Goal: Communication & Community: Answer question/provide support

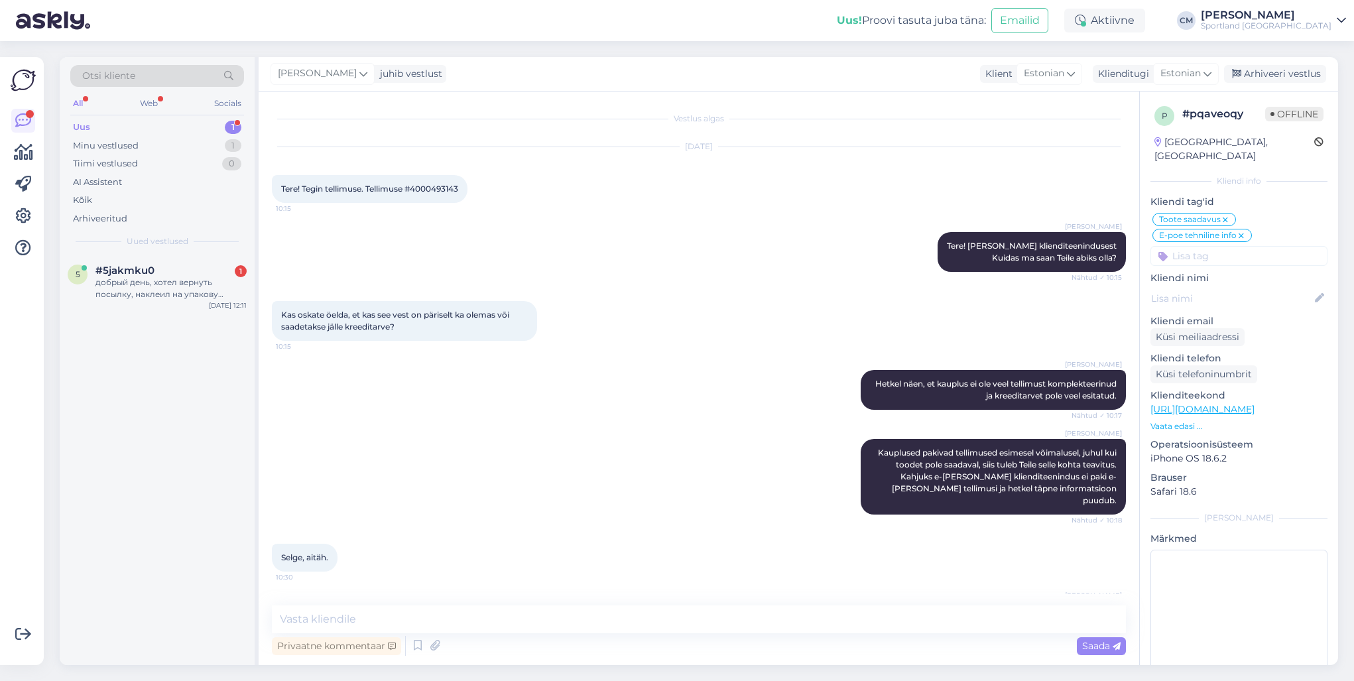
click at [148, 286] on div "добрый день, хотел вернуть посылку, наклеил на упакову наклейки, а посылка верн…" at bounding box center [170, 289] width 151 height 24
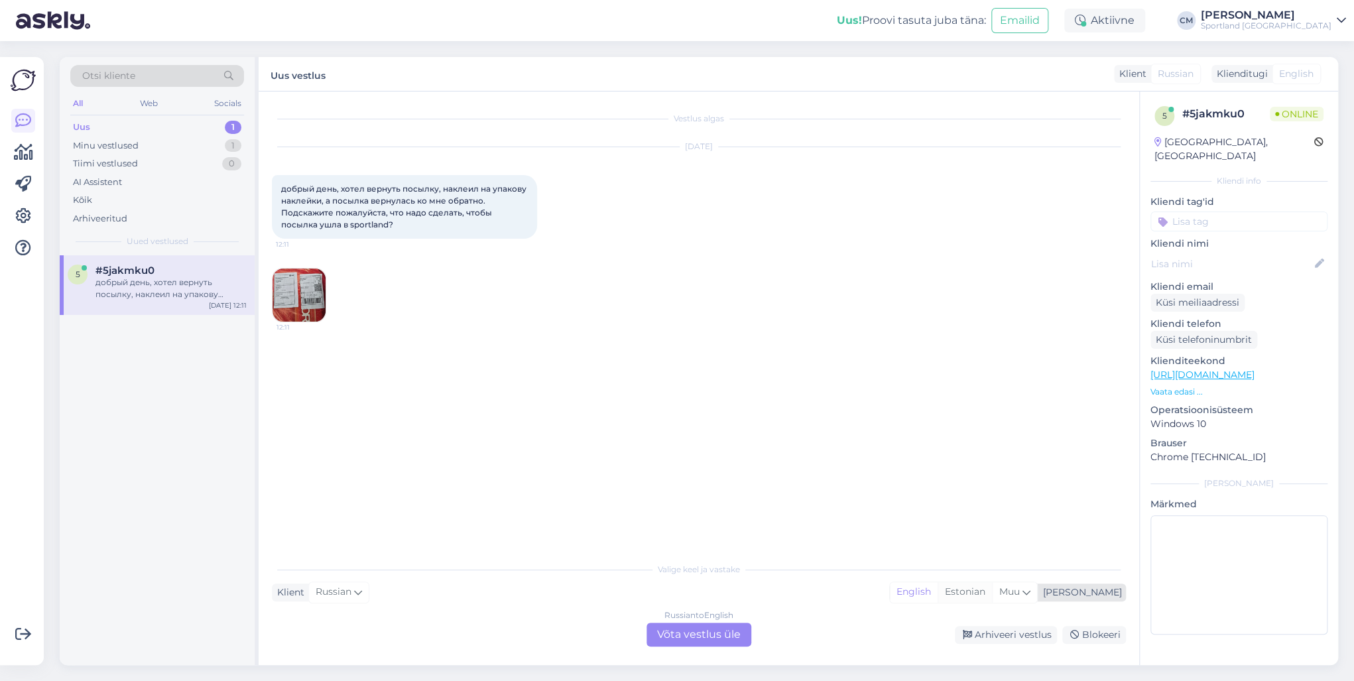
click at [992, 587] on div "Estonian" at bounding box center [965, 592] width 54 height 20
click at [740, 643] on div "Russian to Estonian Võta vestlus üle" at bounding box center [699, 635] width 105 height 24
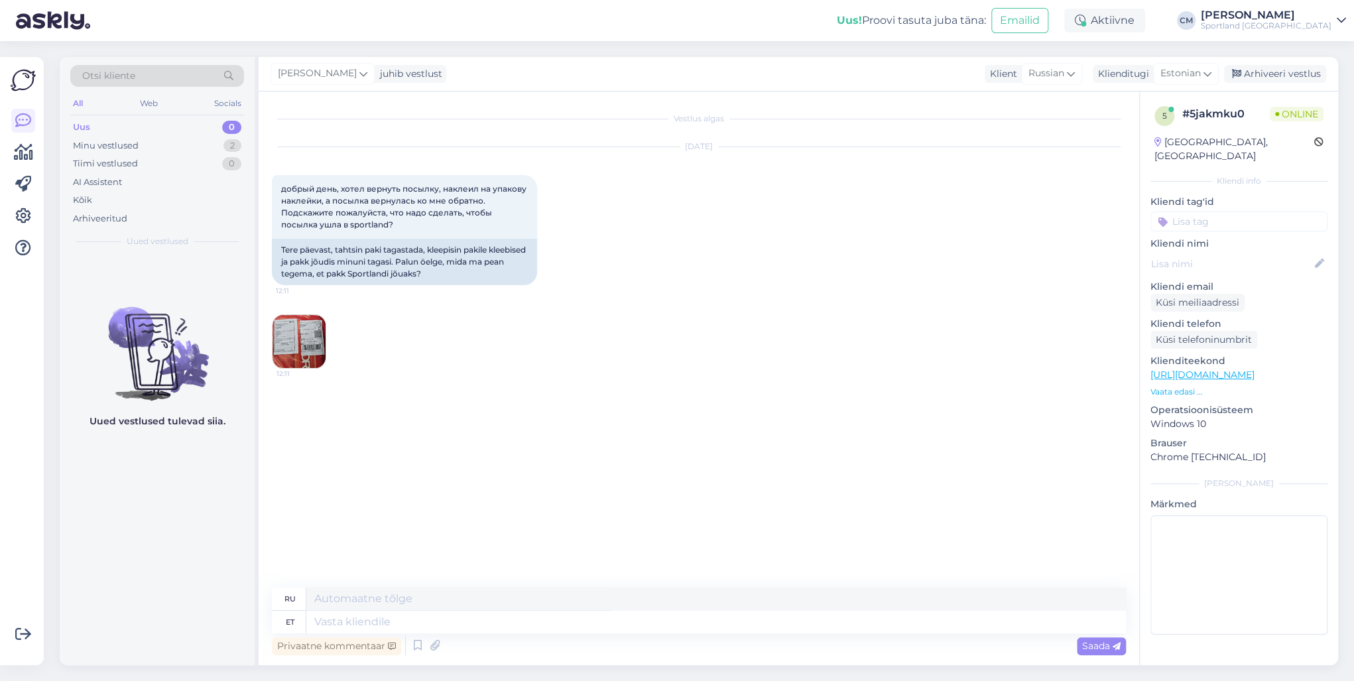
click at [710, 635] on div "Privaatne kommentaar Saada" at bounding box center [699, 645] width 854 height 25
click at [424, 642] on icon at bounding box center [418, 646] width 16 height 20
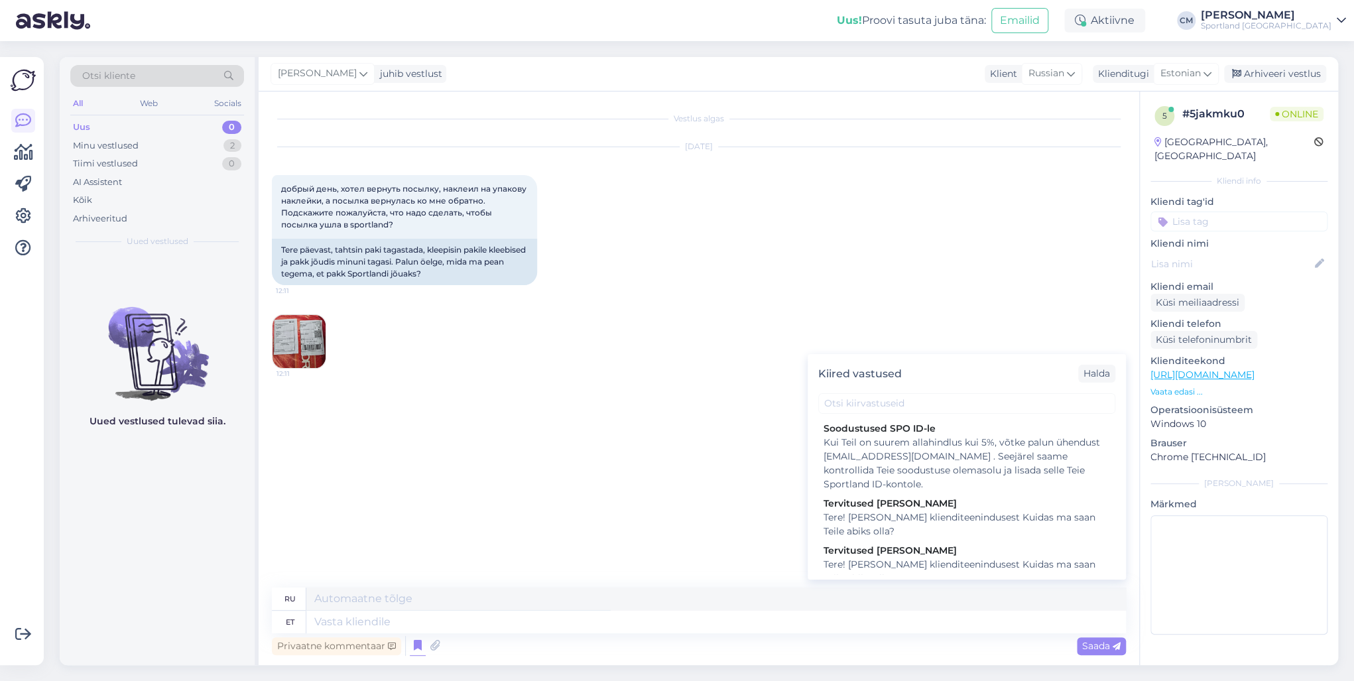
click at [999, 558] on div "Tere! [PERSON_NAME] klienditeenindusest Kuidas ma saan Teile abiks olla?" at bounding box center [967, 572] width 286 height 28
type textarea "Здравствуйте! Я [PERSON_NAME] из службы поддержки клиентов Чем я могу вам помоч…"
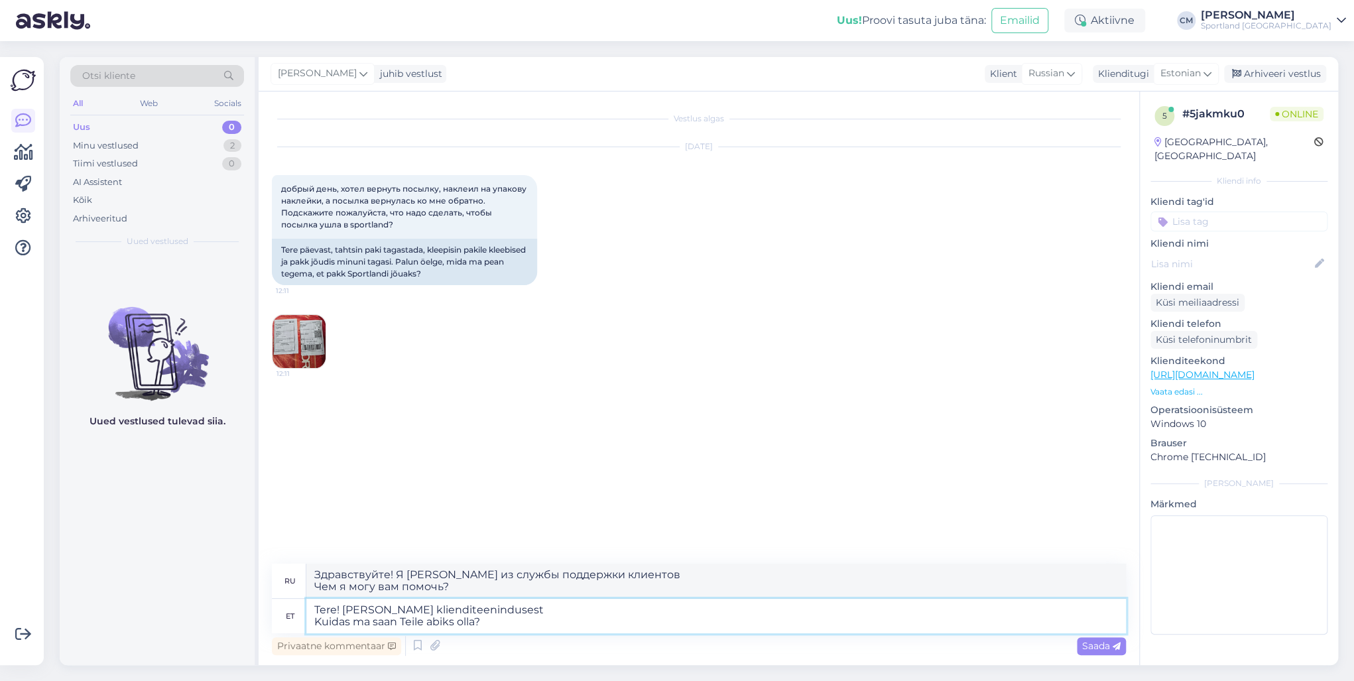
drag, startPoint x: 502, startPoint y: 631, endPoint x: 270, endPoint y: 626, distance: 232.2
click at [270, 626] on div "Vestlus algas [DATE] добрый день, хотел вернуть посылку, наклеил на упакову нак…" at bounding box center [699, 379] width 881 height 574
type textarea "Tere! [PERSON_NAME] klienditeenindusest"
type textarea "Здравствуйте! Меня зовут [PERSON_NAME], я из службы поддержки клиентов."
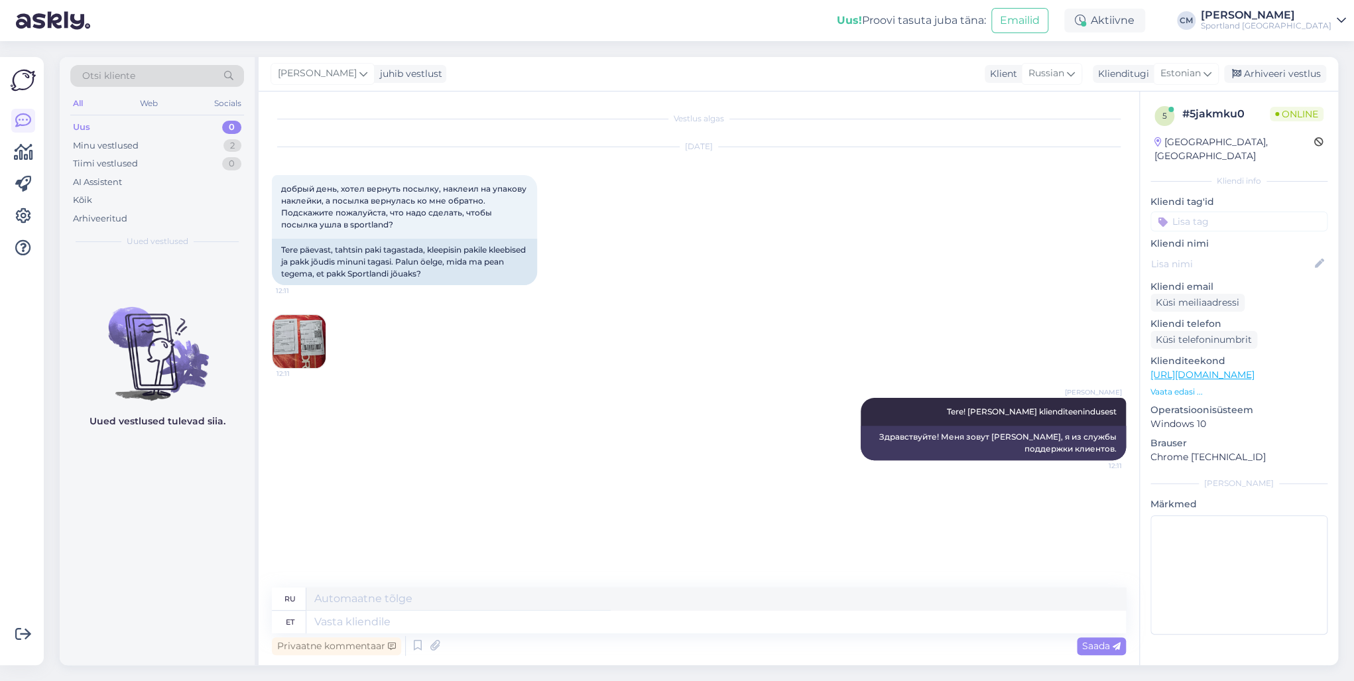
click at [136, 133] on div "Uus 0" at bounding box center [157, 127] width 174 height 19
click at [135, 139] on div "Minu vestlused" at bounding box center [106, 145] width 66 height 13
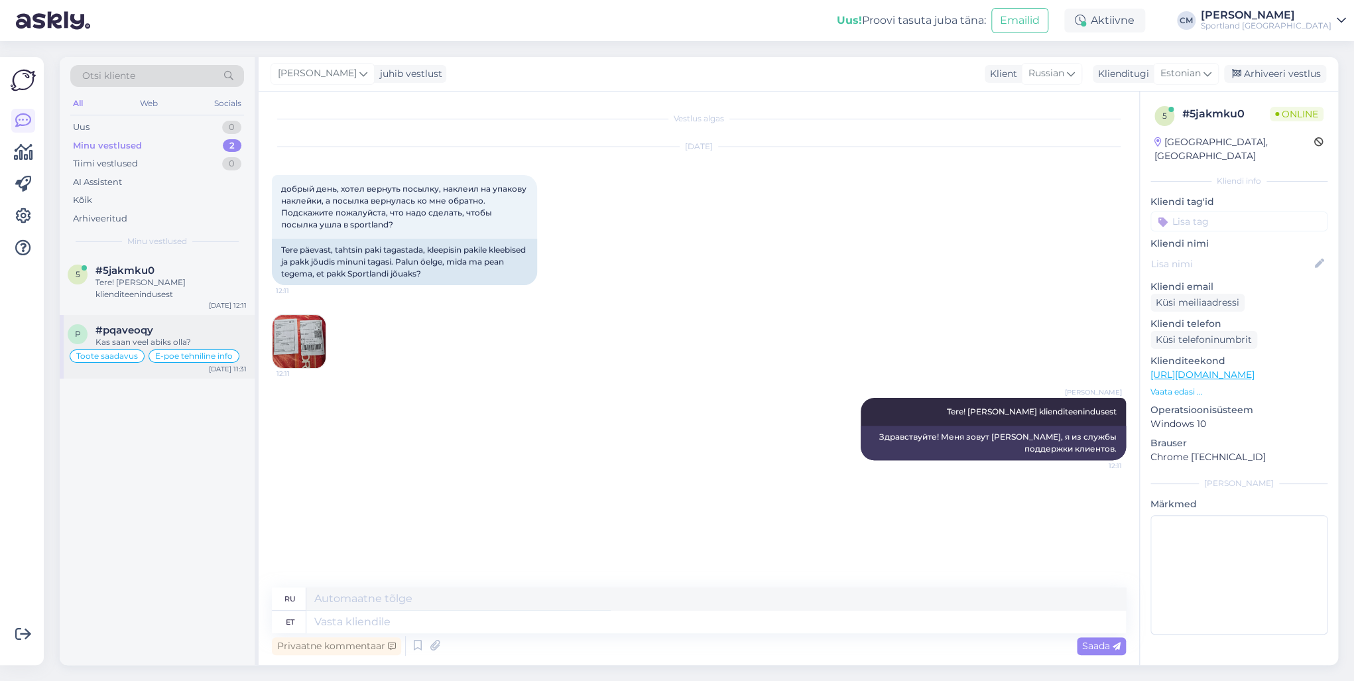
click at [160, 336] on div "Kas saan veel abiks olla?" at bounding box center [170, 342] width 151 height 12
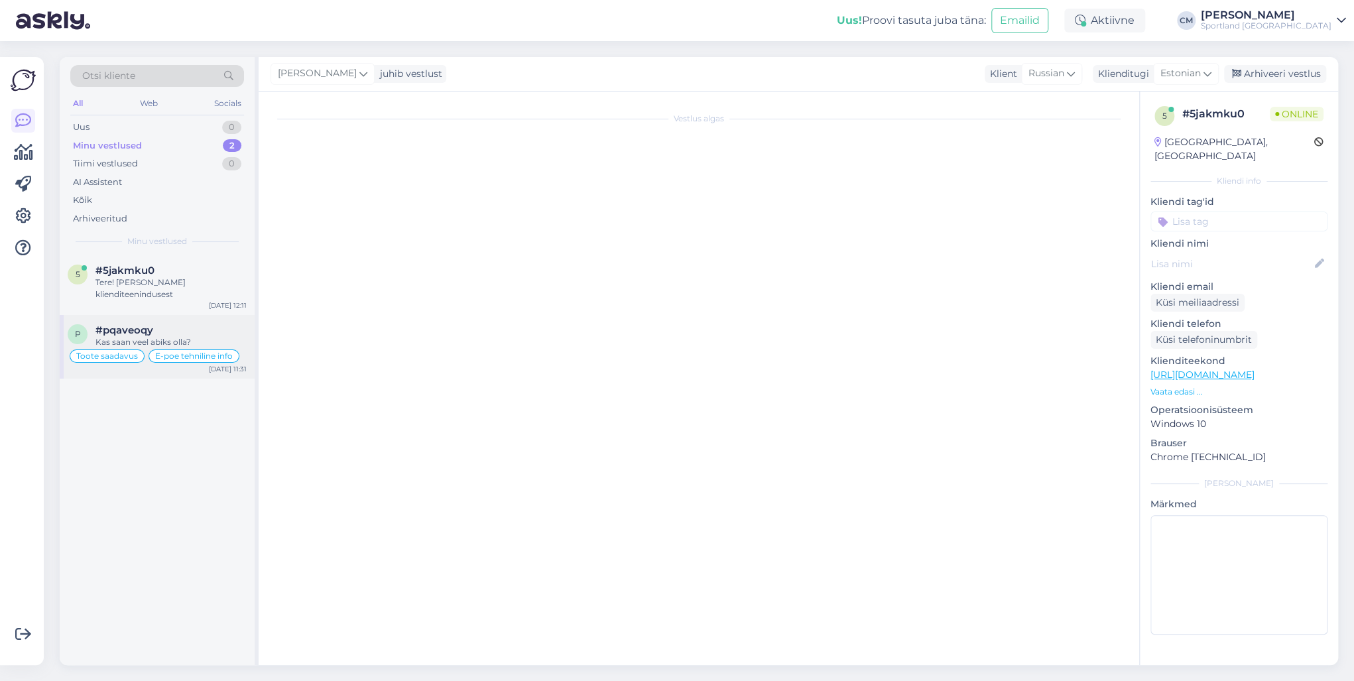
scroll to position [968, 0]
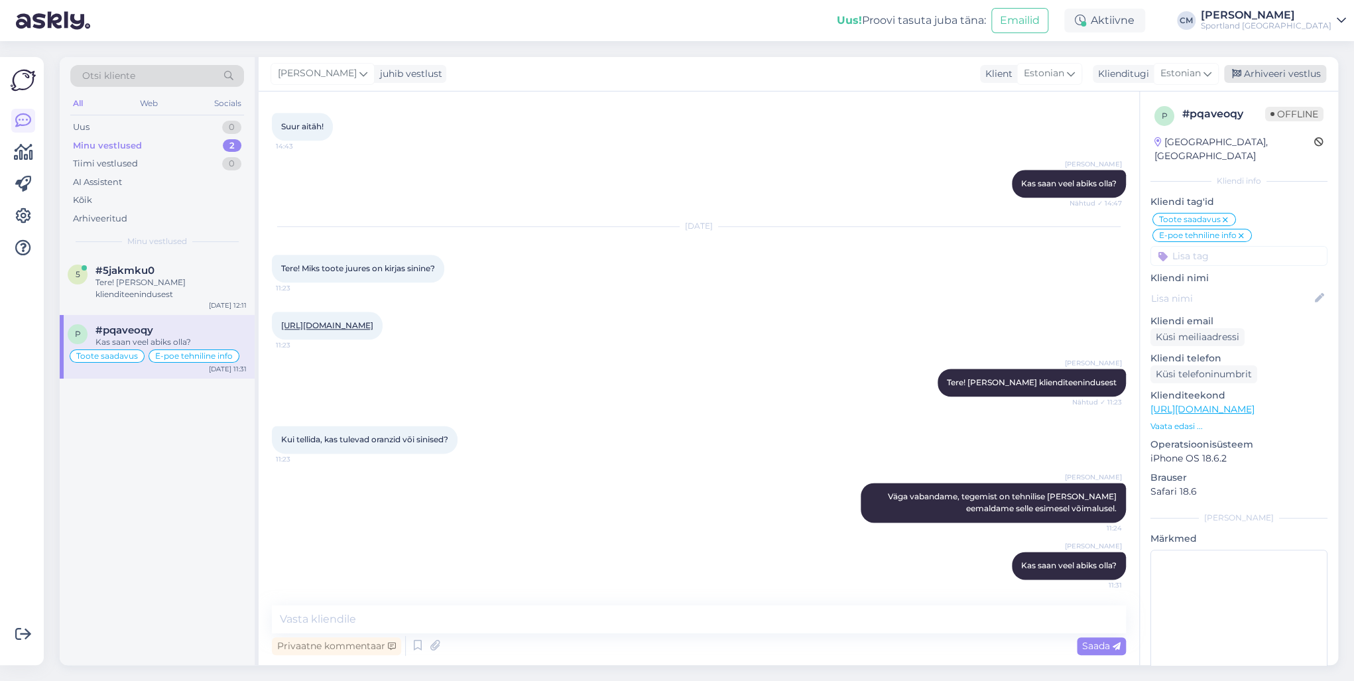
click at [1264, 72] on div "Arhiveeri vestlus" at bounding box center [1275, 74] width 102 height 18
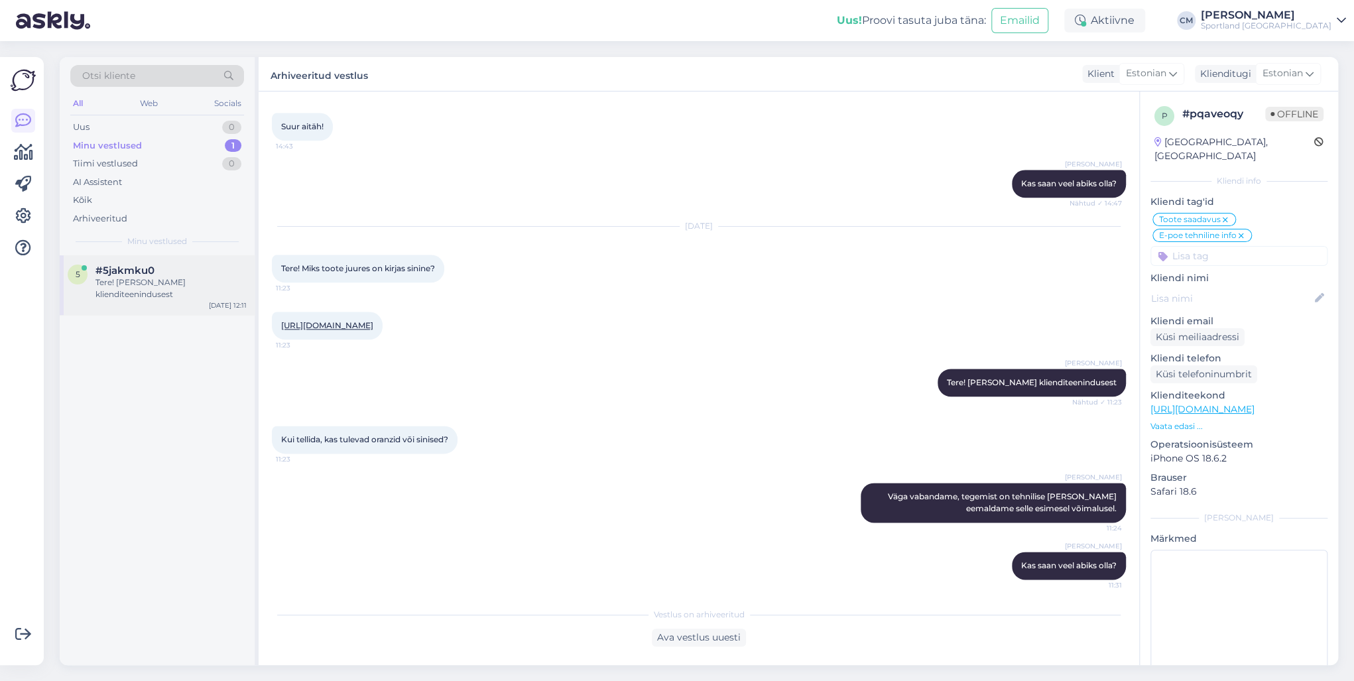
click at [180, 306] on div "5 #5jakmku0 Tere! [PERSON_NAME] klienditeenindusest [DATE] 12:11" at bounding box center [157, 285] width 195 height 60
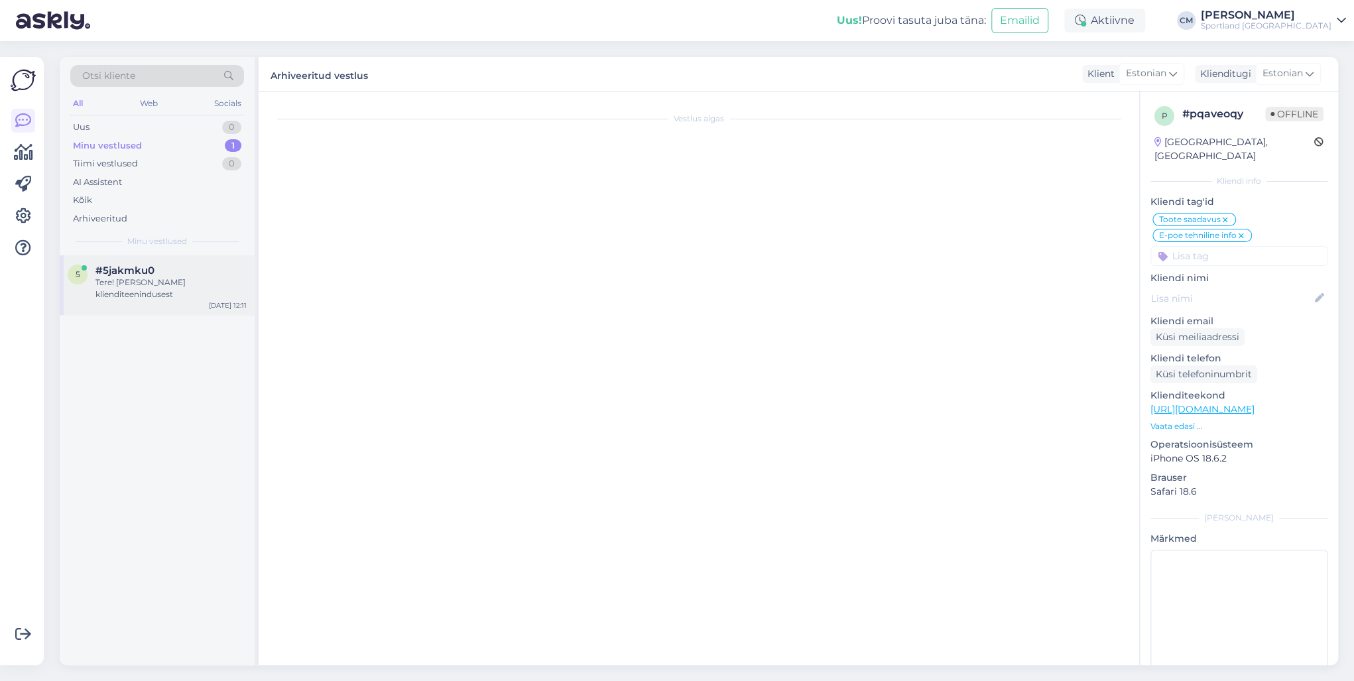
scroll to position [0, 0]
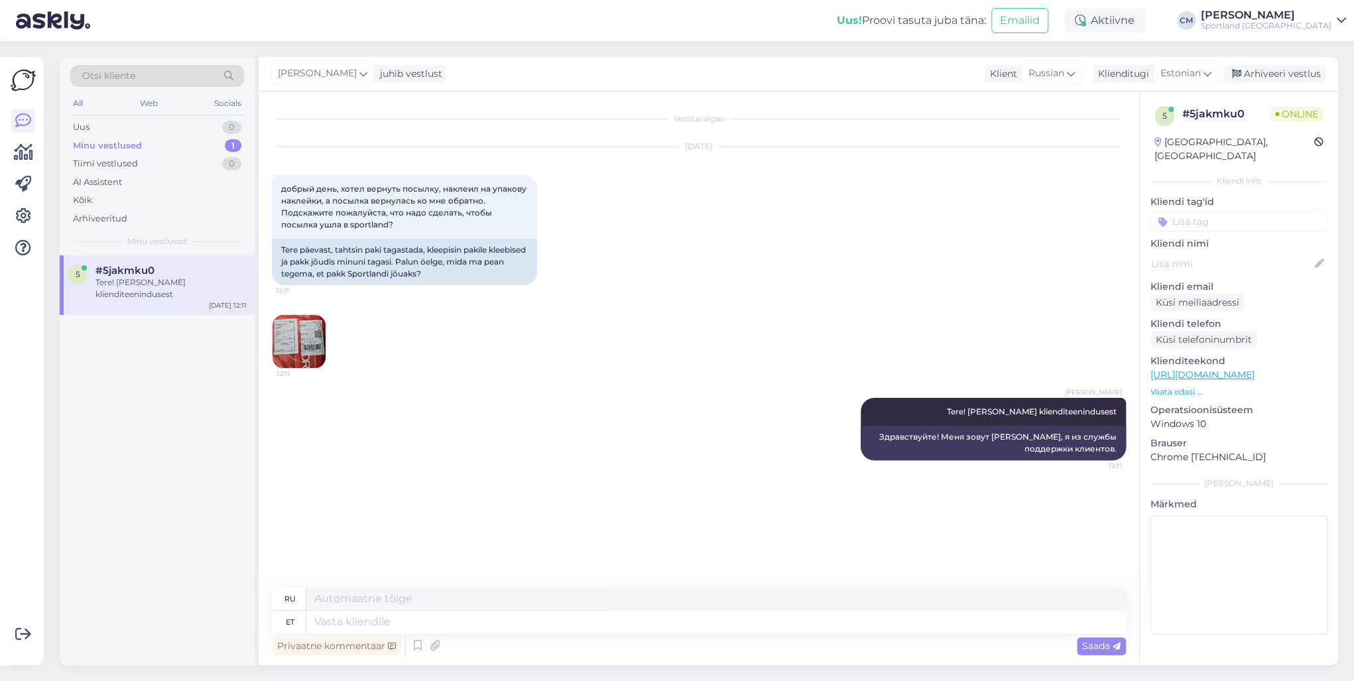
click at [290, 343] on img at bounding box center [299, 341] width 53 height 53
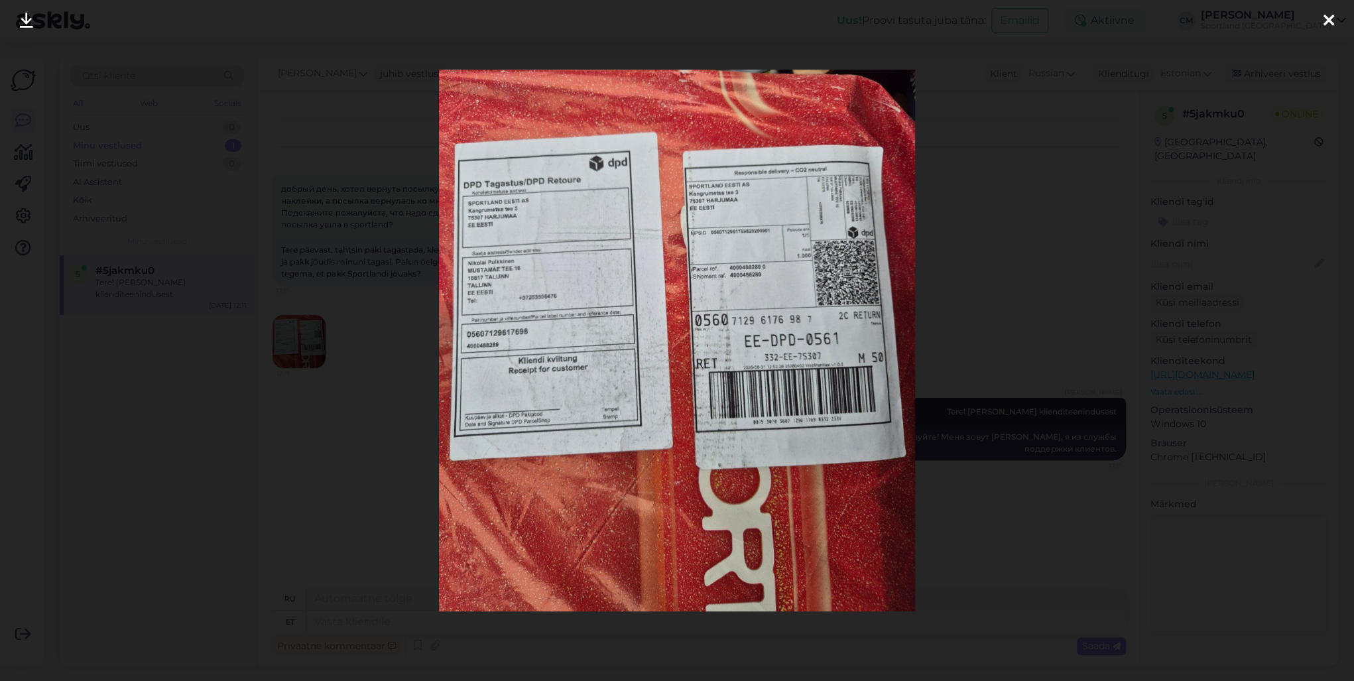
click at [373, 318] on div at bounding box center [677, 340] width 1354 height 681
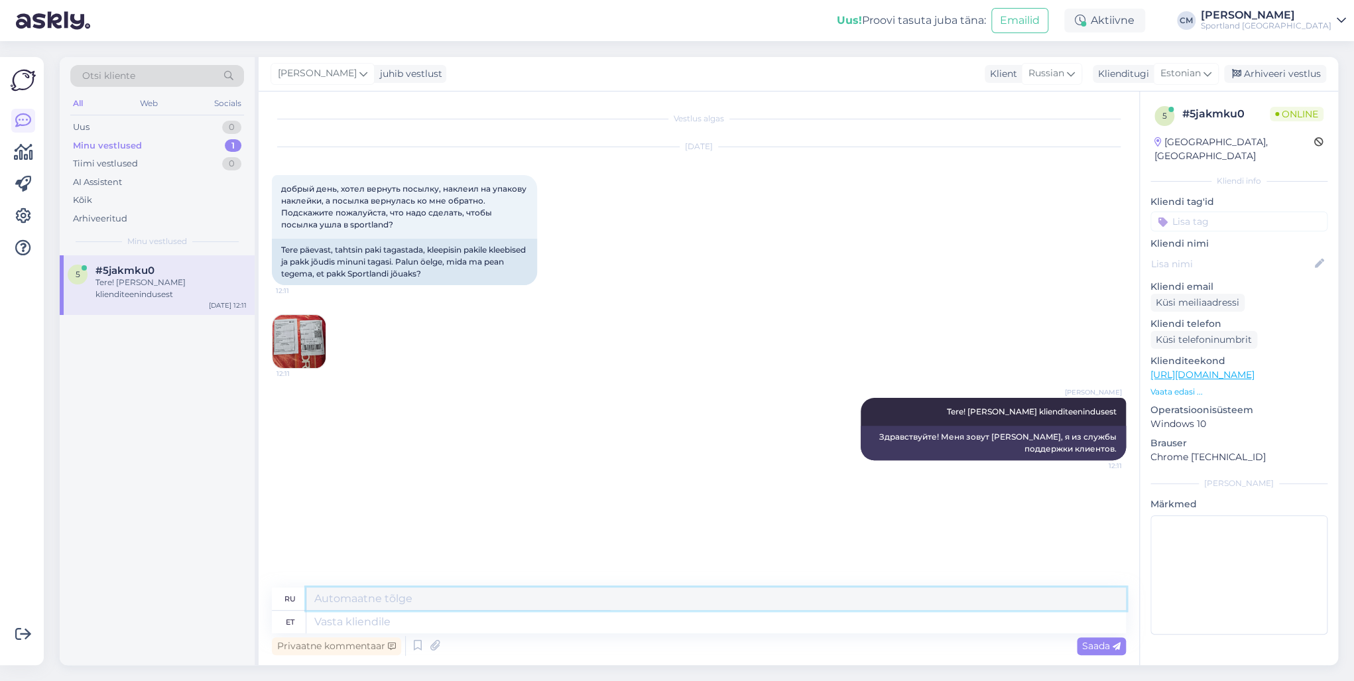
drag, startPoint x: 368, startPoint y: 605, endPoint x: 359, endPoint y: 621, distance: 17.9
click at [363, 615] on div "ru et" at bounding box center [699, 611] width 854 height 46
click at [359, 621] on textarea at bounding box center [716, 622] width 820 height 23
type textarea "Te"
type textarea "Ты"
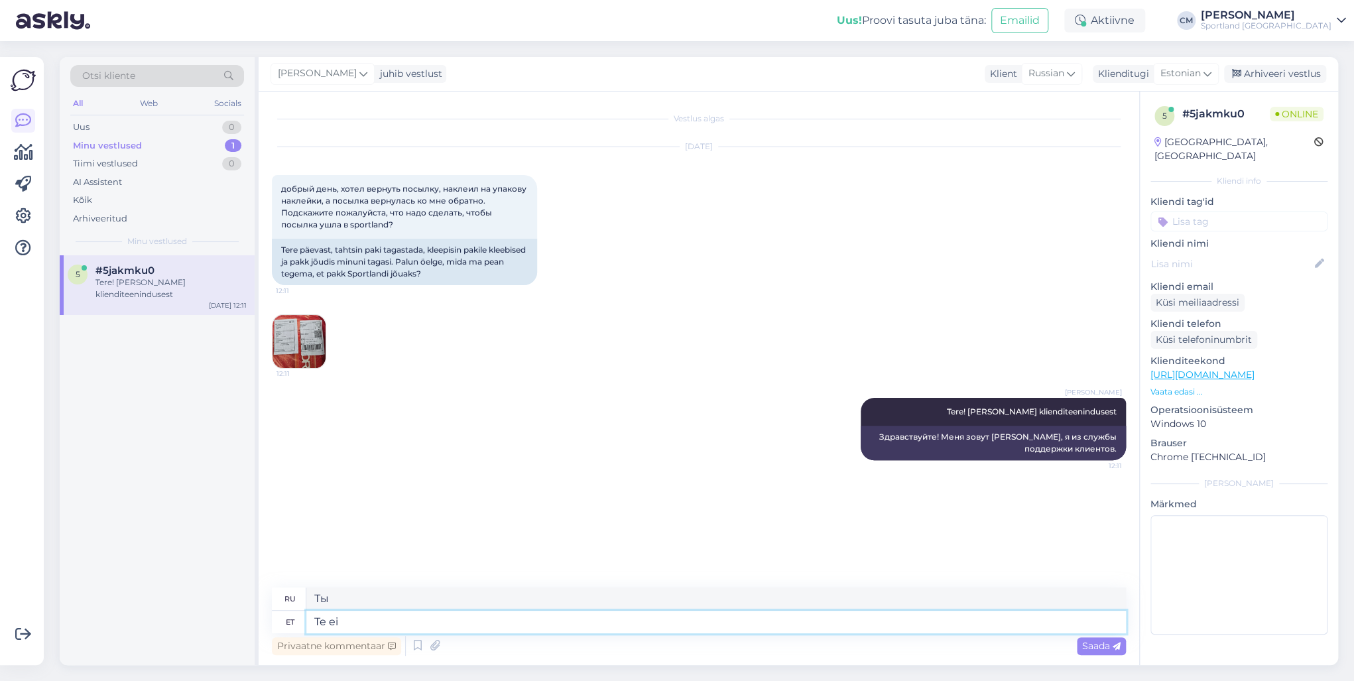
type textarea "Te ei"
type textarea "Ты не"
type textarea "Te ei tohi"
type textarea "Вы не должны"
type textarea "T"
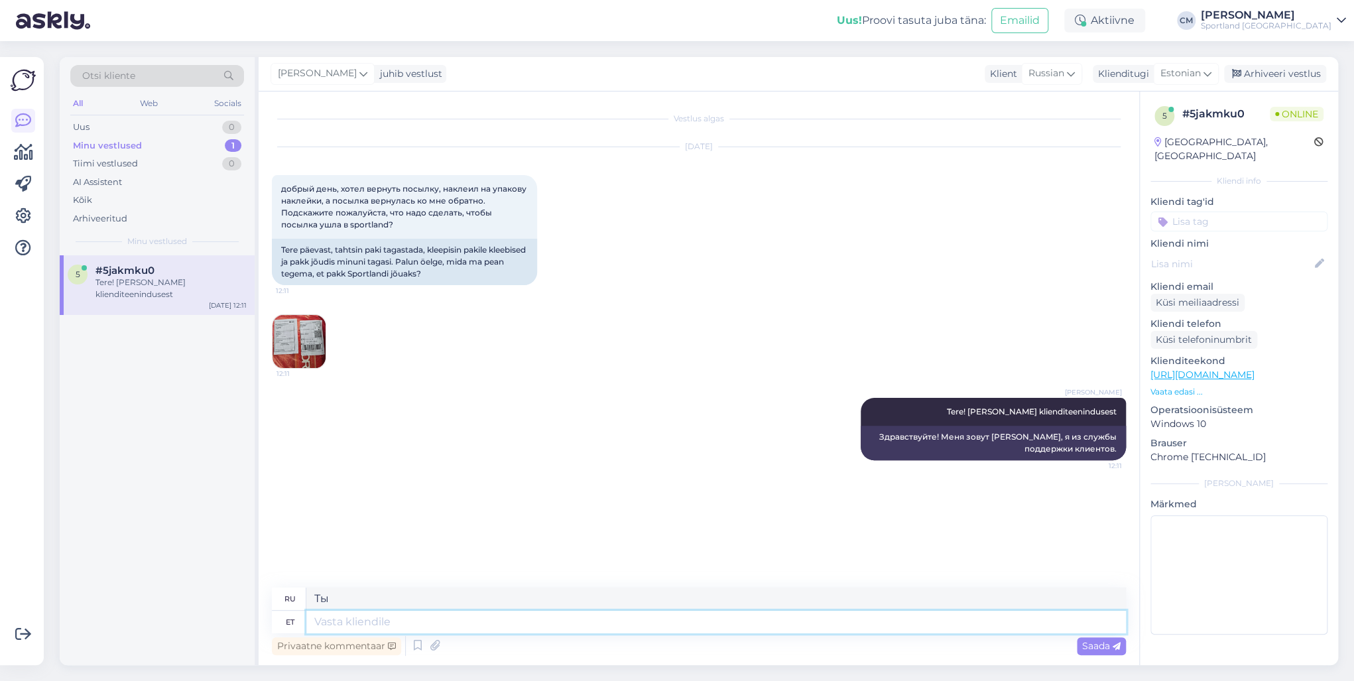
type textarea "Ты не"
type textarea "Te"
type textarea "Ты"
type textarea "[PERSON_NAME]"
type textarea "Вы должны"
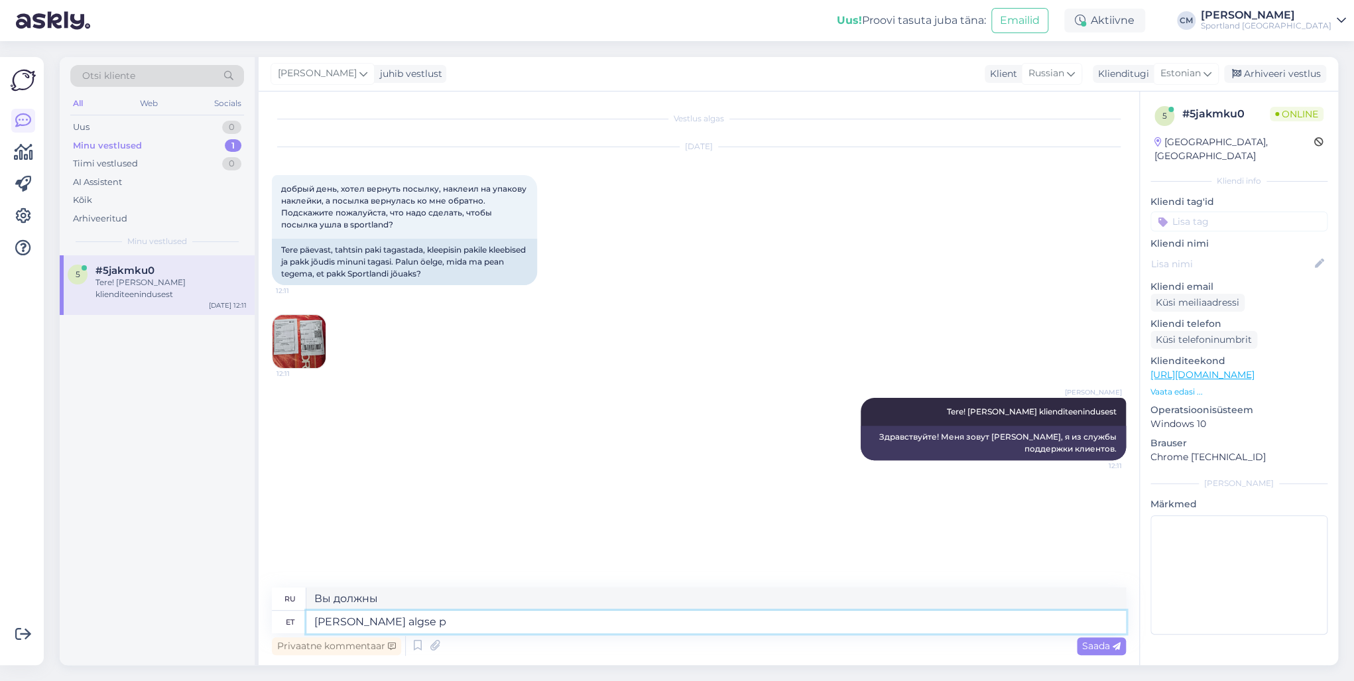
type textarea "[PERSON_NAME] algse pa"
type textarea "У вас должен быть оригинал"
type textarea "[PERSON_NAME] algse pakisildi k"
type textarea "У вас должна быть оригинальная транспортная этикетка."
type textarea "[PERSON_NAME] algse pakisildi kinni k"
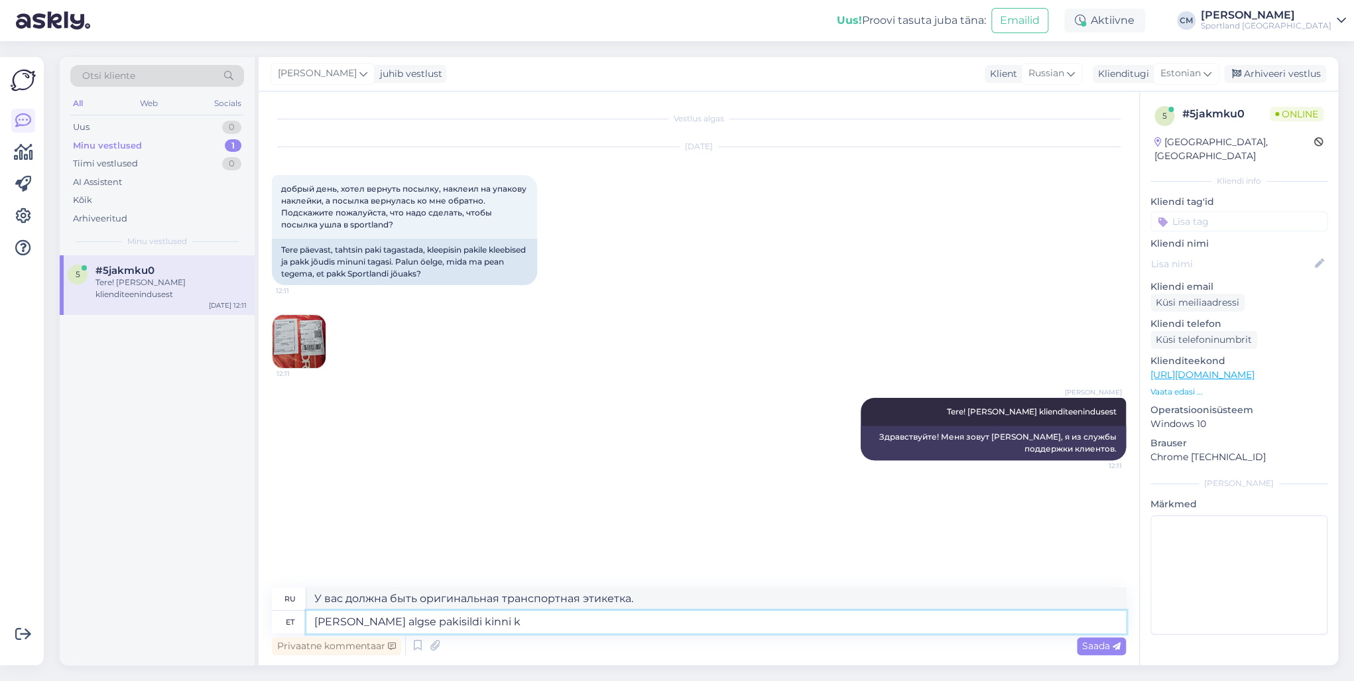
type textarea "Вам необходимо сохранить оригинальную транспортную этикетку."
type textarea "[PERSON_NAME] algse pakisildi kinni katma, m"
type textarea "Вы должны закрыть оригинальную транспортную этикетку,"
type textarea "[PERSON_NAME] algse pakisildi kinni katma, muidu"
type textarea "Вы должны закрыть оригинальную транспортную этикетку, в противном случае"
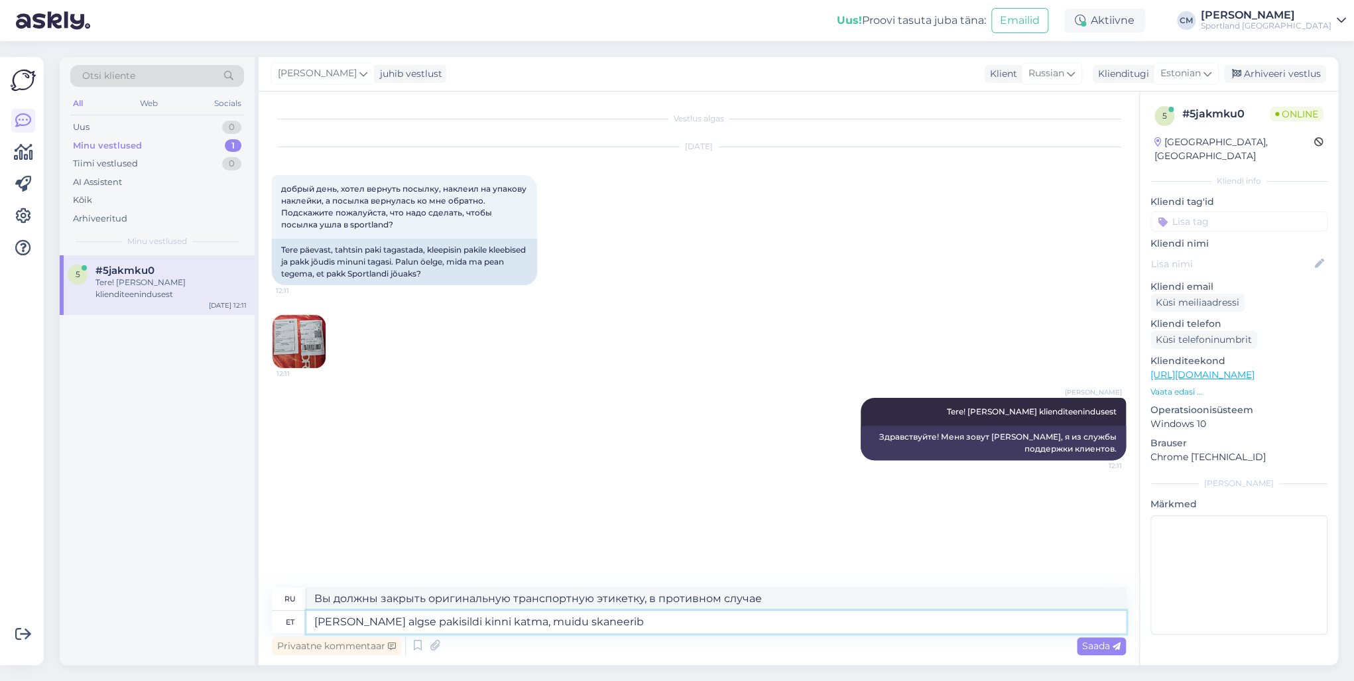
type textarea "[PERSON_NAME] algse pakisildi kinni katma, muidu skaneerib k"
type textarea "Вы должны закрыть оригинальную транспортную этикетку, иначе сканер не сможет"
type textarea "[PERSON_NAME] algse pakisildi kinni katma, muidu skaneerib [PERSON_NAME] va"
type textarea "Вам необходимо закрыть оригинальную транспортную этикетку, в противном случае к…"
type textarea "[PERSON_NAME] algse pakisildi kinni katma, muidu skaneerib [PERSON_NAME] vale"
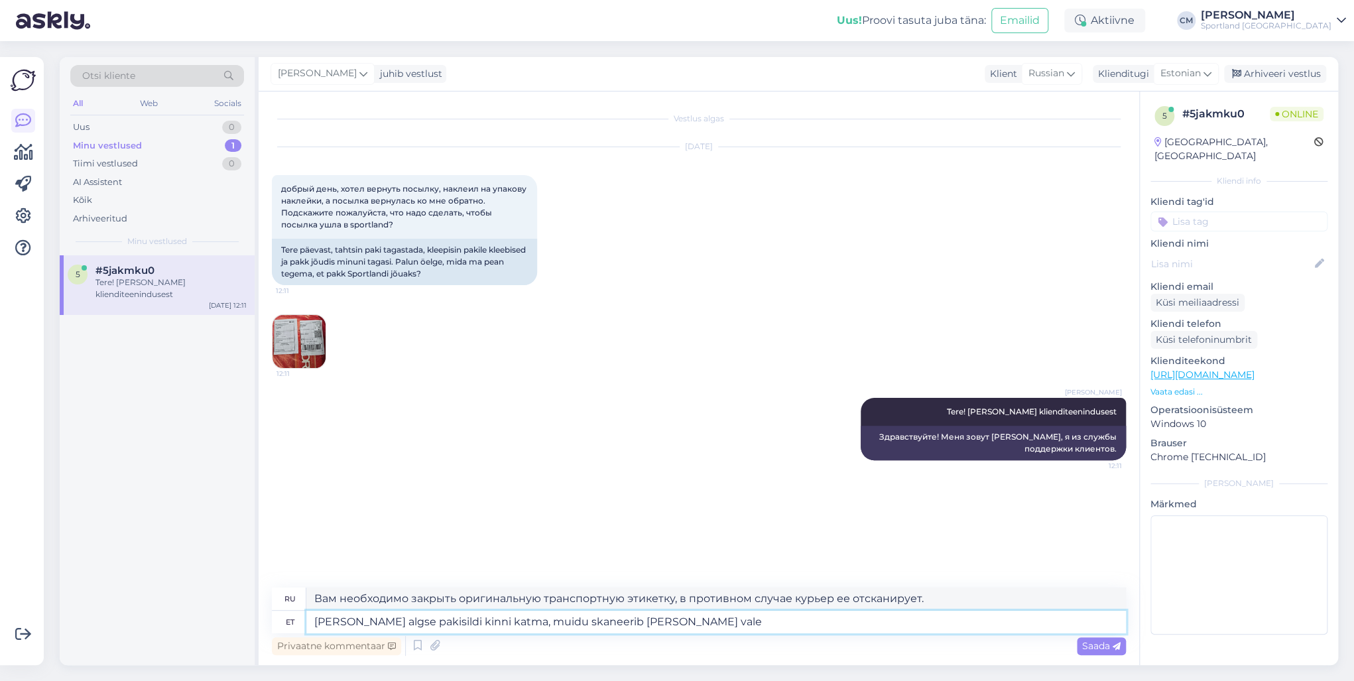
type textarea "Необходимо закрыть оригинальную транспортную этикетку, в противном случае курье…"
type textarea "[PERSON_NAME] algse pakisildi kinni katma, muidu skaneerib [PERSON_NAME] vale p…"
type textarea "Необходимо закрыть оригинальную транспортную этикетку, в противном случае курье…"
type textarea "[PERSON_NAME] algse pakisildi kinni katma, muidu skaneerib [PERSON_NAME] [GEOGR…"
type textarea "Вы должны закрыть оригинальную этикетку доставки, в противном случае курьер отс…"
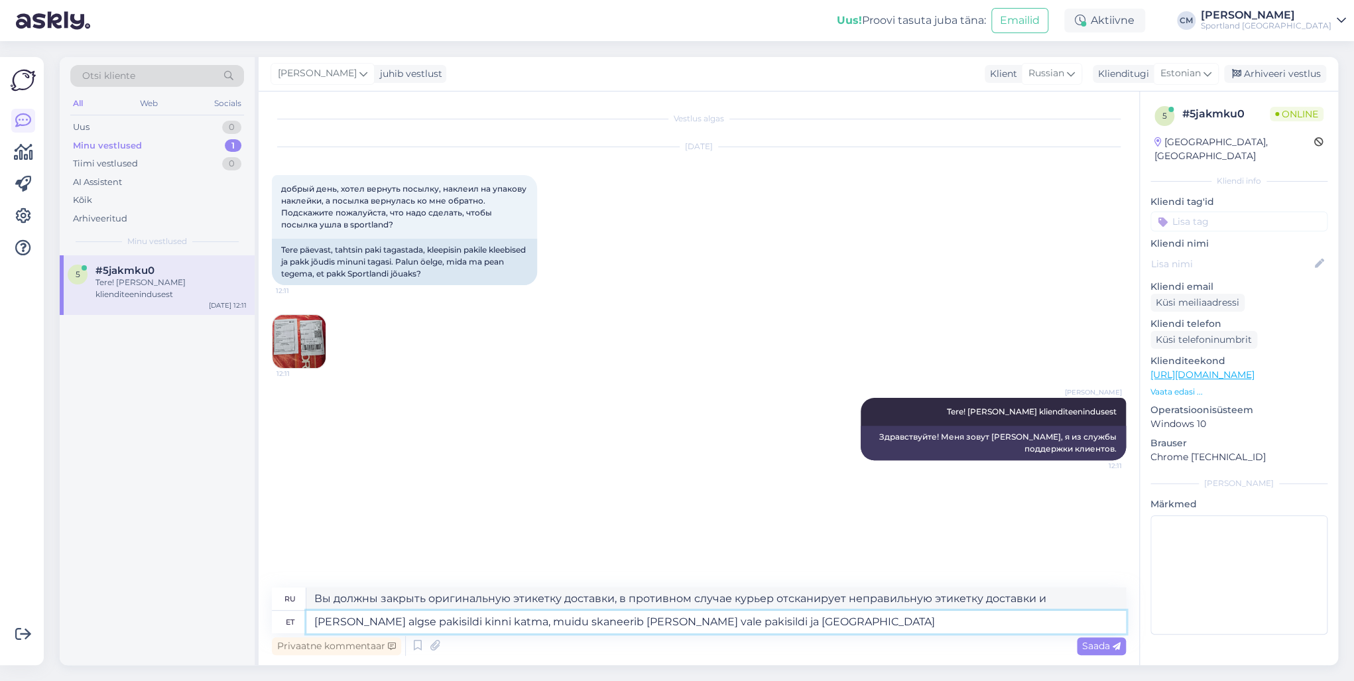
type textarea "[PERSON_NAME] algse pakisildi kinni katma, muidu skaneerib [PERSON_NAME] vale p…"
type textarea "Вы должны закрыть оригинальную этикетку доставки, в противном случае курьер отс…"
type textarea "[PERSON_NAME] algse pakisildi kinni katma, muidu skaneerib [PERSON_NAME] vale p…"
type textarea "Необходимо закрыть оригинальную транспортную этикетку, в противном случае курье…"
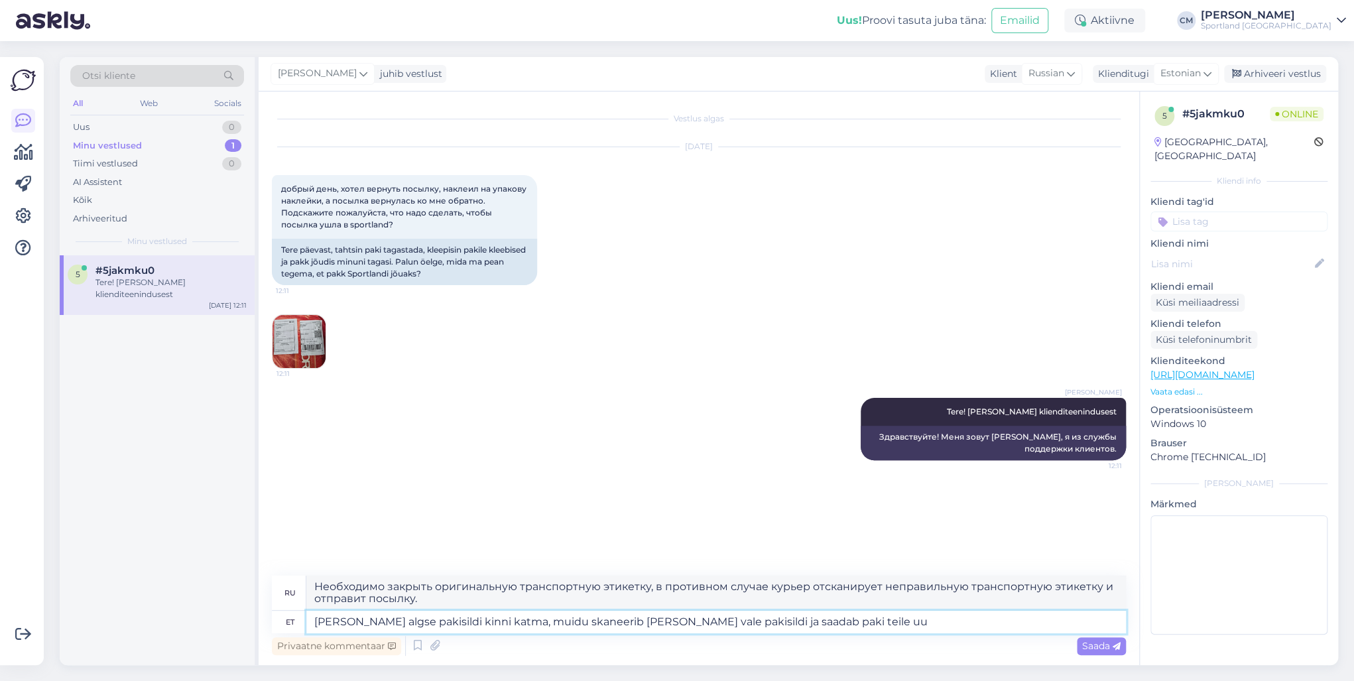
type textarea "[PERSON_NAME] algse pakisildi kinni katma, muidu skaneerib [PERSON_NAME] vale p…"
type textarea "Вам необходимо закрыть оригинальную этикетку для отправки, в противном случае к…"
type textarea "[PERSON_NAME] algse pakisildi kinni katma, muidu skaneerib [PERSON_NAME] vale p…"
type textarea "Вам необходимо закрыть оригинальную этикетку для отправки, в противном случае к…"
type textarea "[PERSON_NAME] algse pakisildi kinni katma, muidu skaneerib [PERSON_NAME] vale p…"
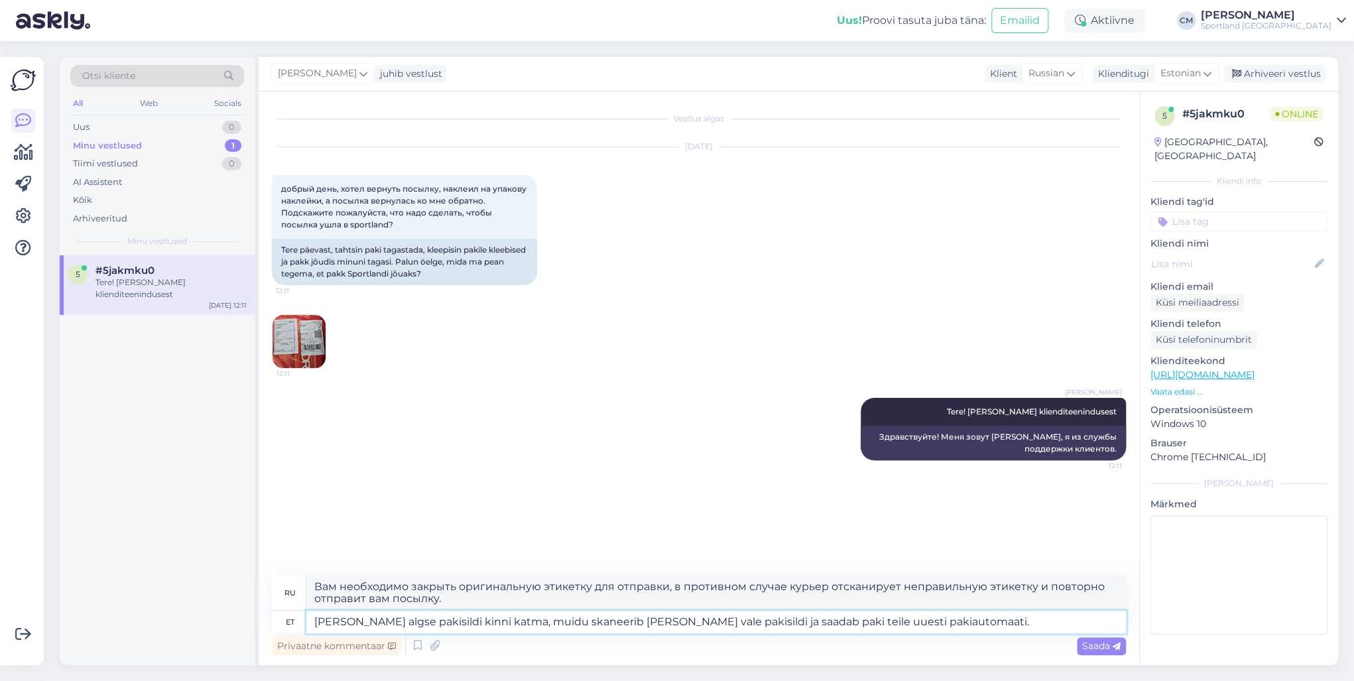
type textarea "Вам необходимо закрыть оригинальную этикетку посылки, в противном случае курьер…"
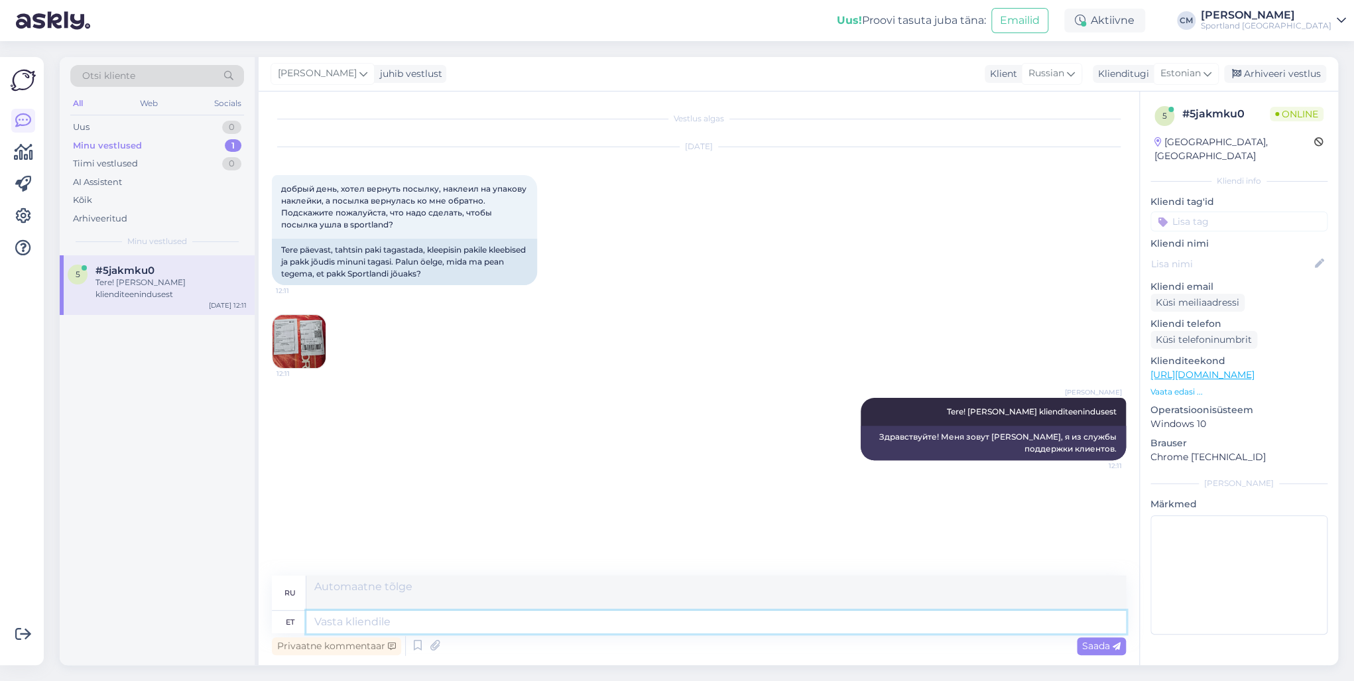
scroll to position [26, 0]
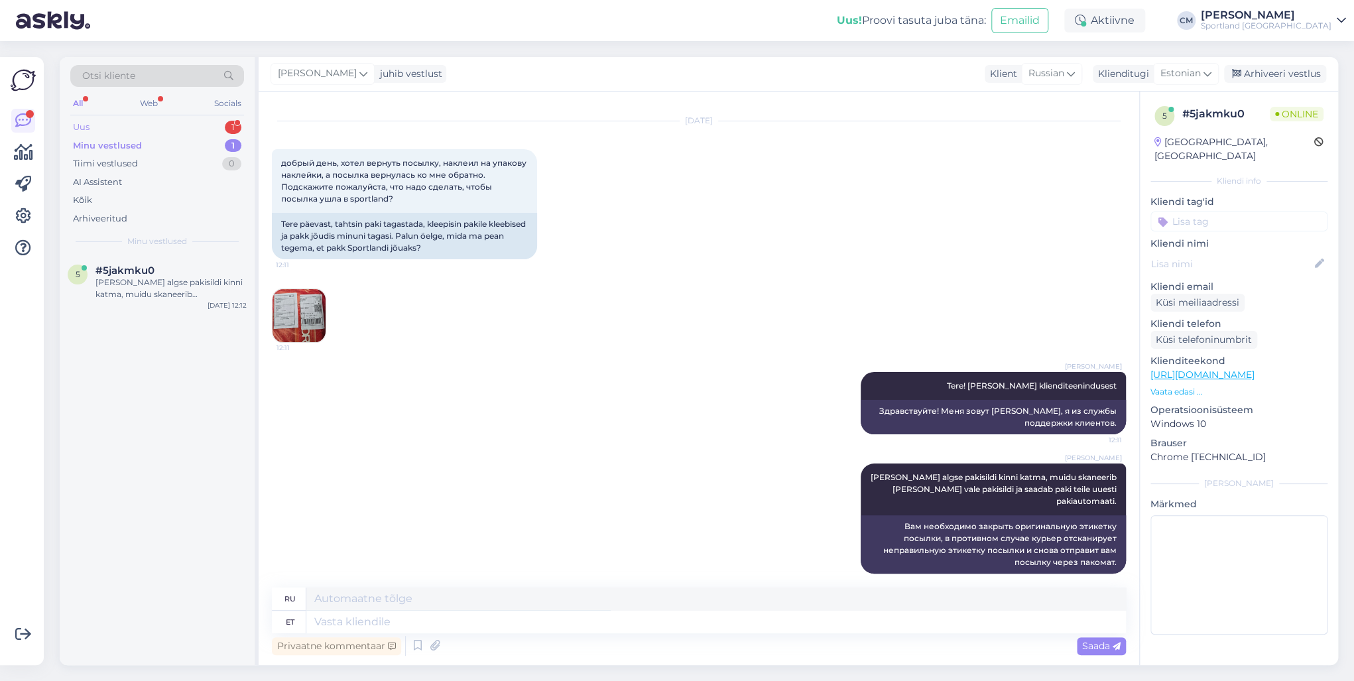
click at [206, 130] on div "Uus 1" at bounding box center [157, 127] width 174 height 19
click at [196, 277] on div "Tere jälle! Proovisin koodi ja toimib. Kas kõik 1000 inimest peavad Teie [PERSO…" at bounding box center [170, 289] width 151 height 24
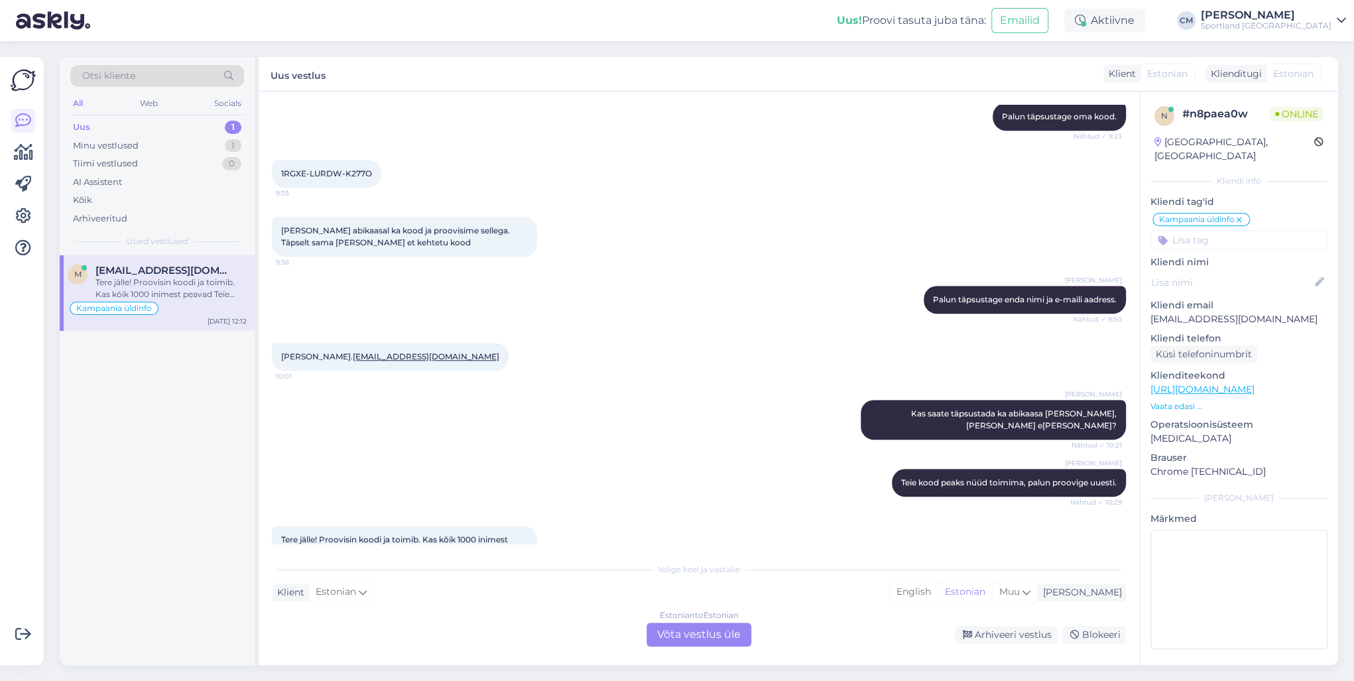
click at [686, 632] on div "Estonian to Estonian Võta vestlus üle" at bounding box center [699, 635] width 105 height 24
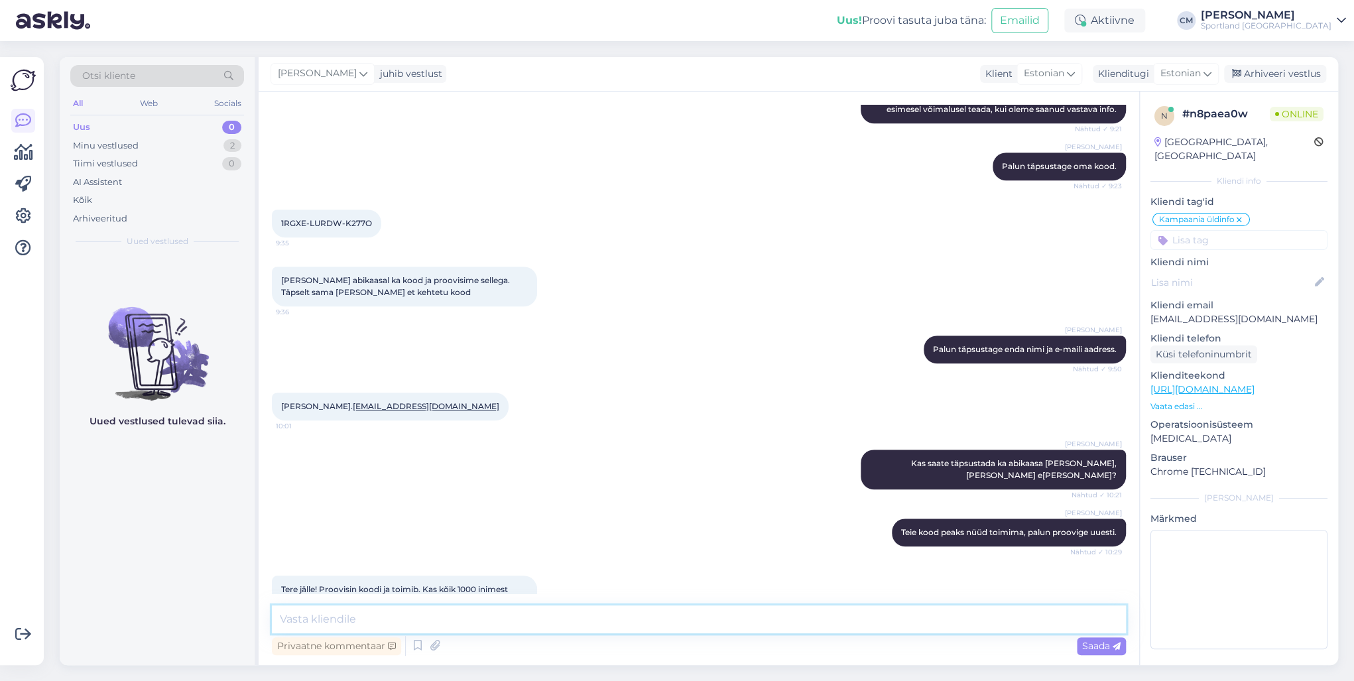
click at [498, 619] on textarea at bounding box center [699, 619] width 854 height 28
type textarea "T"
type textarea "Tere! Tore kuulda."
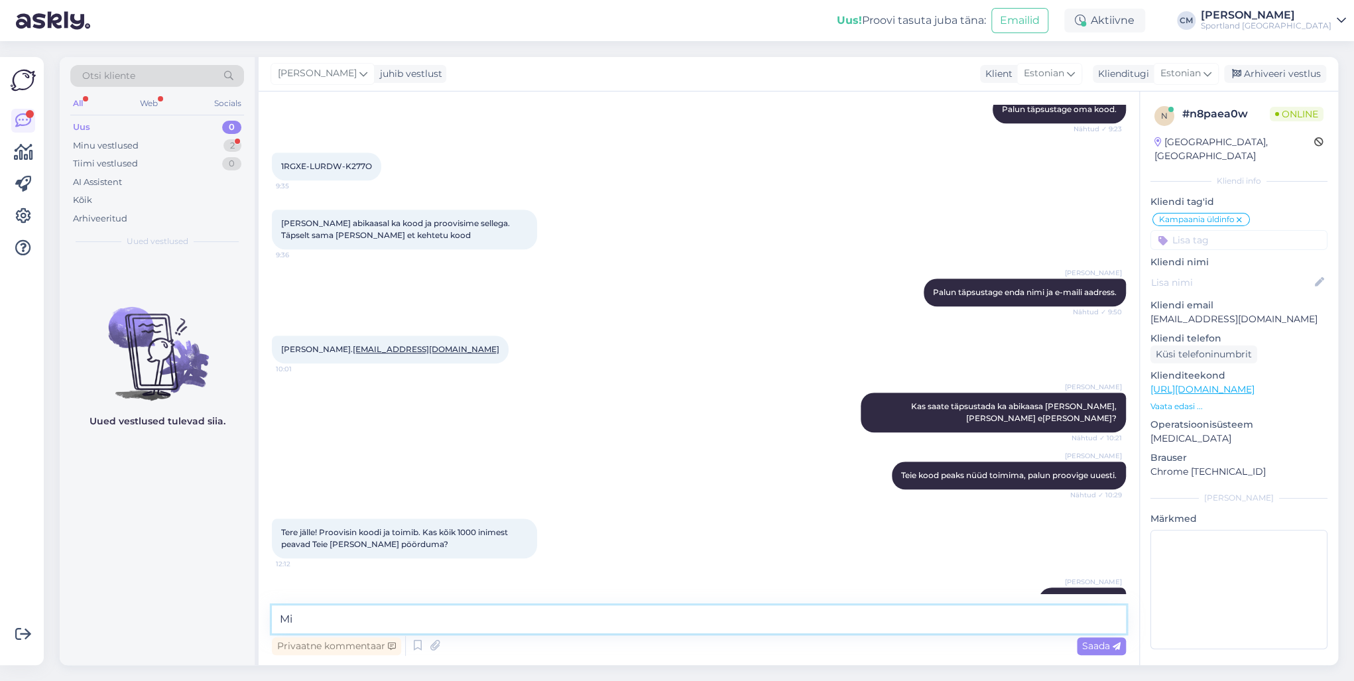
type textarea "M"
type textarea "[PERSON_NAME] abikaasa koos ilusti toimib?"
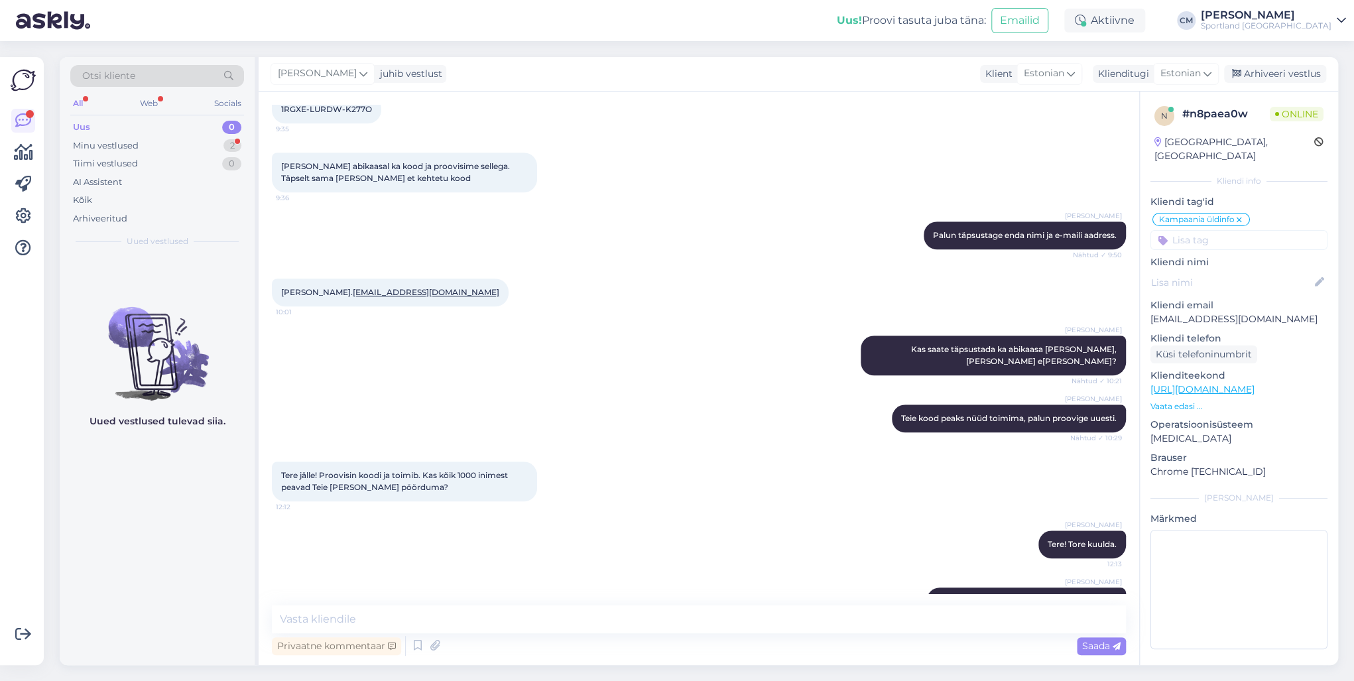
click at [909, 598] on icon at bounding box center [905, 602] width 8 height 8
click at [374, 581] on textarea "[PERSON_NAME] abikaasa koos ilusti toimib?" at bounding box center [699, 598] width 833 height 34
type textarea "[PERSON_NAME] abikaasa [PERSON_NAME] ilusti toimib?"
click at [1086, 621] on div "Muuda" at bounding box center [1086, 630] width 57 height 18
click at [698, 518] on div "[PERSON_NAME] Tere! Tore kuulda. 12:13" at bounding box center [699, 544] width 854 height 57
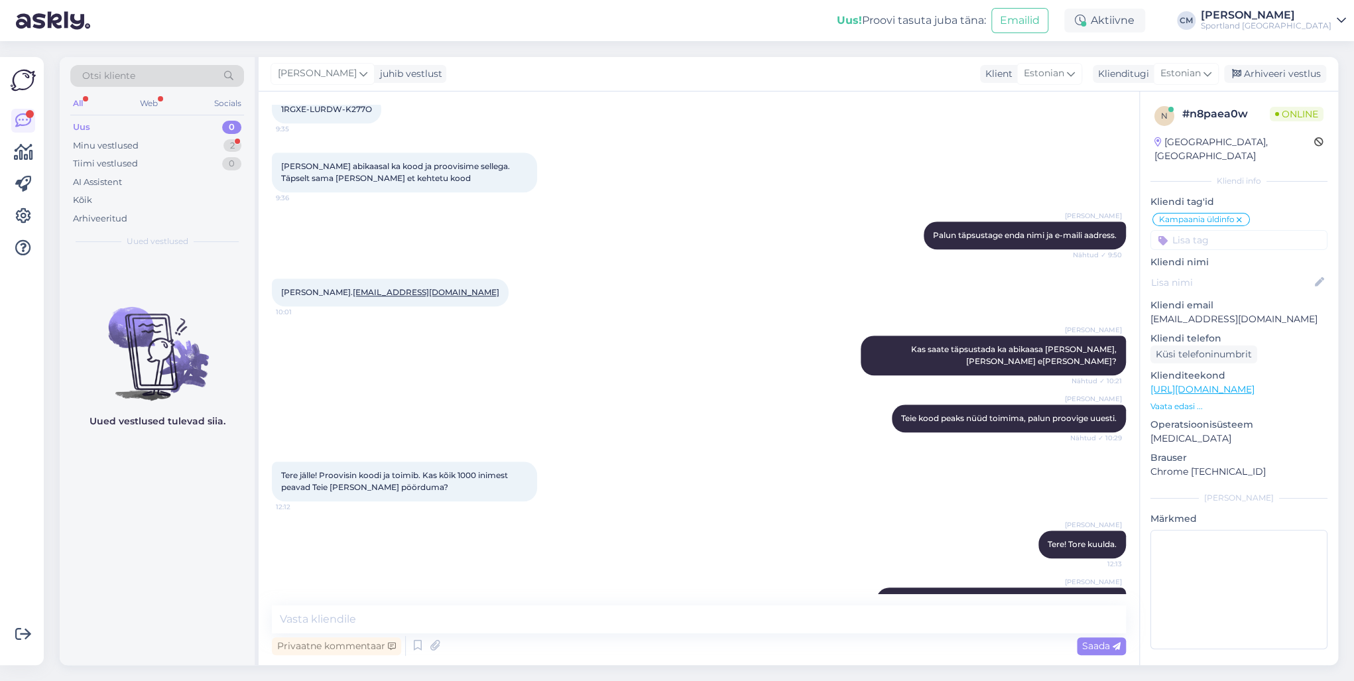
click at [463, 321] on div "[PERSON_NAME] Kas saate täpsustada ka abikaasa [PERSON_NAME], [PERSON_NAME] e-m…" at bounding box center [699, 355] width 854 height 69
click at [153, 155] on div "Tiimi vestlused 0" at bounding box center [157, 164] width 174 height 19
click at [142, 146] on div "Minu vestlused 2" at bounding box center [157, 146] width 174 height 19
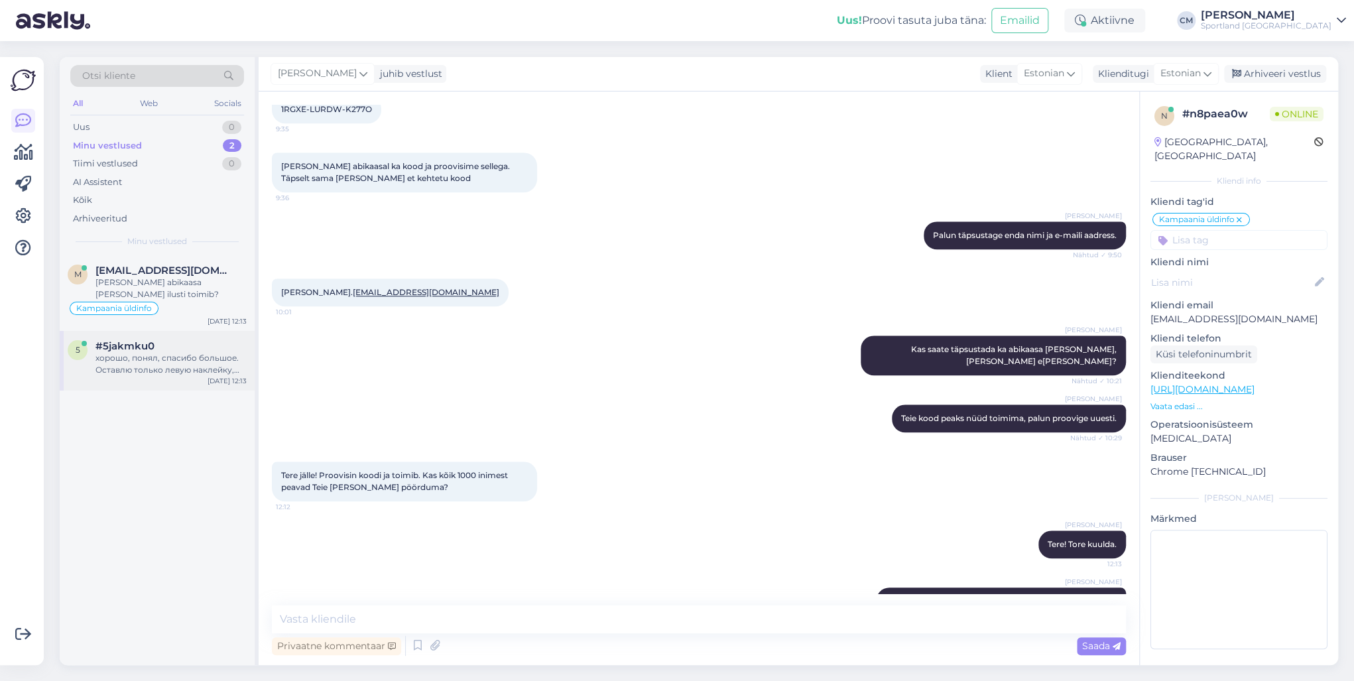
click at [162, 340] on div "#5jakmku0" at bounding box center [170, 346] width 151 height 12
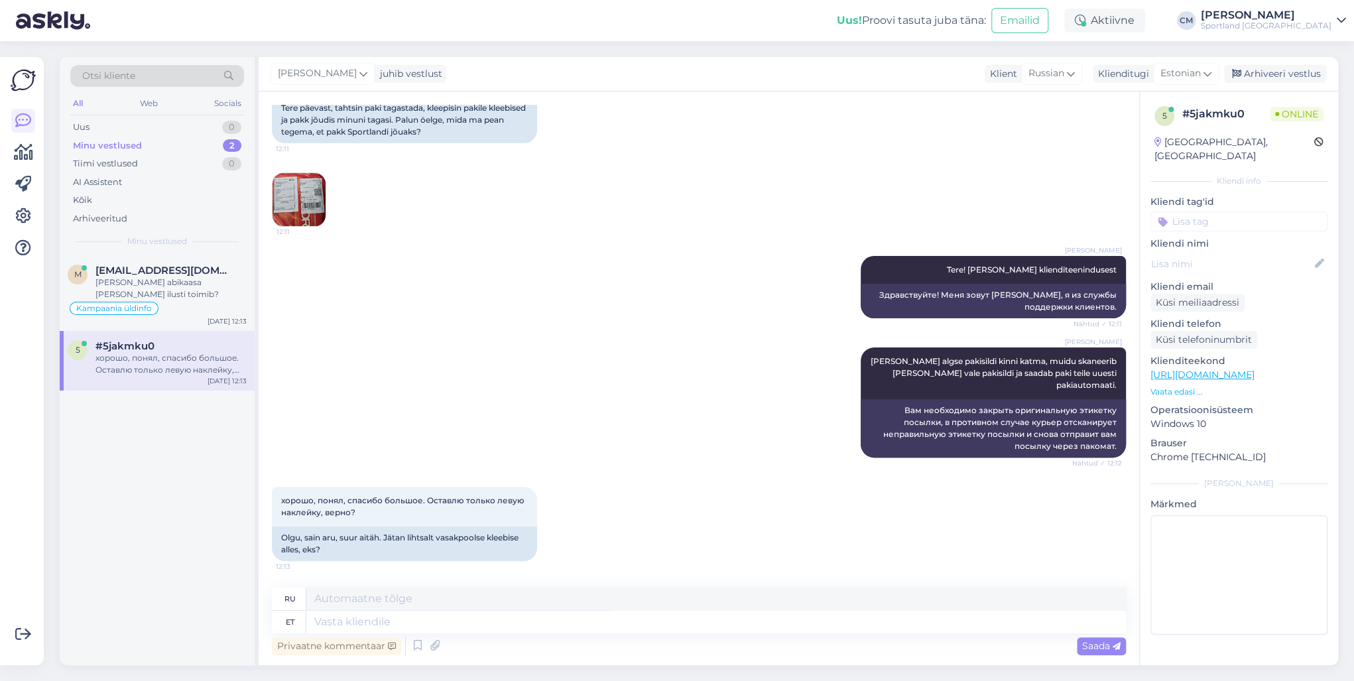
scroll to position [129, 0]
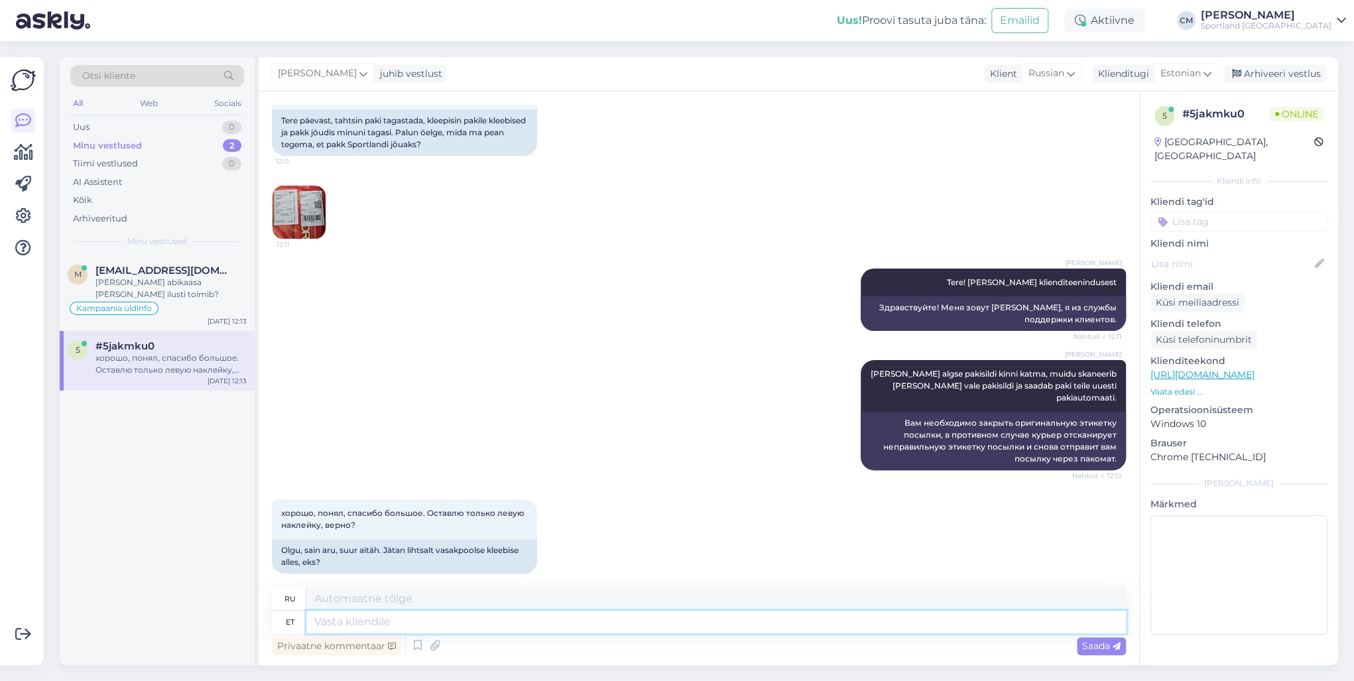
click at [340, 624] on textarea at bounding box center [716, 622] width 820 height 23
click at [297, 215] on img at bounding box center [299, 212] width 53 height 53
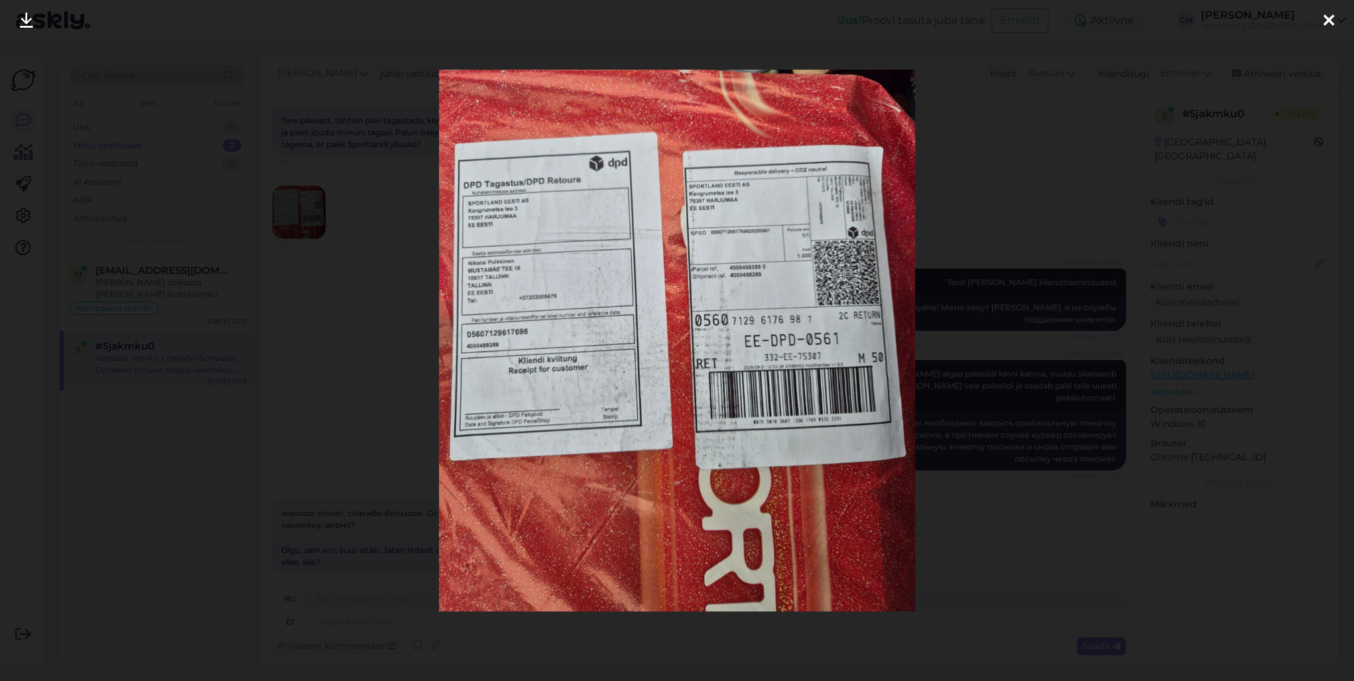
click at [290, 215] on div at bounding box center [677, 340] width 1354 height 681
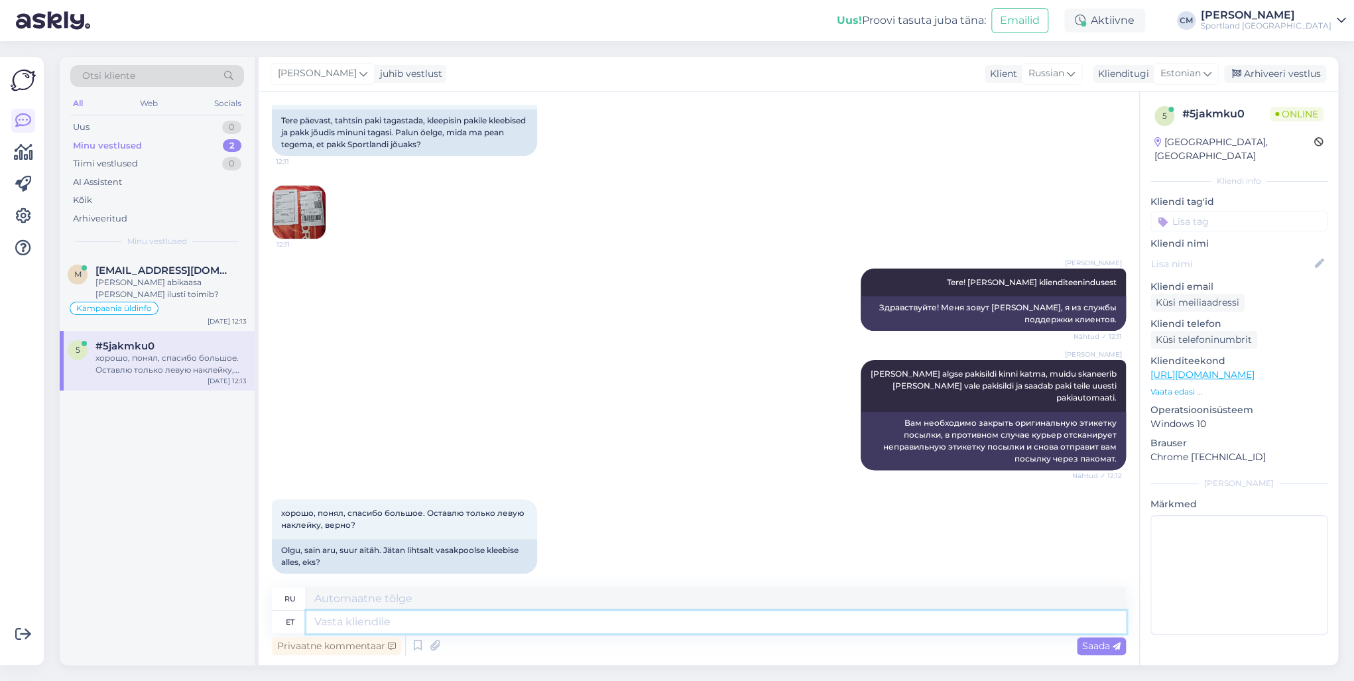
click at [436, 623] on textarea at bounding box center [716, 622] width 820 height 23
type textarea "E"
type textarea "Kas"
type textarea "Является"
type textarea "Kas t"
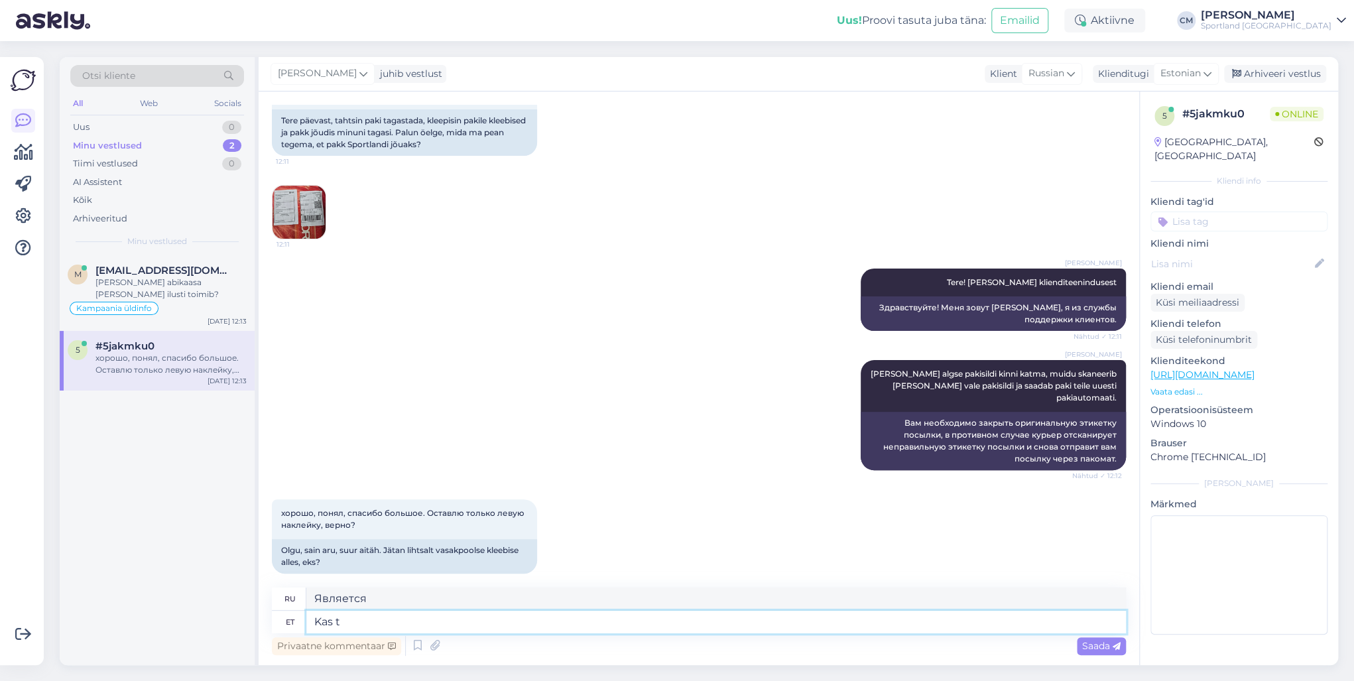
type textarea "Это?"
type textarea "Kas"
type textarea "Является"
type textarea "Kas Teie p"
type textarea "Ты"
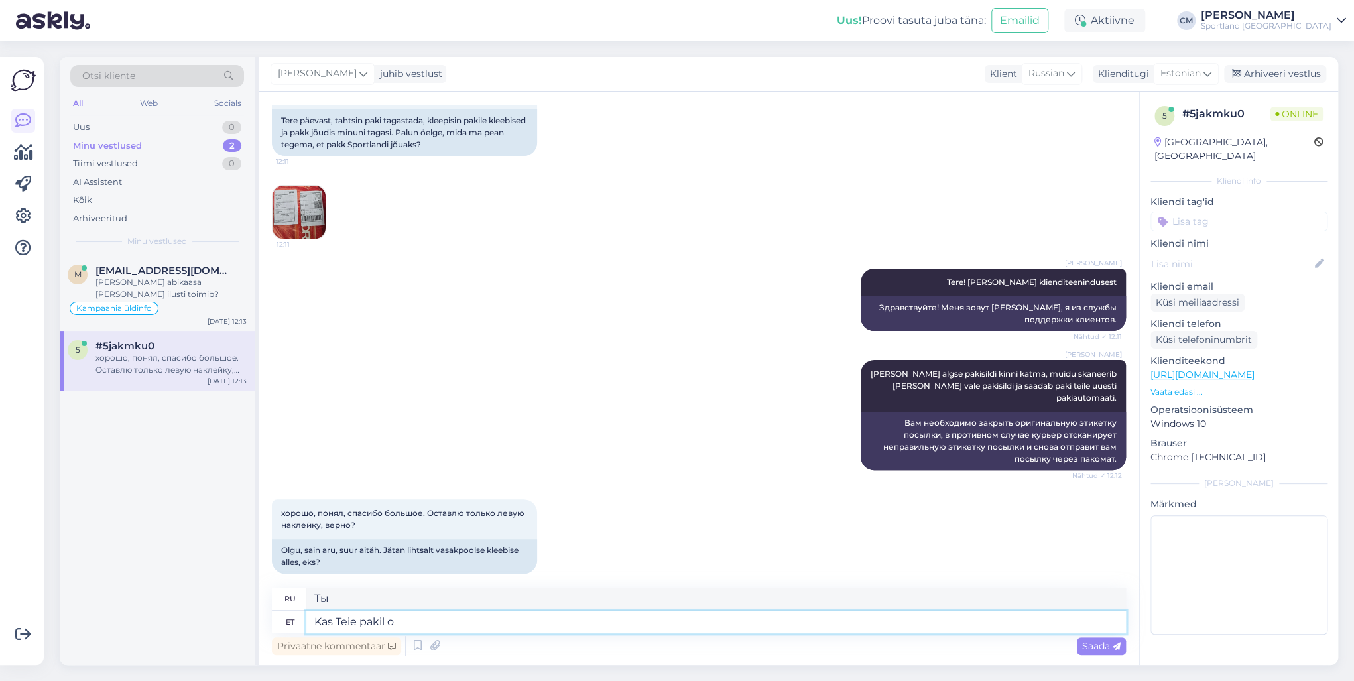
type textarea "Kas Teie pakil on"
type textarea "Ваш пакет?"
type textarea "Kas Teie pakil on k"
type textarea "В вашем пакете есть"
type textarea "Kas Teie pakil on [PERSON_NAME] s"
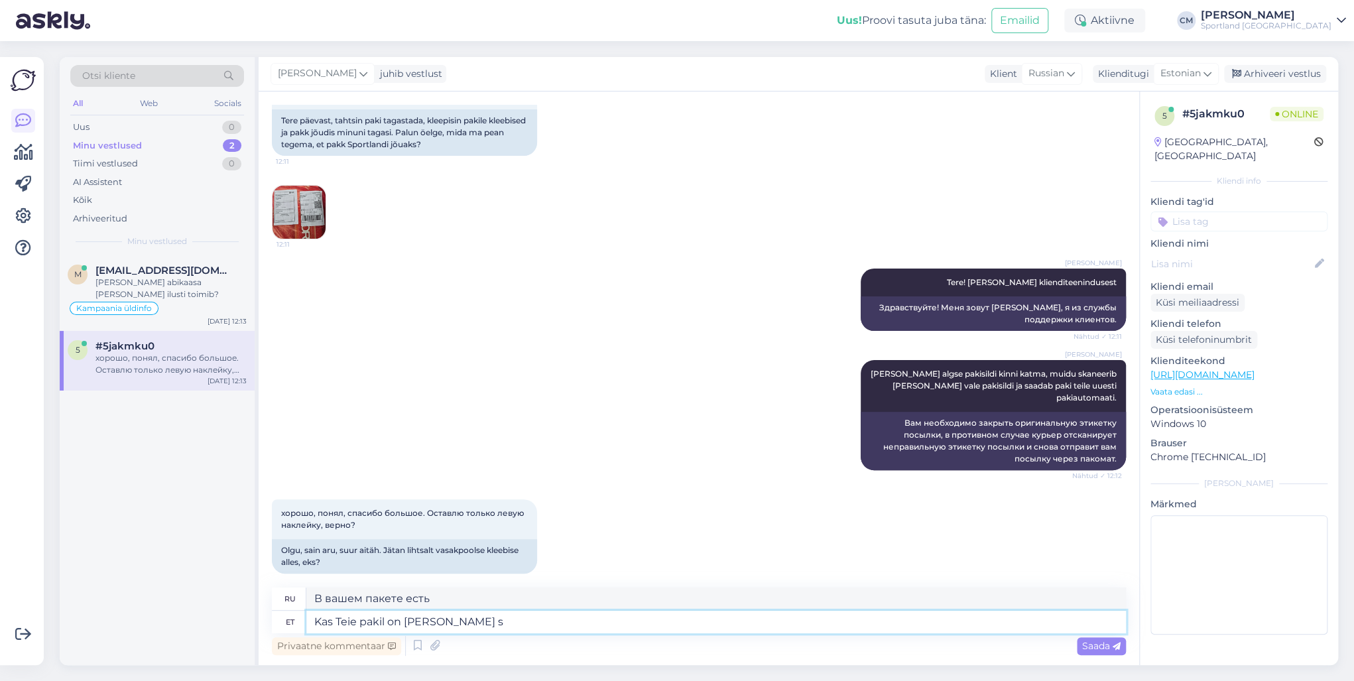
type textarea "У вас в пачке три штуки?"
type textarea "Kas Teie pa"
type textarea "В вашем пакете есть"
type textarea "Kas Teie p"
type textarea "Ваш пакет?"
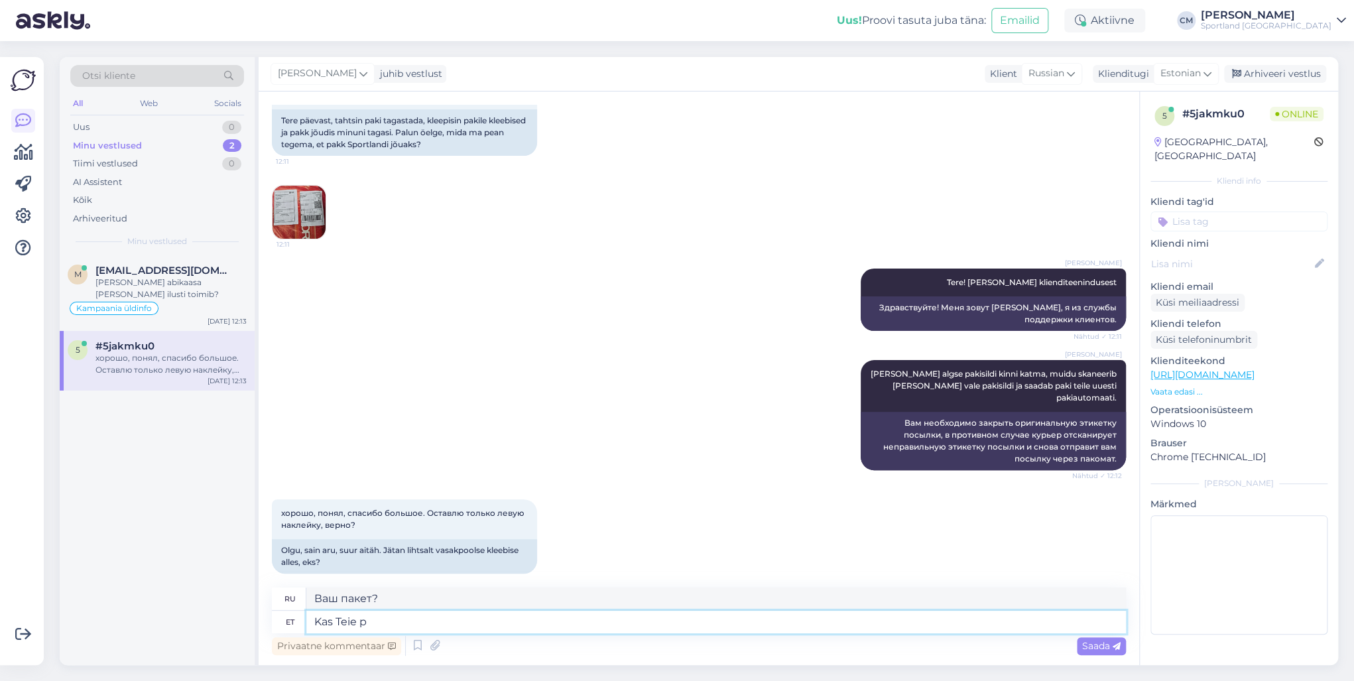
type textarea "Kas Teie"
type textarea "Ты"
type textarea "Kas Teie kilekotil o"
type textarea "Ваш пластиковый пакет?"
type textarea "Kas Teie kilekotil on p"
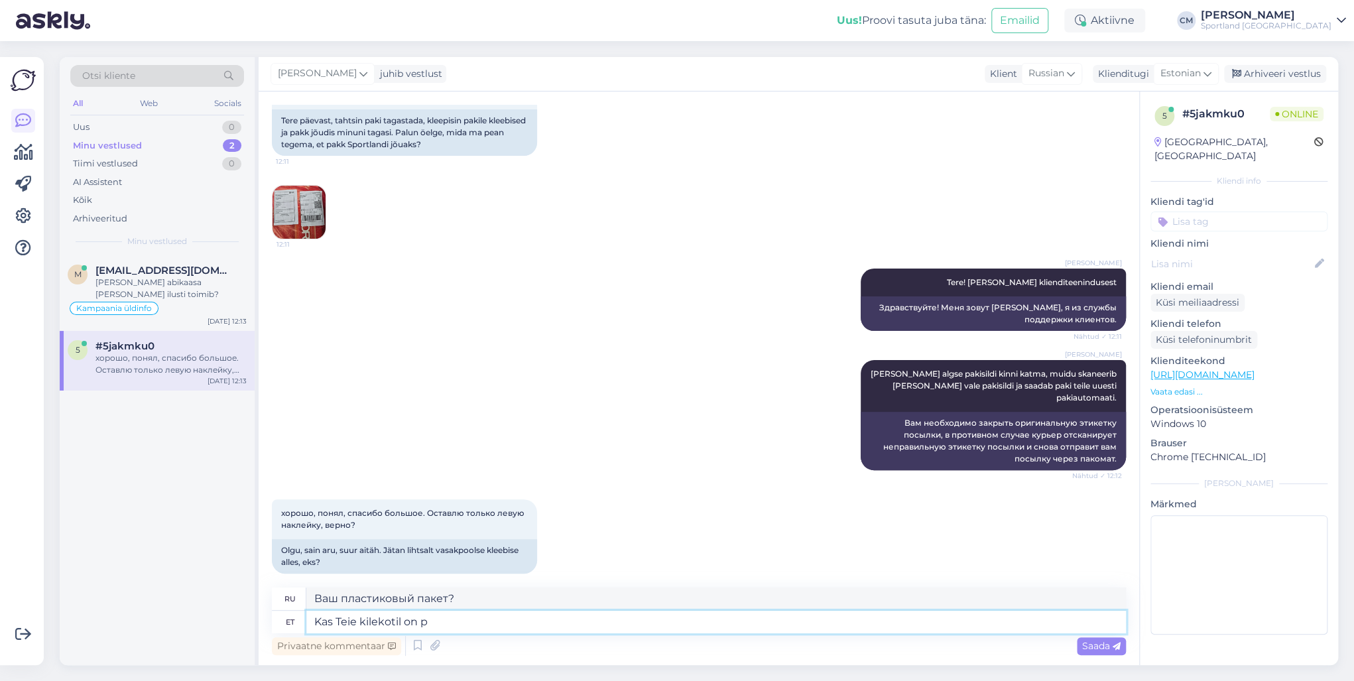
type textarea "Есть ли у вашего пластикового пакета"
type textarea "Kas Teie kilekotil on praegu k"
type textarea "В вашем пластиковом пакете в настоящее время есть"
type textarea "Kas Teie kilekotil on praegu [PERSON_NAME] si"
type textarea "В вашем пластиковом пакете сейчас три"
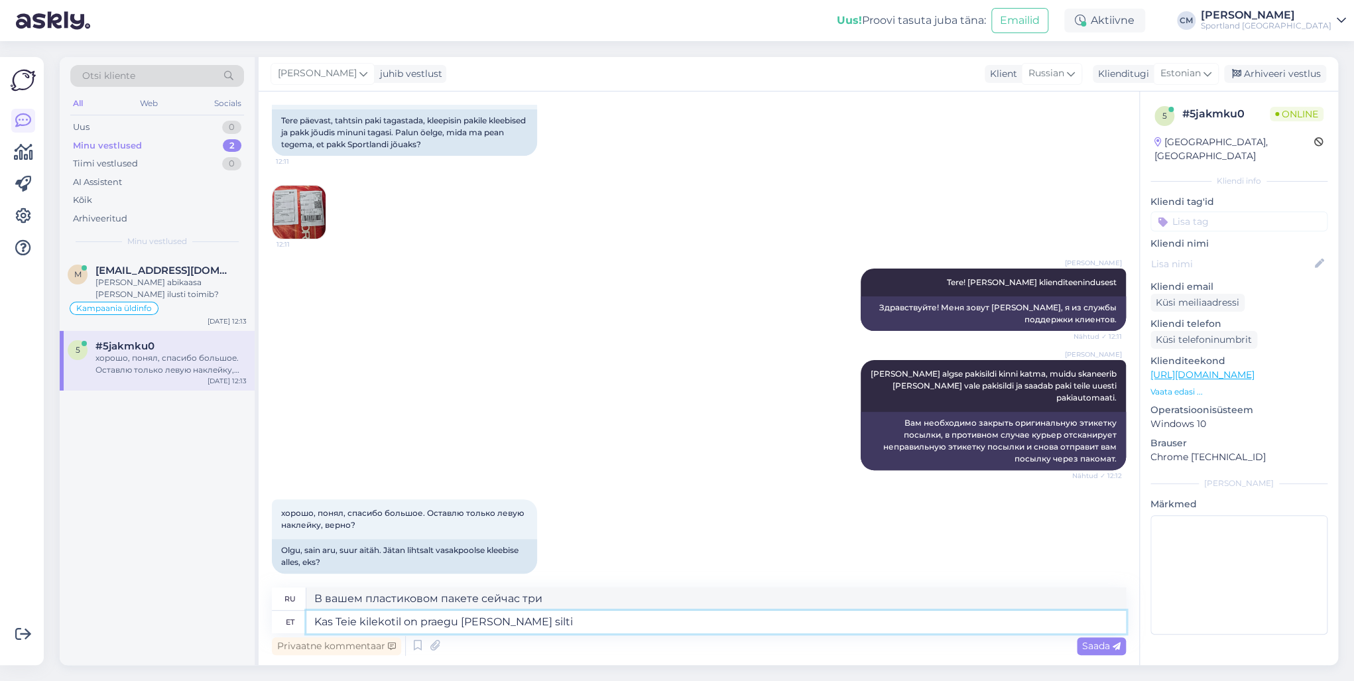
type textarea "Kas Teie kilekotil on praegu kolm silti?"
type textarea "Имеет ли ваш пластиковый пакет сейчас три этикетки?"
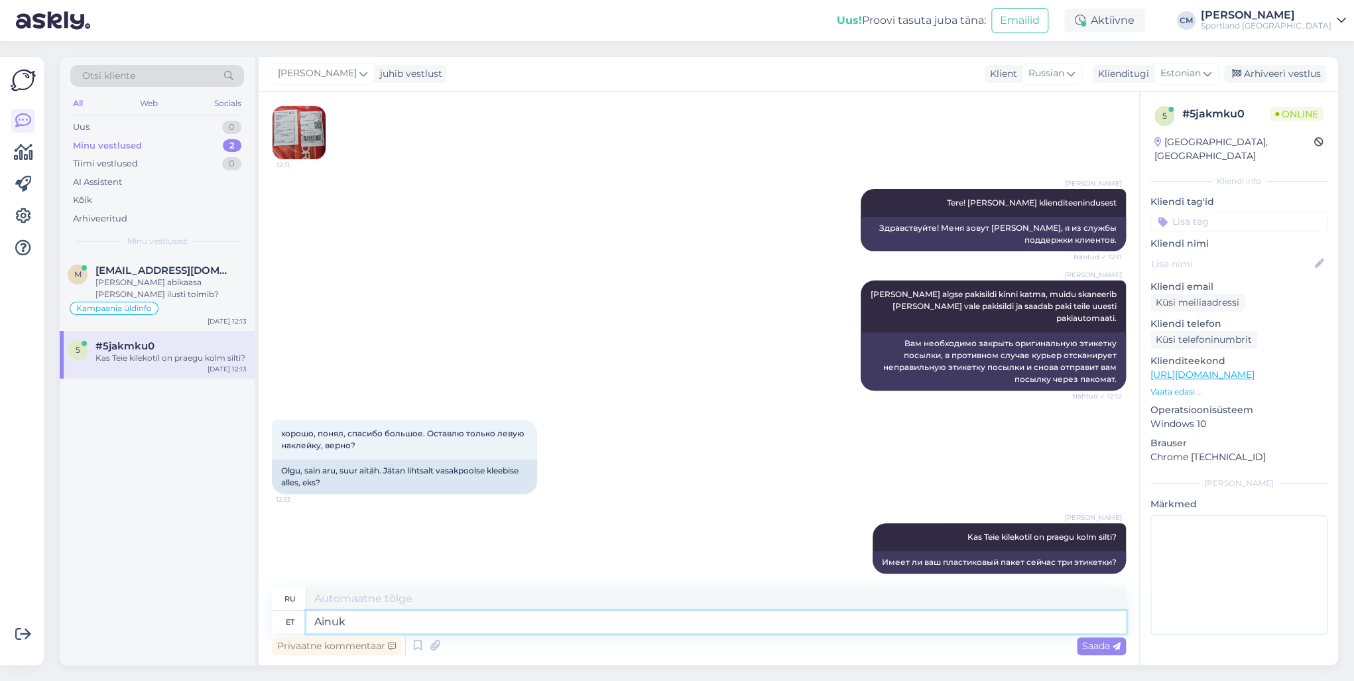
type textarea "Ainuk e"
type textarea "Единственный"
type textarea "Ainuke silt mi"
type textarea "Единственный лейбл"
type textarea "Ainuke silt mis p"
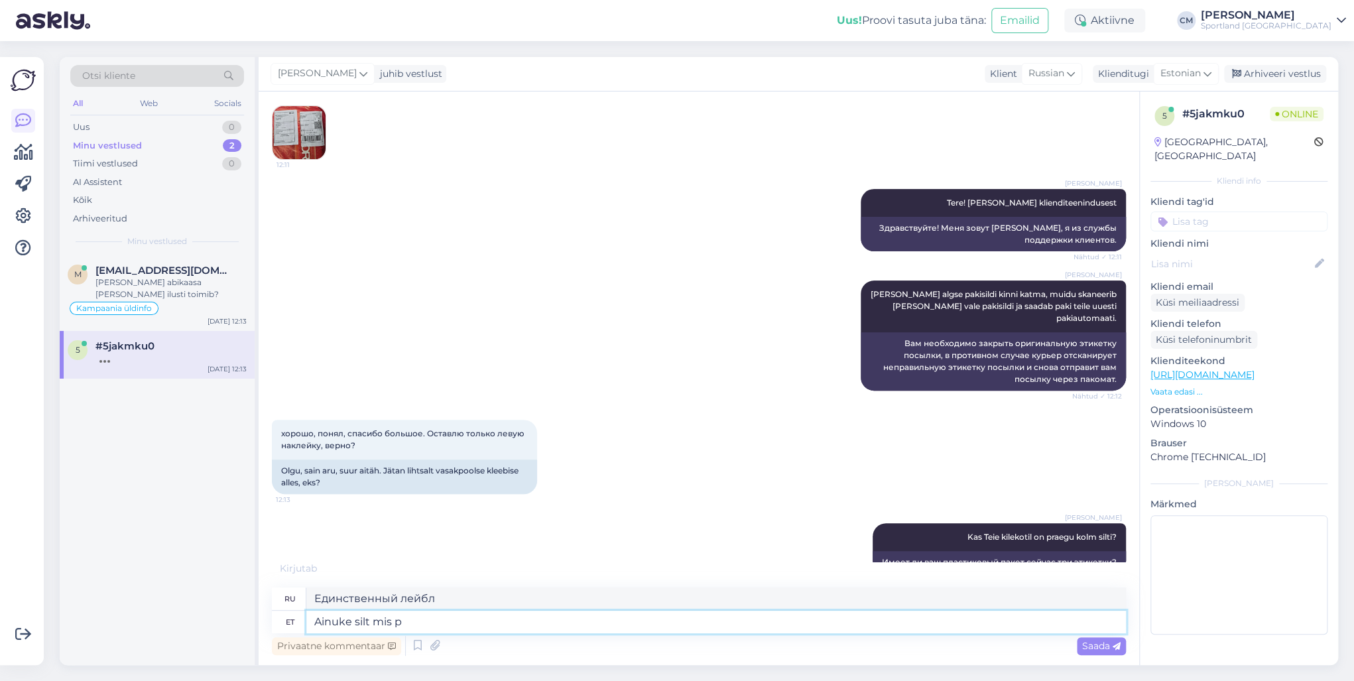
type textarea "Единственный признак того, что"
type textarea "Ainuke silt mis peaks"
type textarea "Единственный лейбл, который должен"
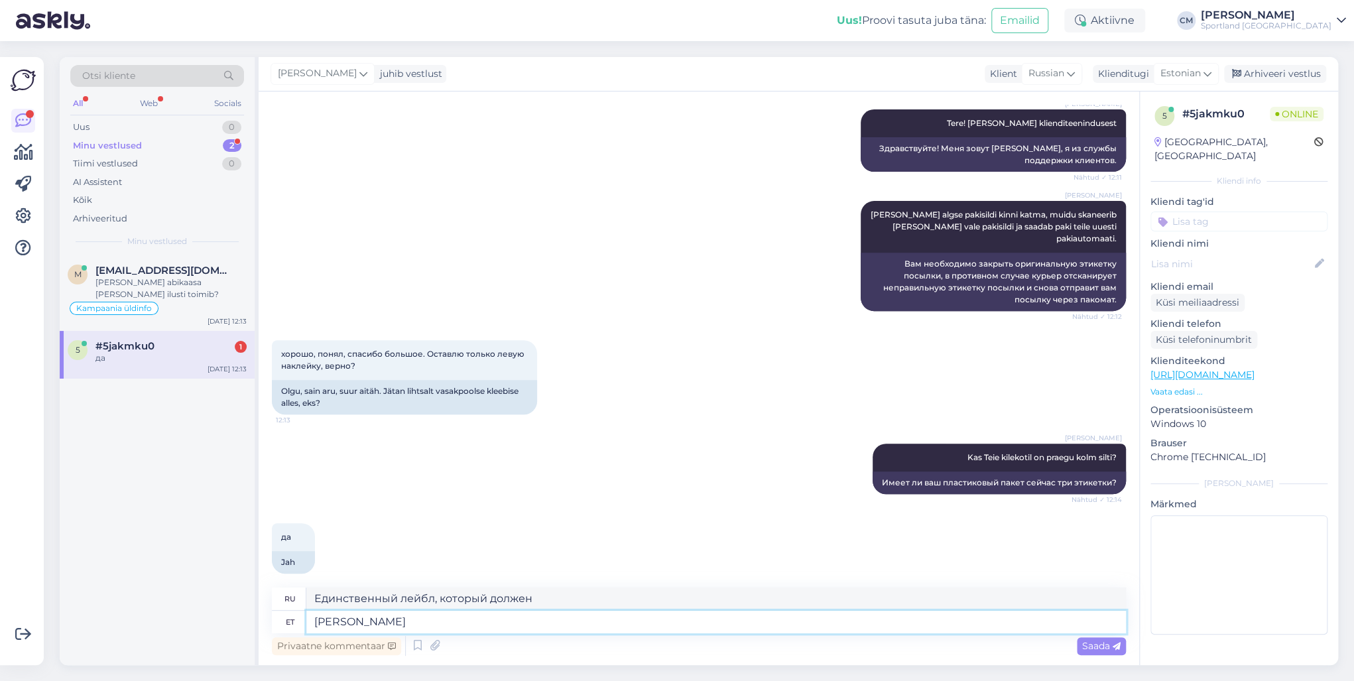
type textarea "[PERSON_NAME]"
type textarea "Единственный признак того, что"
type textarea "Ain"
type textarea "Единственный"
type textarea "Ai"
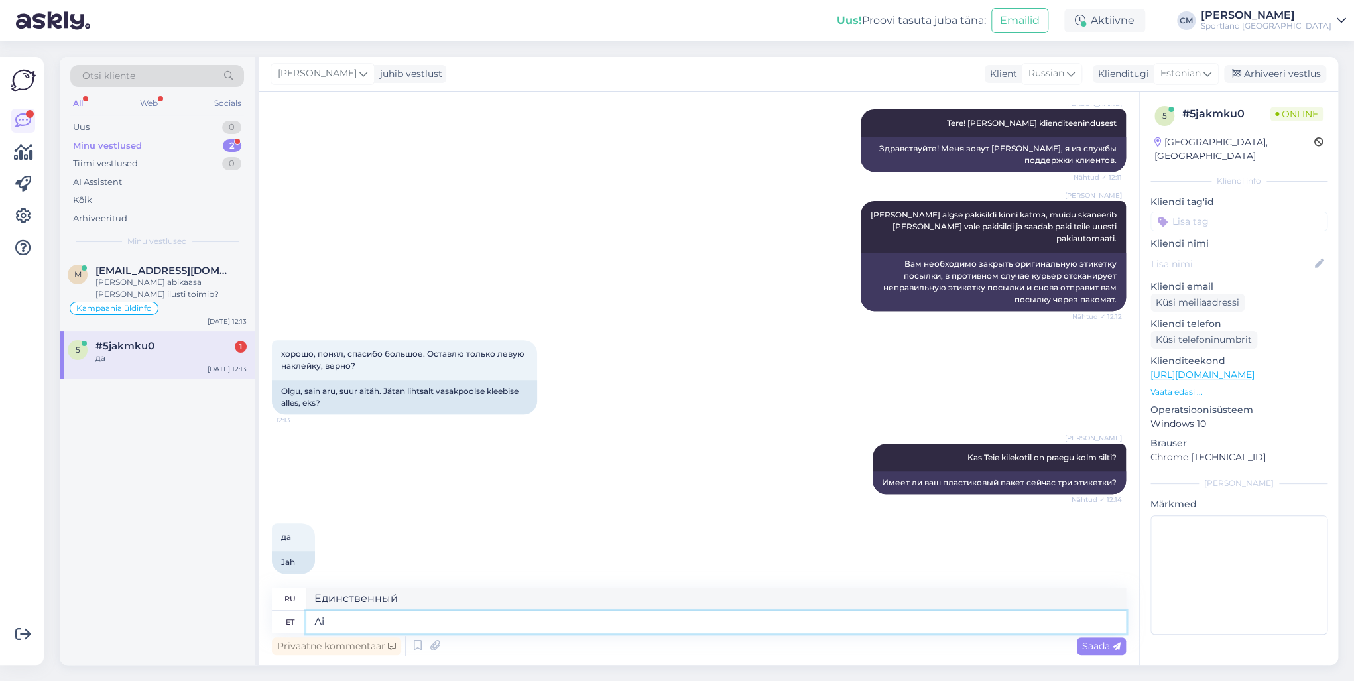
type textarea "Единственный лейбл"
type textarea "A"
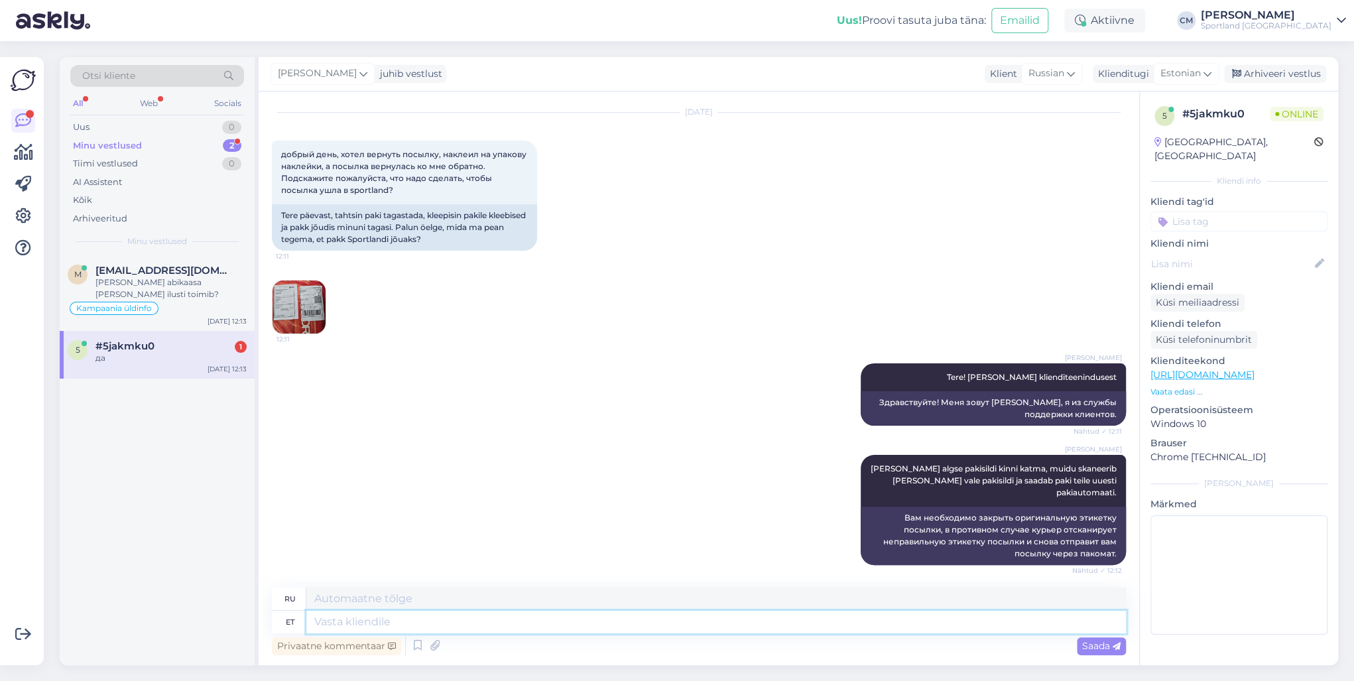
scroll to position [23, 0]
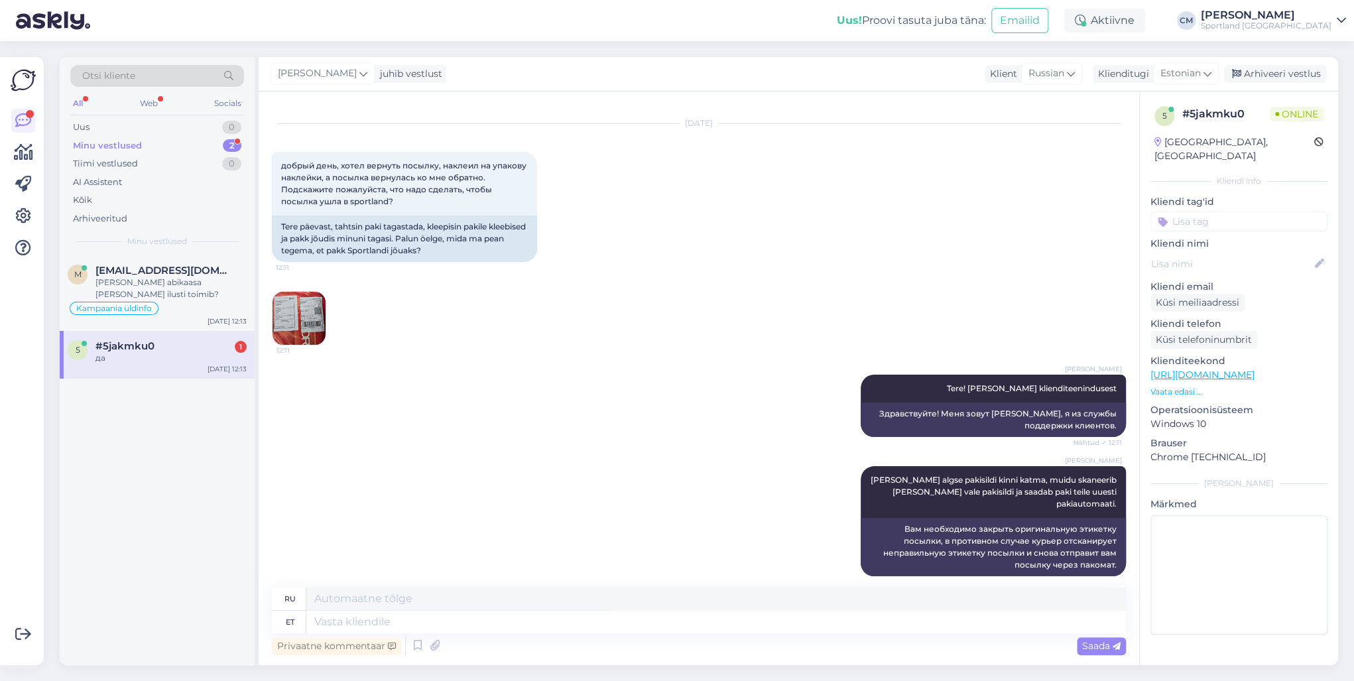
click at [322, 318] on img at bounding box center [299, 318] width 53 height 53
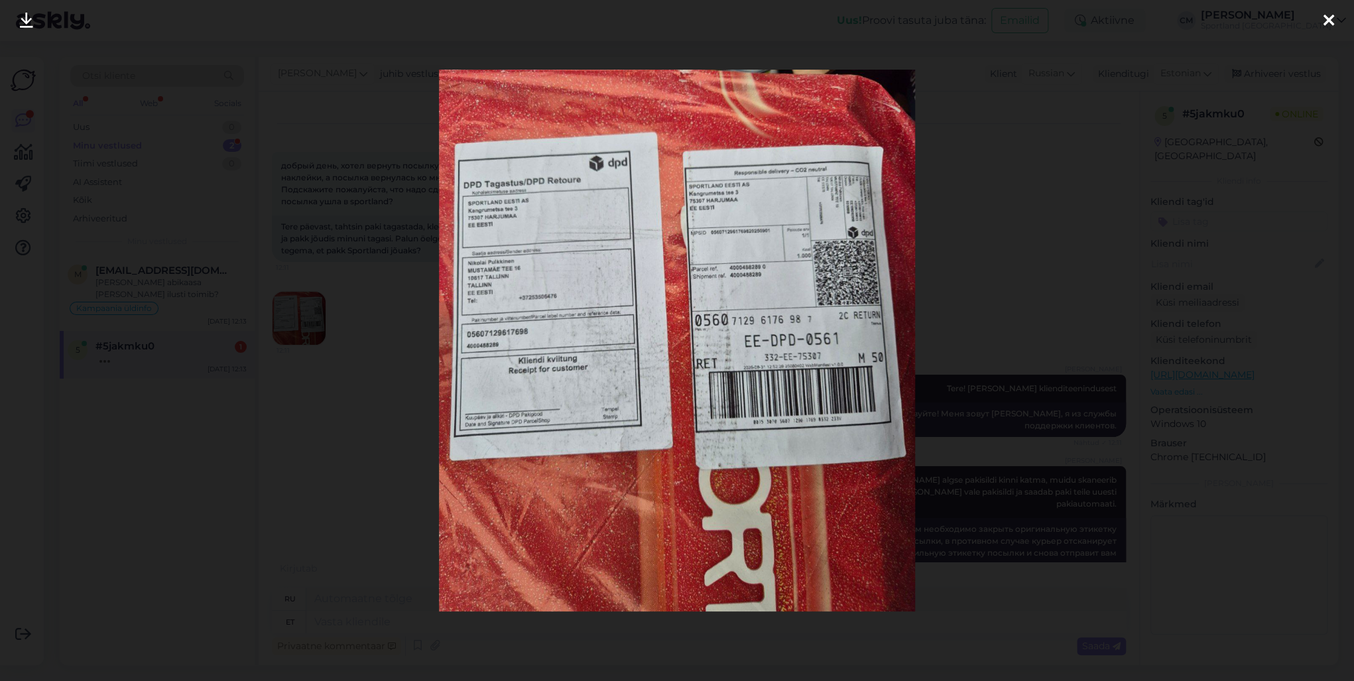
click at [303, 310] on div at bounding box center [677, 340] width 1354 height 681
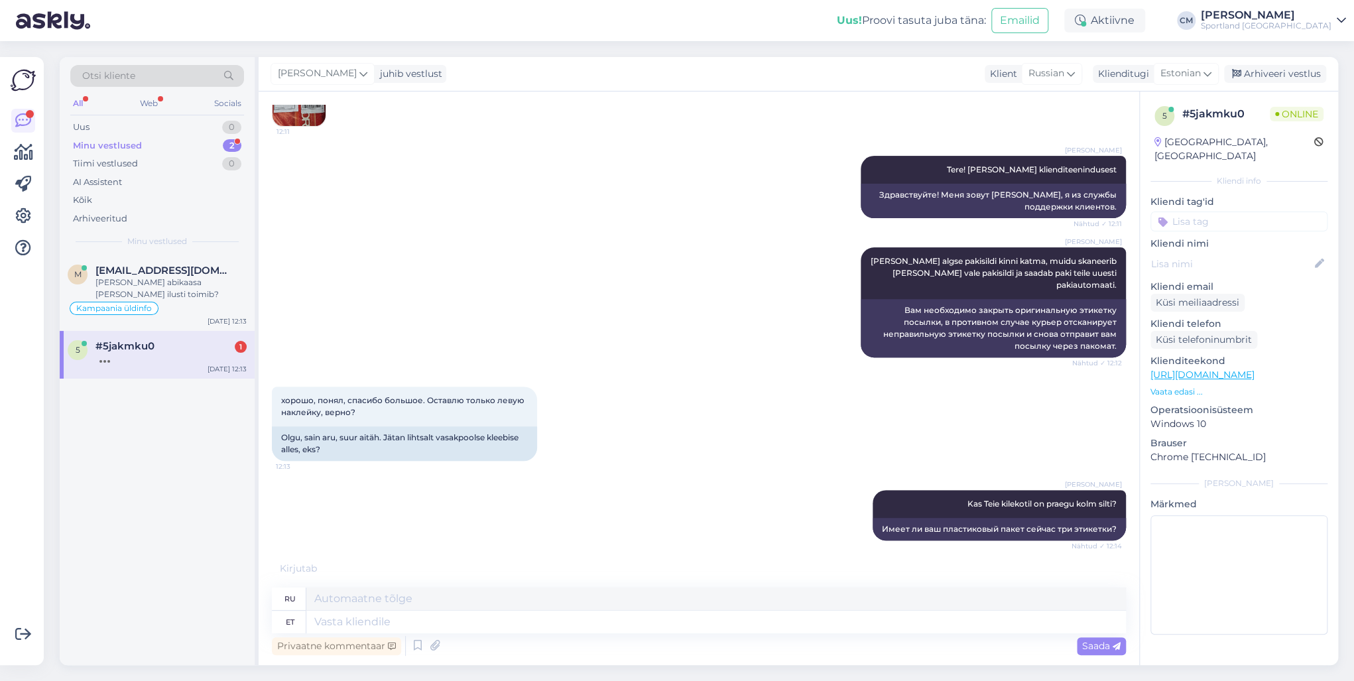
scroll to position [302, 0]
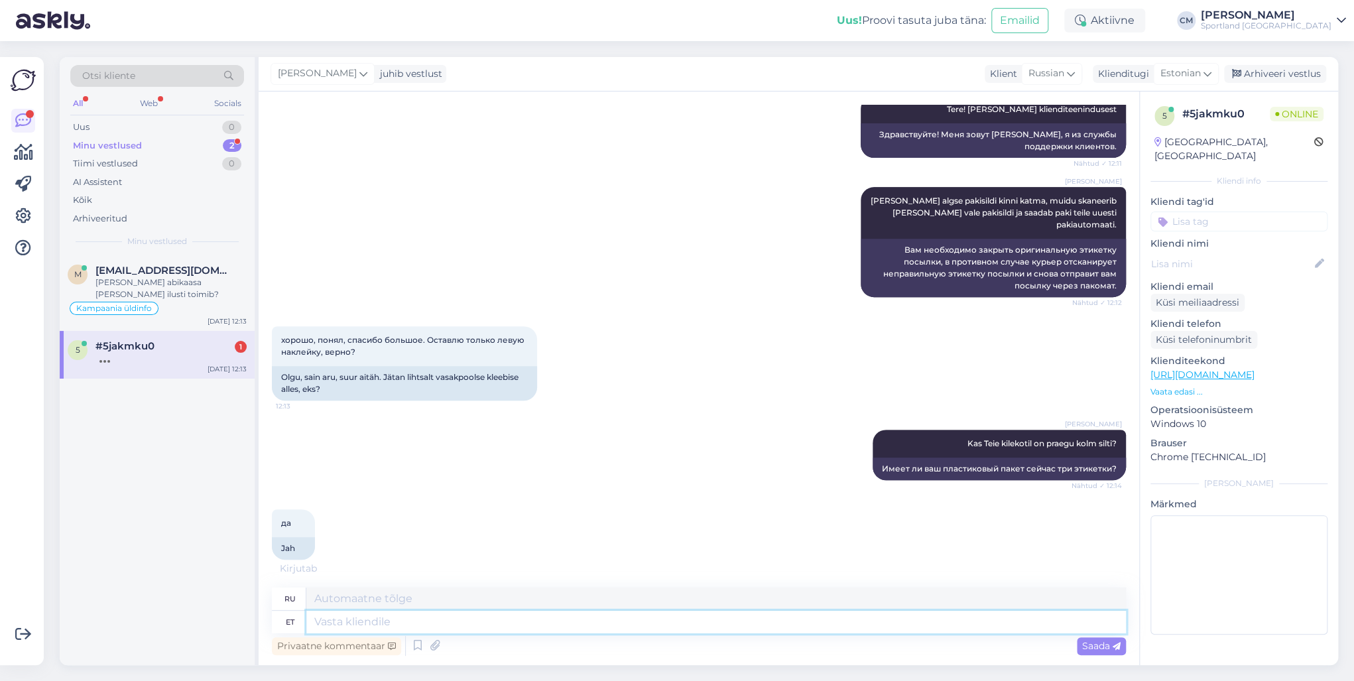
click at [342, 621] on textarea at bounding box center [716, 622] width 820 height 23
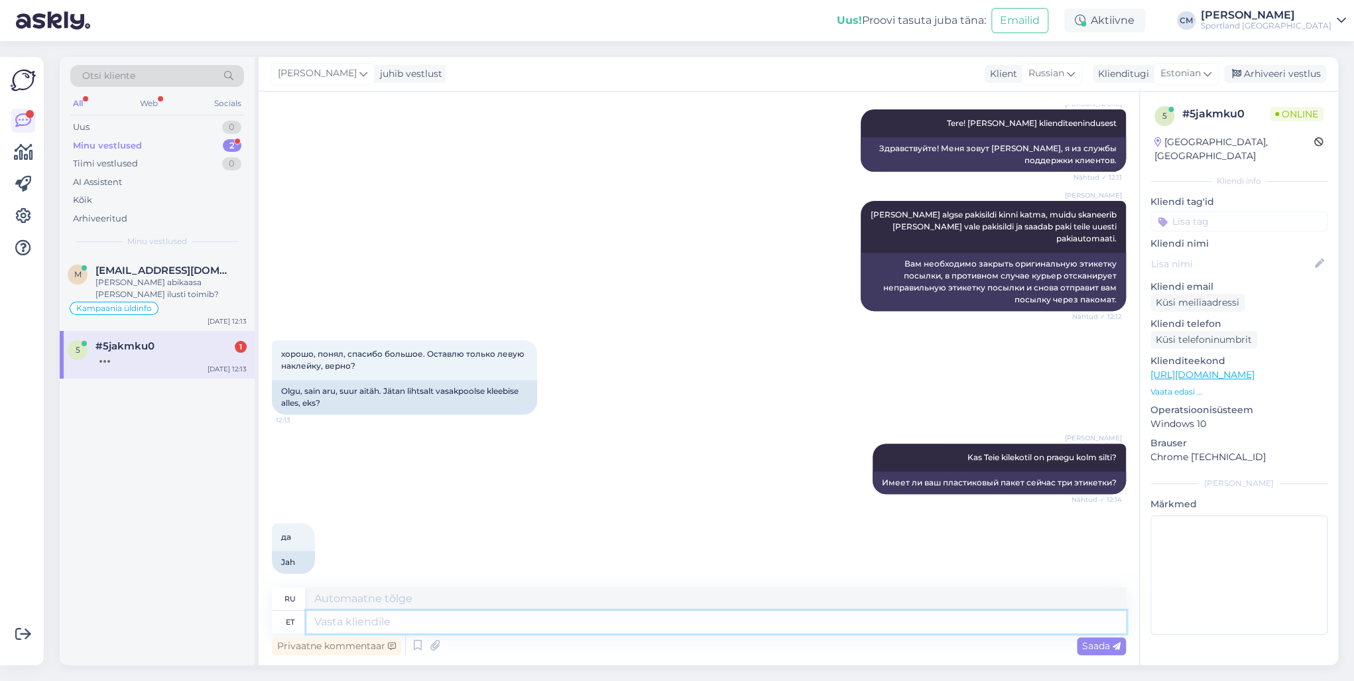
scroll to position [392, 0]
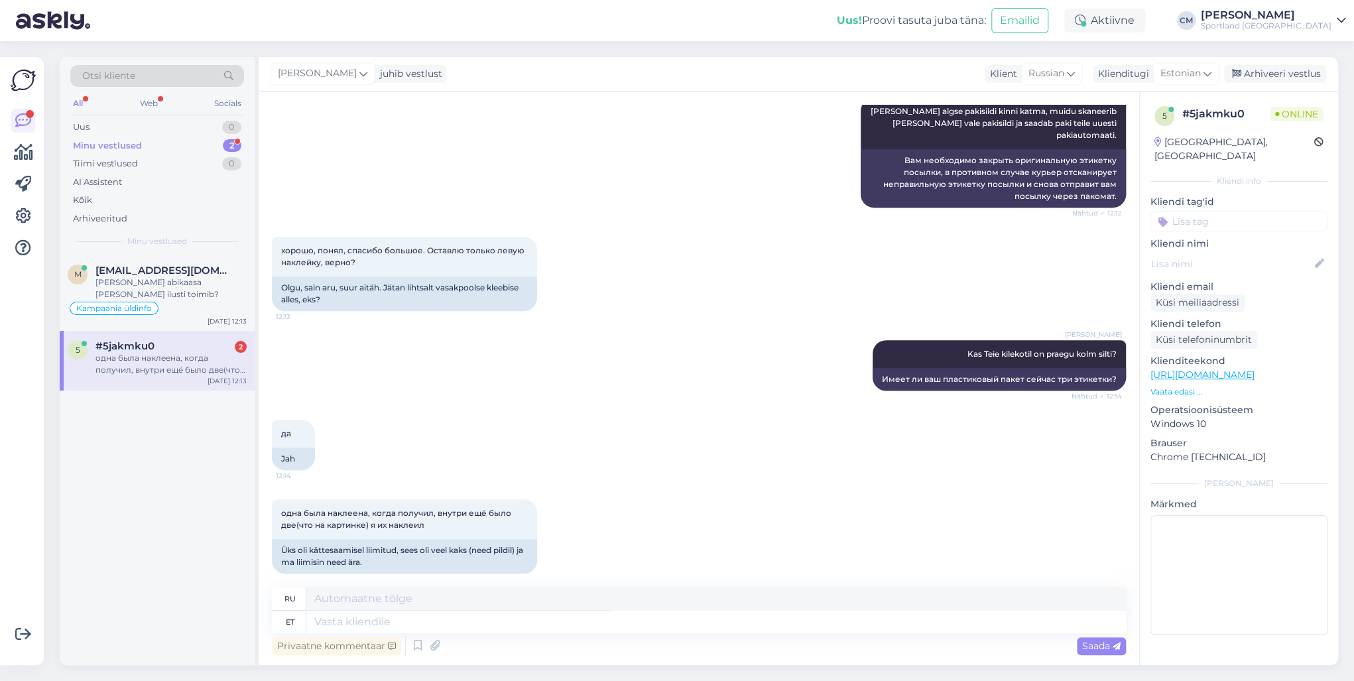
click at [1231, 212] on input at bounding box center [1239, 222] width 177 height 20
type input "TAGASTA"
click at [1255, 269] on span "Tagastamine (e-pood)" at bounding box center [1239, 273] width 88 height 8
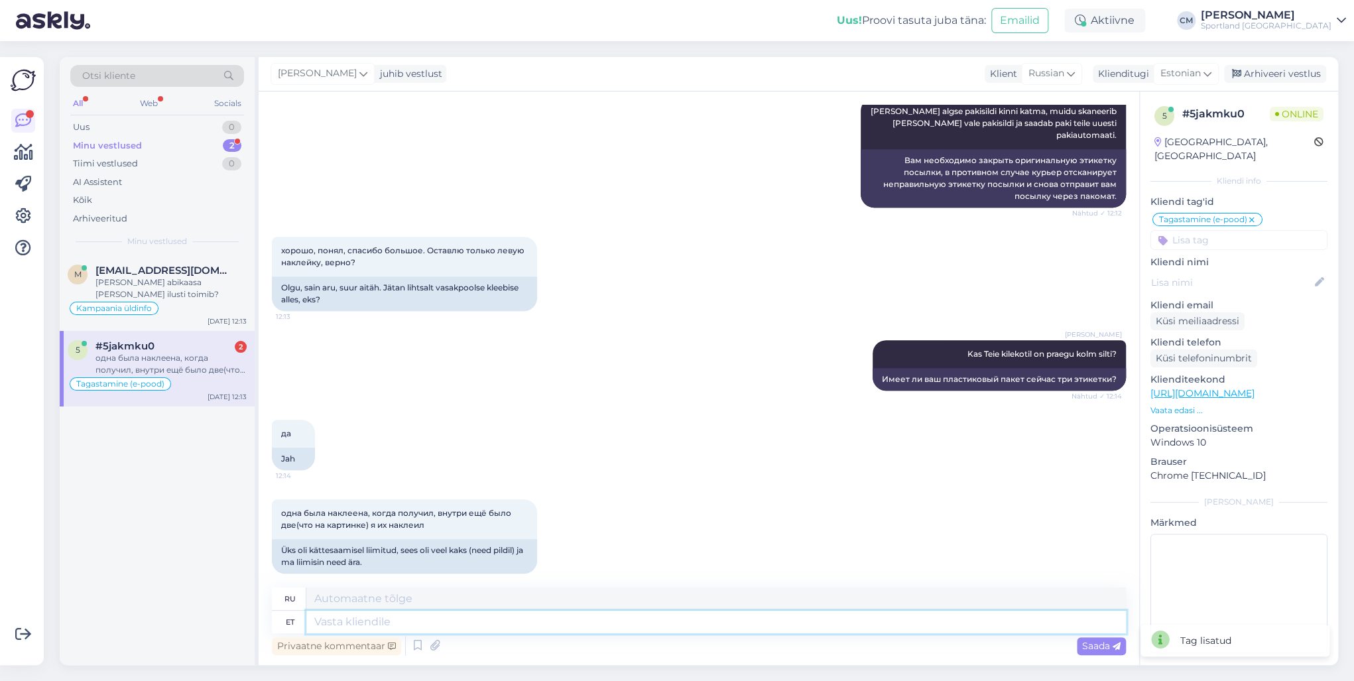
click at [491, 615] on textarea at bounding box center [716, 622] width 820 height 23
type textarea "A"
type textarea "P"
type textarea "[PERSON_NAME]"
type textarea "Если"
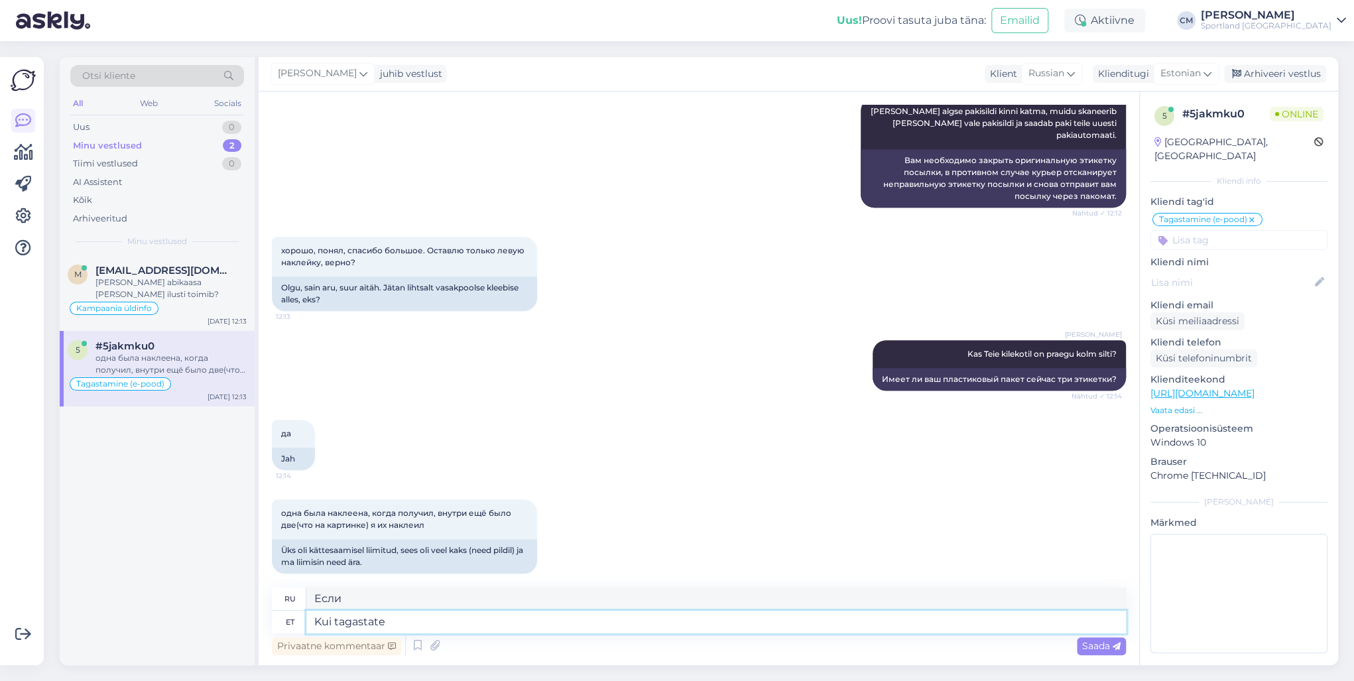
type textarea "Kui tagastate p"
type textarea "Когда ты вернешься"
type textarea "Kui tagastate paki, si"
type textarea "Когда вы возвращаете посылку,"
type textarea "Kui tagastate paki, siis pe"
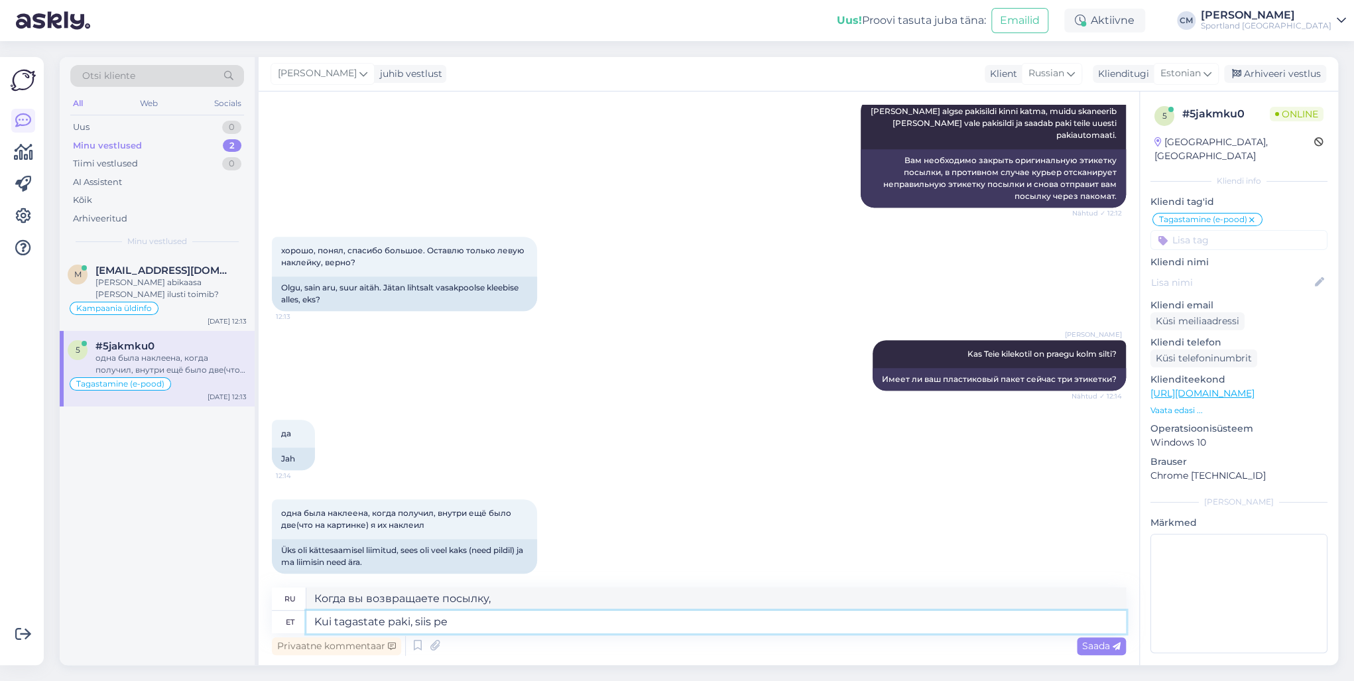
type textarea "Если вы вернете посылку,"
type textarea "Kui tagastate paki, siis peab peal"
type textarea "Если вы возвращаете посылку, вы должны"
type textarea "Kui tagastate paki, siis peab peal o"
type textarea "Если вы возвращаете посылку, она должна быть на"
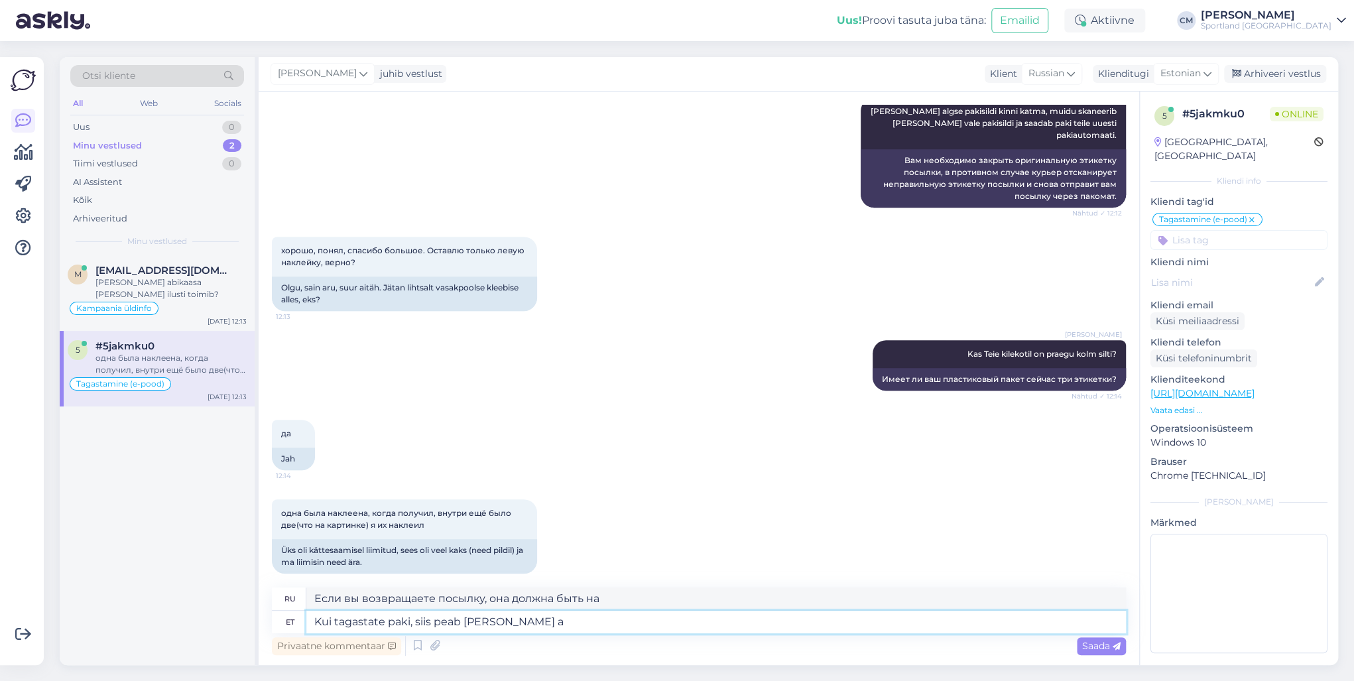
type textarea "Kui tagastate paki, siis peab [PERSON_NAME] ai"
type textarea "Если вы возвращаете посылку, она должна быть на ней"
type textarea "Kui tagastate paki, siis peab [PERSON_NAME] ainult s"
type textarea "Если вы возвращаете посылку, она должна быть только на ней"
type textarea "Kui tagastate paki, siis peab [PERSON_NAME] ainult see ja"
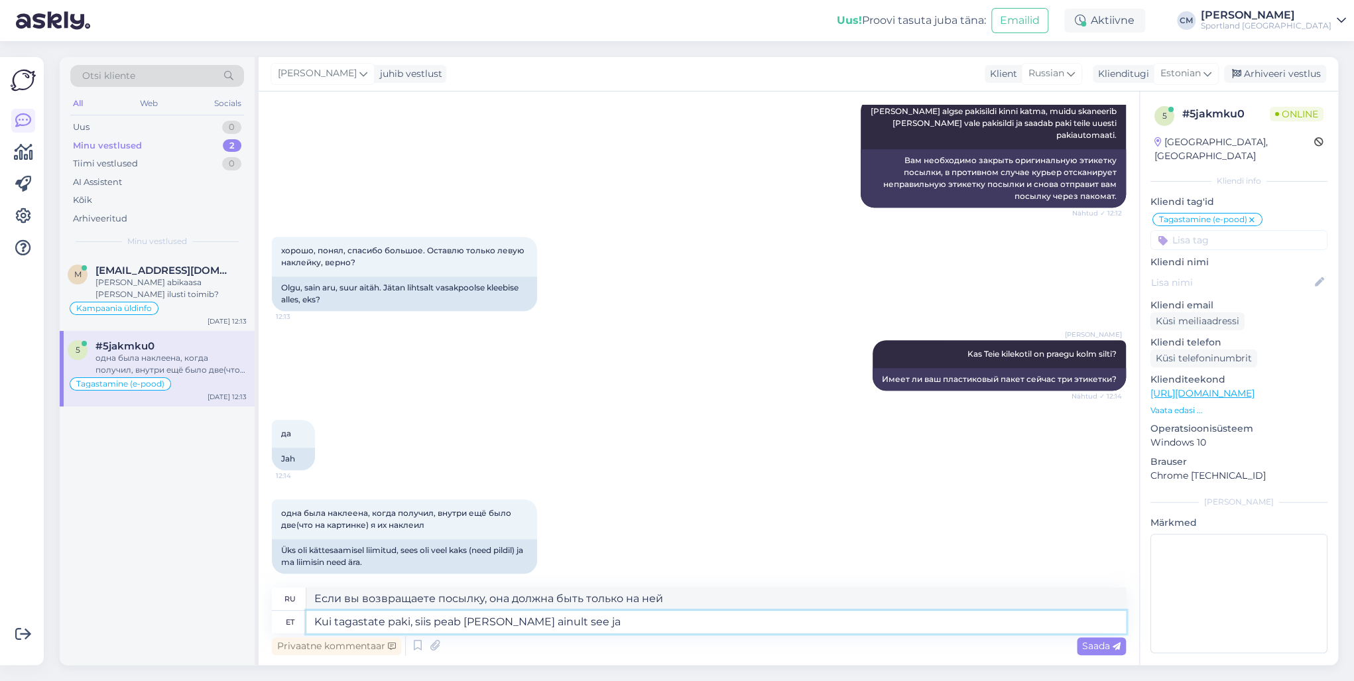
type textarea "Если вы возвращаете посылку, на ней должно быть только это"
type textarea "Kui tagastate paki, siis peab [PERSON_NAME] ainult see ja m"
type textarea "Если вы возвращаете посылку, на ней должно быть только это и"
type textarea "Kui tagastate paki, siis peab [PERSON_NAME] ainult see ja teised tu"
type textarea "Если вы возвращаете посылку, она должна содержать только это и другие товары."
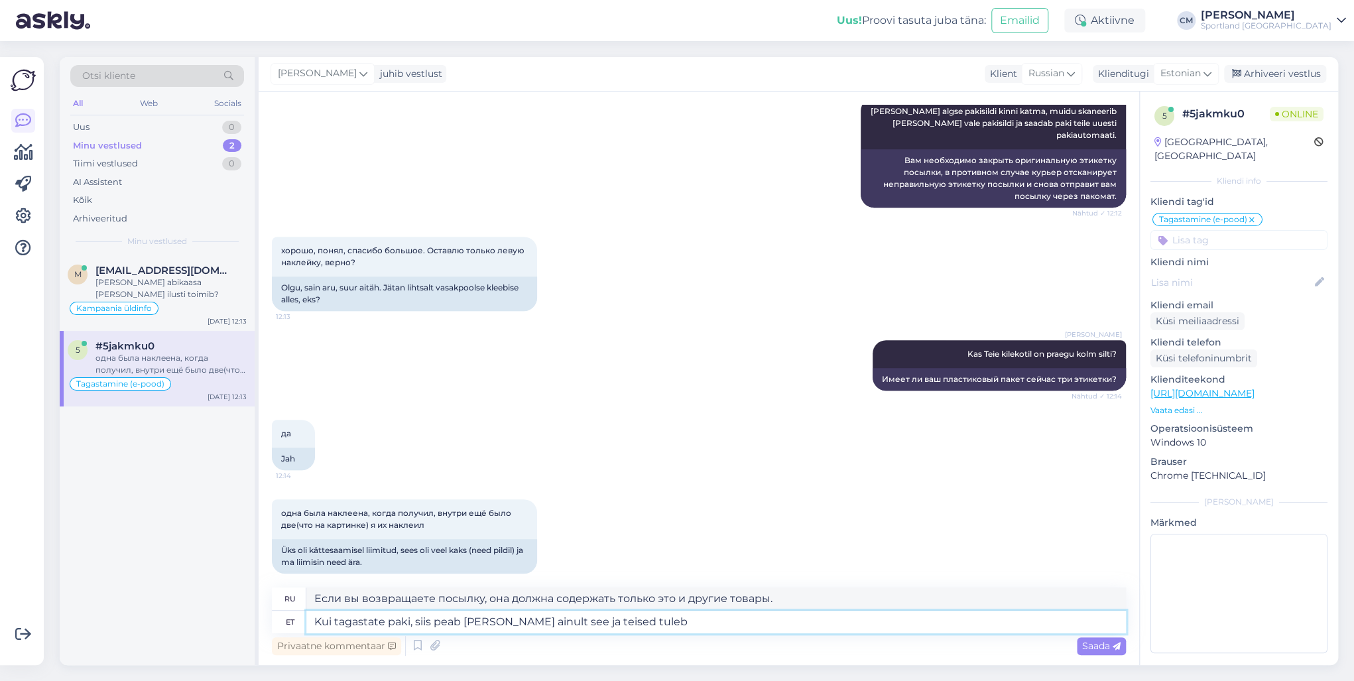
type textarea "Kui tagastate paki, siis peab [PERSON_NAME] ainult see ja teised tuleb k"
type textarea "Если вы возвращаете посылку, то в ней должно быть только это, а все остальное д…"
type textarea "Kui tagastate paki, siis peab [PERSON_NAME] ainult see ja teised tuleb kinni k"
type textarea "Если вы возвращаете посылку, то на ней должно быть только это, а все остальное …"
type textarea "Kui tagastate paki, siis peab [PERSON_NAME] ainult see ja teised tuleb [PERSON_…"
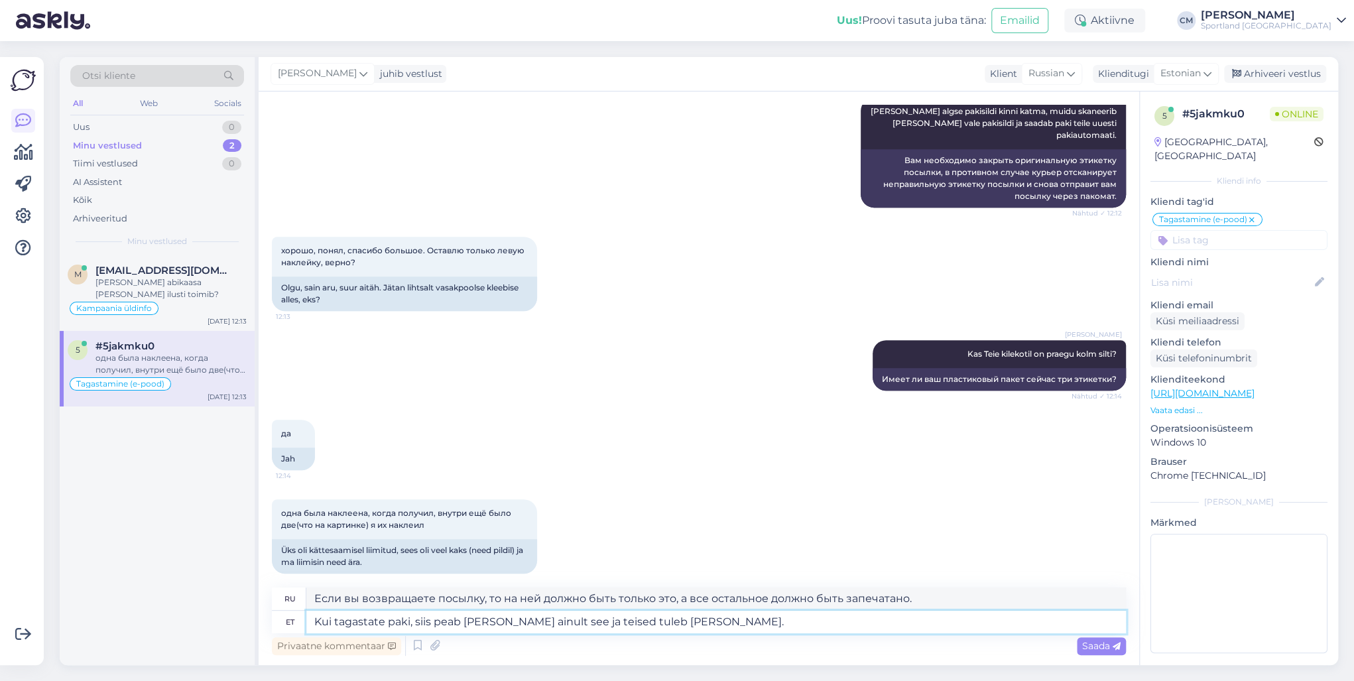
type textarea "Если вы возвращаете посылку, то сверху должно быть только это, а все остальное …"
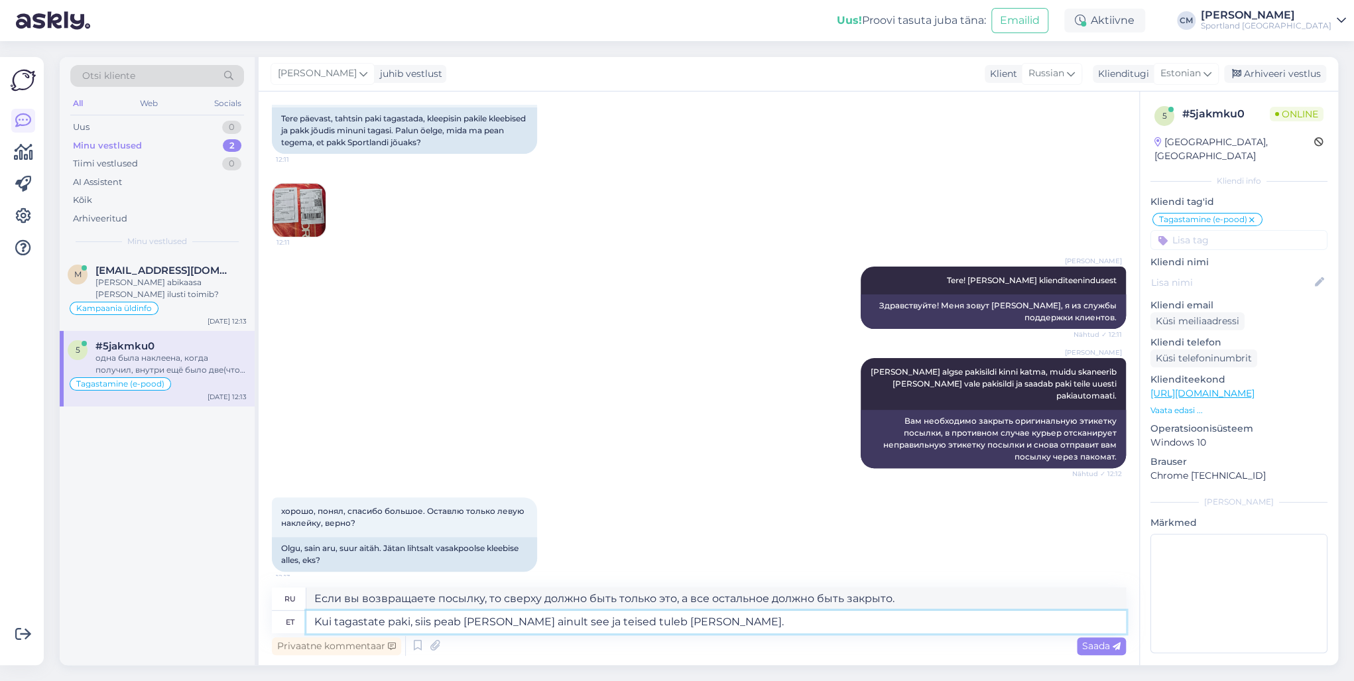
scroll to position [127, 0]
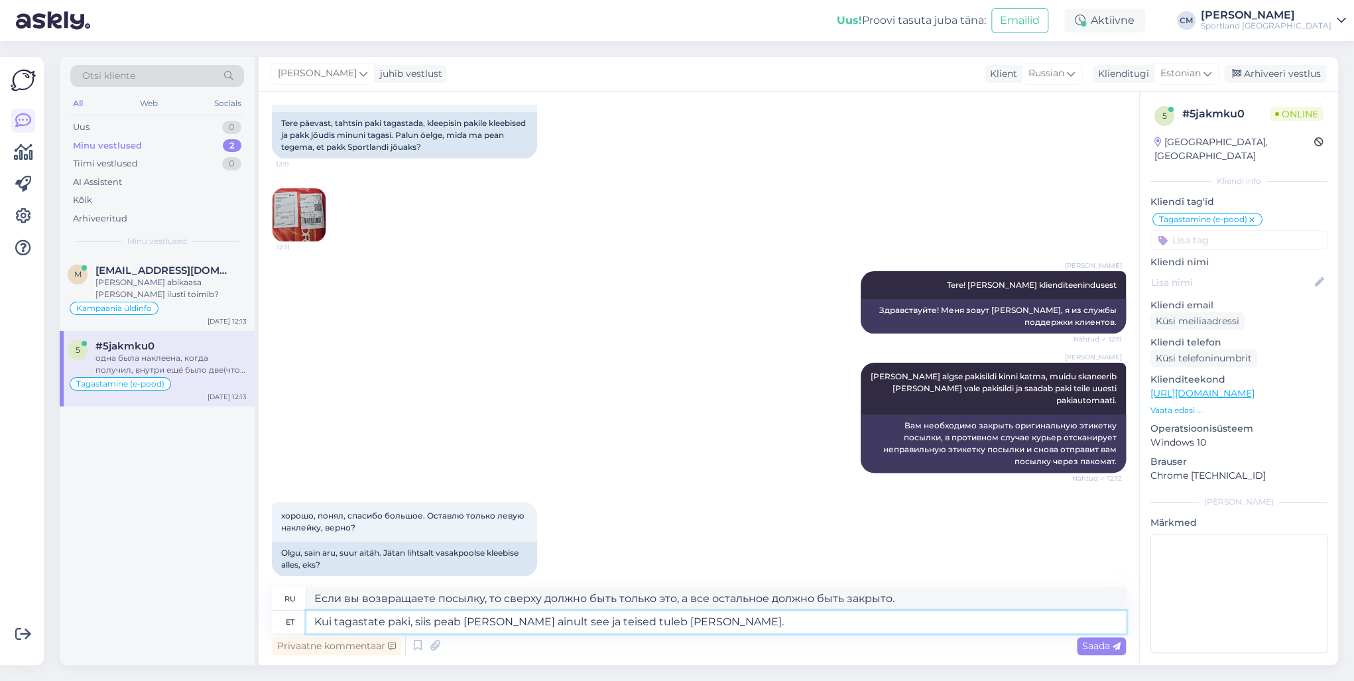
type textarea "Kui tagastate paki, siis peab [PERSON_NAME] ainult see ja teised tuleb [PERSON_…"
click at [312, 196] on img at bounding box center [299, 214] width 53 height 53
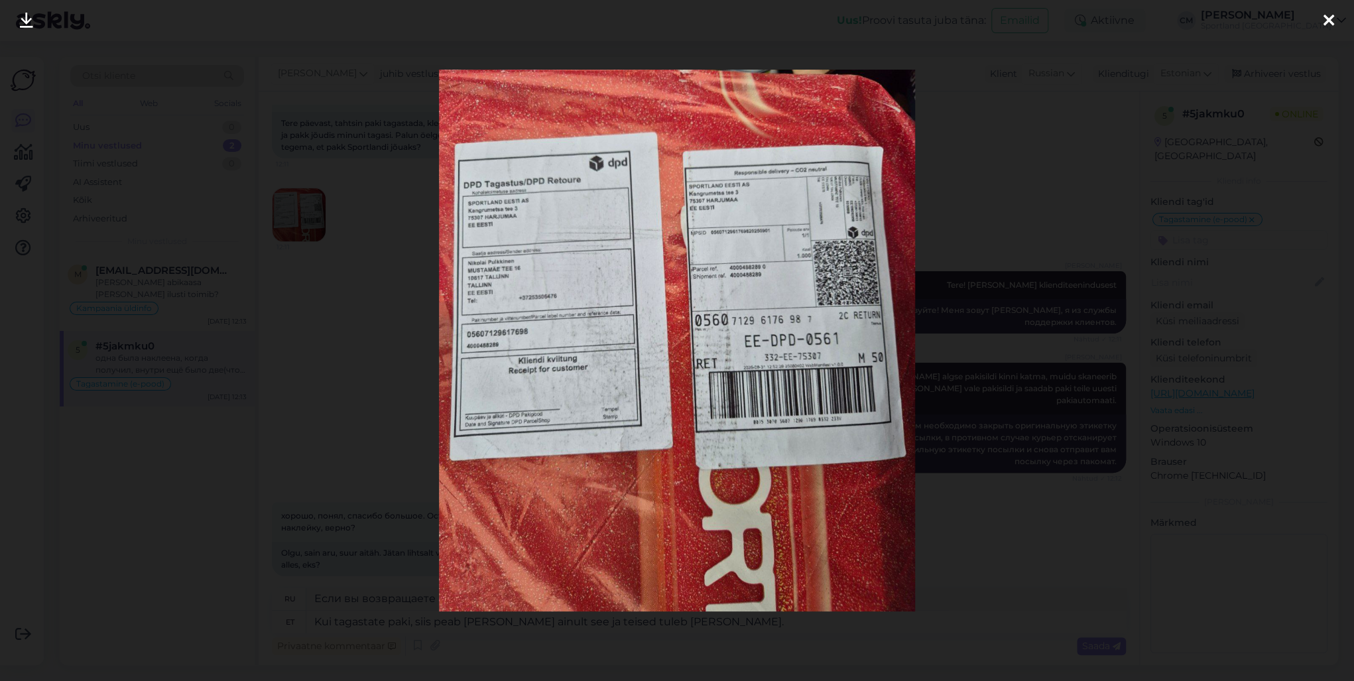
click at [306, 330] on div at bounding box center [677, 340] width 1354 height 681
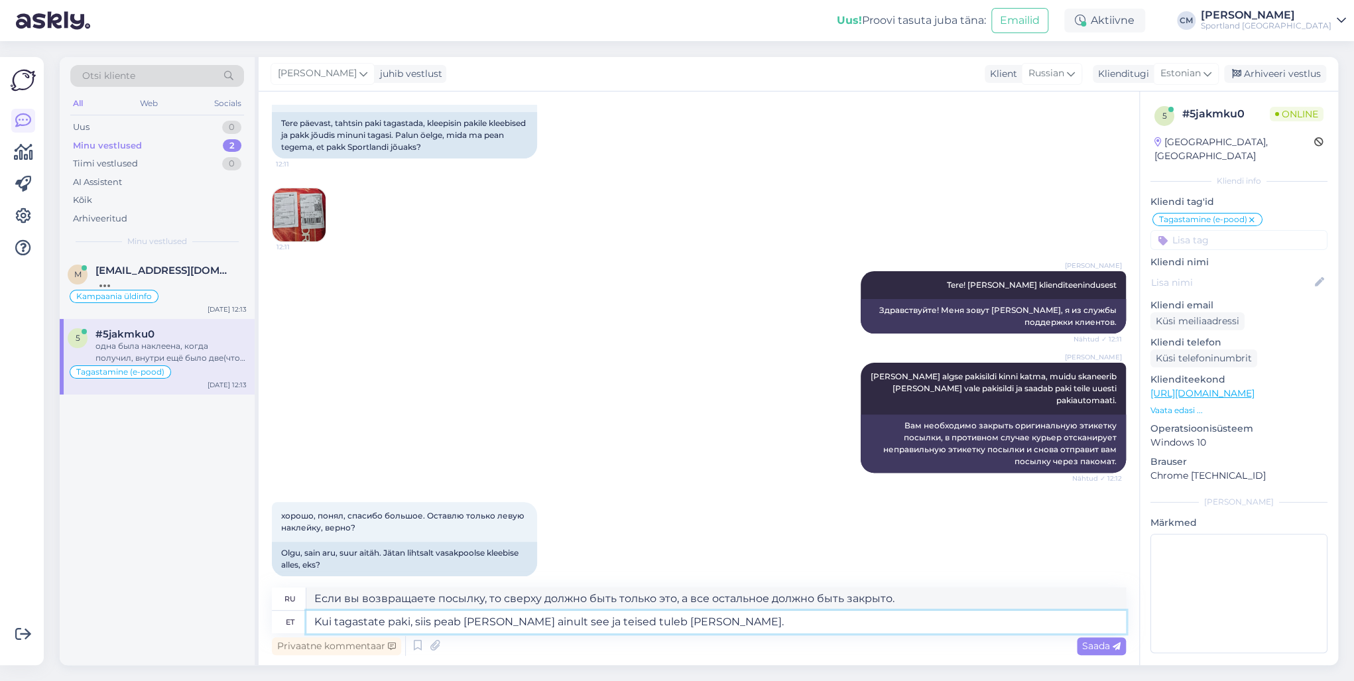
click at [775, 631] on textarea "Kui tagastate paki, siis peab [PERSON_NAME] ainult see ja teised tuleb [PERSON_…" at bounding box center [716, 622] width 820 height 23
paste textarea
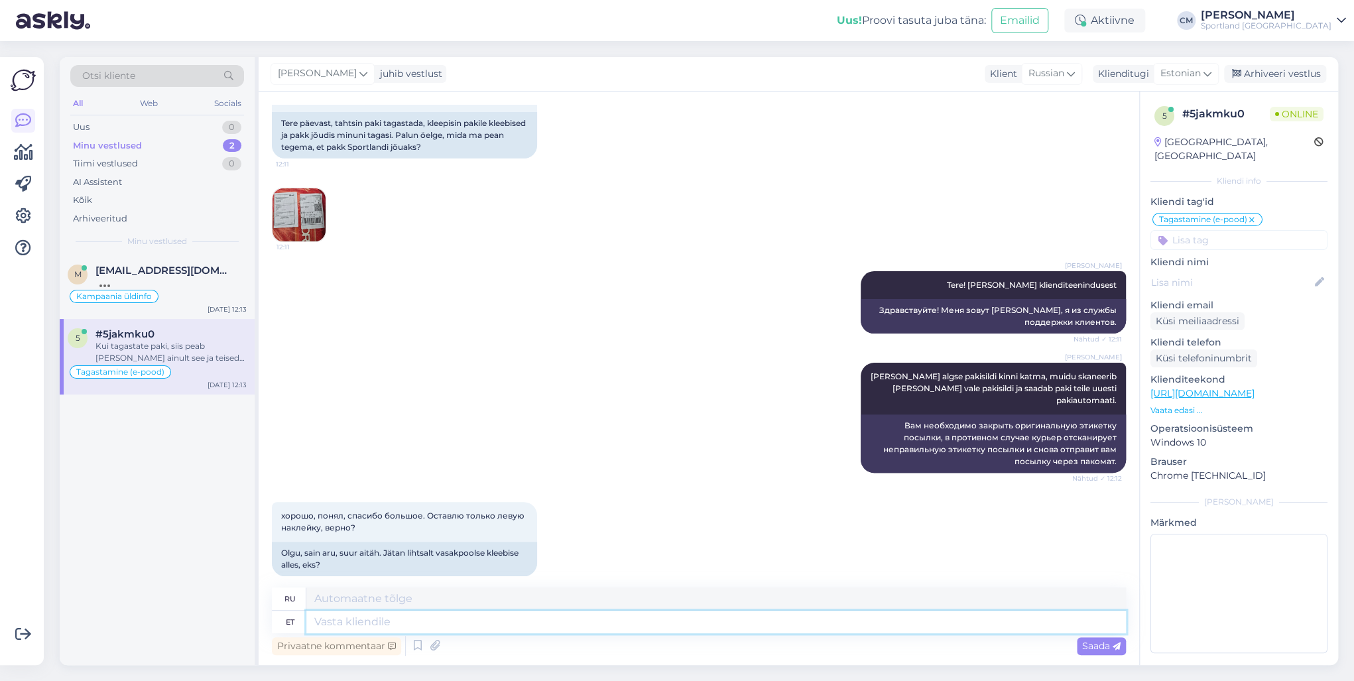
scroll to position [578, 0]
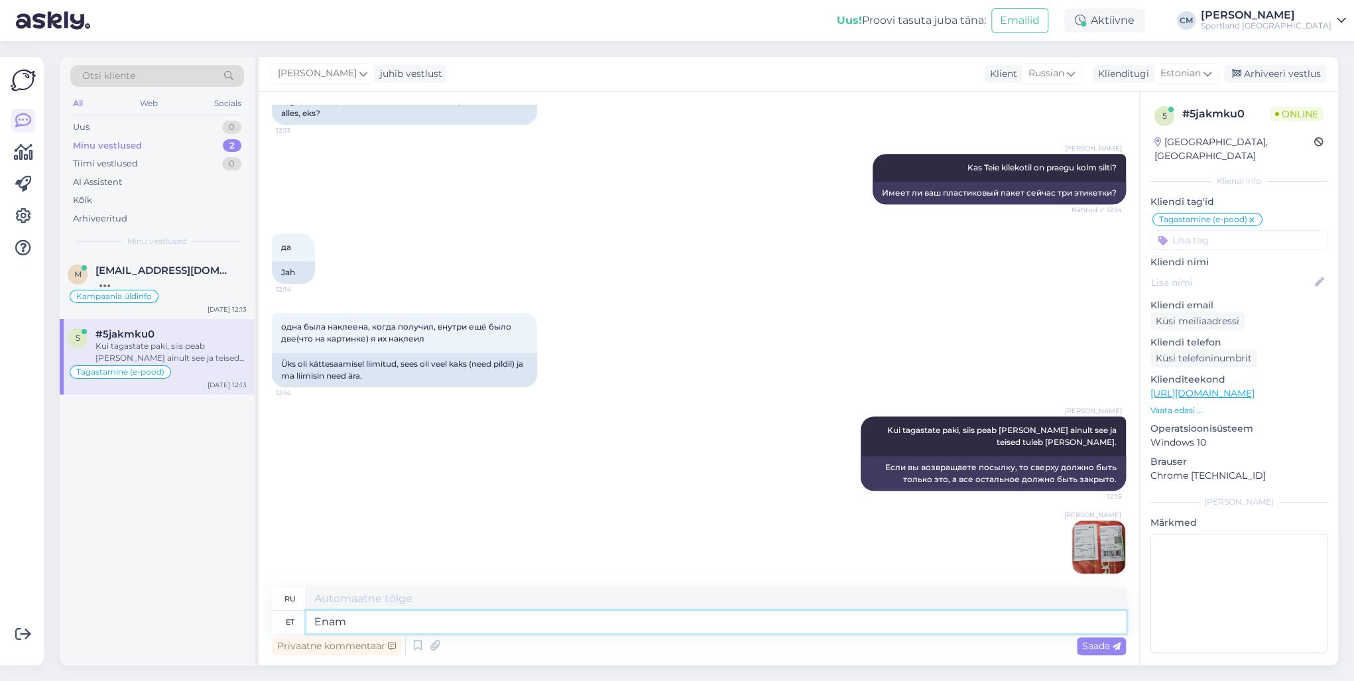
type textarea "Enam T"
type textarea "Более"
type textarea "[PERSON_NAME] s"
type textarea "Больше вас"
type textarea "[PERSON_NAME] sildid ei"
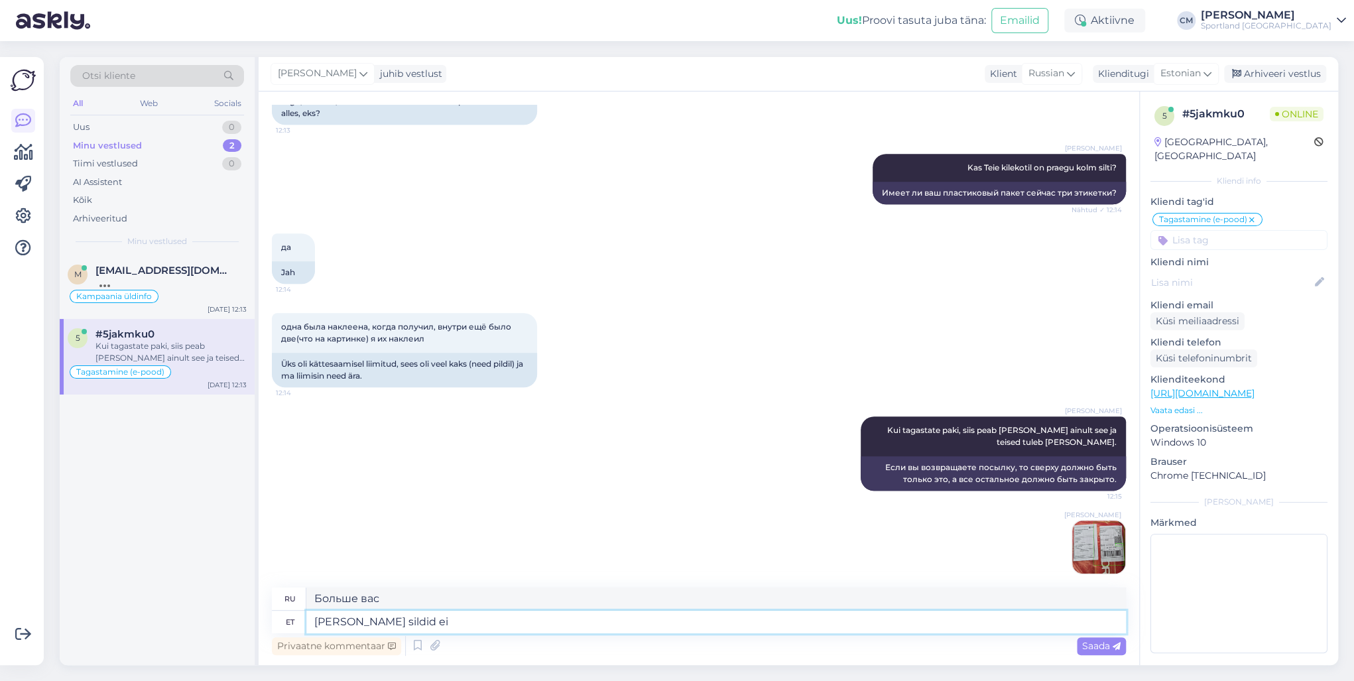
type textarea "Больше ваших тегов"
type textarea "[PERSON_NAME] sildid ei t"
type textarea "Ваши этикетки больше не"
type textarea "[PERSON_NAME] sildid ei tööta k"
type textarea "Ваши теги больше не работают."
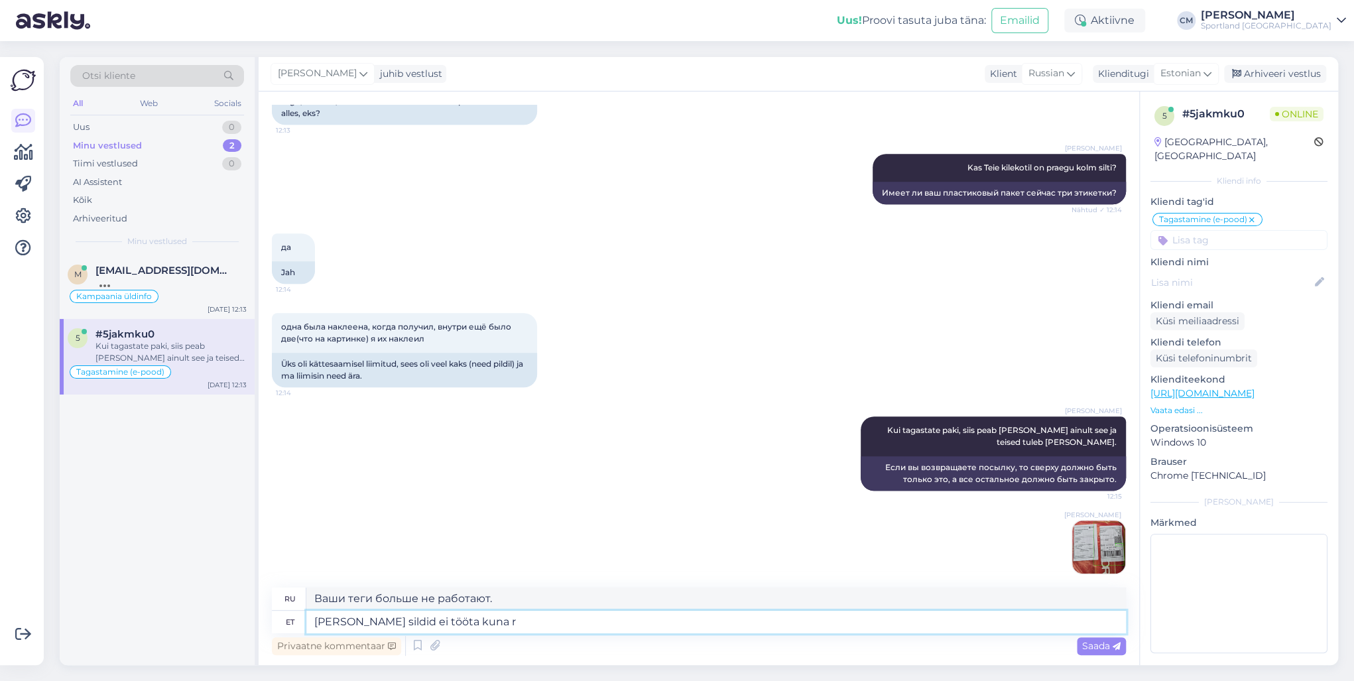
type textarea "[PERSON_NAME] sildid ei tööta [PERSON_NAME]"
type textarea "Ваши теги больше не работают, потому что"
type textarea "[PERSON_NAME] sildid ei tööta kuna rakendasite ne"
type textarea "Ваши теги больше не работают, потому что вы подали заявку"
type textarea "[PERSON_NAME] sildid ei tööta kuna rakendasite neid va"
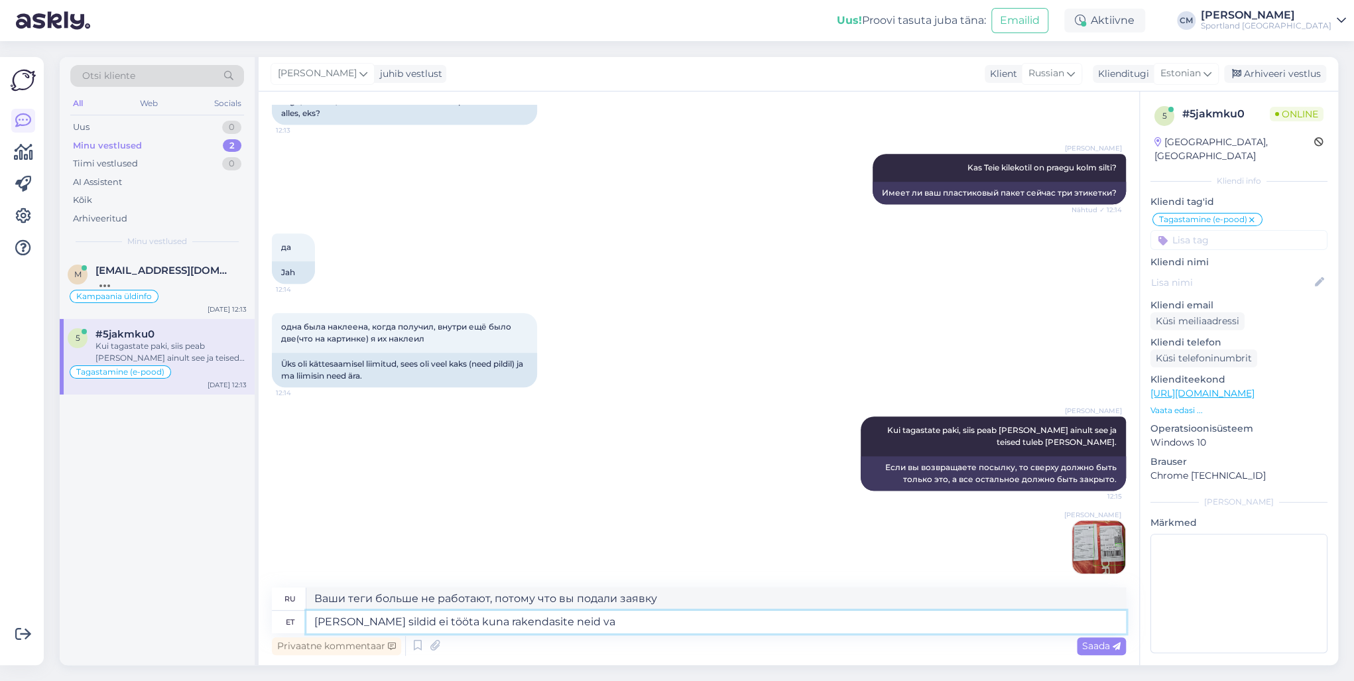
type textarea "Ваши теги больше не работают, потому что вы их применили."
type textarea "Enam Teie sildid ei tööta kuna rakendasite neid valesti."
type textarea "Ваши теги больше не работают, поскольку вы применили их неправильно."
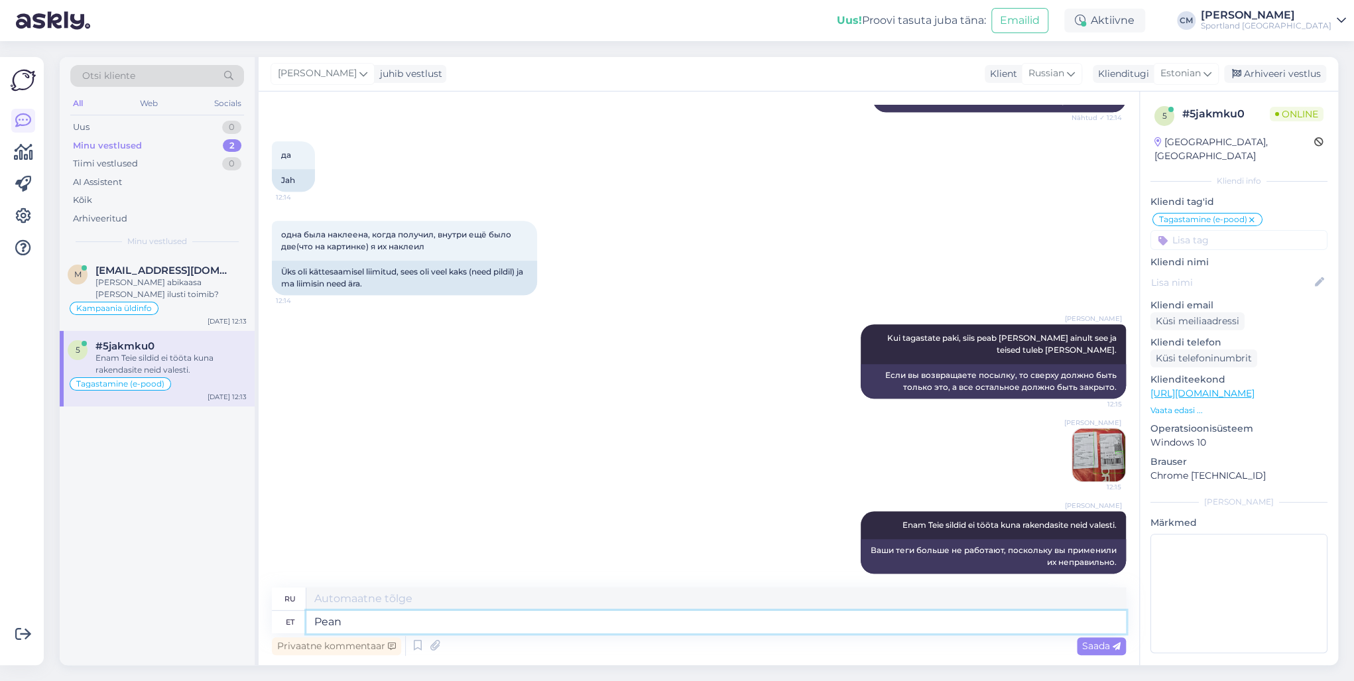
type textarea "Pean"
type textarea "Я должен"
type textarea "Pean tegema t"
type textarea "Я должен сделать"
type textarea "Pean tegema teile u"
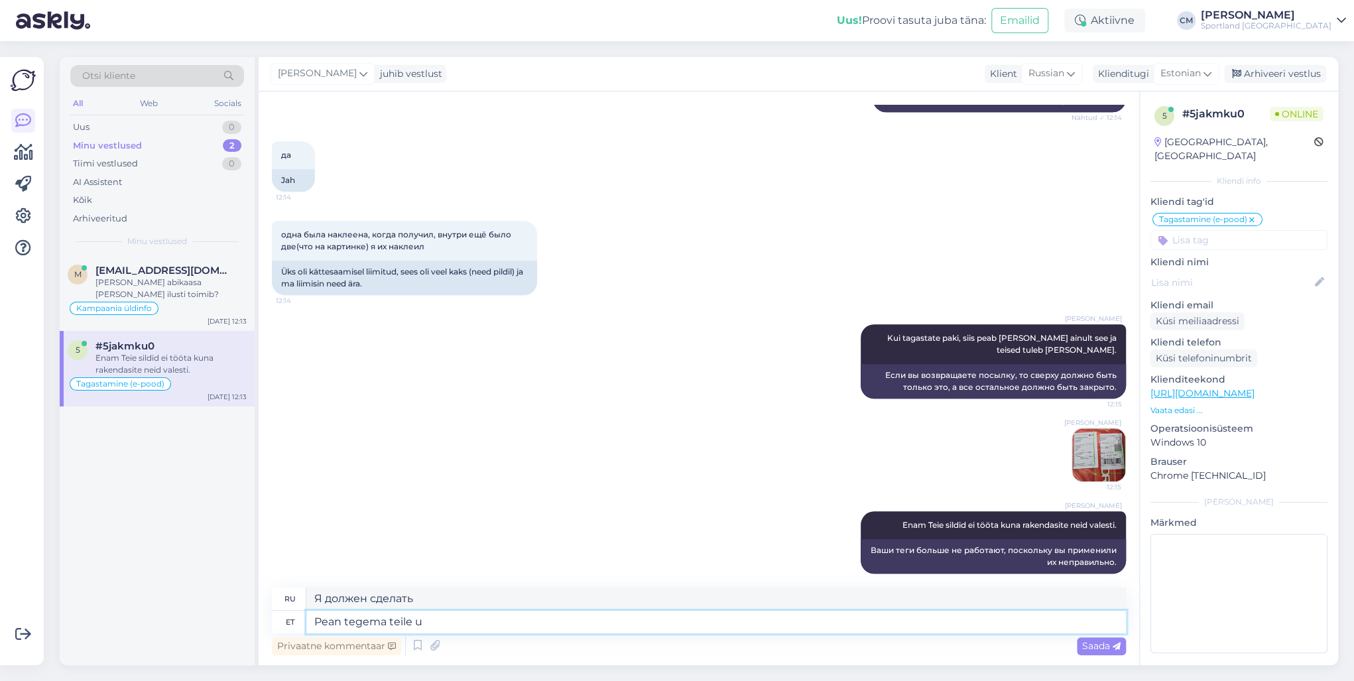
type textarea "Я должен сделать это за тебя."
type textarea "Pean tegema teile uue"
type textarea "Мне придется сделать тебе новый."
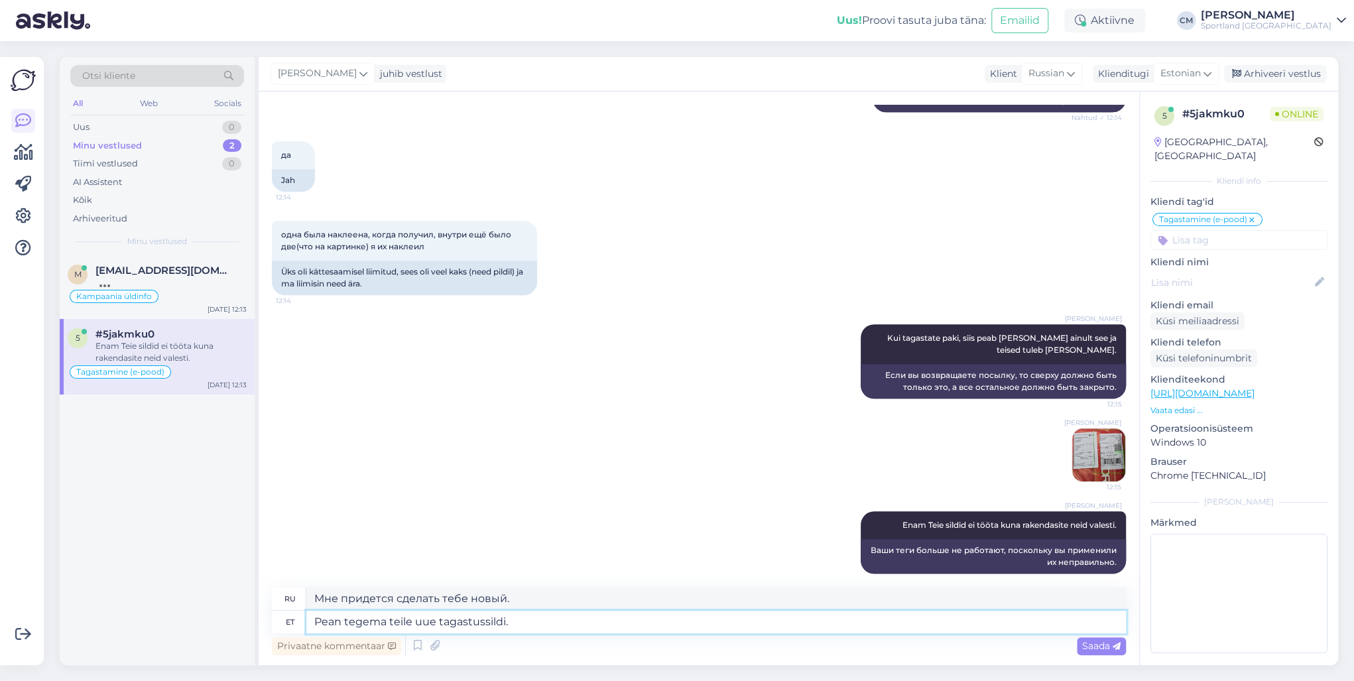
type textarea "Pean tegema teile uue tagastussildi. K"
type textarea "Мне нужно сделать для вас новую возвратную этикетку."
type textarea "Pean tegema teile uue tagastussildi. Kas"
type textarea "Мне нужно сделать вам новую этикетку для возврата."
type textarea "Pean tegema teile uue tagastussildi. Kas Tei"
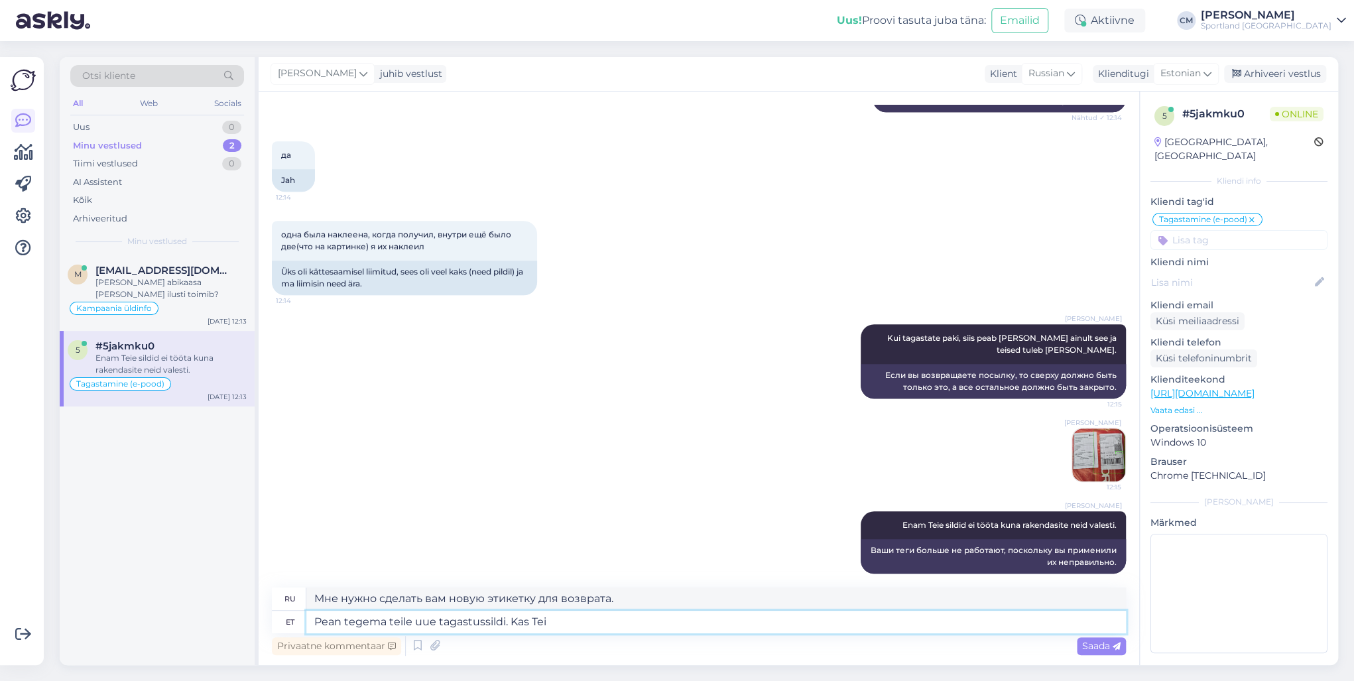
type textarea "Мне нужно сделать вам новую этикетку для возврата. У вас есть?"
type textarea "Pean tegema teile uue tagastussildi. K"
type textarea "Мне нужно сделать вам новую этикетку для возврата."
type textarea "Pean tegema teile uue tagastussildi."
type textarea "Мне нужно сделать для вас новую возвратную этикетку."
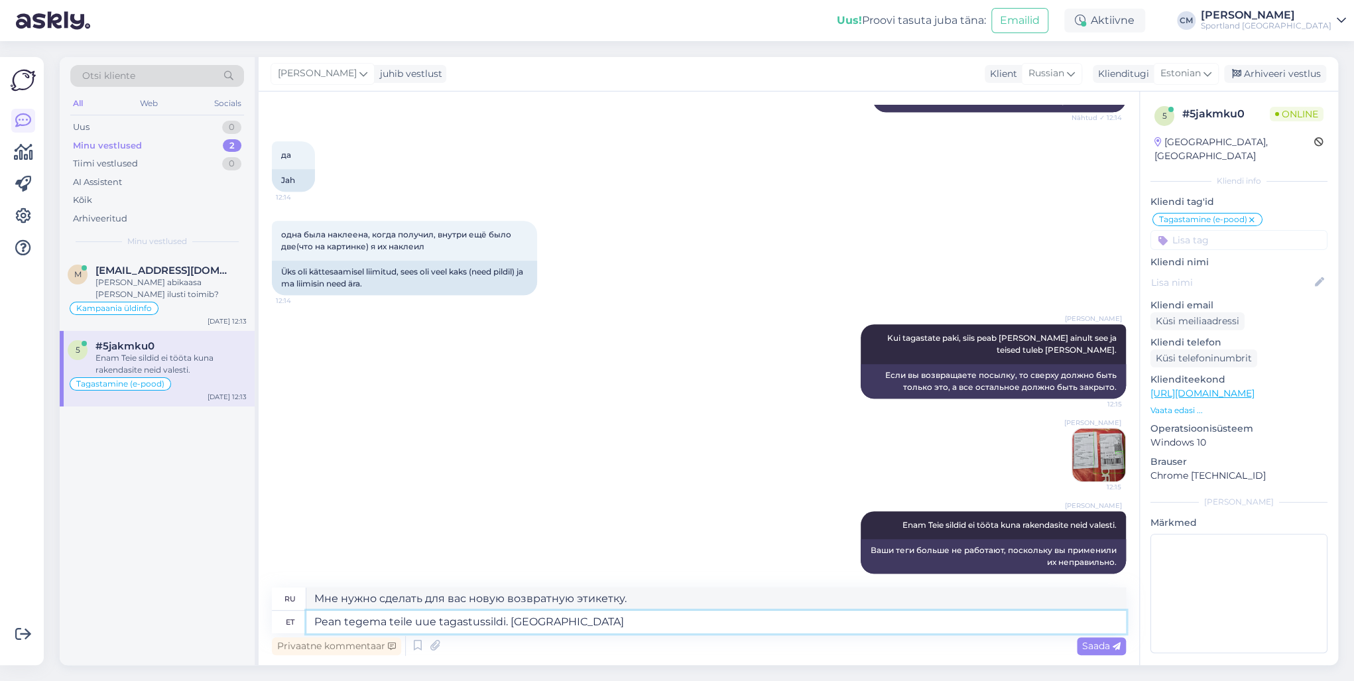
type textarea "Pean tegema teile uue tagastussildi. Saadan s"
type textarea "Мне нужно сделать для вас новую возвратную накладную. Я её вышлю."
type textarea "Pean tegema teile uue tagastussildi. [PERSON_NAME] kohe, s"
type textarea "Мне нужно сделать вам новый возвратный бланк. Я отправлю его прямо сейчас."
type textarea "Pean tegema teile uue tagastussildi. [PERSON_NAME] kohe, see tuleb te"
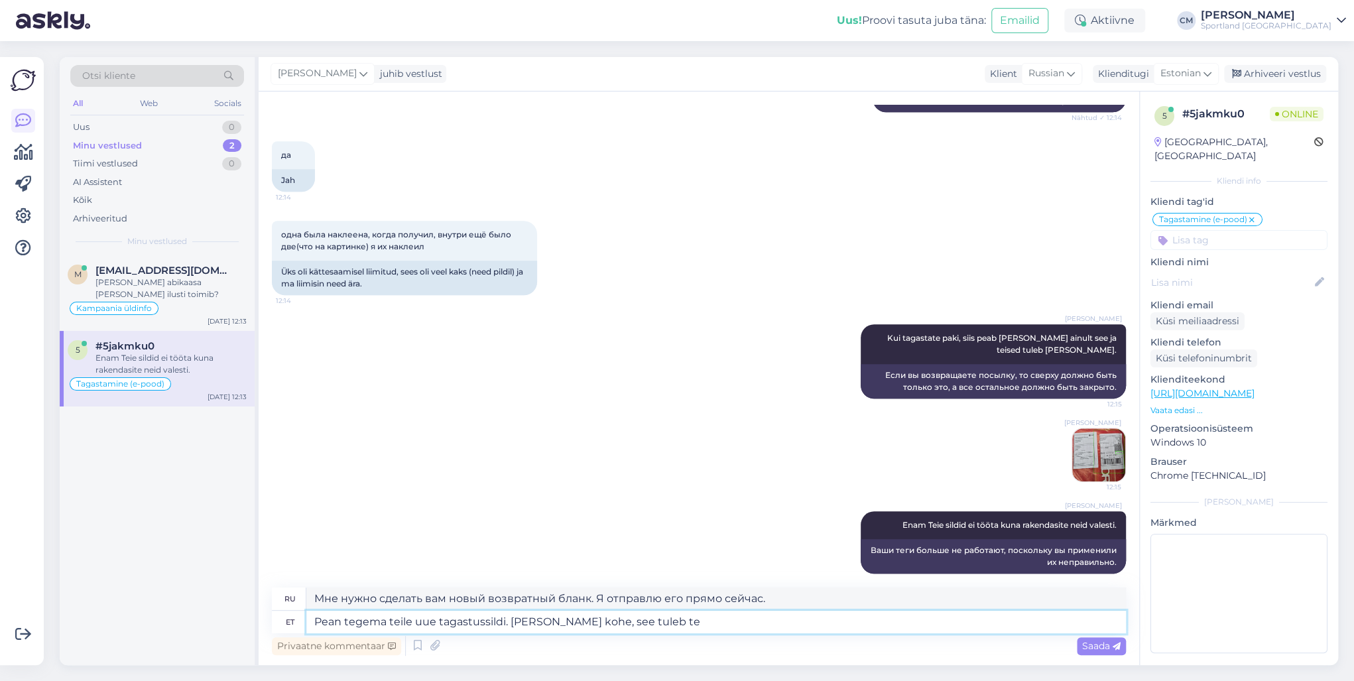
type textarea "Мне нужно сделать для вас новый возвратный бланк. Я отправлю его прямо сейчас, …"
type textarea "Pean tegema teile uue tagastussildi. [PERSON_NAME] kohe, see tuleb teil v"
type textarea "Мне нужно сделать для вас новую возвратную накладную. Я отправлю её прямо сейча…"
type textarea "Pean tegema teile uue tagastussildi. [PERSON_NAME] kohe, see tuleb teil välja p"
type textarea "Мне нужно сделать для вас новый возвратный бланк. Я отправлю его прямо сейчас, …"
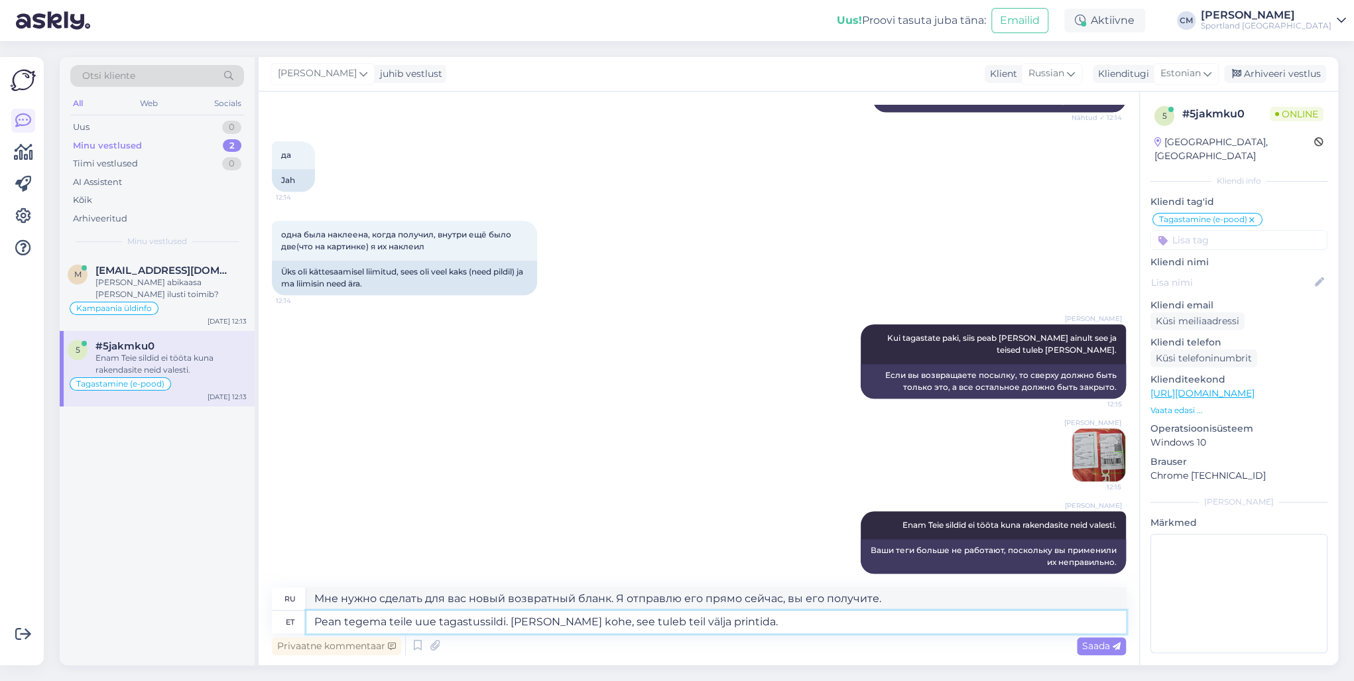
type textarea "Pean tegema teile uue tagastussildi. [PERSON_NAME] kohe, see tuleb teil välja p…"
type textarea "Мне нужно сделать для вас новую возвратную накладную. Я отправлю её прямо сейча…"
type textarea "Pean tegema teile uue tagastussildi. [PERSON_NAME] kohe, see tuleb teil välja p…"
type textarea "Мне нужно сделать вам новый возвратный бланк. Я отправлю его прямо сейчас, вам …"
type textarea "Pean tegema teile uue tagastussildi. [PERSON_NAME] kohe, see tuleb teil välja p…"
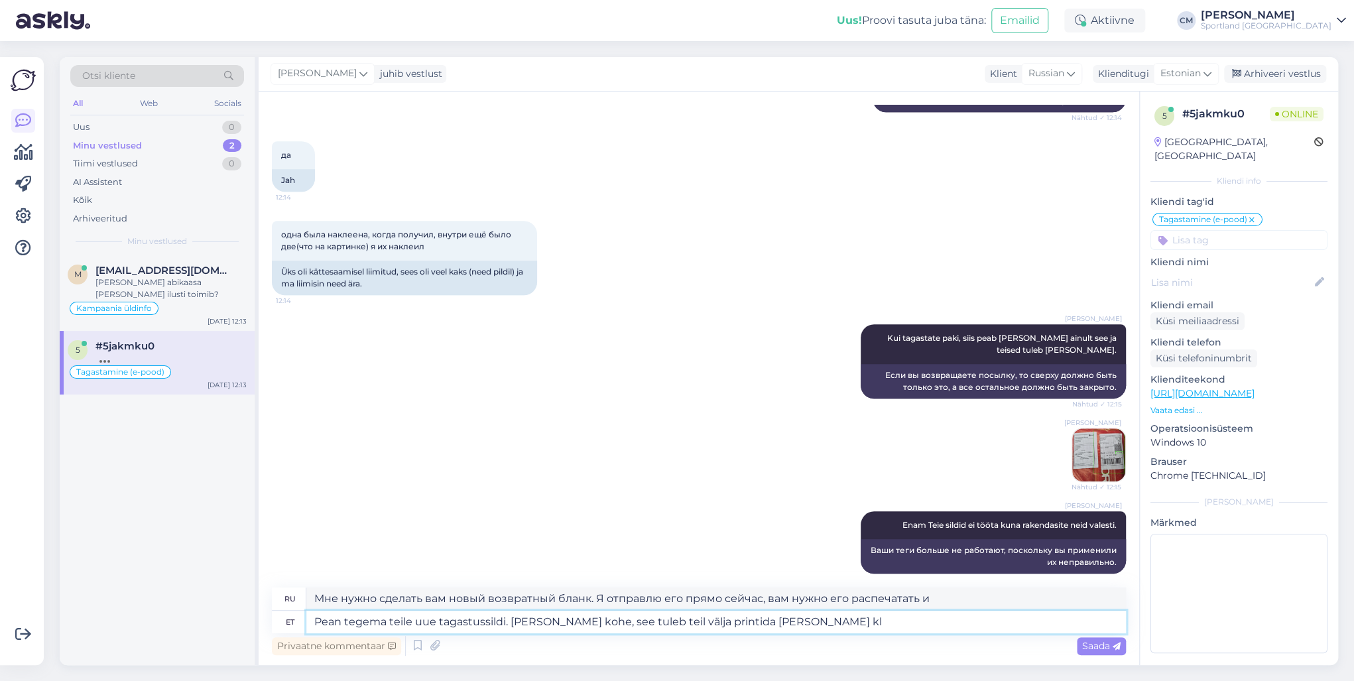
type textarea "Мне нужно сделать для вас новую возвратную накладную. Я отправлю её прямо сейча…"
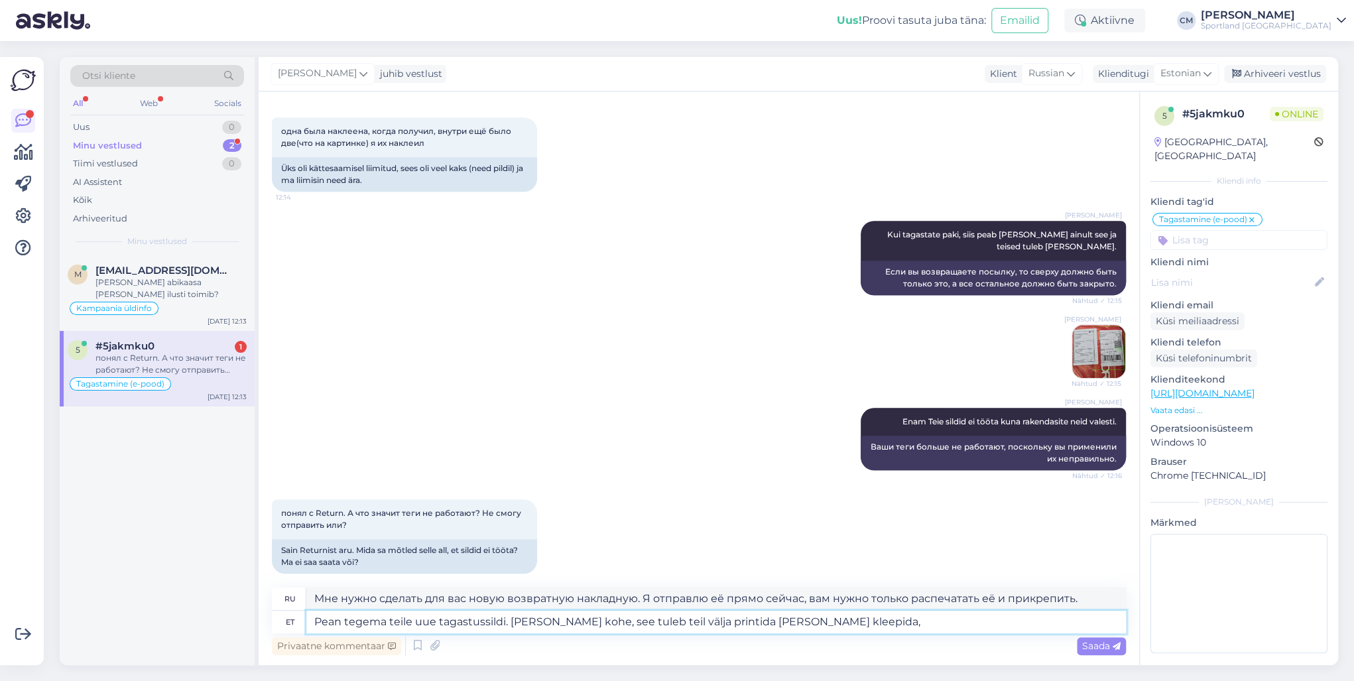
type textarea "Pean tegema teile uue tagastussildi. [PERSON_NAME] kohe, see tuleb teil välja p…"
type textarea "Мне нужно сделать для вас новую возвратную накладную. Я отправлю её прямо сейча…"
type textarea "Pean tegema teile uue tagastussildi. [PERSON_NAME] kohe, see tuleb teil välja p…"
type textarea "Мне нужно сделать для вас новую возвратную накладную. Я вышлю её прямо сейчас, …"
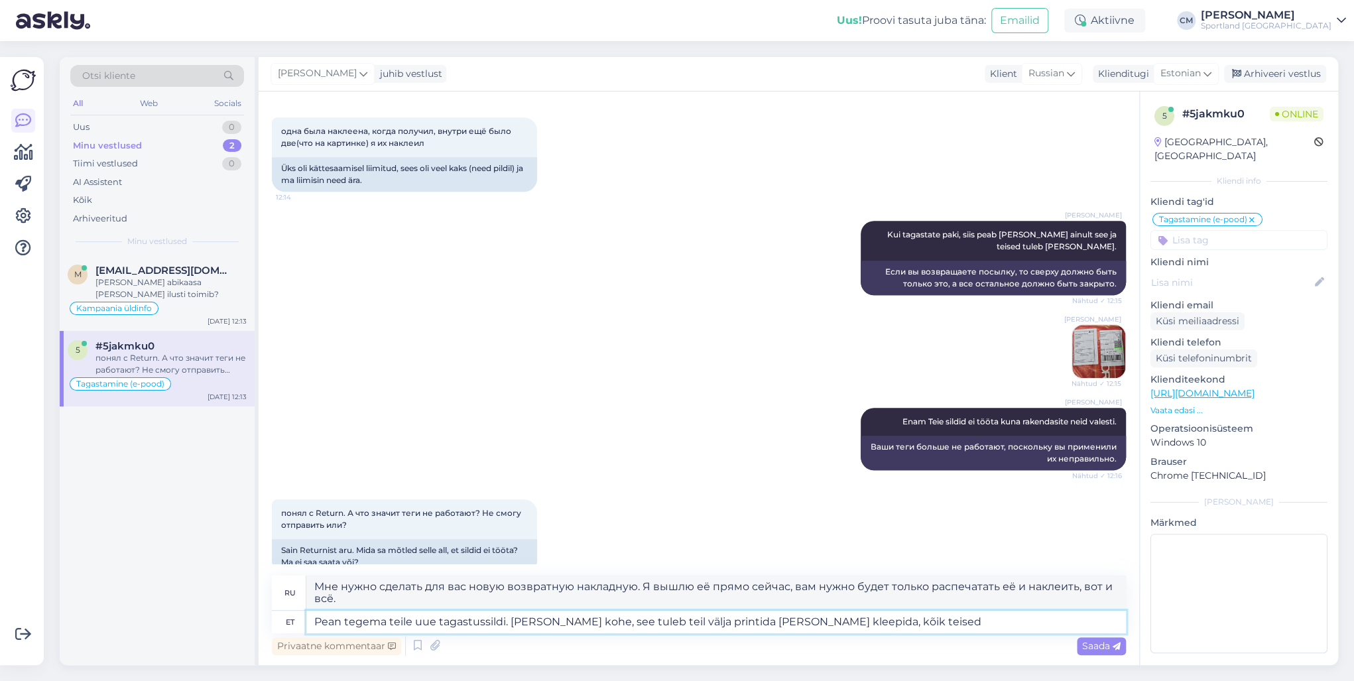
type textarea "Pean tegema teile uue tagastussildi. [PERSON_NAME] kohe, see tuleb teil välja p…"
type textarea "Мне нужно сделать вам новую возвратную накладную. Я отправлю её прямо сейчас, в…"
type textarea "Pean tegema teile uue tagastussildi. [PERSON_NAME] kohe, see tuleb teil välja p…"
type textarea "Мне нужно сделать для вас новую возвратную накладную. Я отправлю её прямо сейча…"
click at [505, 621] on textarea "Pean tegema teile uue tagastussildi. [PERSON_NAME] kohe, see tuleb teil välja p…" at bounding box center [716, 622] width 820 height 23
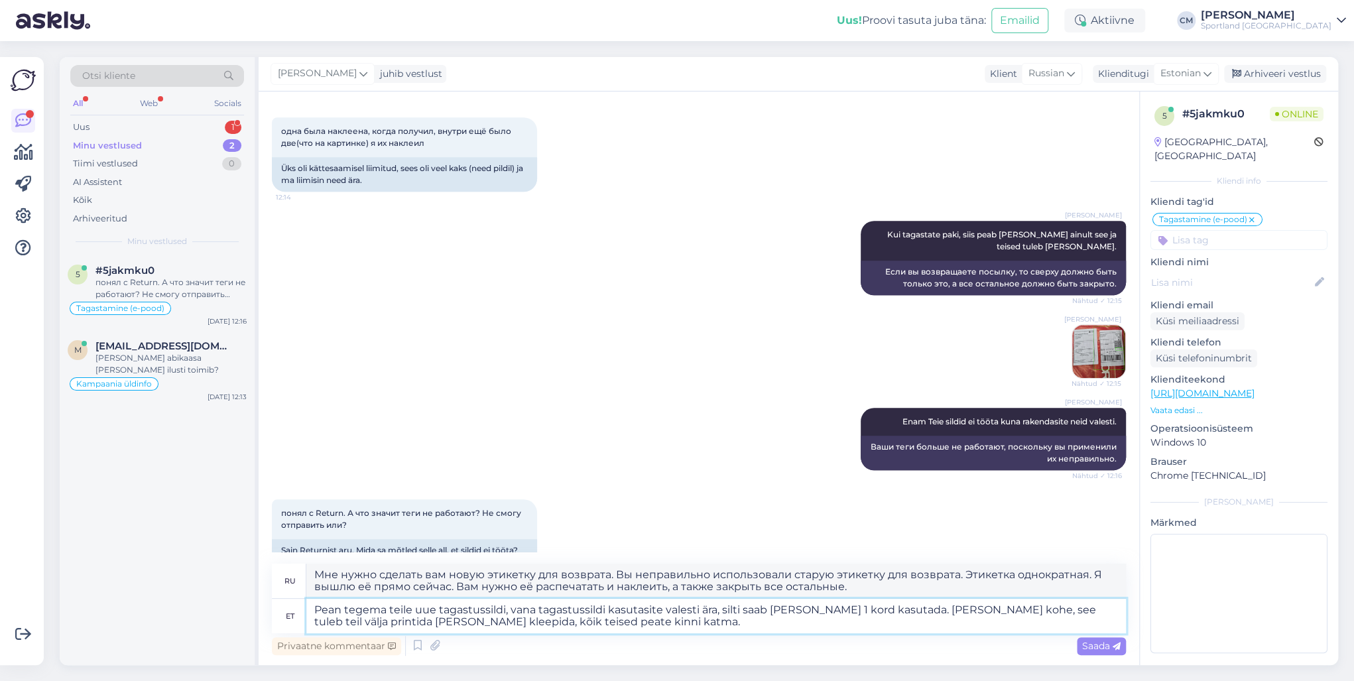
click at [958, 613] on textarea "Pean tegema teile uue tagastussildi, vana tagastussildi kasutasite valesti ära,…" at bounding box center [716, 616] width 820 height 34
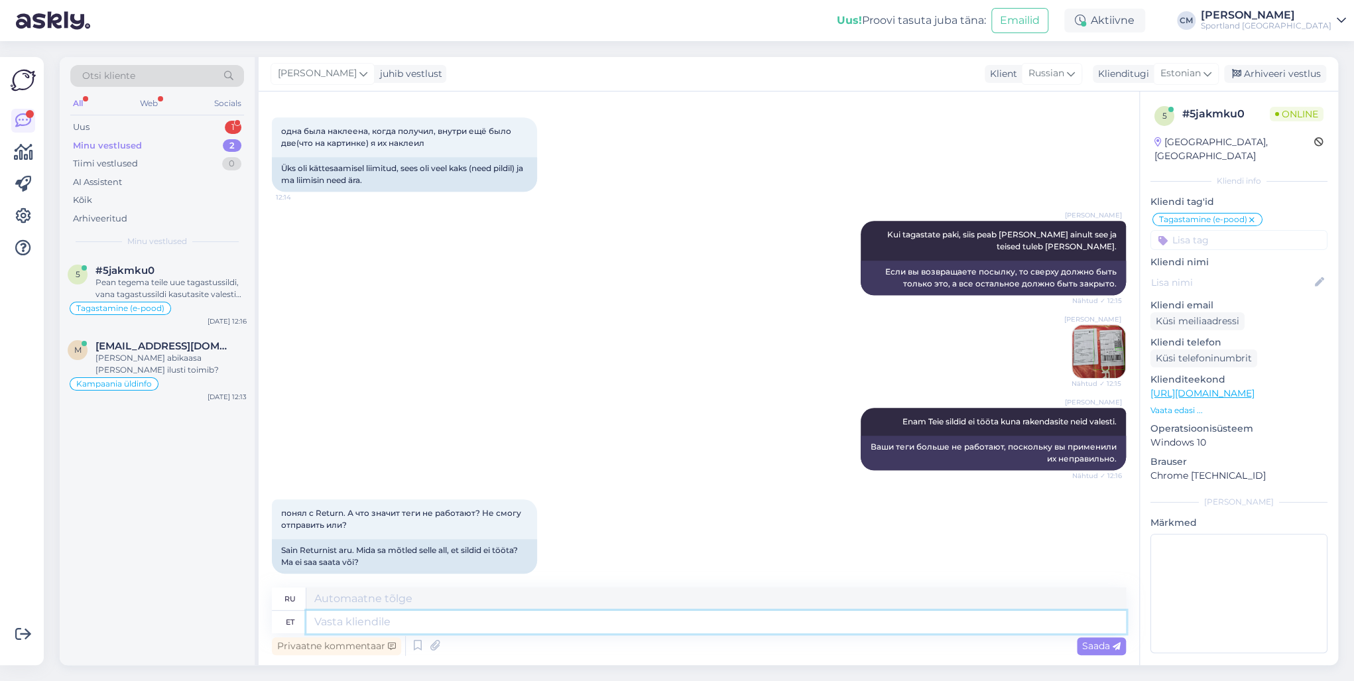
scroll to position [936, 0]
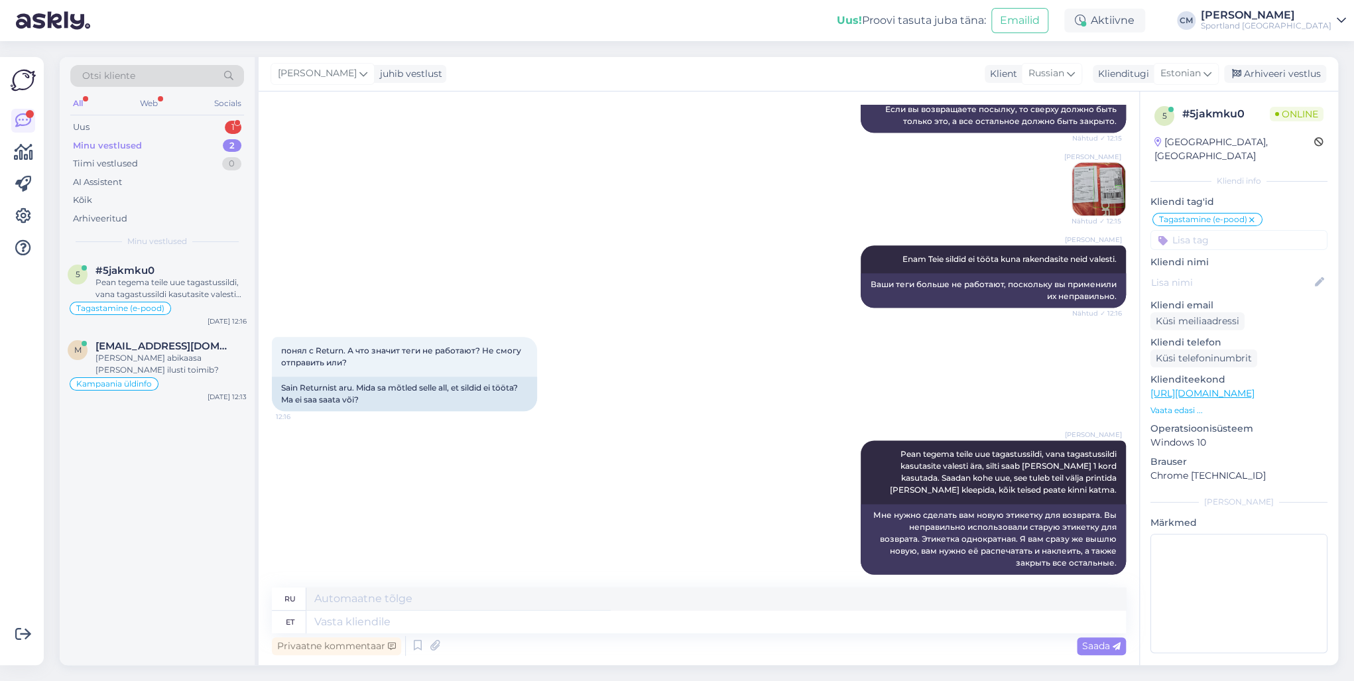
click at [232, 115] on div "Otsi kliente All Web Socials Uus 1 Minu vestlused 2 Tiimi vestlused 0 AI Assist…" at bounding box center [157, 156] width 195 height 198
click at [231, 125] on div "1" at bounding box center [233, 127] width 17 height 13
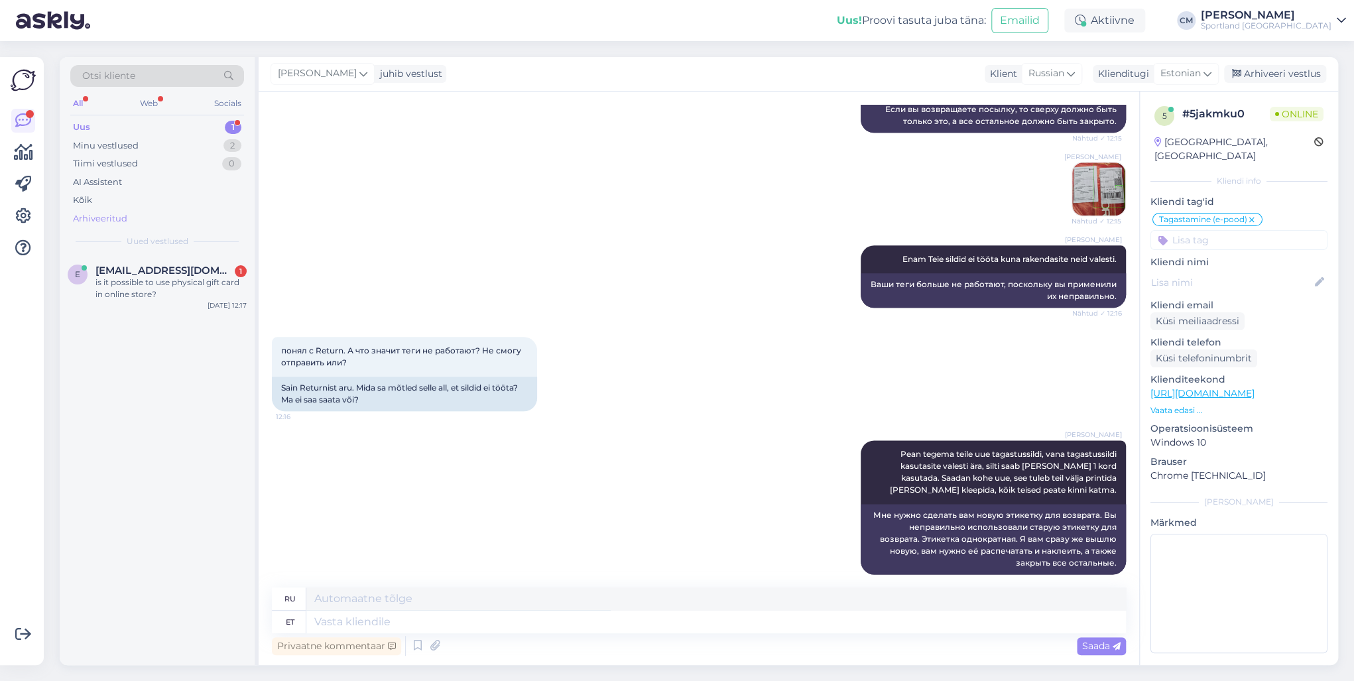
click at [164, 290] on div "is it possible to use physical gift card in online store?" at bounding box center [170, 289] width 151 height 24
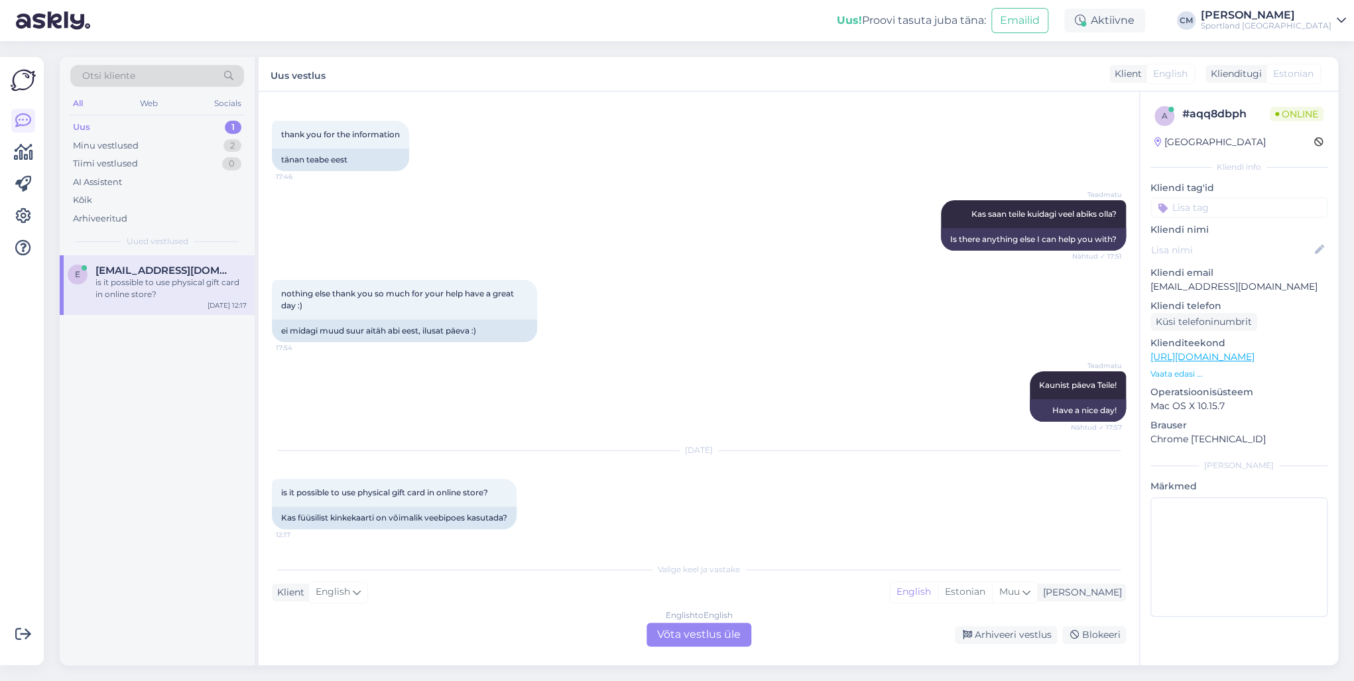
scroll to position [786, 0]
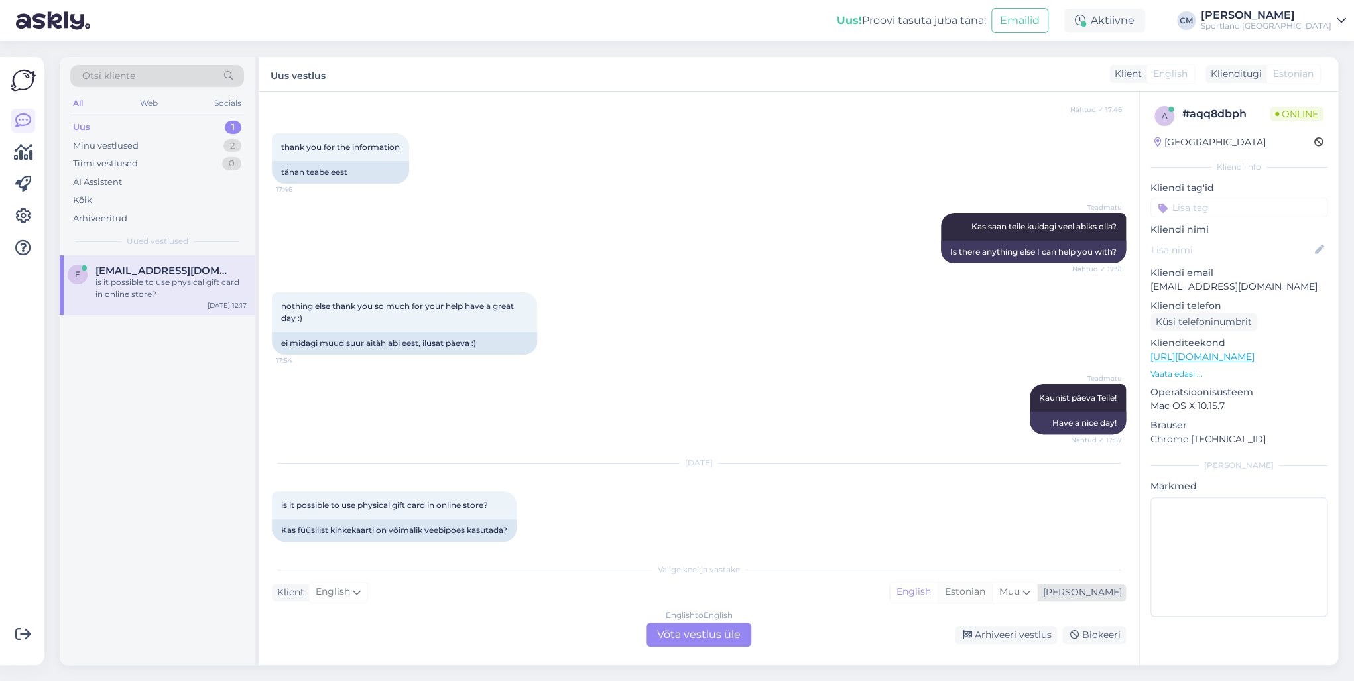
click at [992, 590] on div "Estonian" at bounding box center [965, 592] width 54 height 20
click at [675, 636] on div "English to Estonian Võta vestlus üle" at bounding box center [699, 635] width 105 height 24
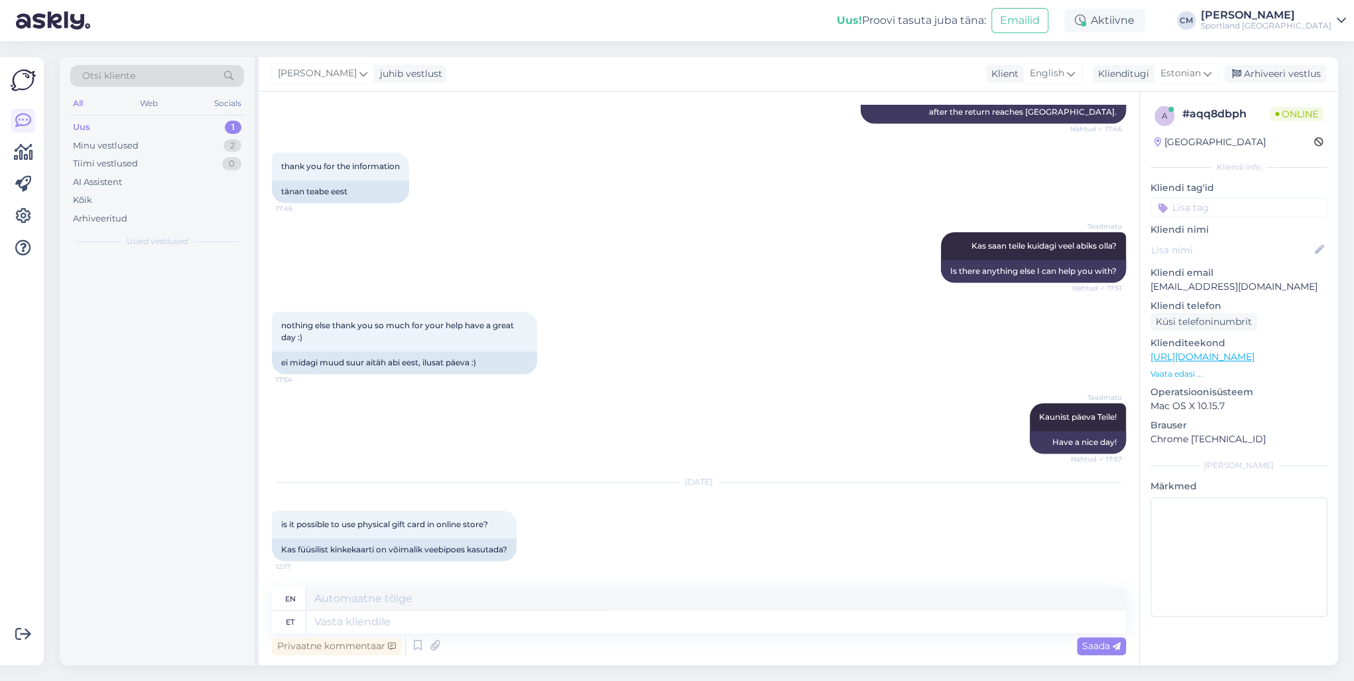
scroll to position [754, 0]
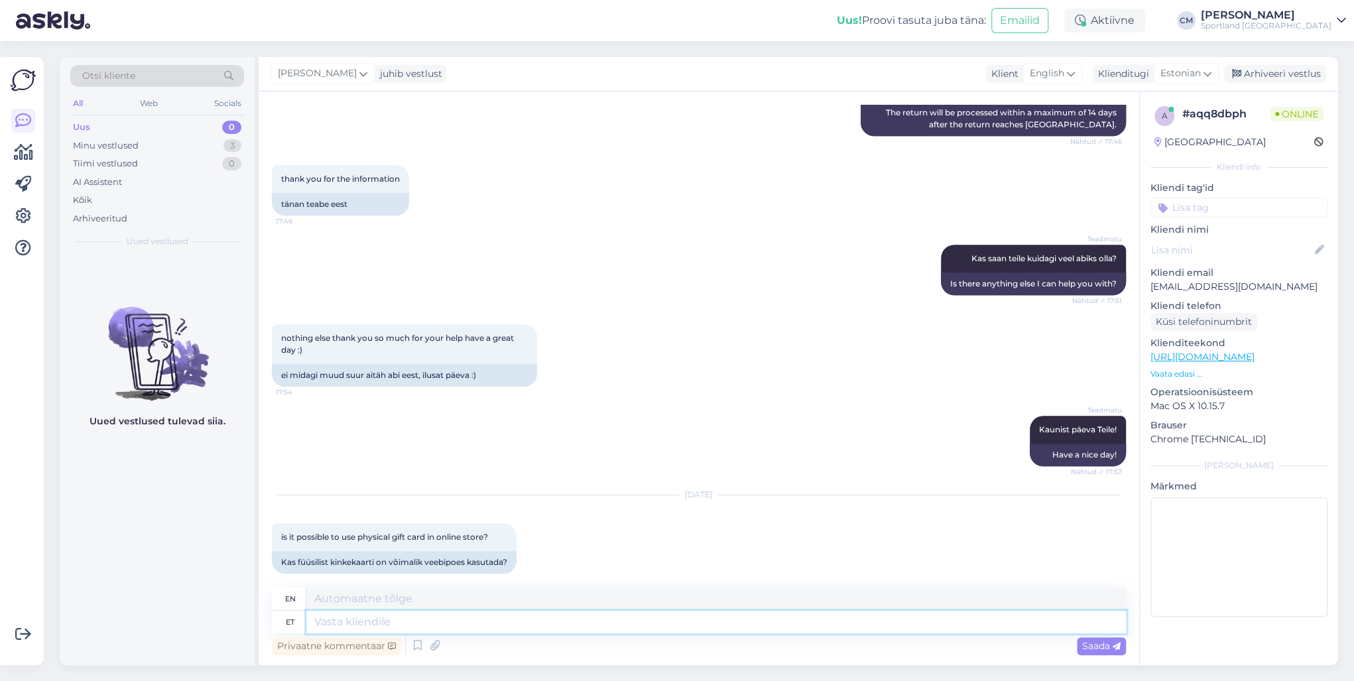
click at [432, 630] on textarea at bounding box center [716, 622] width 820 height 23
click at [420, 645] on icon at bounding box center [418, 646] width 16 height 20
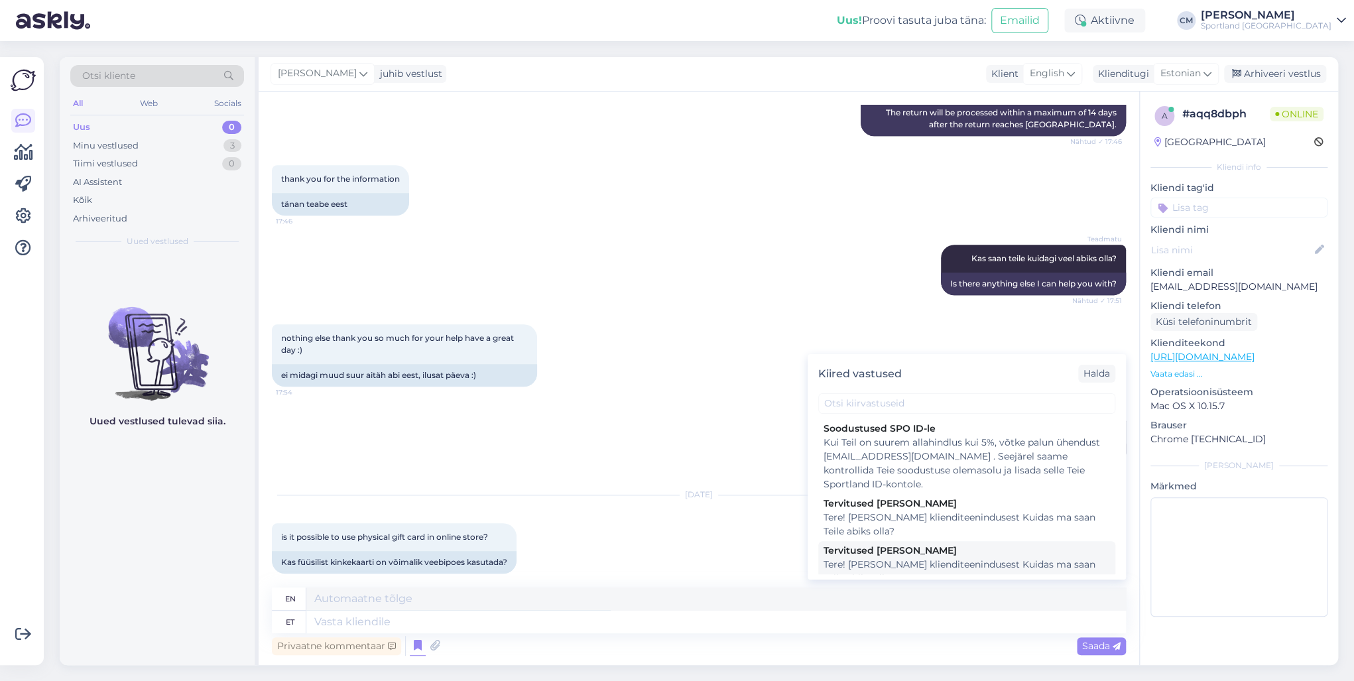
click at [926, 566] on div "Tere! [PERSON_NAME] klienditeenindusest Kuidas ma saan Teile abiks olla?" at bounding box center [967, 572] width 286 height 28
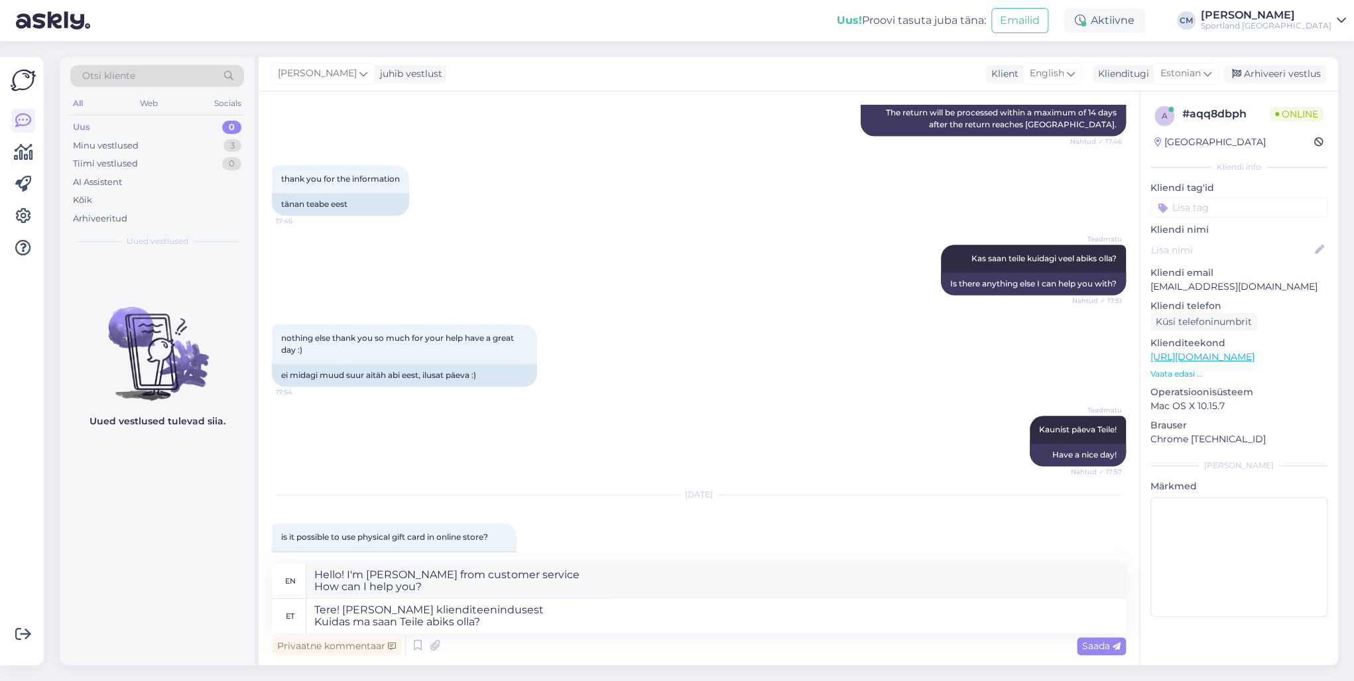
scroll to position [778, 0]
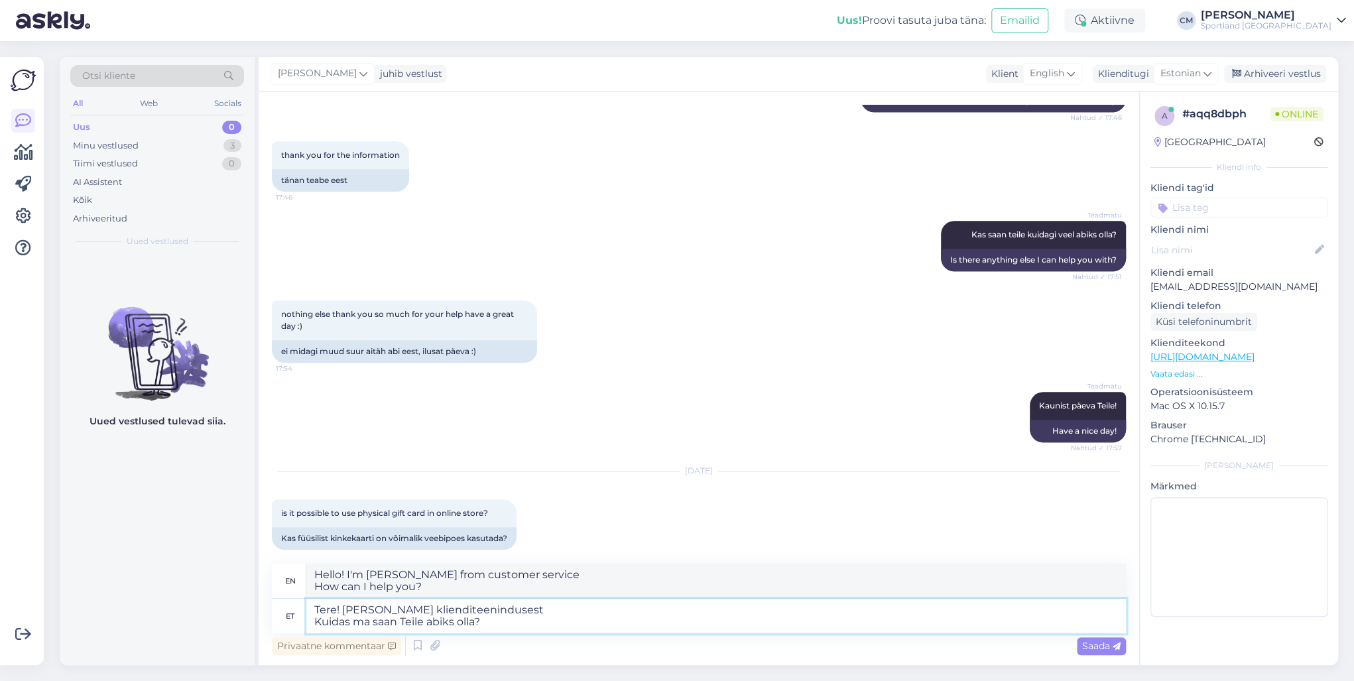
click at [520, 613] on textarea "Tere! [PERSON_NAME] klienditeenindusest Kuidas ma saan Teile abiks olla?" at bounding box center [716, 616] width 820 height 34
drag, startPoint x: 508, startPoint y: 620, endPoint x: 298, endPoint y: 618, distance: 209.6
click at [298, 618] on div "et Tere! [PERSON_NAME] klienditeenindusest Kuidas ma saan Teile abiks olla?" at bounding box center [699, 616] width 854 height 34
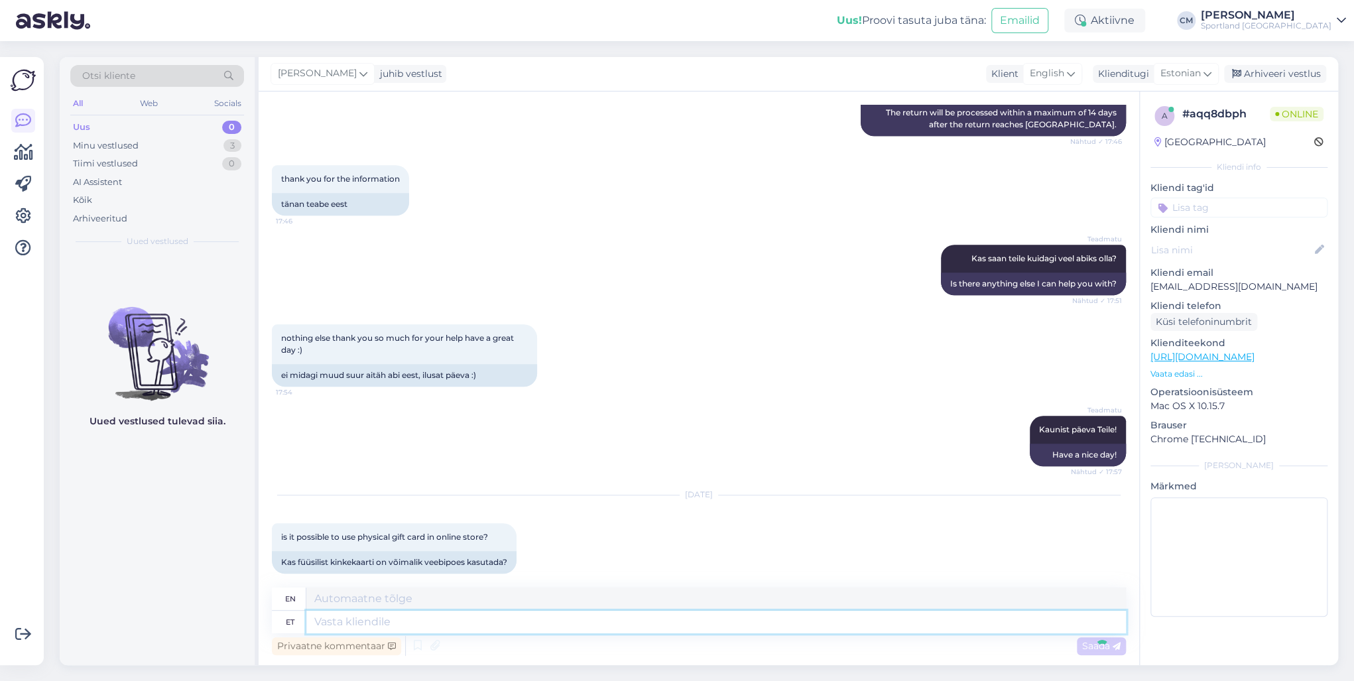
scroll to position [834, 0]
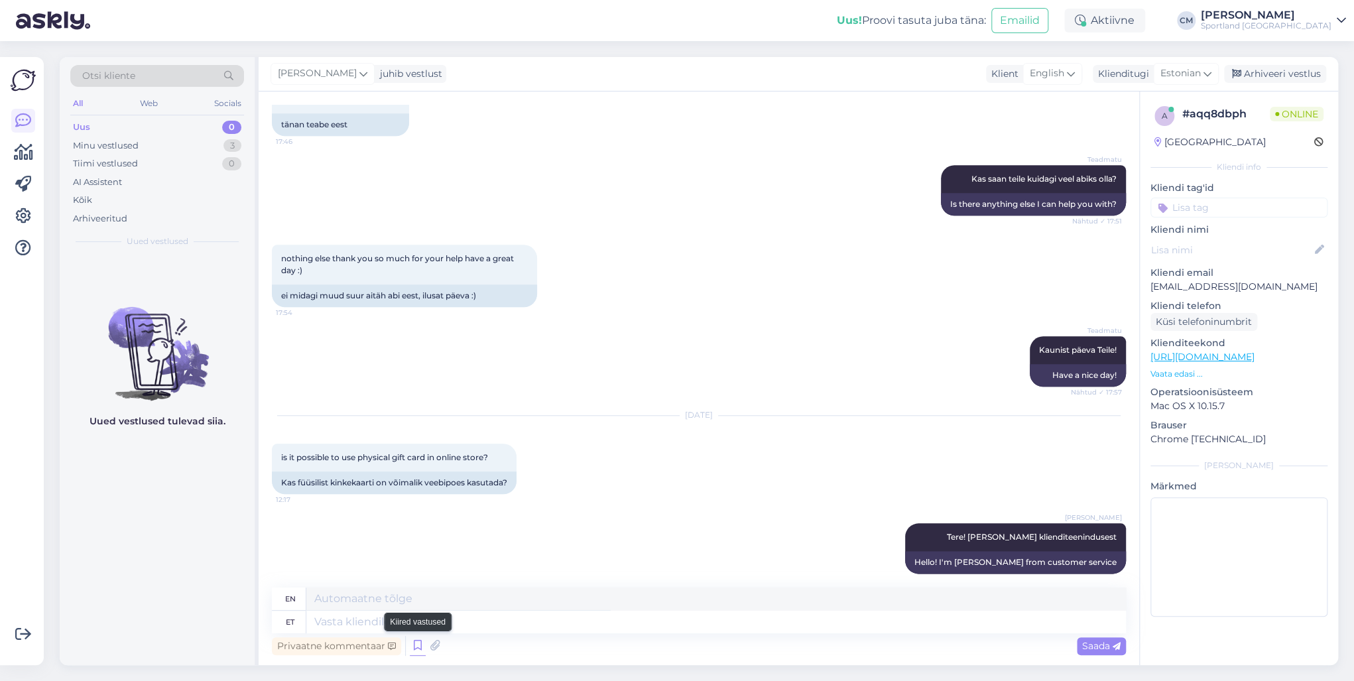
click at [416, 648] on icon at bounding box center [418, 646] width 16 height 20
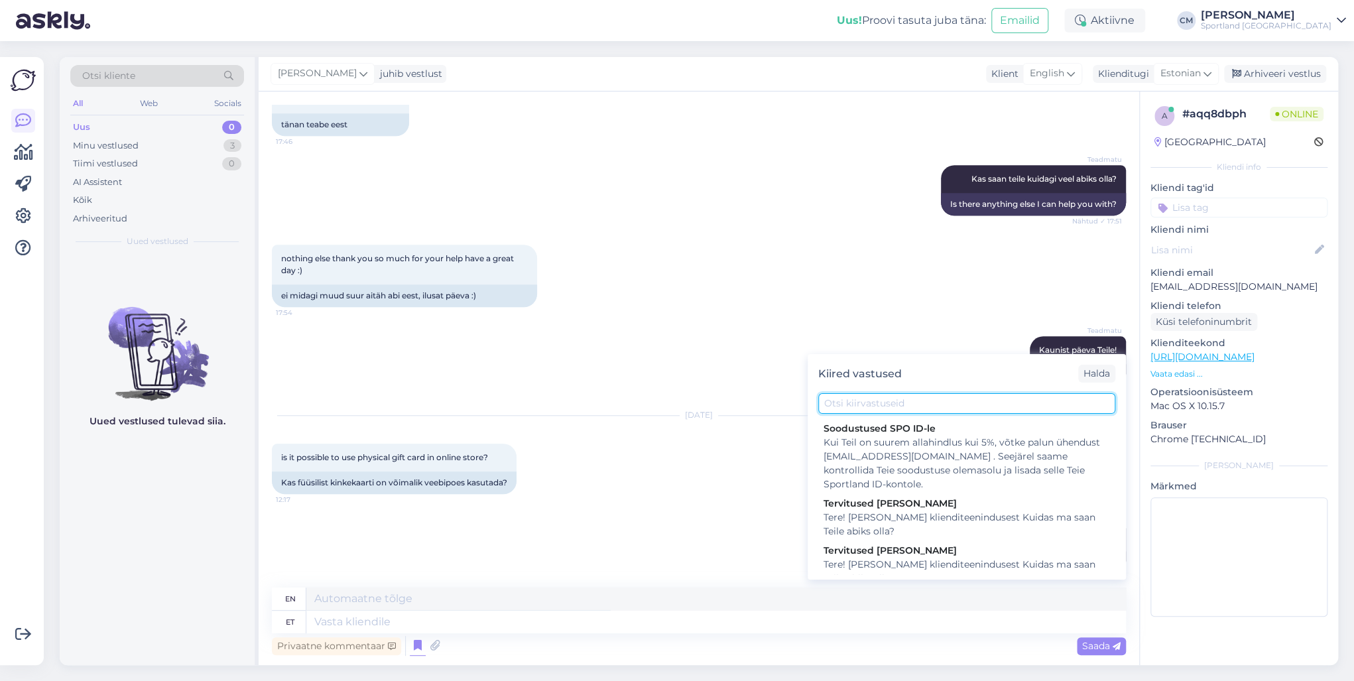
click at [926, 403] on input "text" at bounding box center [966, 403] width 297 height 21
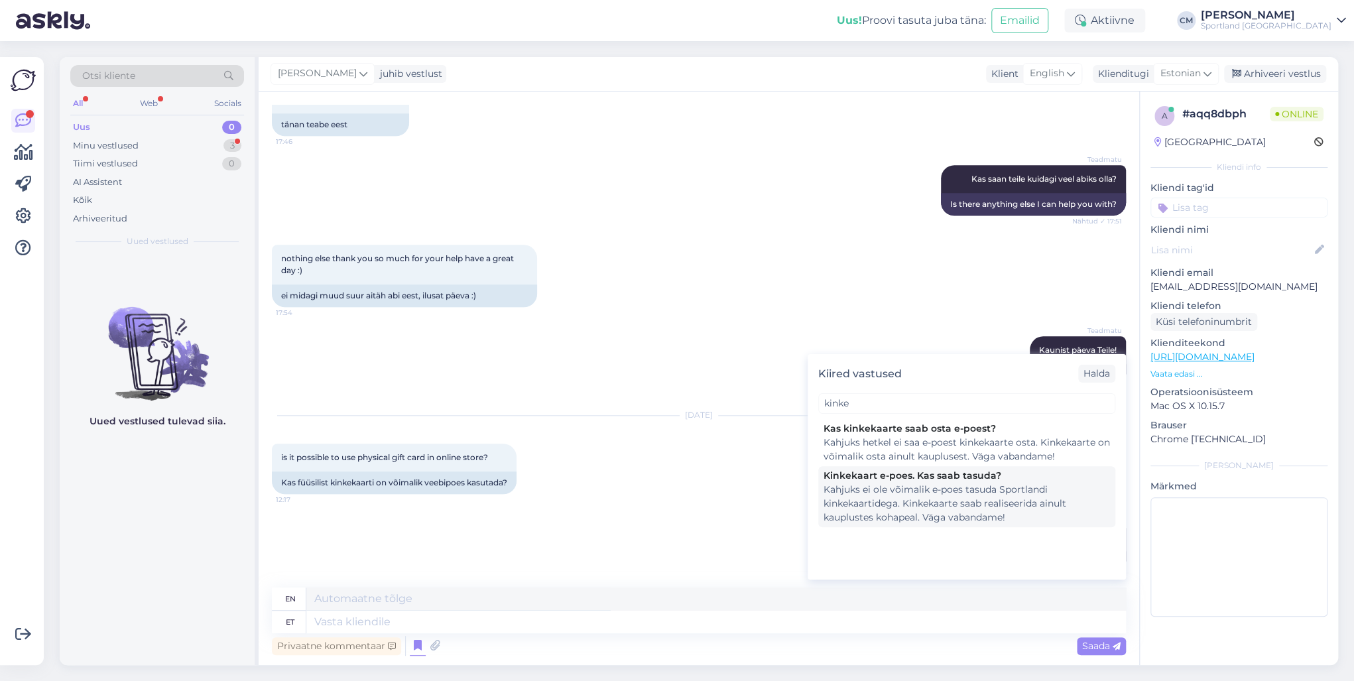
click at [919, 485] on div "Kahjuks ei ole võimalik e-poes tasuda Sportlandi kinkekaartidega. Kinkekaarte s…" at bounding box center [967, 504] width 286 height 42
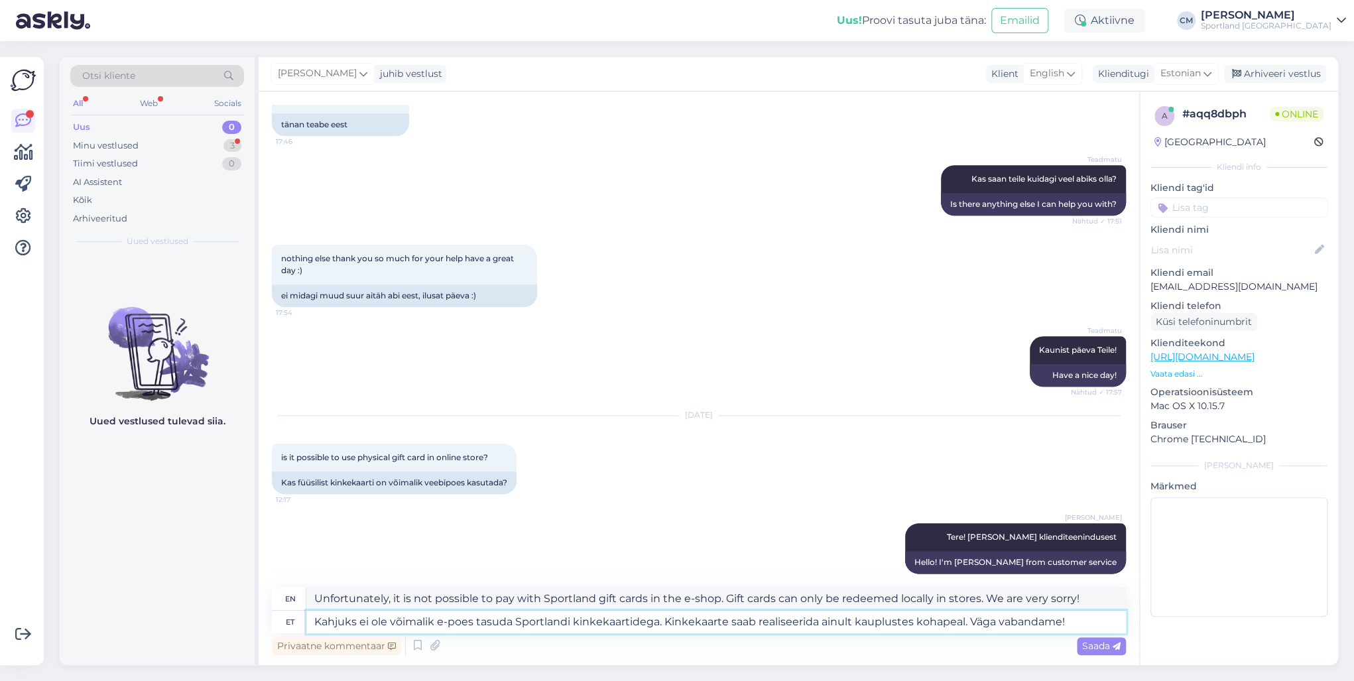
click at [681, 613] on textarea "Kahjuks ei ole võimalik e-poes tasuda Sportlandi kinkekaartidega. Kinkekaarte s…" at bounding box center [716, 622] width 820 height 23
click at [659, 615] on textarea "Kahjuks ei ole võimalik e-poes tasuda Sportlandi kinkekaartidega. Kinkekaarte s…" at bounding box center [716, 622] width 820 height 23
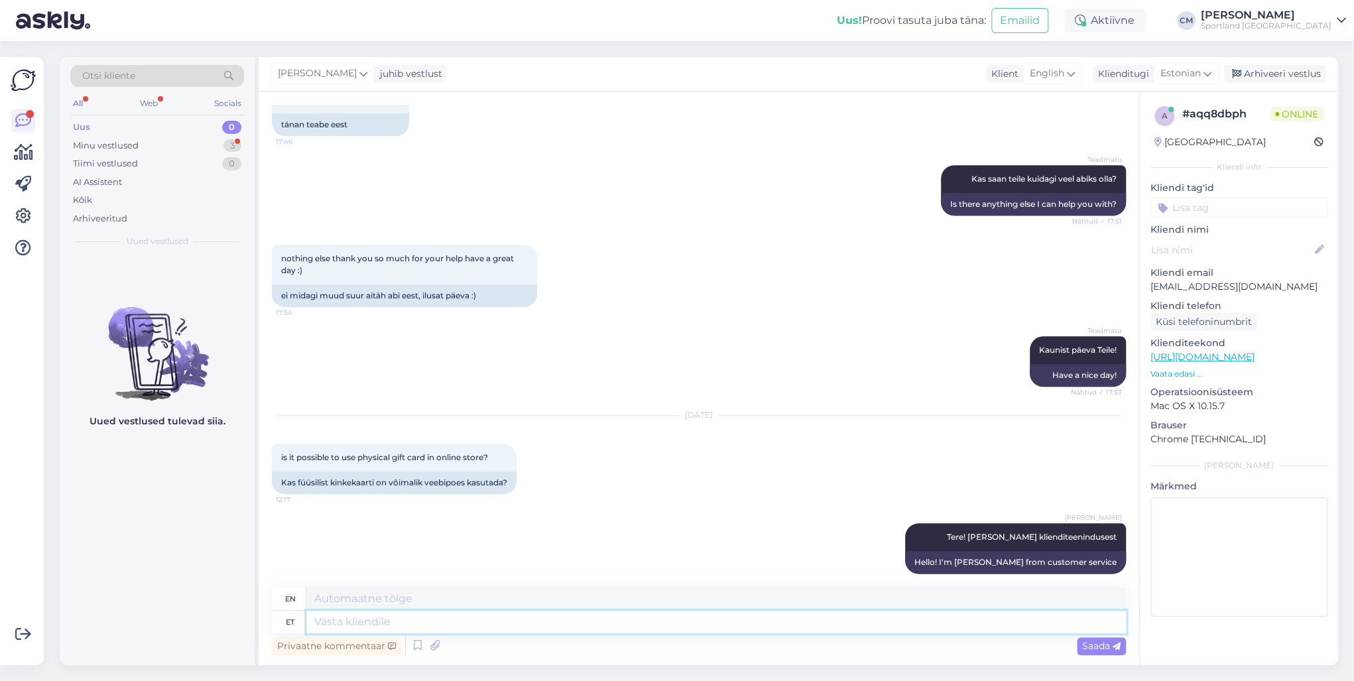
scroll to position [961, 0]
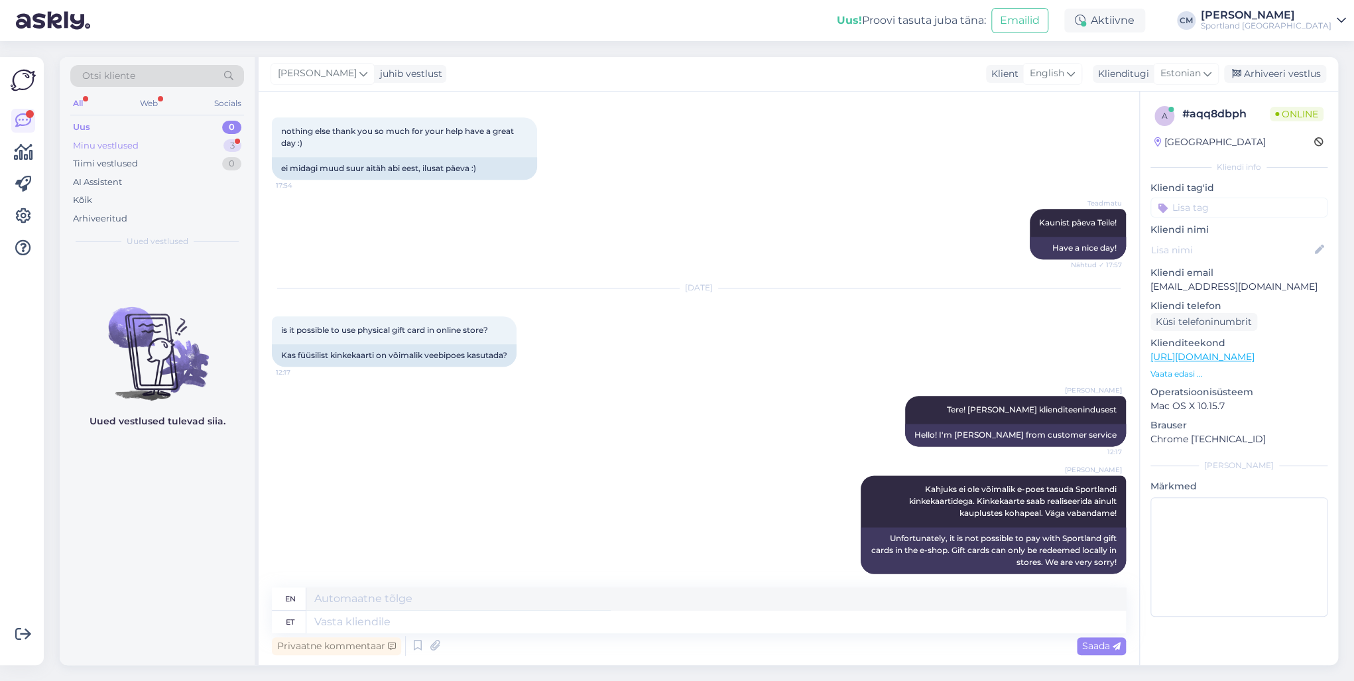
click at [212, 141] on div "Minu vestlused 3" at bounding box center [157, 146] width 174 height 19
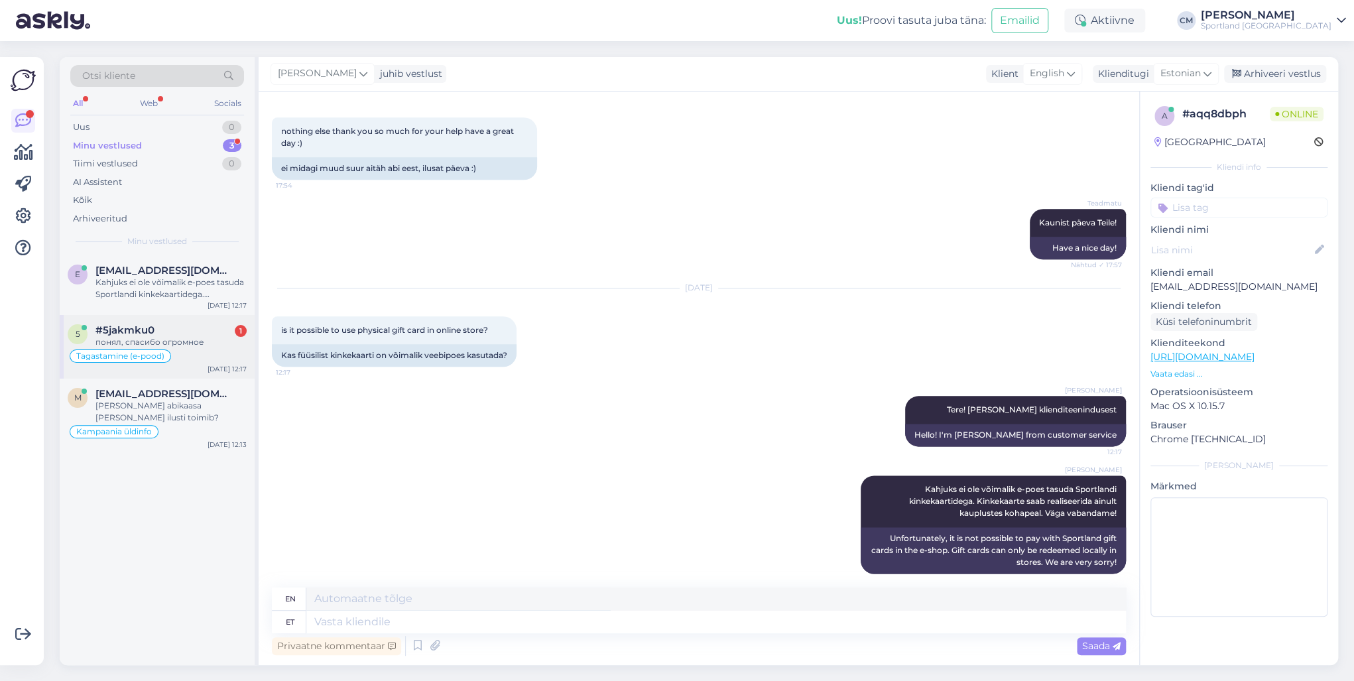
click at [190, 353] on div "Tagastamine (e-pood)" at bounding box center [157, 356] width 179 height 16
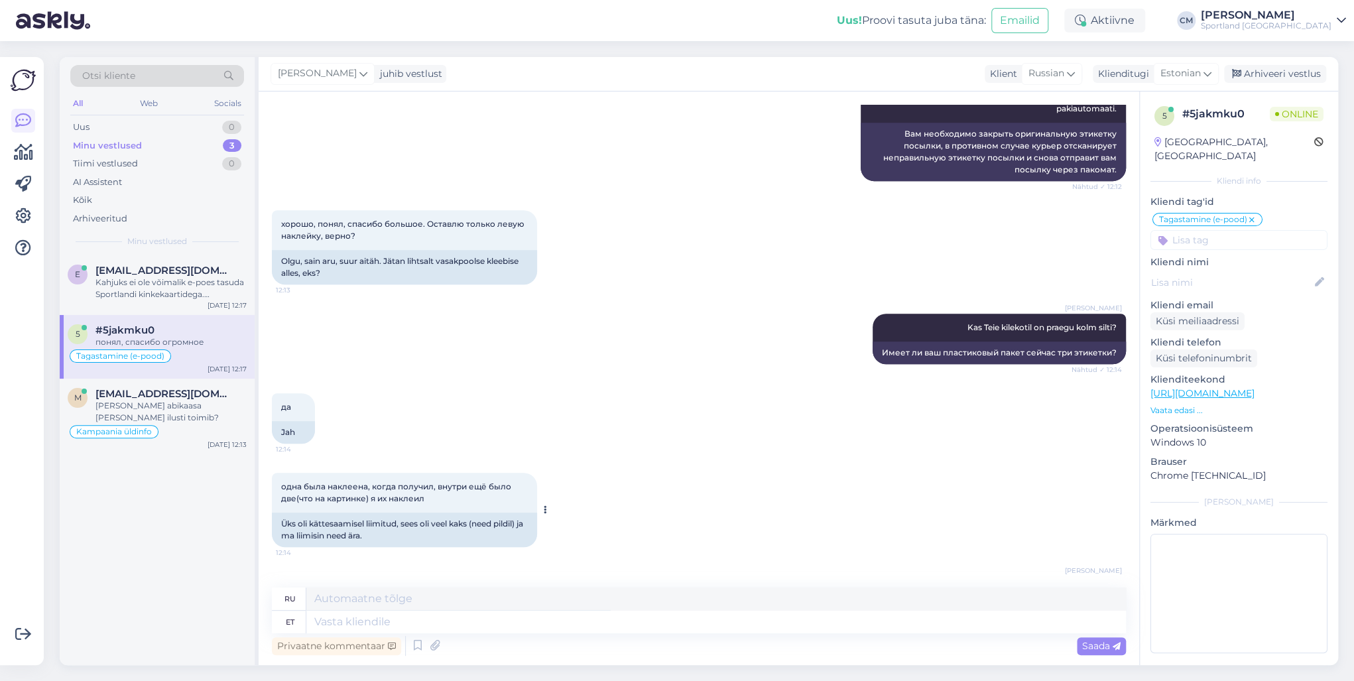
scroll to position [424, 0]
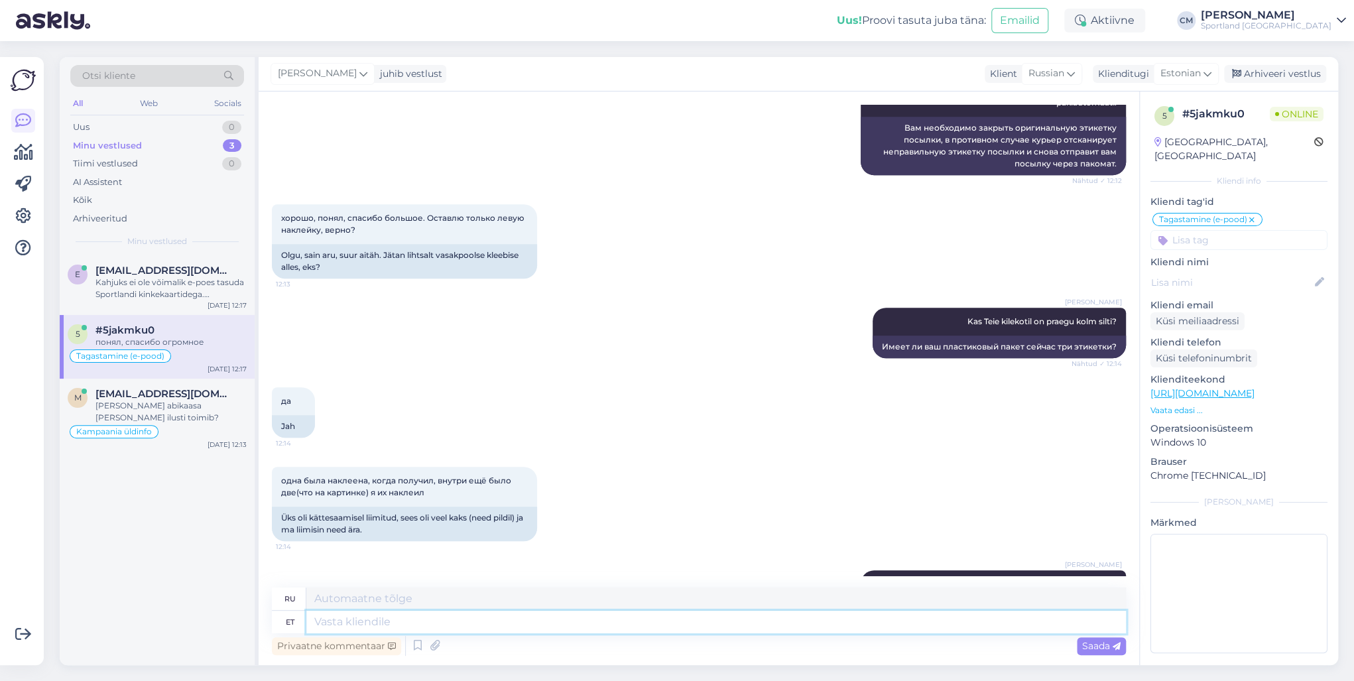
click at [436, 617] on textarea at bounding box center [716, 622] width 820 height 23
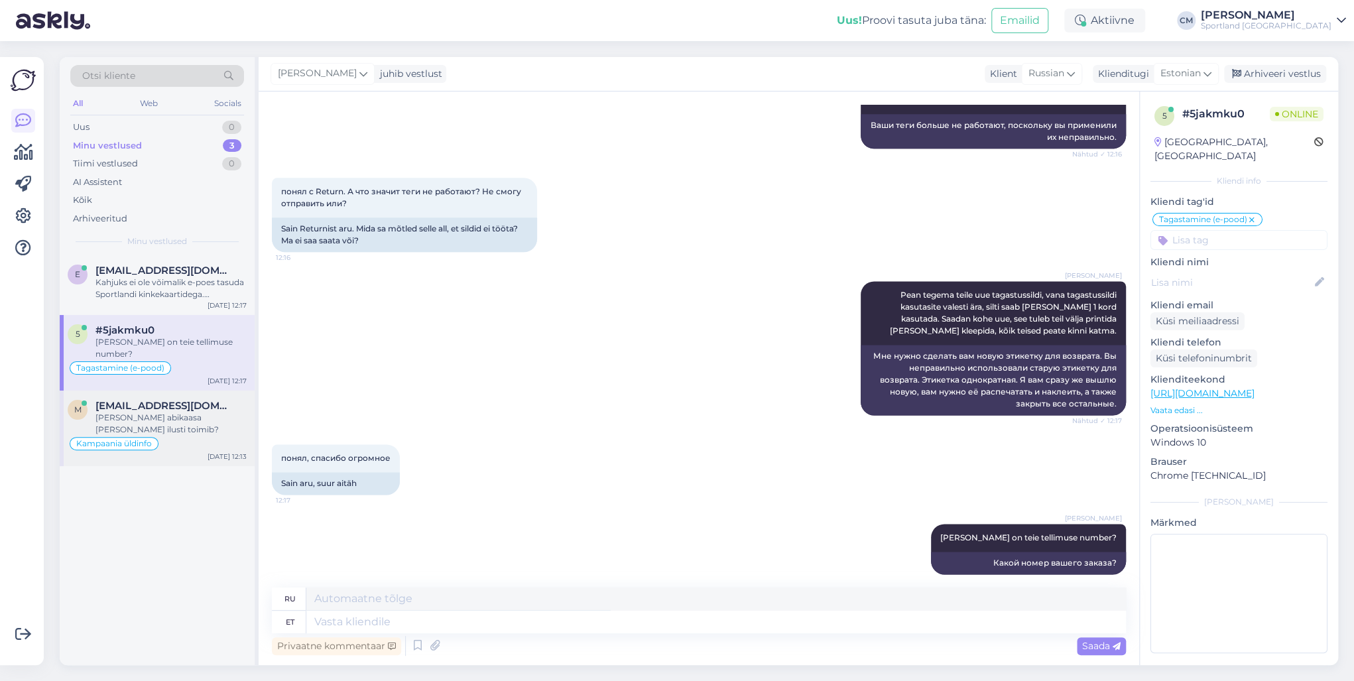
click at [216, 412] on div "[PERSON_NAME] abikaasa [PERSON_NAME] ilusti toimib?" at bounding box center [170, 424] width 151 height 24
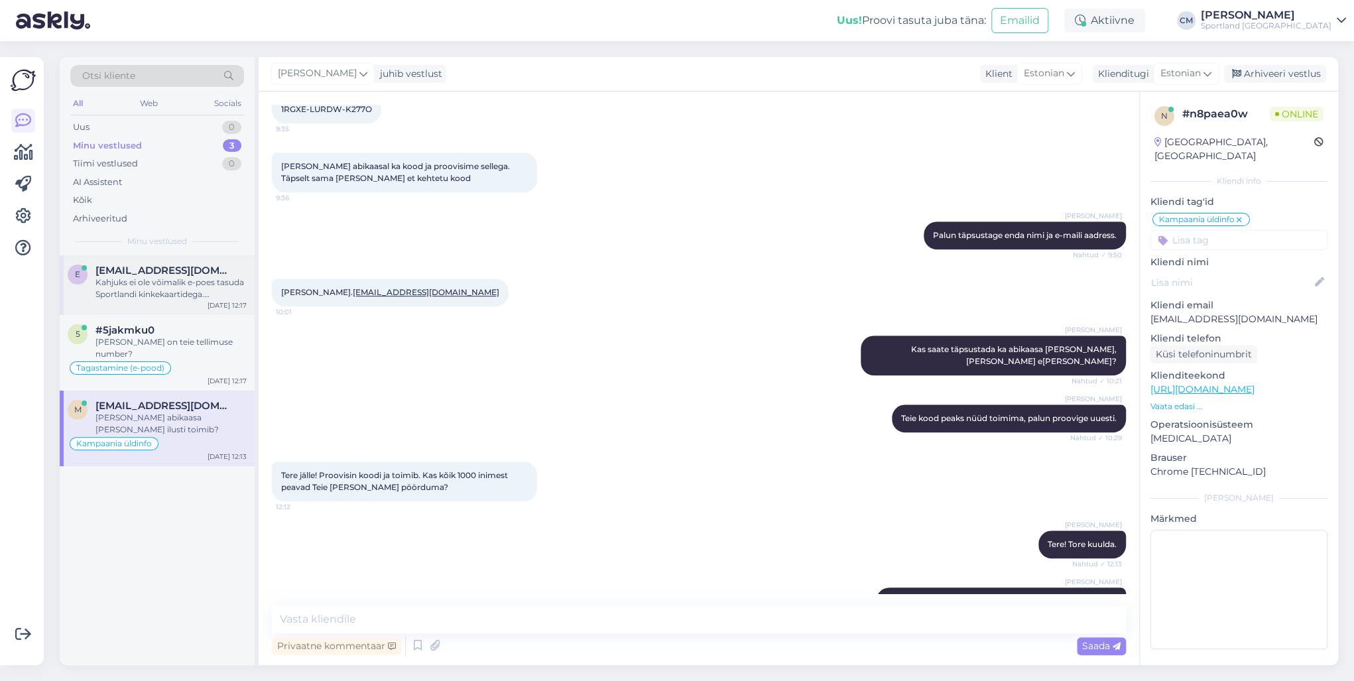
click at [170, 284] on div "Kahjuks ei ole võimalik e-poes tasuda Sportlandi kinkekaartidega. Kinkekaarte s…" at bounding box center [170, 289] width 151 height 24
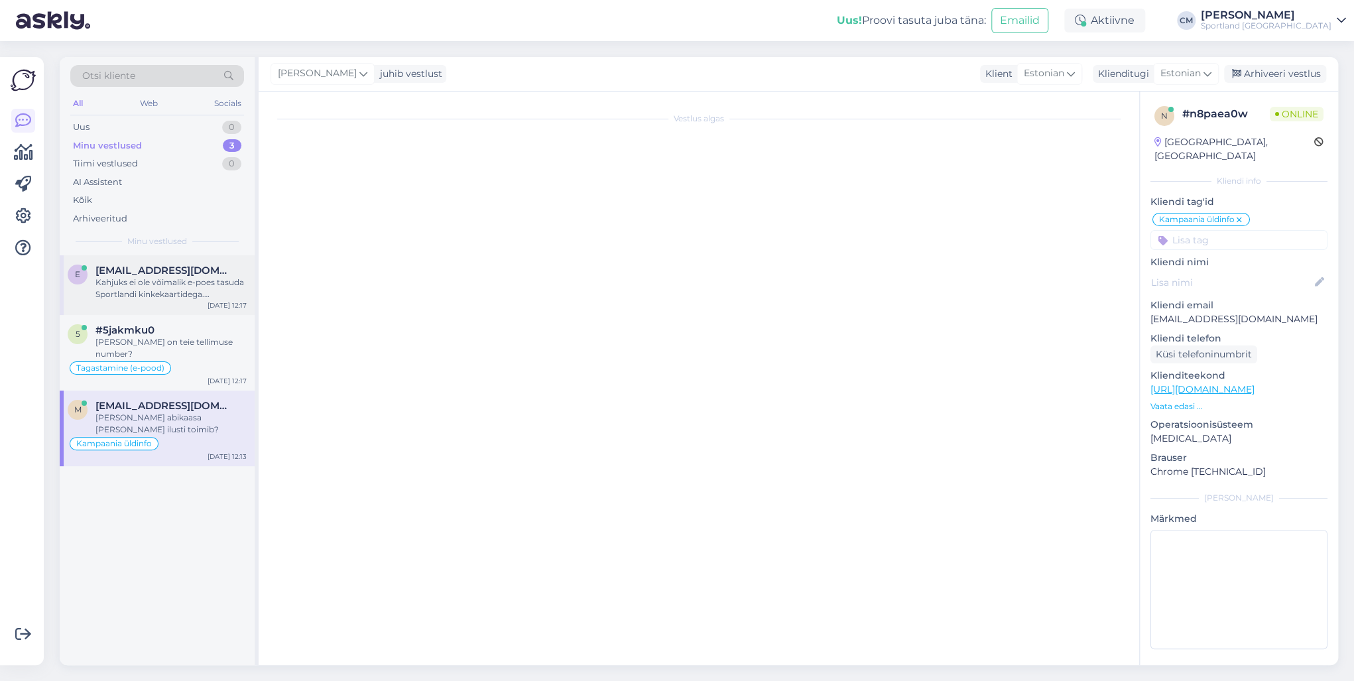
scroll to position [961, 0]
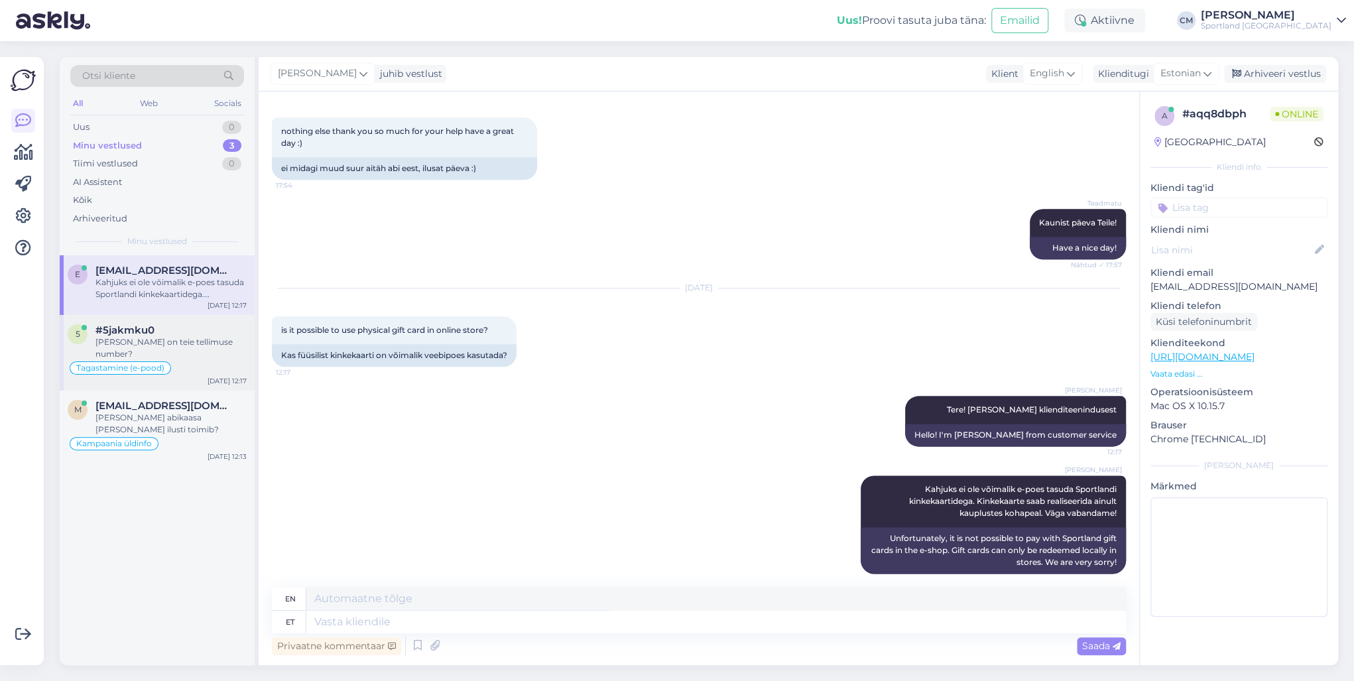
click at [180, 324] on div "#5jakmku0" at bounding box center [170, 330] width 151 height 12
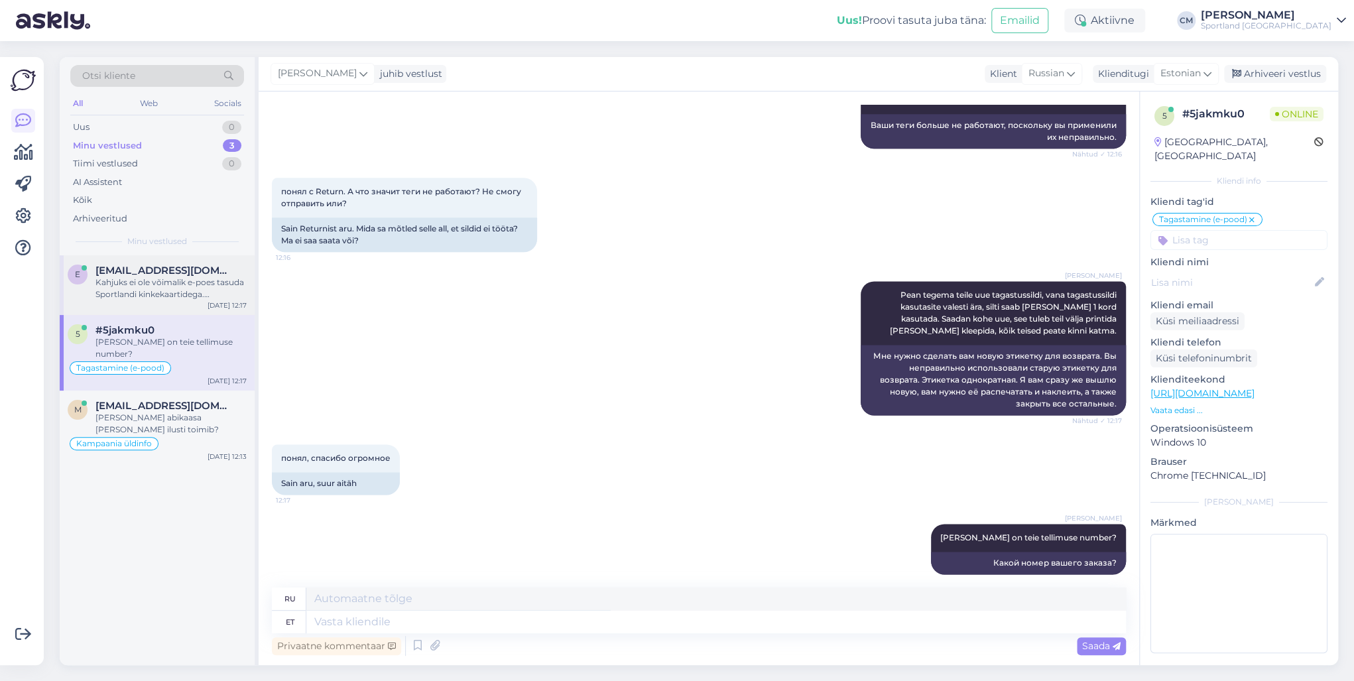
click at [186, 304] on div "e [EMAIL_ADDRESS][DOMAIN_NAME] Kahjuks ei ole võimalik e-poes tasuda Sportlandi…" at bounding box center [157, 285] width 195 height 60
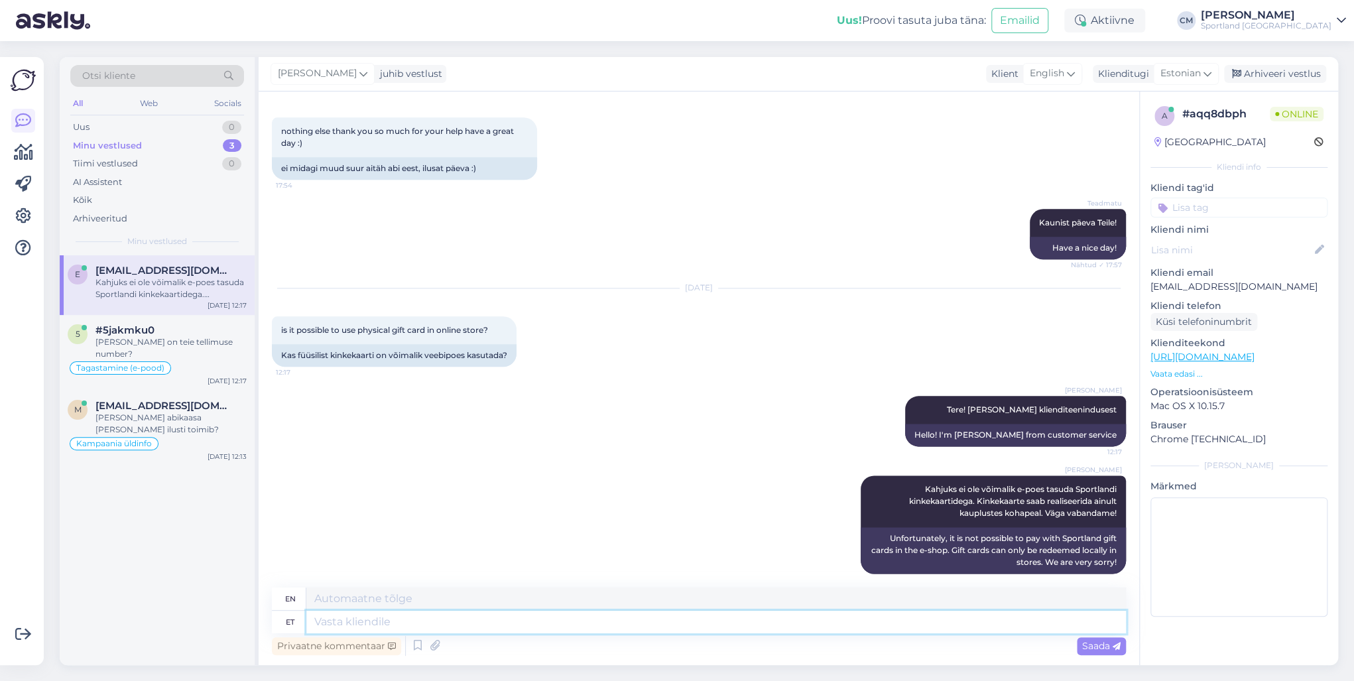
click at [562, 611] on textarea at bounding box center [716, 622] width 820 height 23
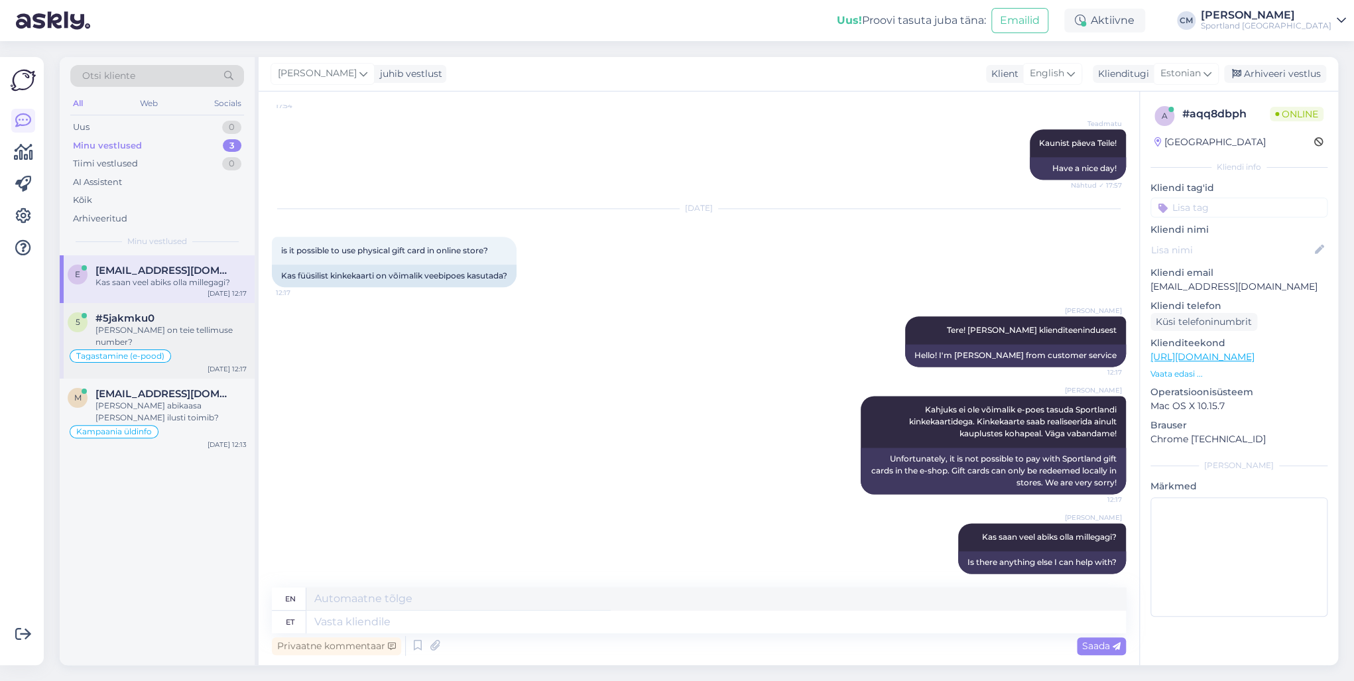
click at [188, 330] on div "[PERSON_NAME] on teie tellimuse number?" at bounding box center [170, 336] width 151 height 24
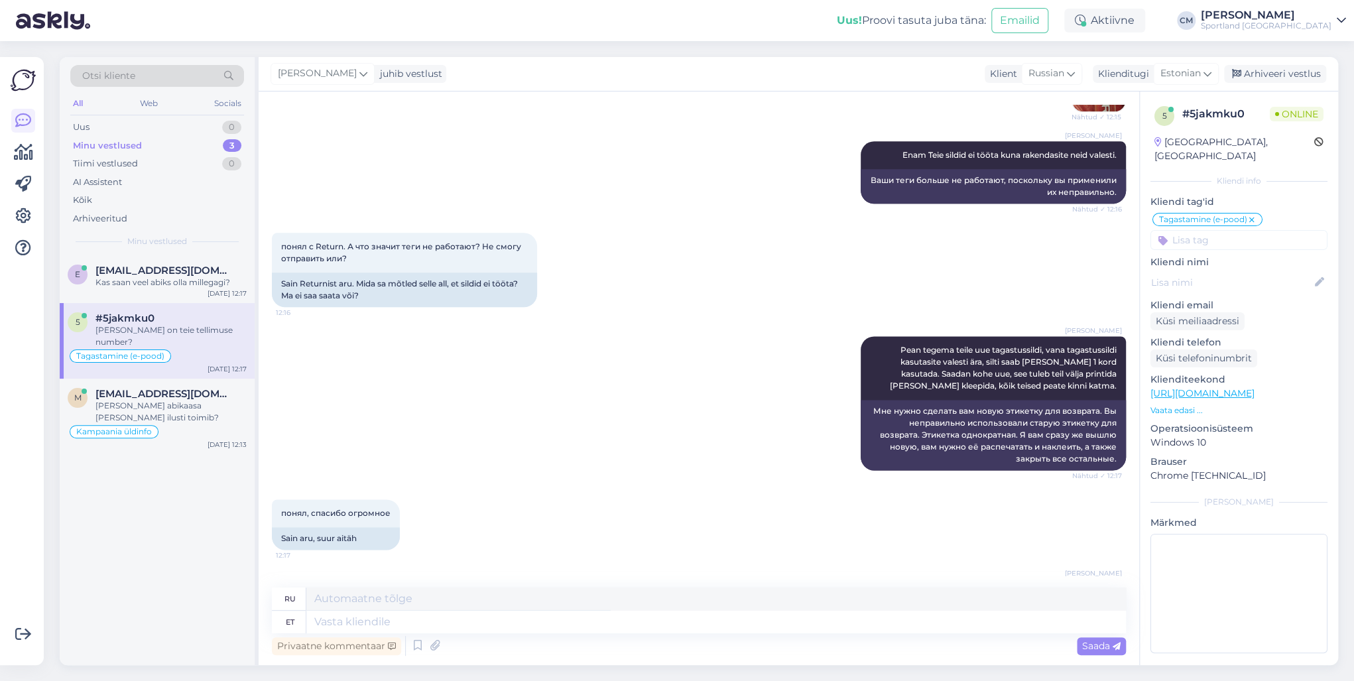
scroll to position [1096, 0]
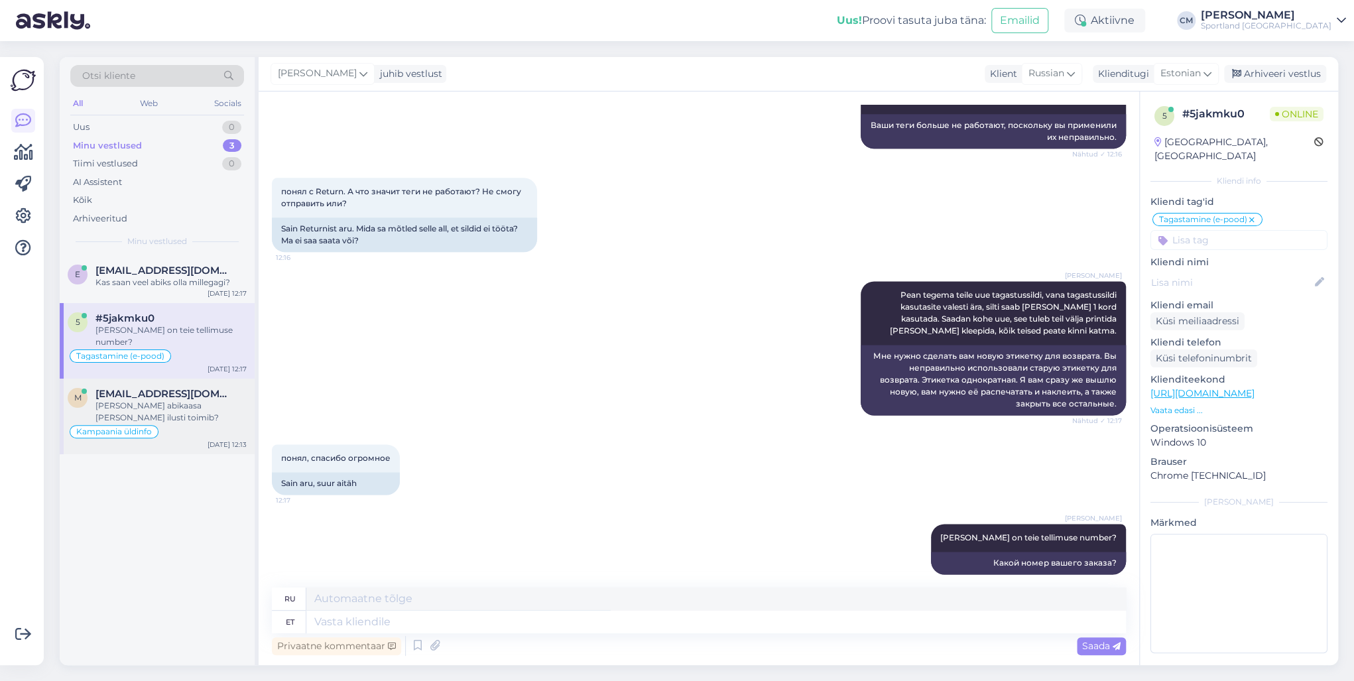
click at [175, 388] on span "[EMAIL_ADDRESS][DOMAIN_NAME]" at bounding box center [164, 394] width 138 height 12
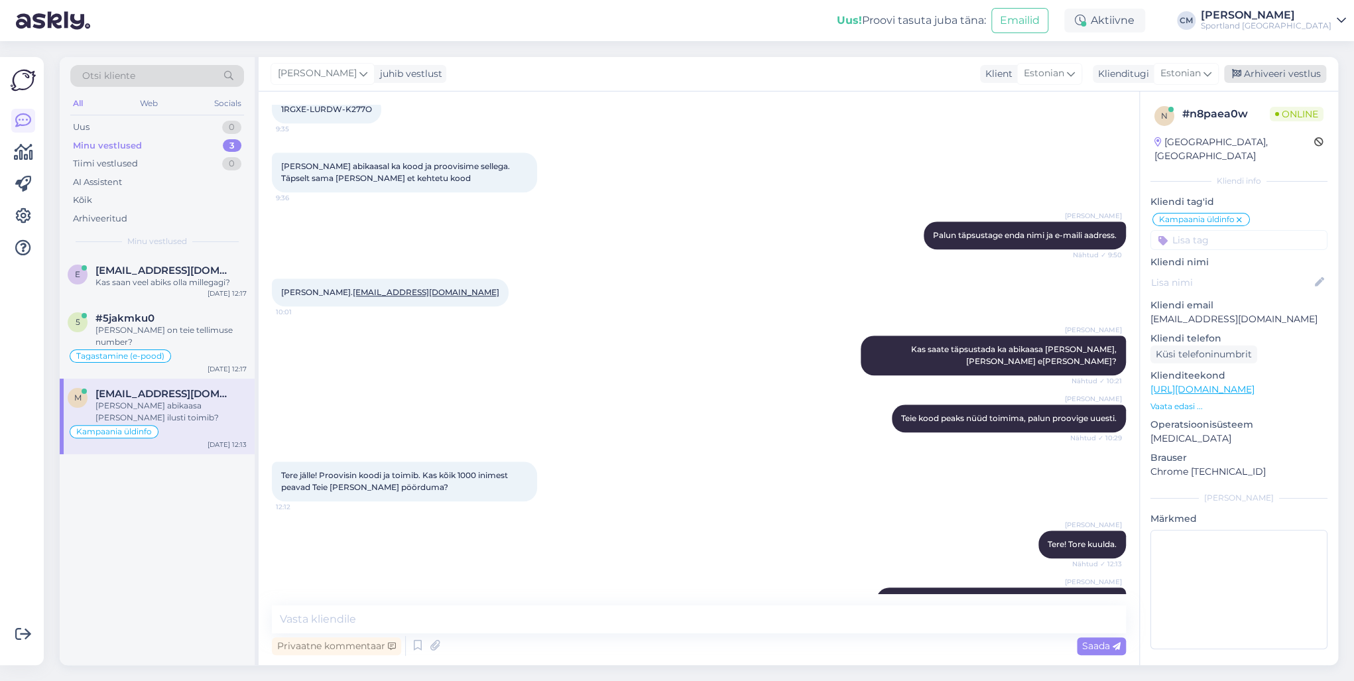
click at [1271, 80] on div "Arhiveeri vestlus" at bounding box center [1275, 74] width 102 height 18
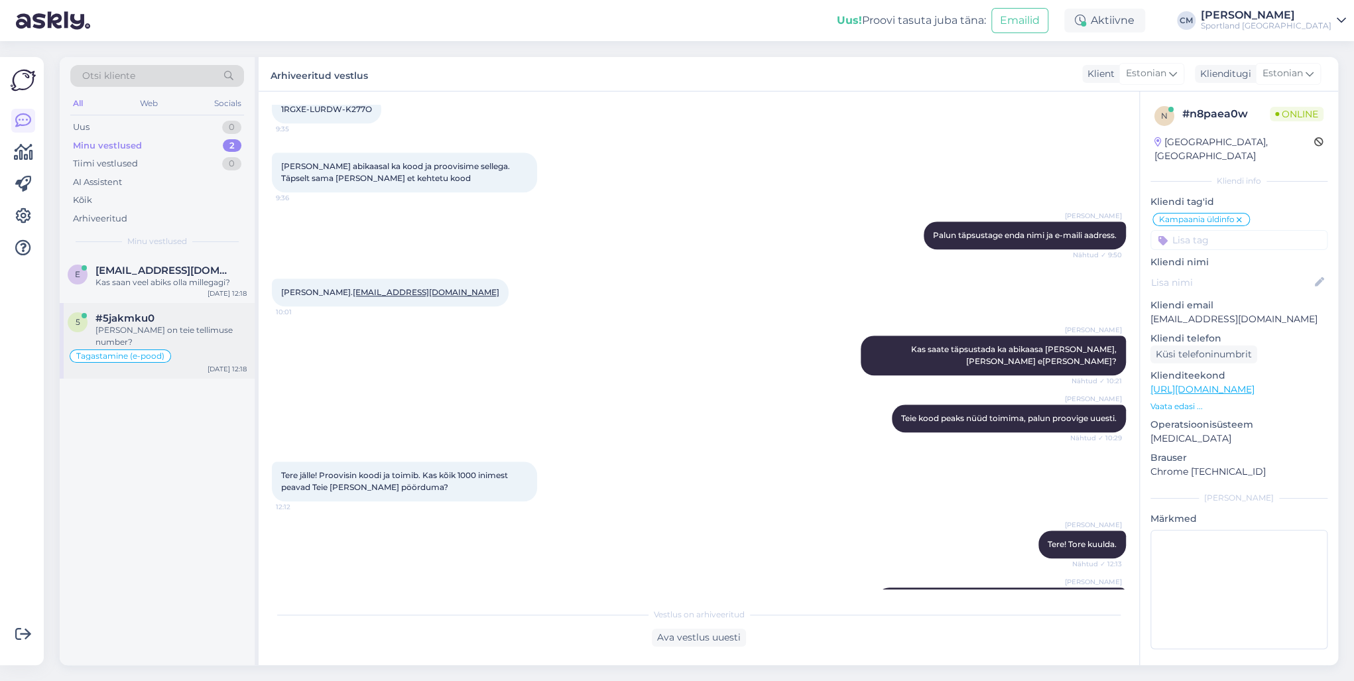
click at [148, 334] on div "[PERSON_NAME] on teie tellimuse number?" at bounding box center [170, 336] width 151 height 24
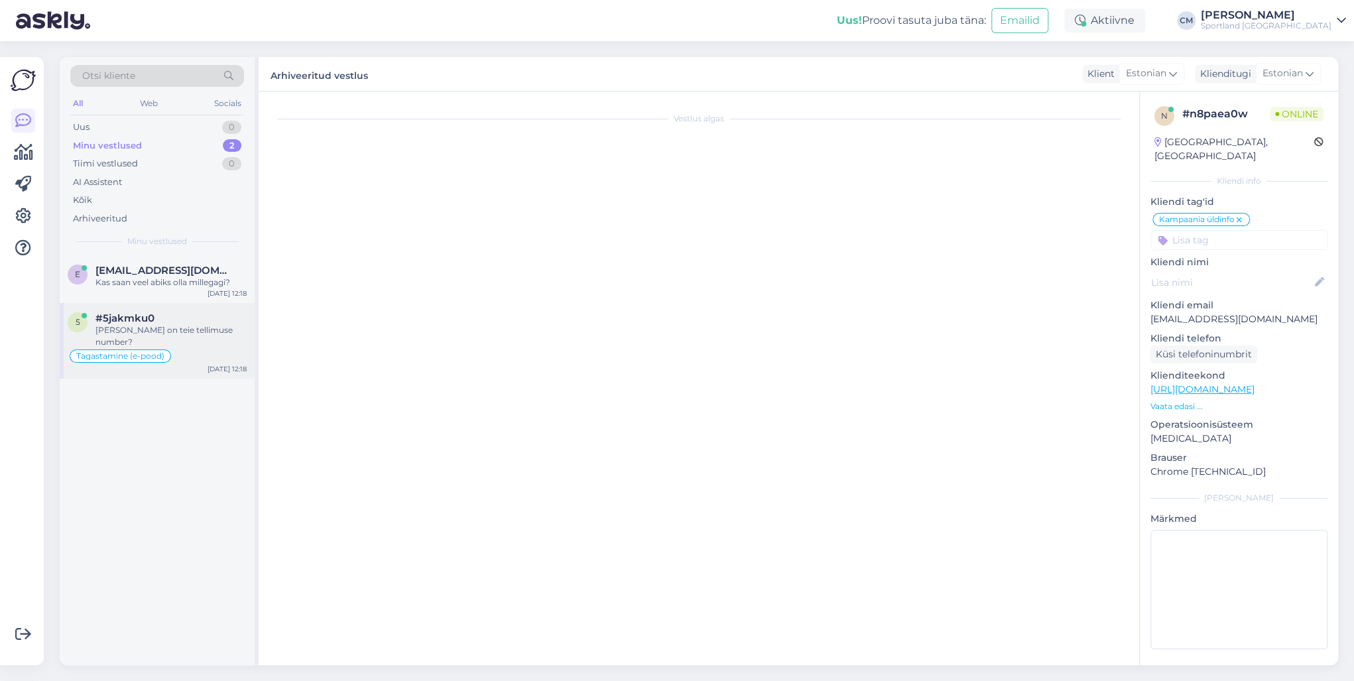
scroll to position [1096, 0]
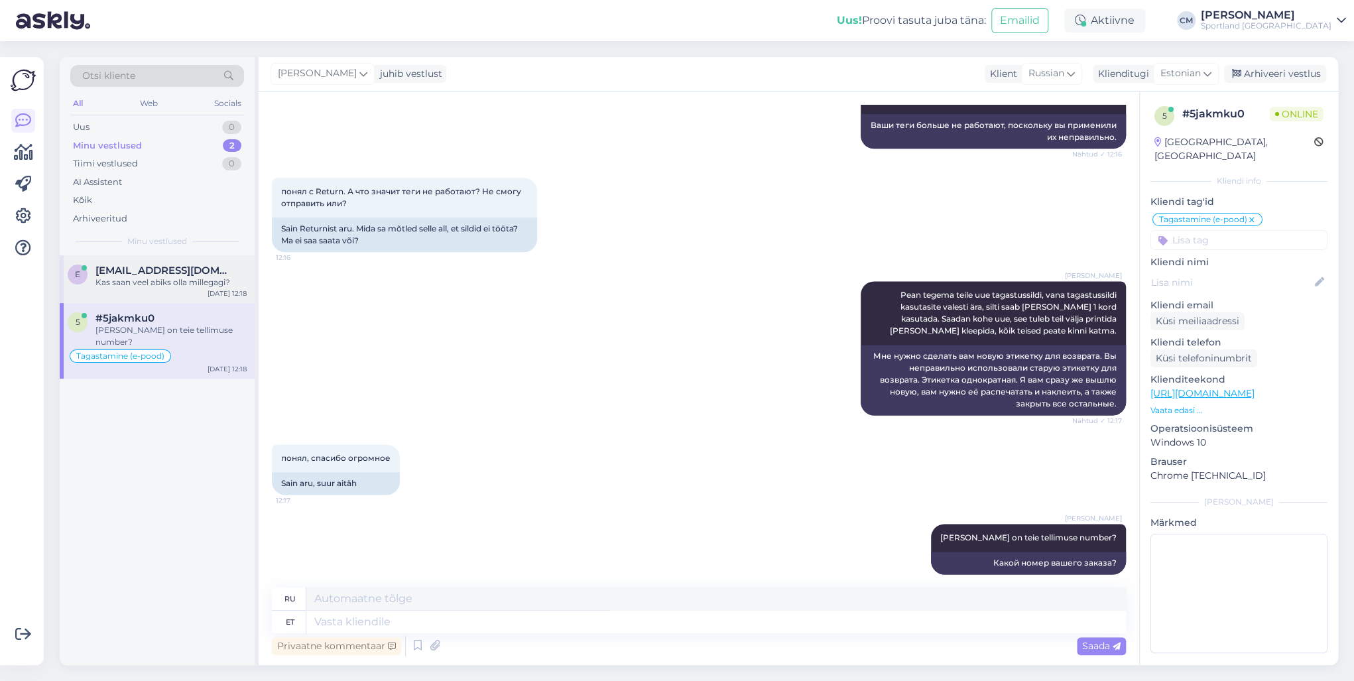
click at [204, 283] on div "Kas saan veel abiks olla millegagi?" at bounding box center [170, 283] width 151 height 12
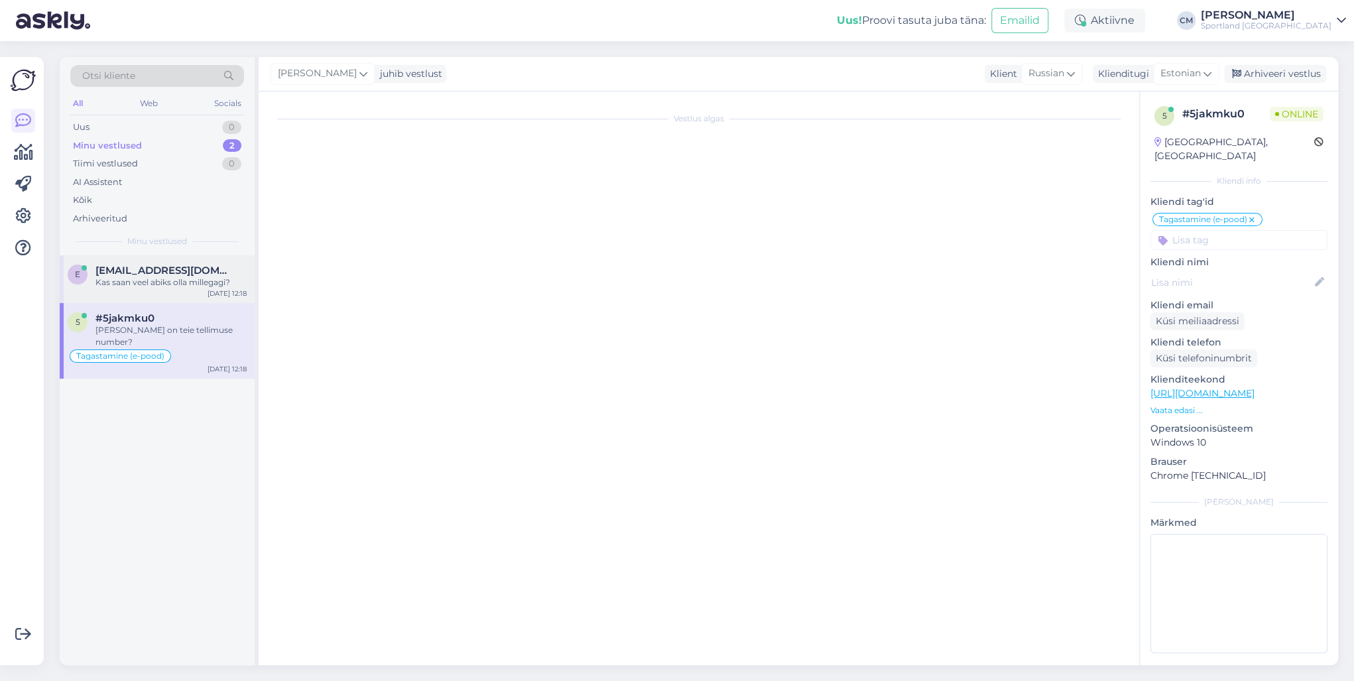
scroll to position [1040, 0]
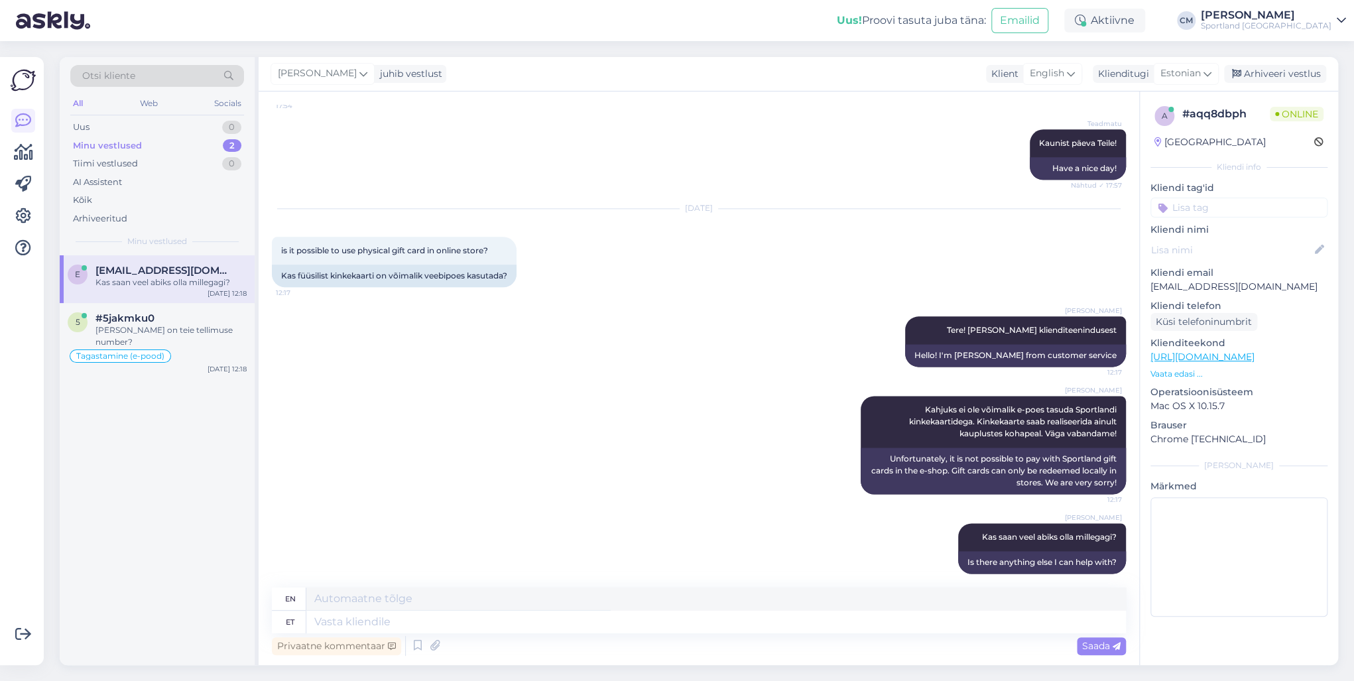
click at [1239, 202] on input at bounding box center [1239, 208] width 177 height 20
click at [1272, 255] on span "kinkekaart (e-poes)" at bounding box center [1239, 259] width 76 height 8
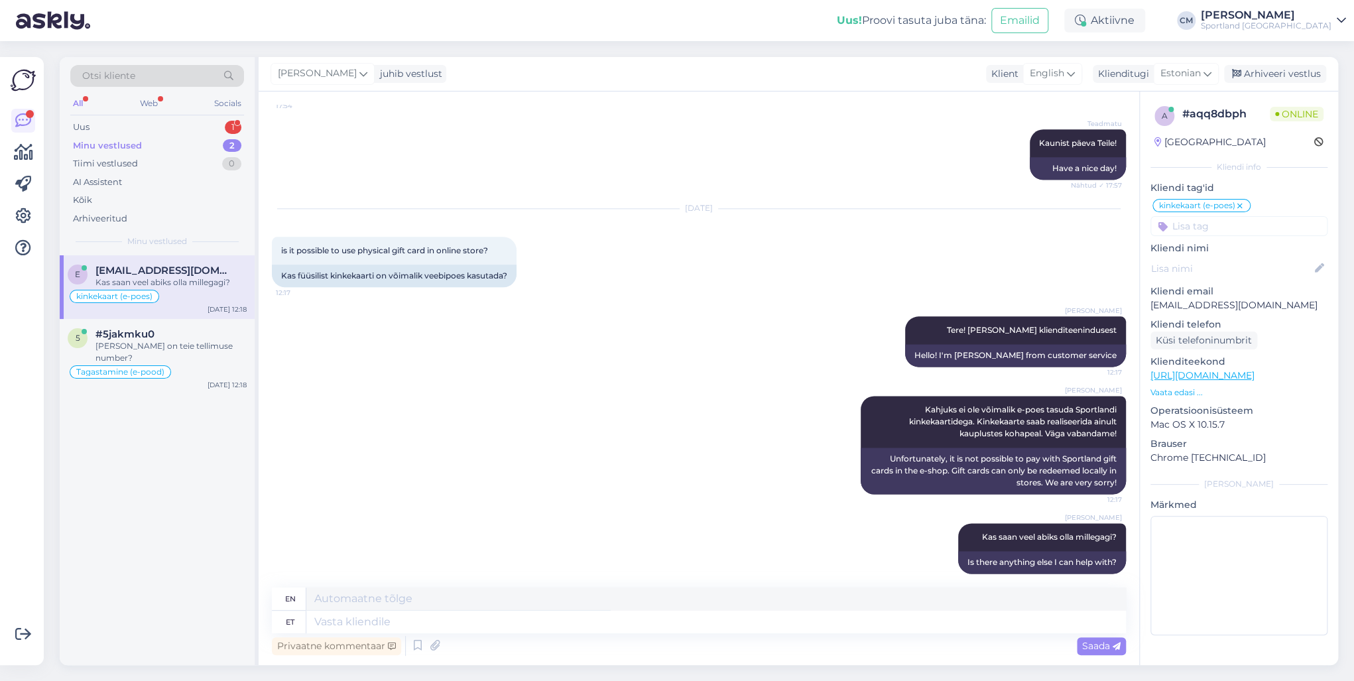
click at [247, 124] on div "Otsi kliente All Web Socials Uus 1 Minu vestlused 2 Tiimi vestlused 0 AI Assist…" at bounding box center [157, 156] width 195 height 198
click at [231, 126] on div "1" at bounding box center [233, 127] width 17 height 13
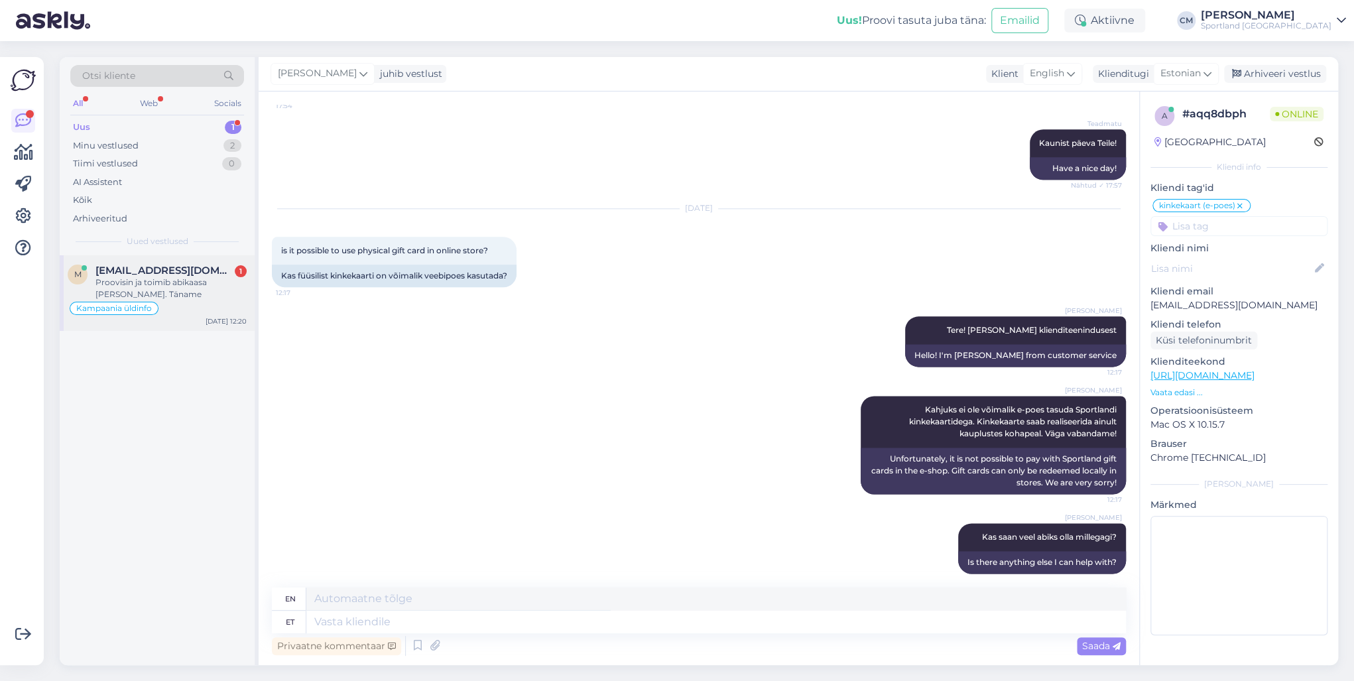
click at [168, 317] on div "m [EMAIL_ADDRESS][DOMAIN_NAME] 1 Proovisin ja toimib abikaasa [PERSON_NAME]. Tä…" at bounding box center [157, 293] width 195 height 76
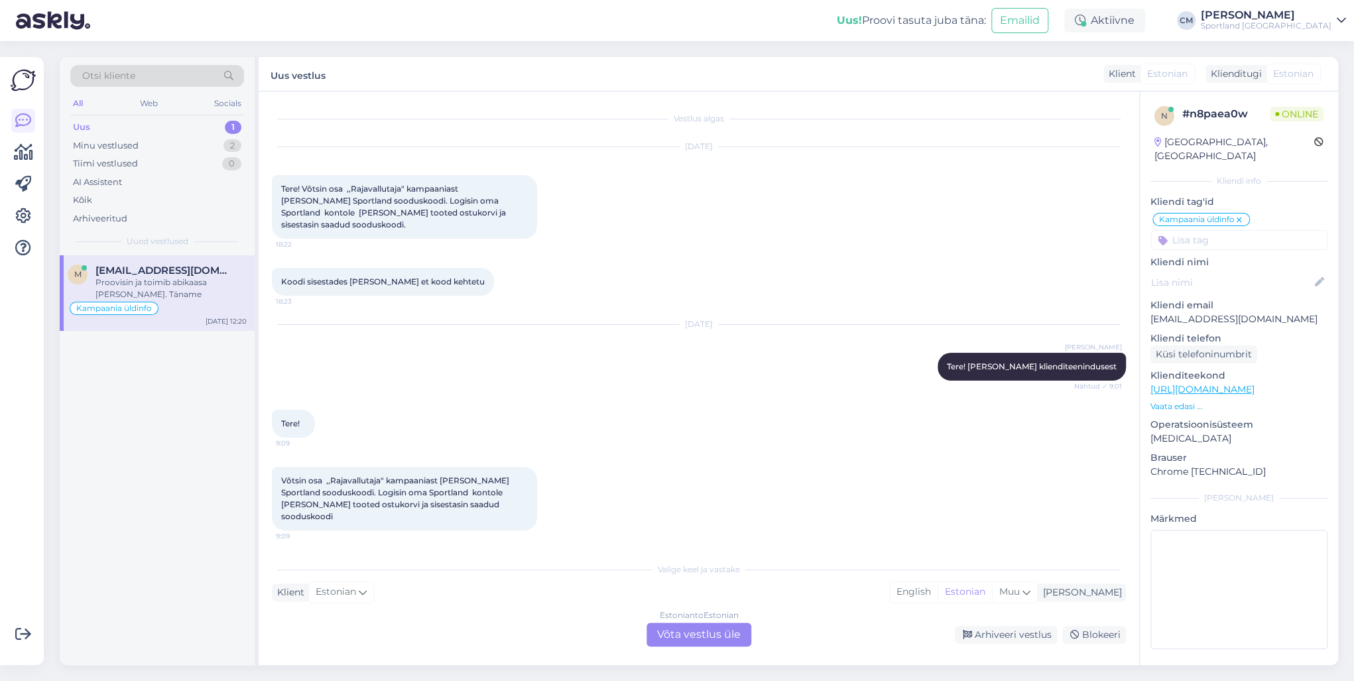
scroll to position [767, 0]
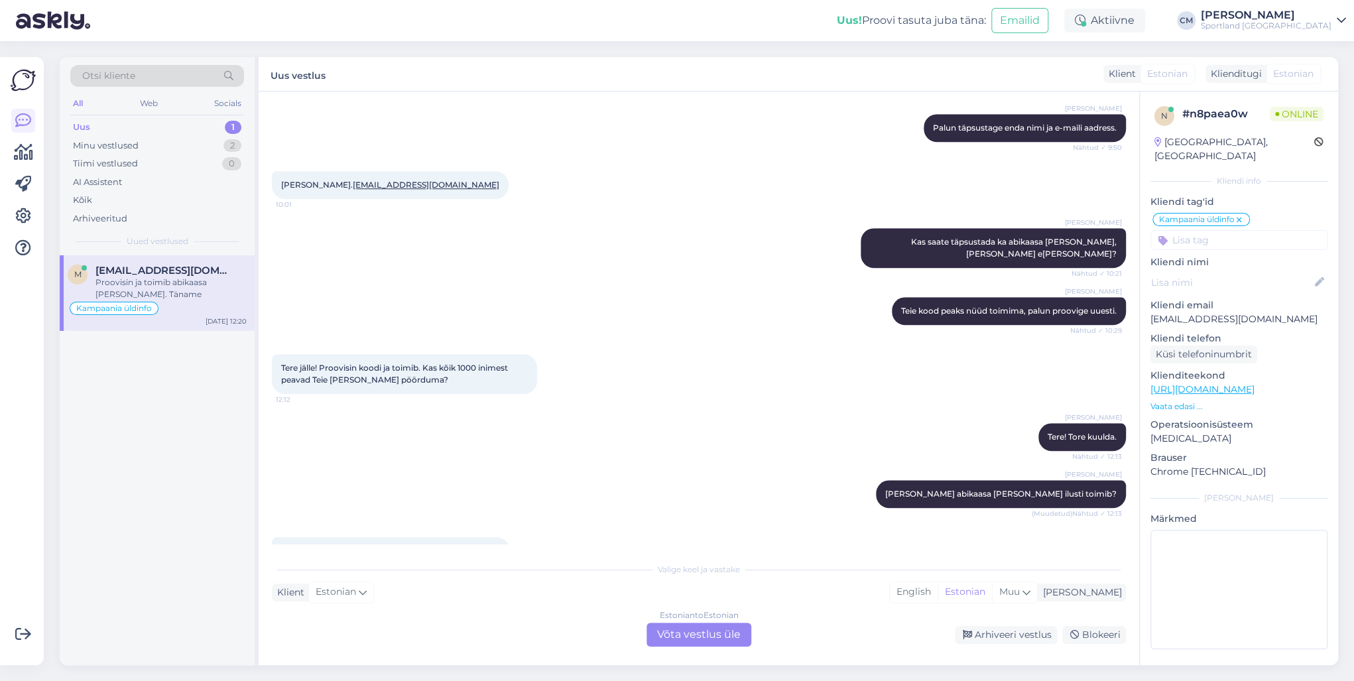
click at [655, 615] on div "Valige [PERSON_NAME] vastake Klient Estonian Mina English Estonian Muu Estonian…" at bounding box center [699, 601] width 854 height 91
click at [684, 629] on div "Estonian to Estonian Võta vestlus üle" at bounding box center [699, 635] width 105 height 24
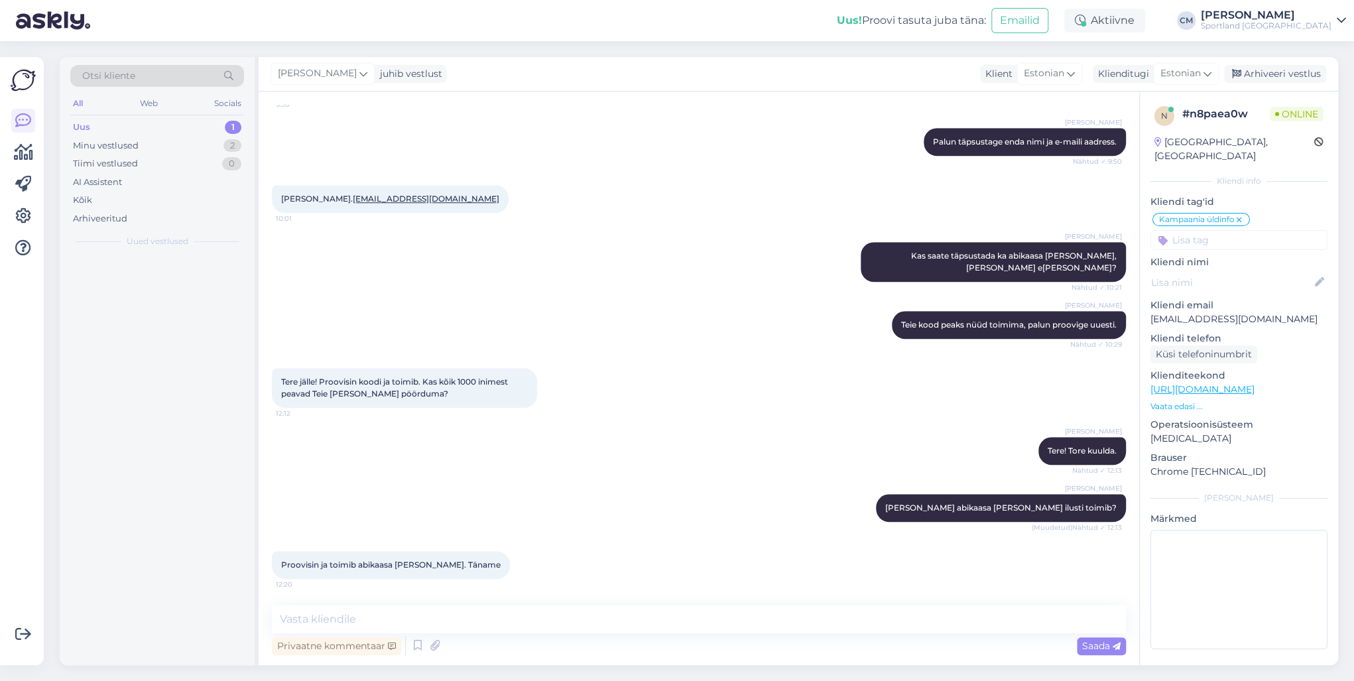
scroll to position [716, 0]
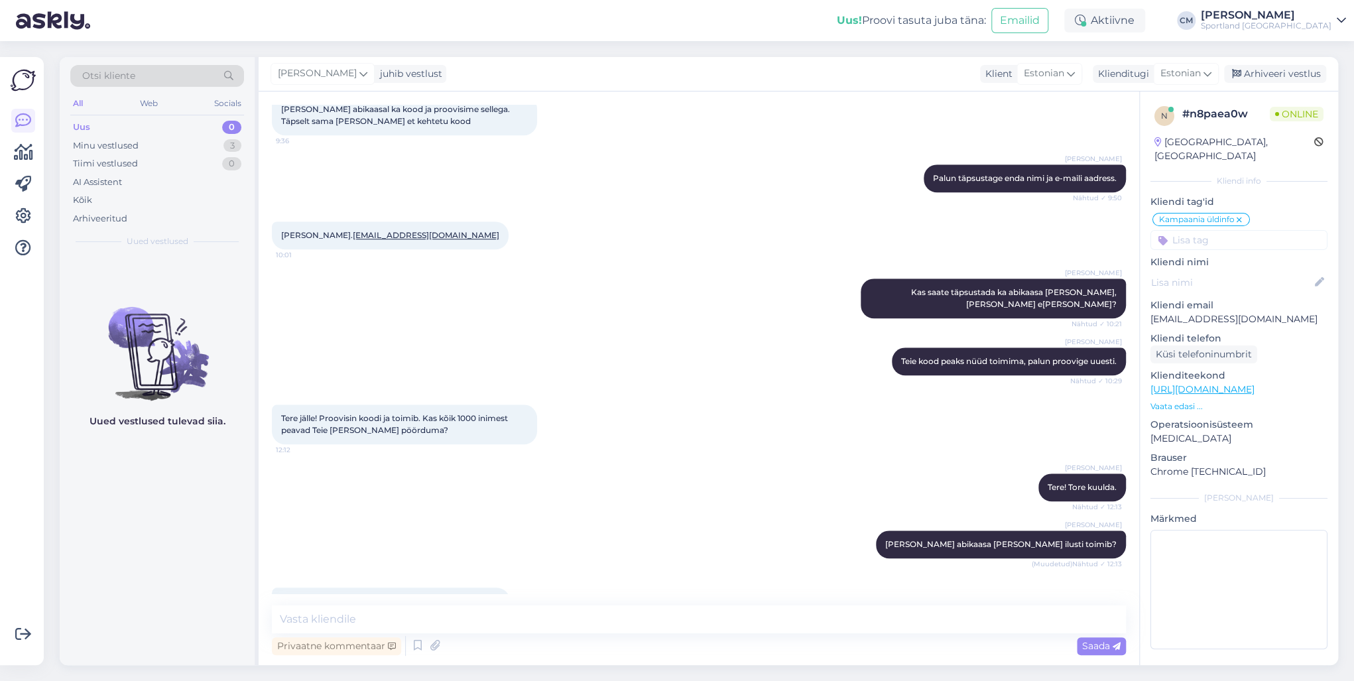
click at [514, 604] on div "Vestlus algas [DATE] Tere! Võtsin osa ,,Rajavallutaja" kampaaniast [PERSON_NAME…" at bounding box center [699, 379] width 881 height 574
click at [506, 611] on textarea at bounding box center [699, 619] width 854 height 28
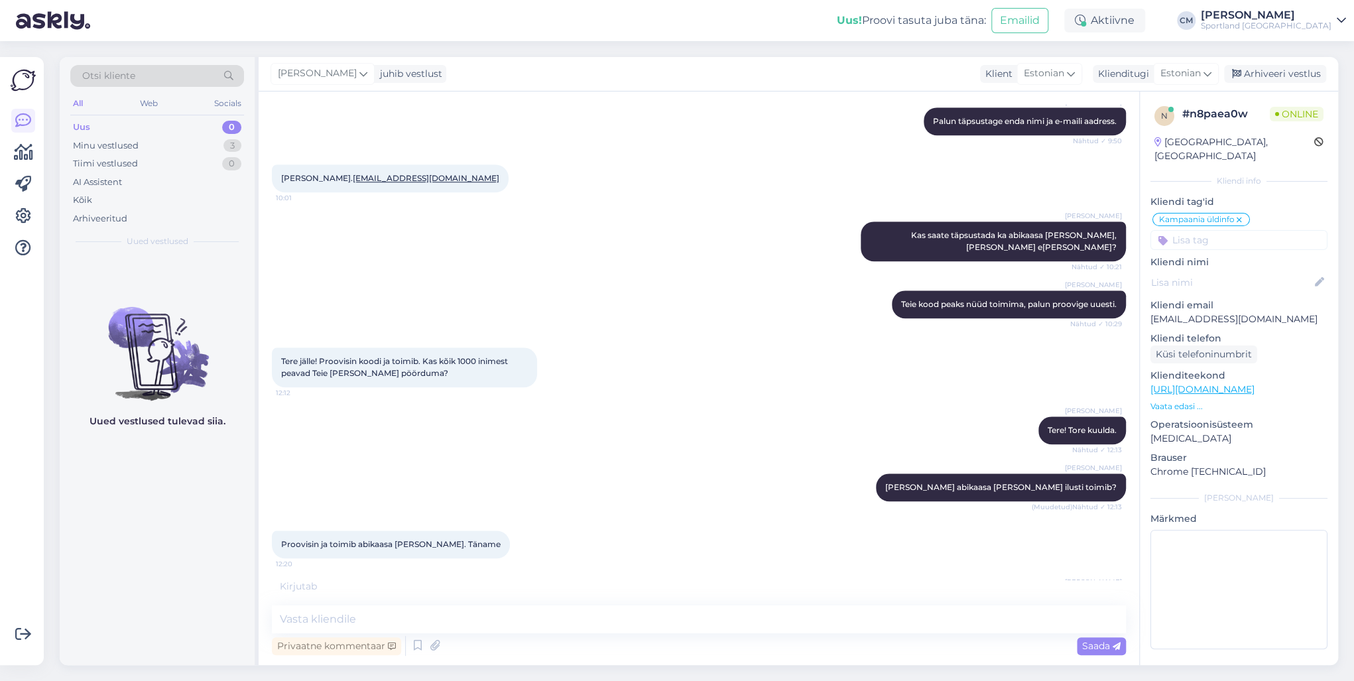
scroll to position [830, 0]
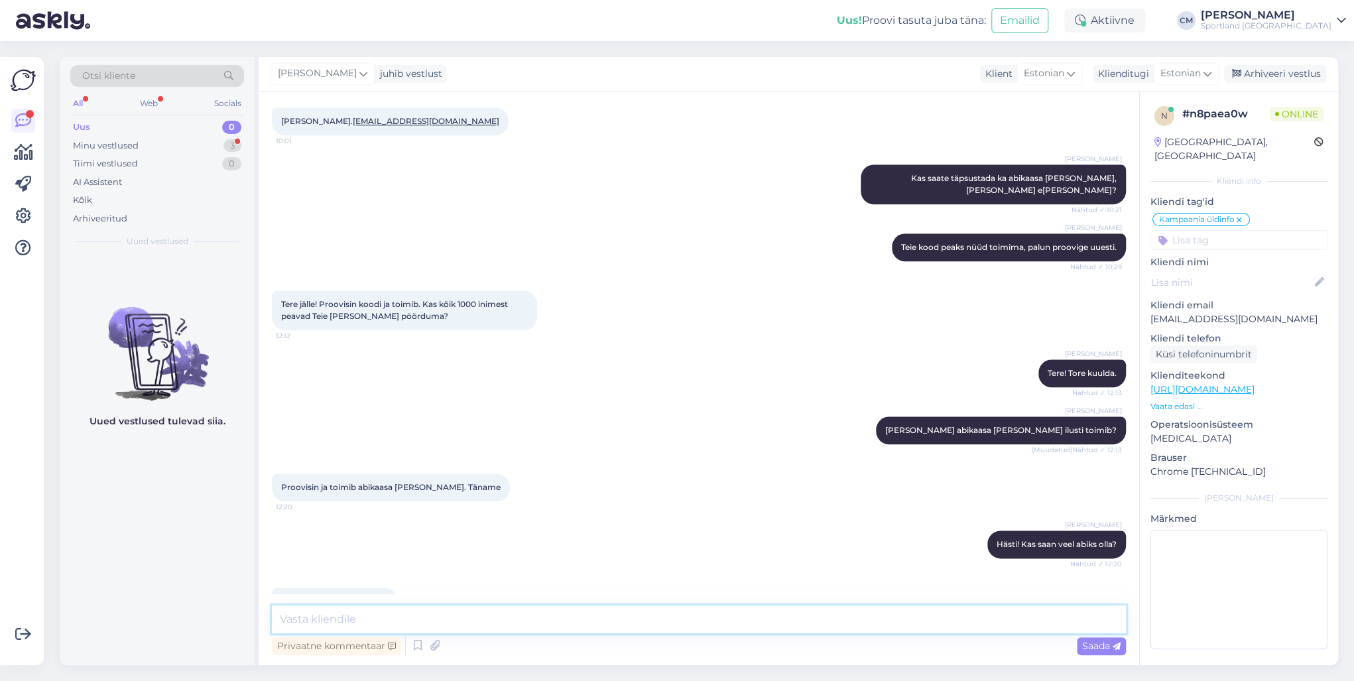
click at [394, 609] on textarea at bounding box center [699, 619] width 854 height 28
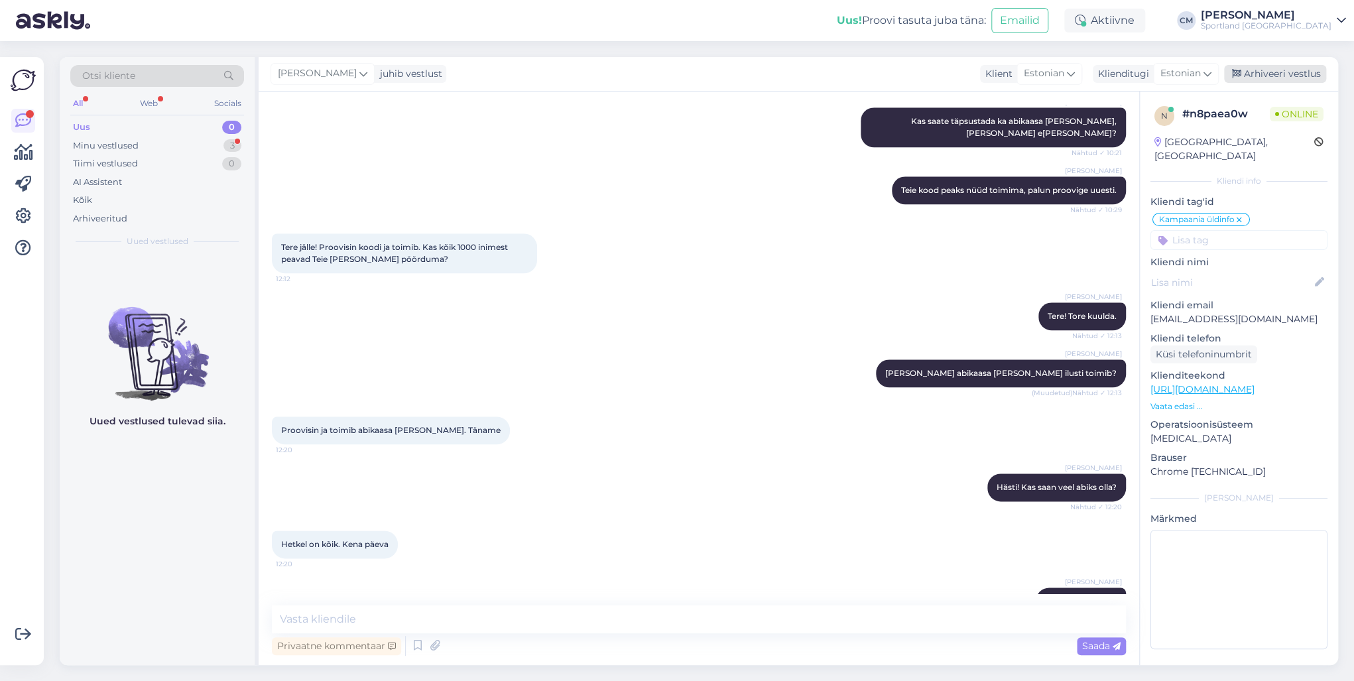
click at [1287, 72] on div "Arhiveeri vestlus" at bounding box center [1275, 74] width 102 height 18
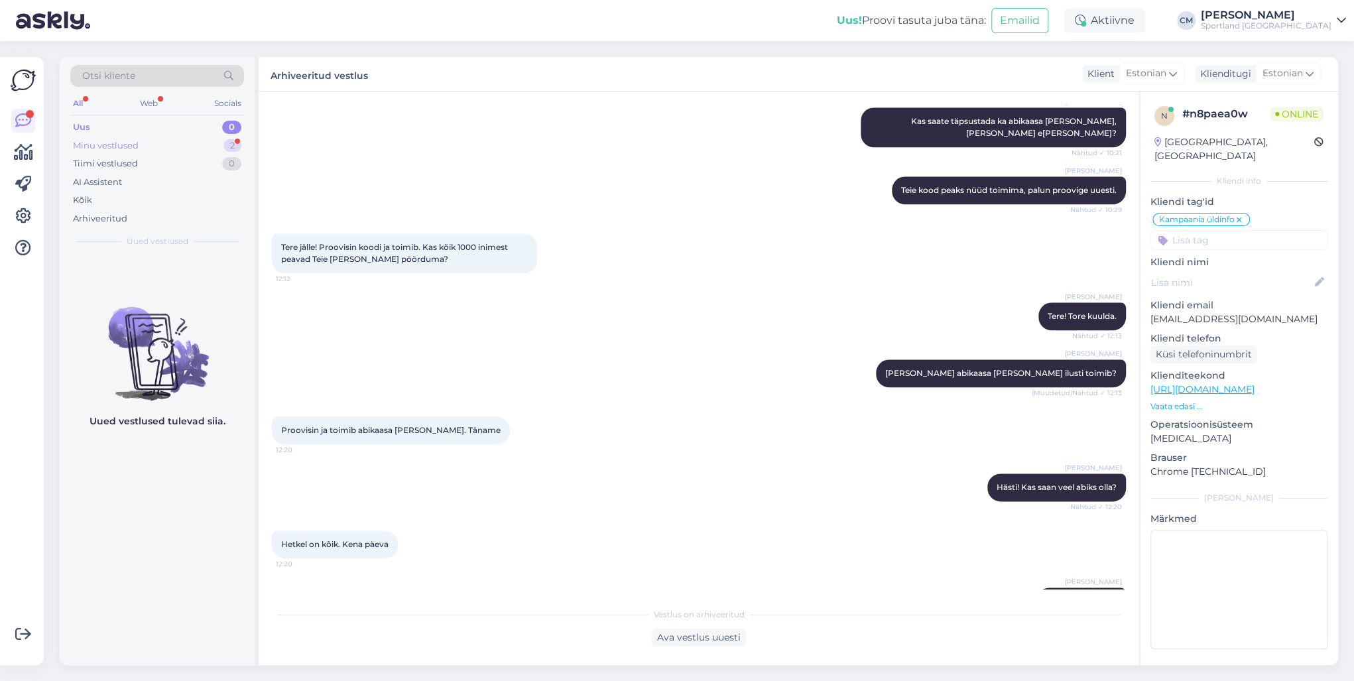
click at [211, 147] on div "Minu vestlused 2" at bounding box center [157, 146] width 174 height 19
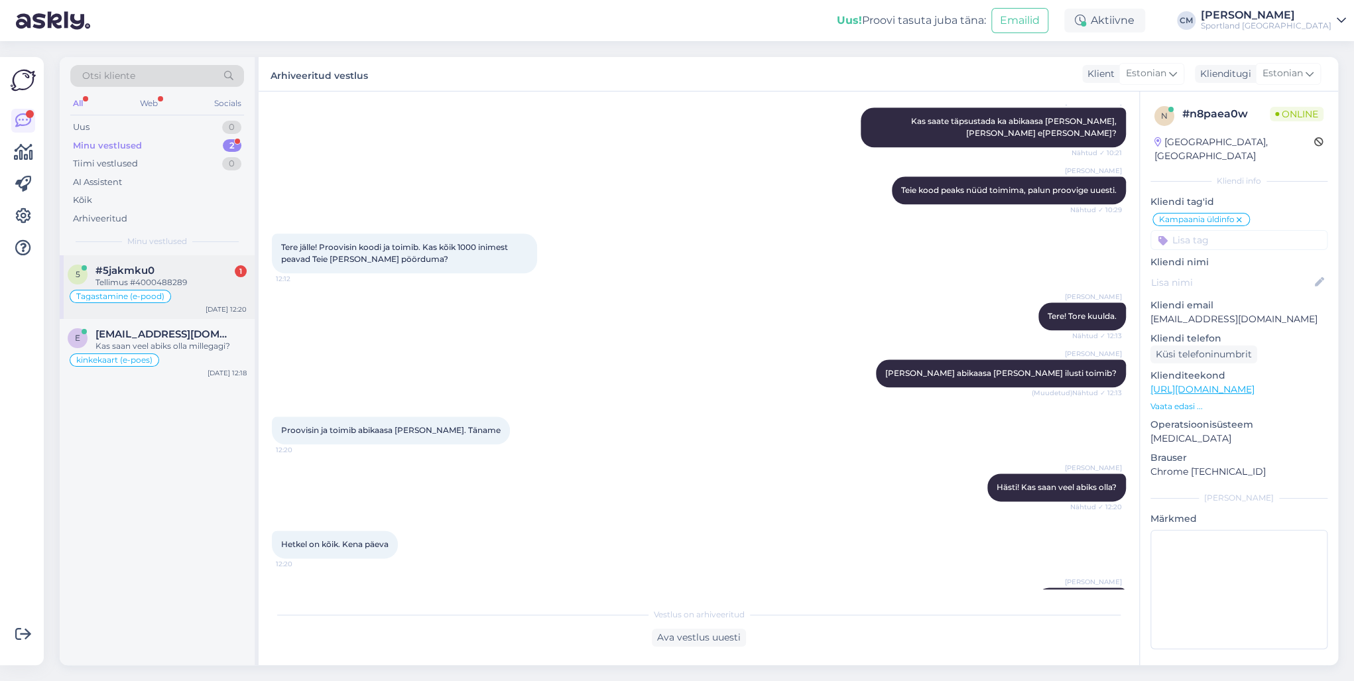
click at [199, 293] on div "Tagastamine (e-pood)" at bounding box center [157, 296] width 179 height 16
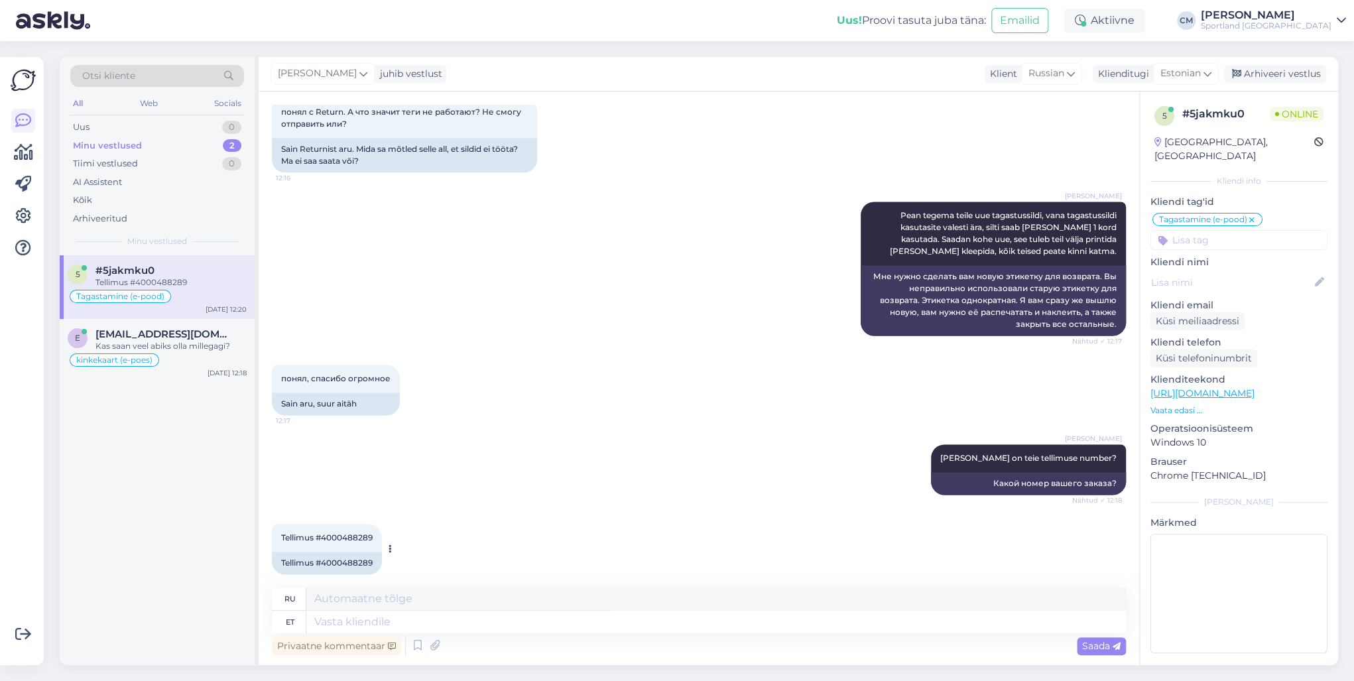
click at [355, 558] on div "Tellimus #4000488289" at bounding box center [327, 563] width 110 height 23
click at [350, 554] on div "Tellimus #4000488289" at bounding box center [327, 563] width 110 height 23
copy div "4000488289"
click at [414, 619] on textarea at bounding box center [716, 622] width 820 height 23
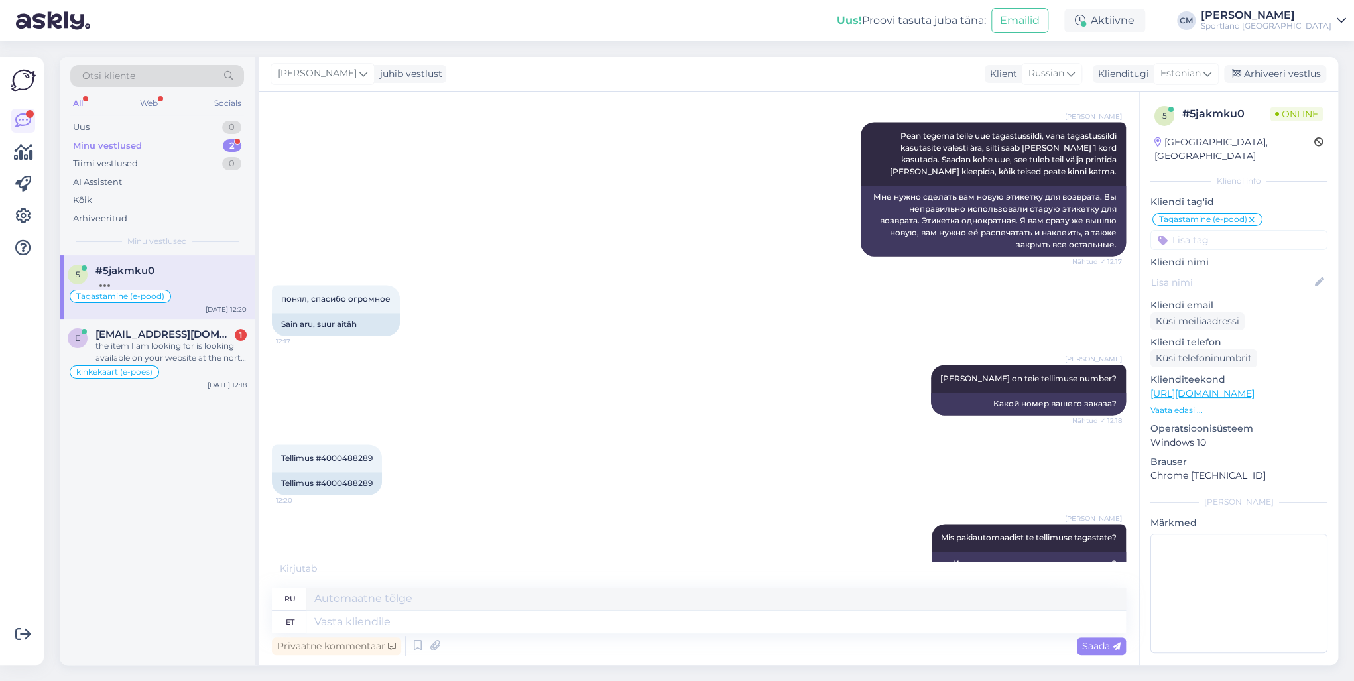
scroll to position [1334, 0]
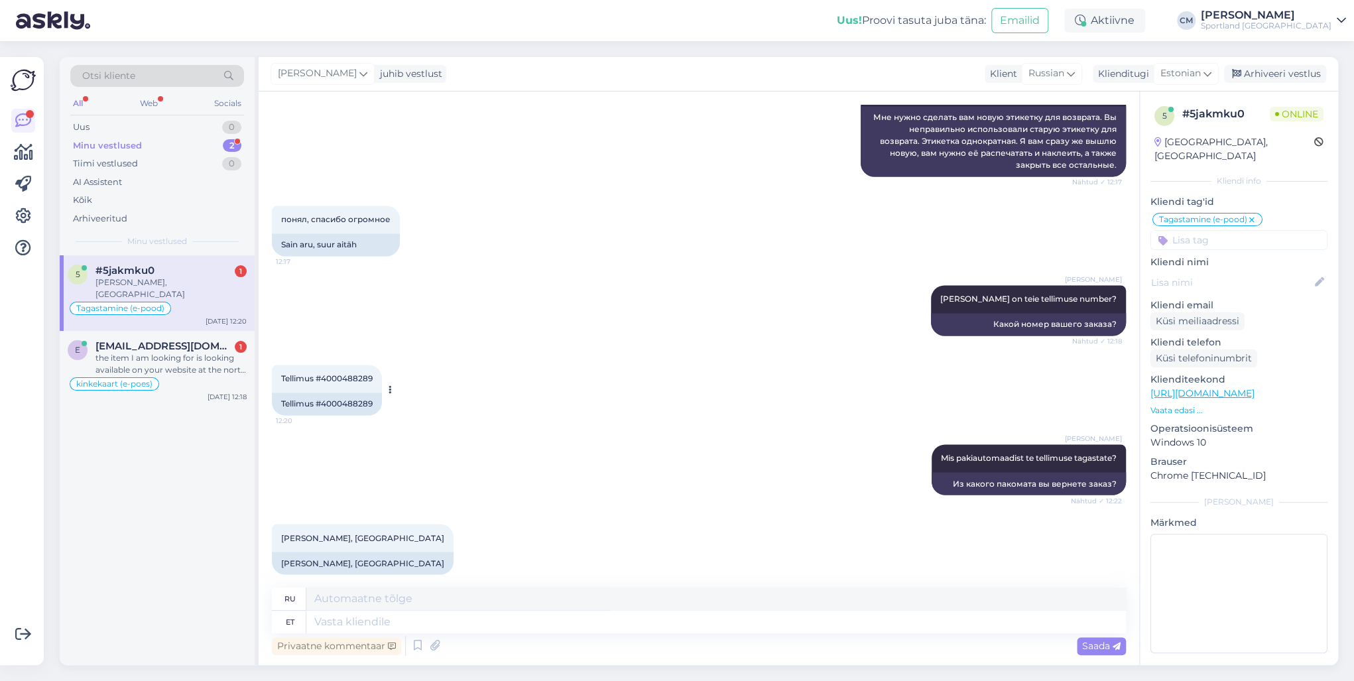
click at [353, 393] on div "Tellimus #4000488289" at bounding box center [327, 404] width 110 height 23
copy div "4000488289"
click at [436, 641] on icon at bounding box center [435, 646] width 19 height 20
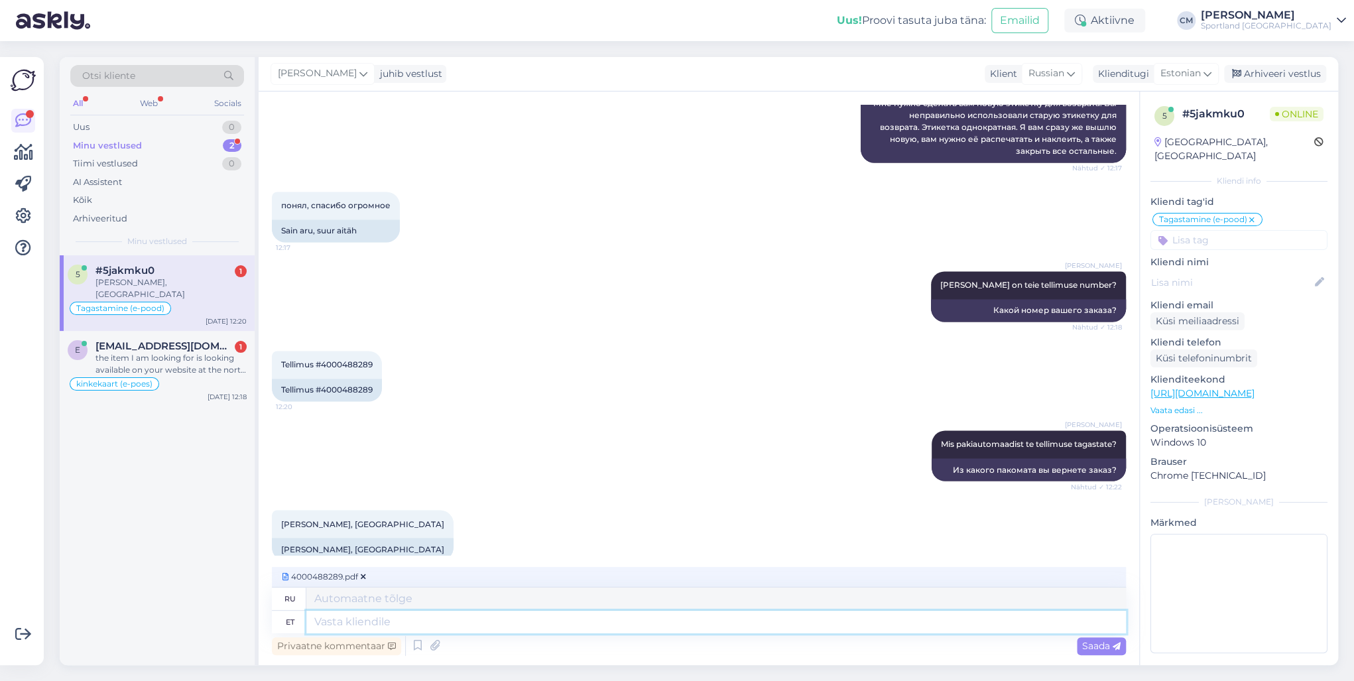
click at [361, 623] on textarea at bounding box center [716, 622] width 820 height 23
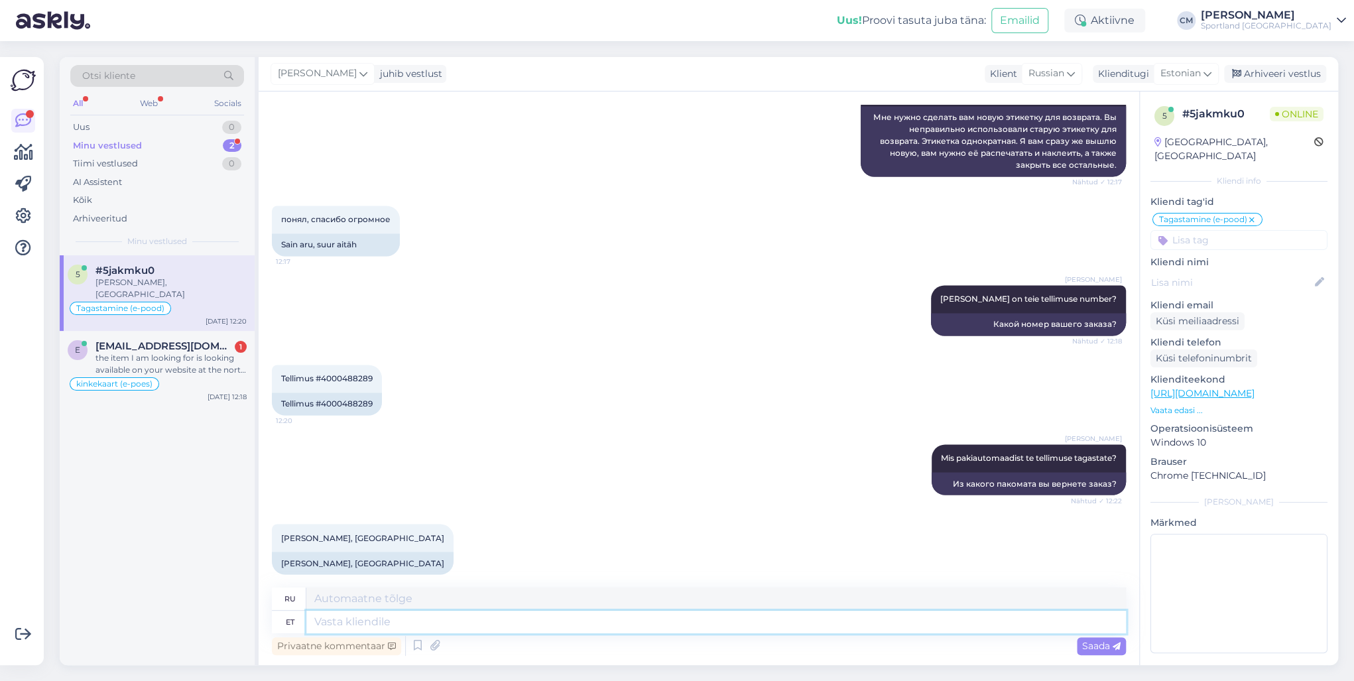
scroll to position [1531, 0]
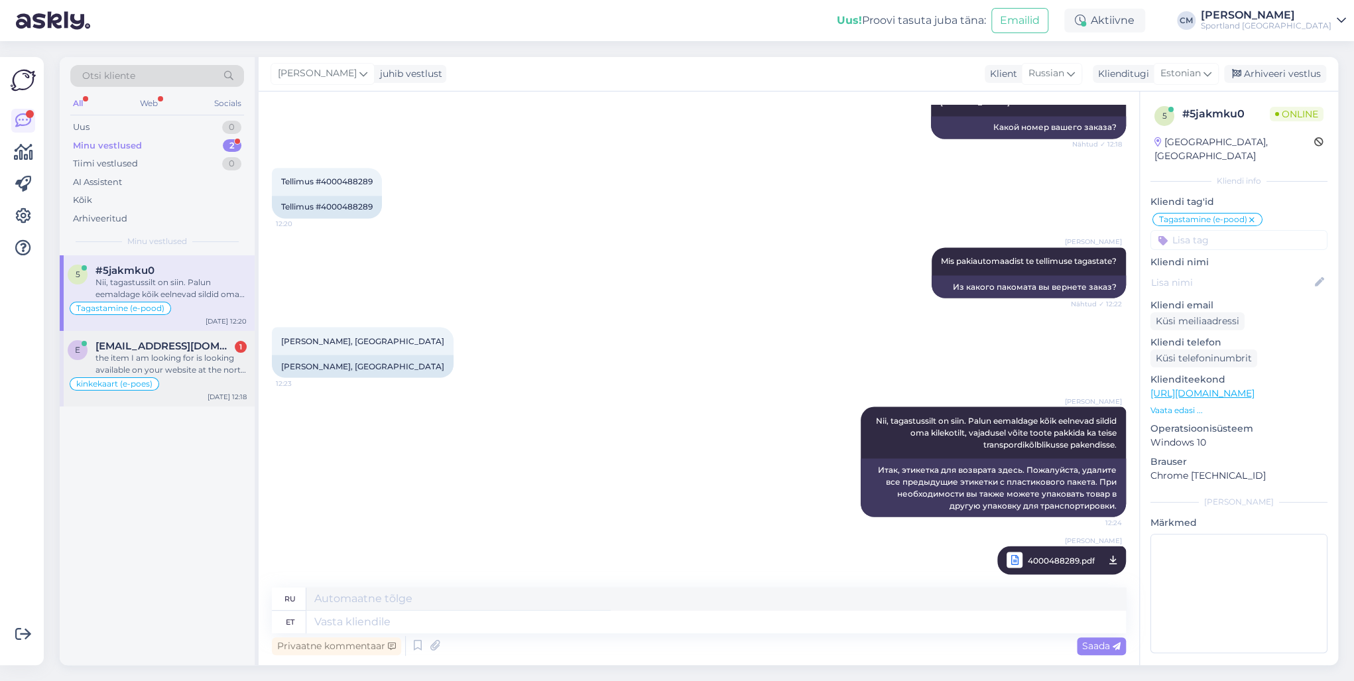
click at [205, 359] on div "the item I am looking for is looking available on your website at the north fac…" at bounding box center [170, 364] width 151 height 24
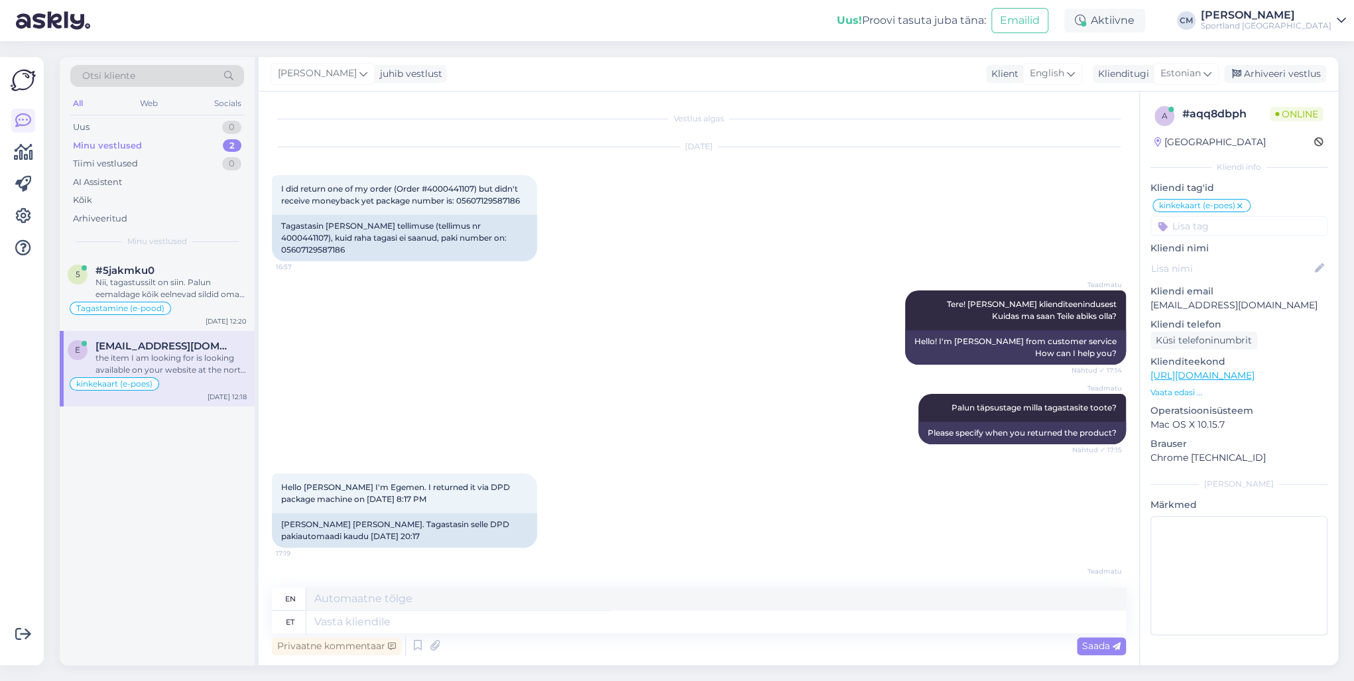
scroll to position [1168, 0]
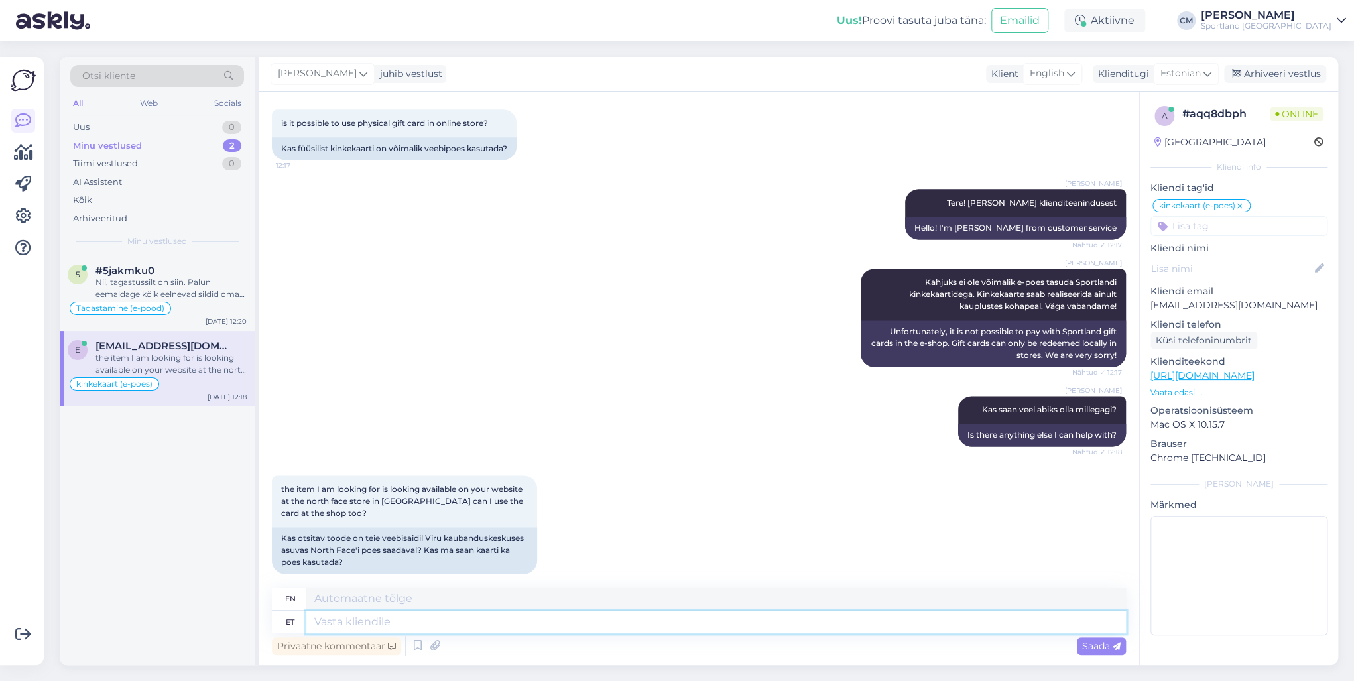
click at [438, 627] on textarea at bounding box center [716, 622] width 820 height 23
click at [324, 624] on textarea "Kinkekaarte saab kasutada ainult Sportland kaupluses. Vabandame!" at bounding box center [716, 622] width 820 height 23
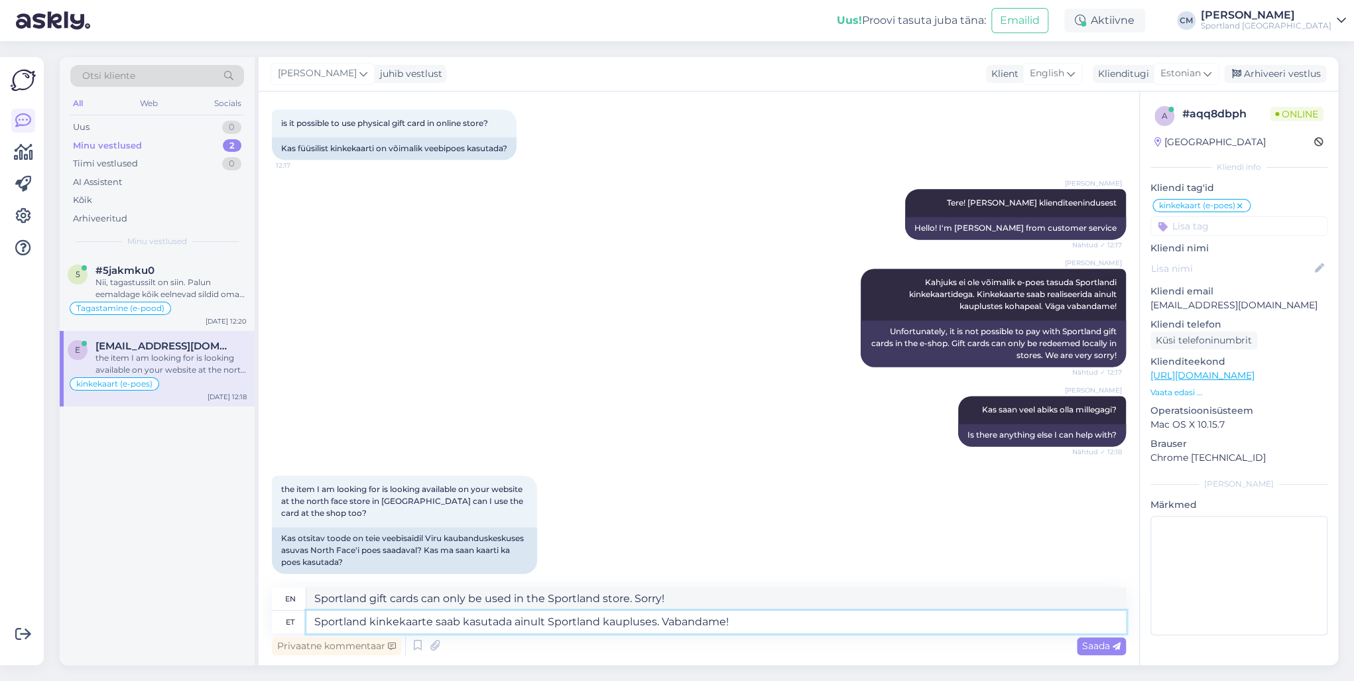
click at [771, 622] on textarea "Sportland kinkekaarte saab kasutada ainult Sportland kaupluses. Vabandame!" at bounding box center [716, 622] width 820 height 23
click at [764, 631] on textarea "Sportland kinkekaarte saab kasutada ainult Sportland kaupluses. Vabandame!" at bounding box center [716, 622] width 820 height 23
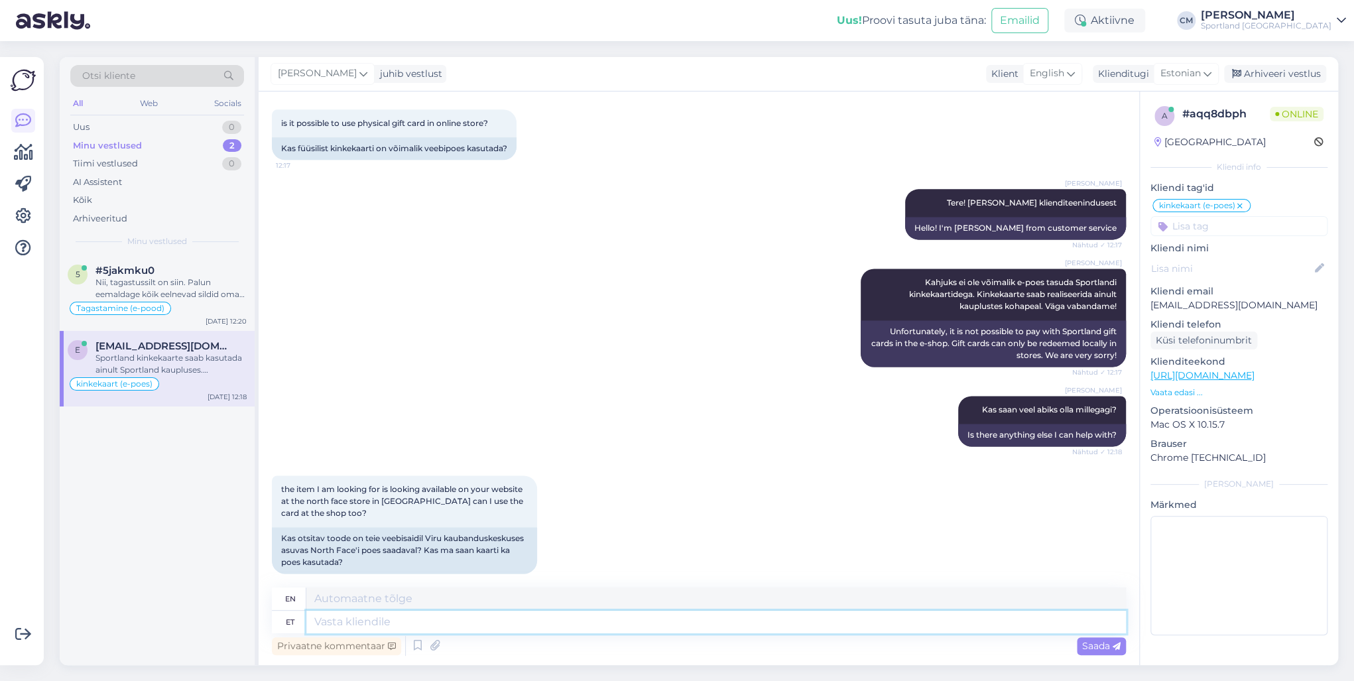
scroll to position [1271, 0]
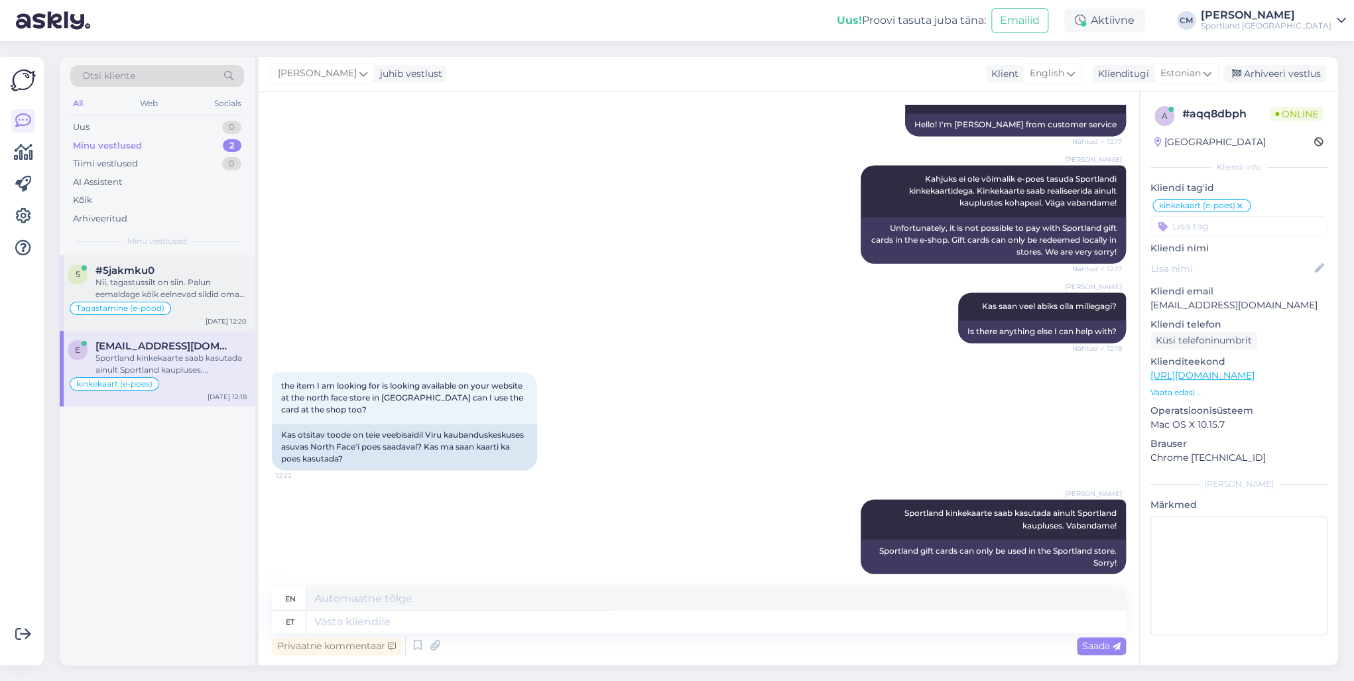
click at [196, 283] on div "Nii, tagastussilt on siin. Palun eemaldage kõik eelnevad sildid oma kilekotilt,…" at bounding box center [170, 289] width 151 height 24
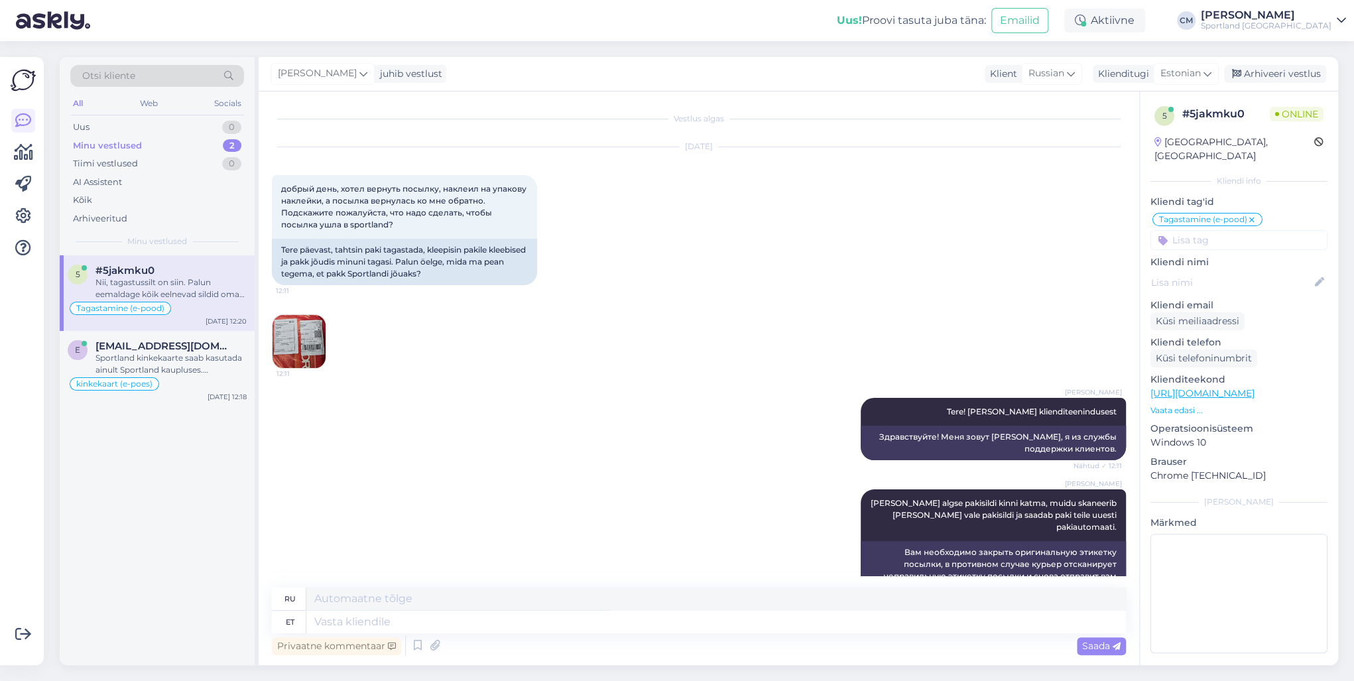
scroll to position [1531, 0]
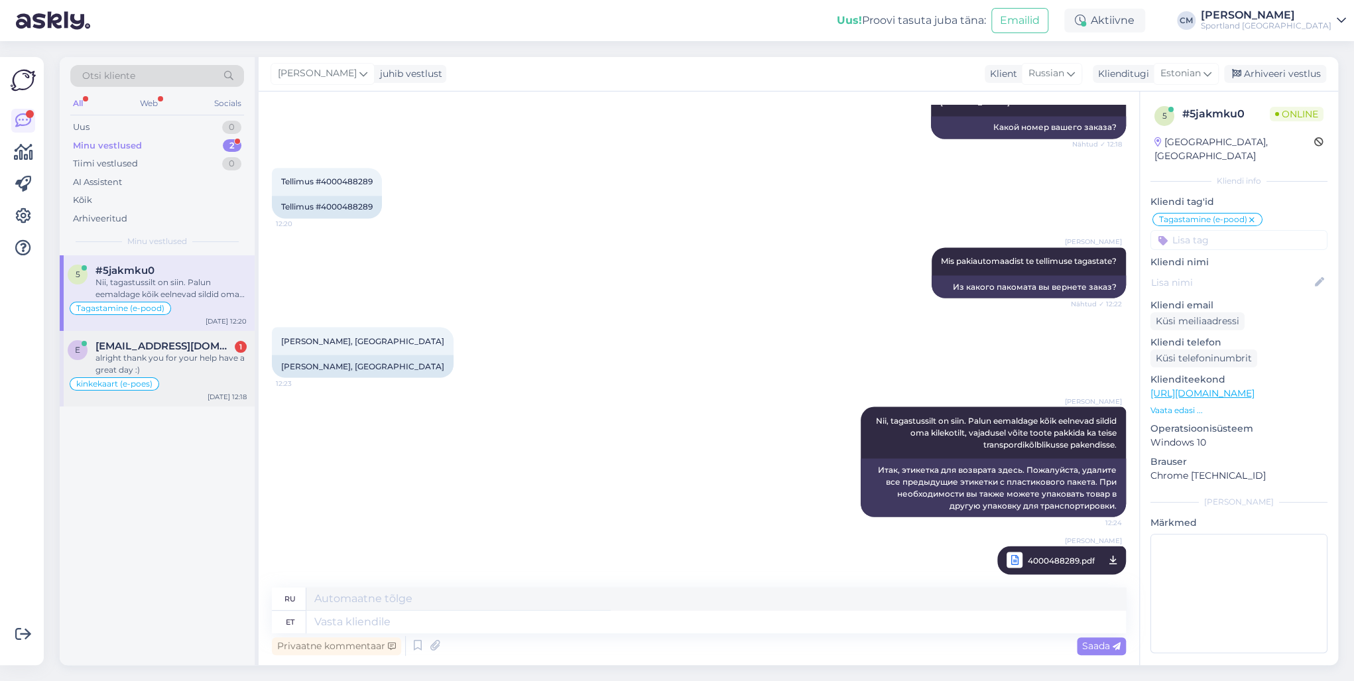
click at [146, 345] on span "[EMAIL_ADDRESS][DOMAIN_NAME]" at bounding box center [164, 346] width 138 height 12
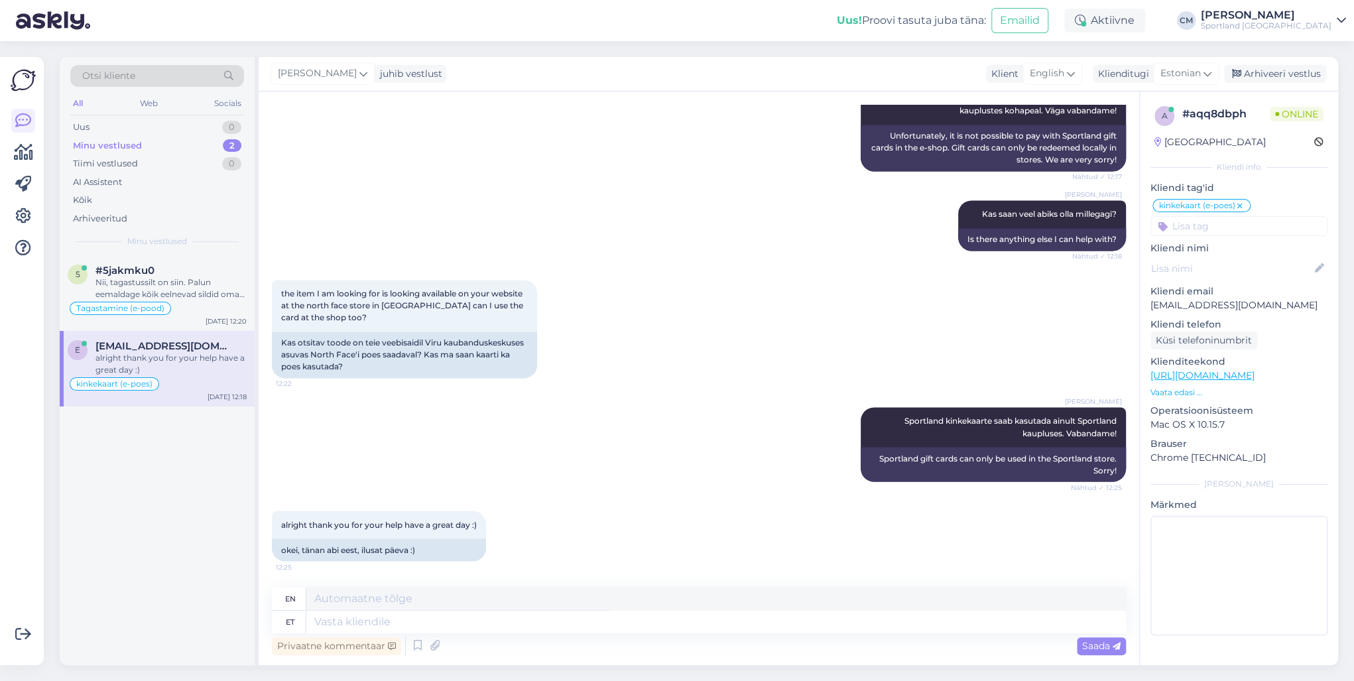
scroll to position [1351, 0]
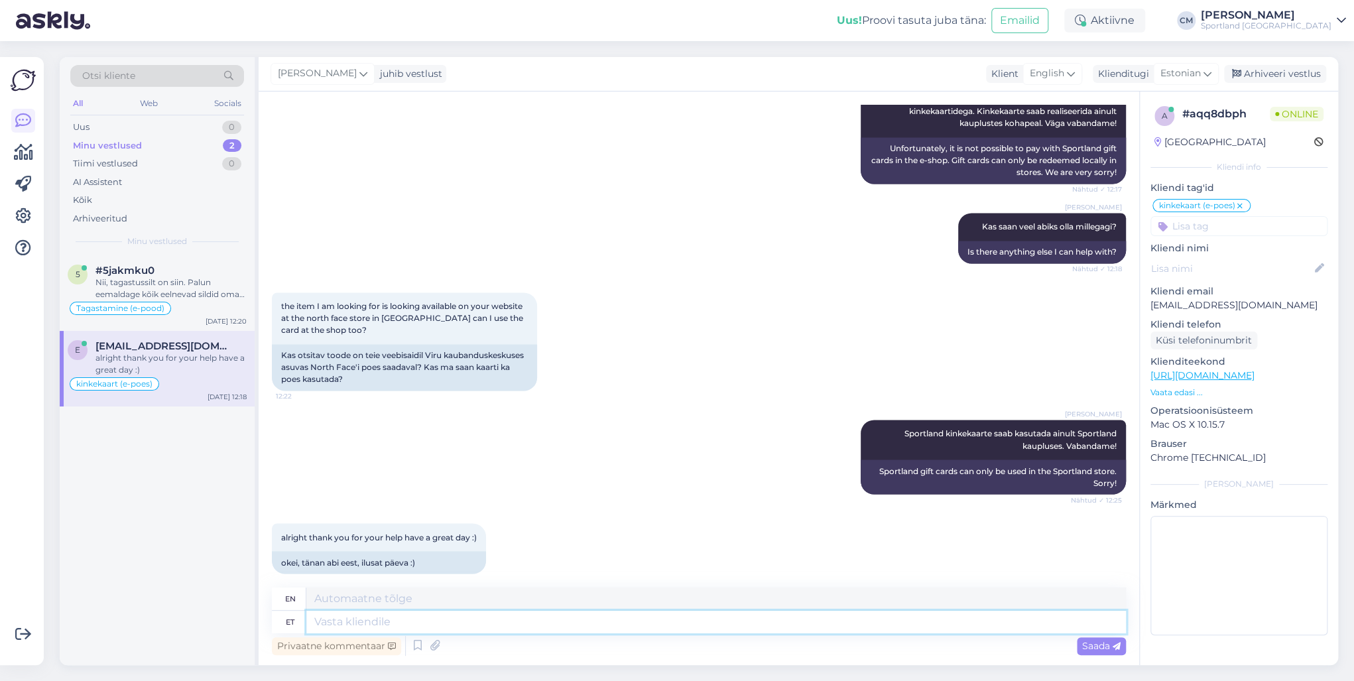
click at [444, 622] on textarea at bounding box center [716, 622] width 820 height 23
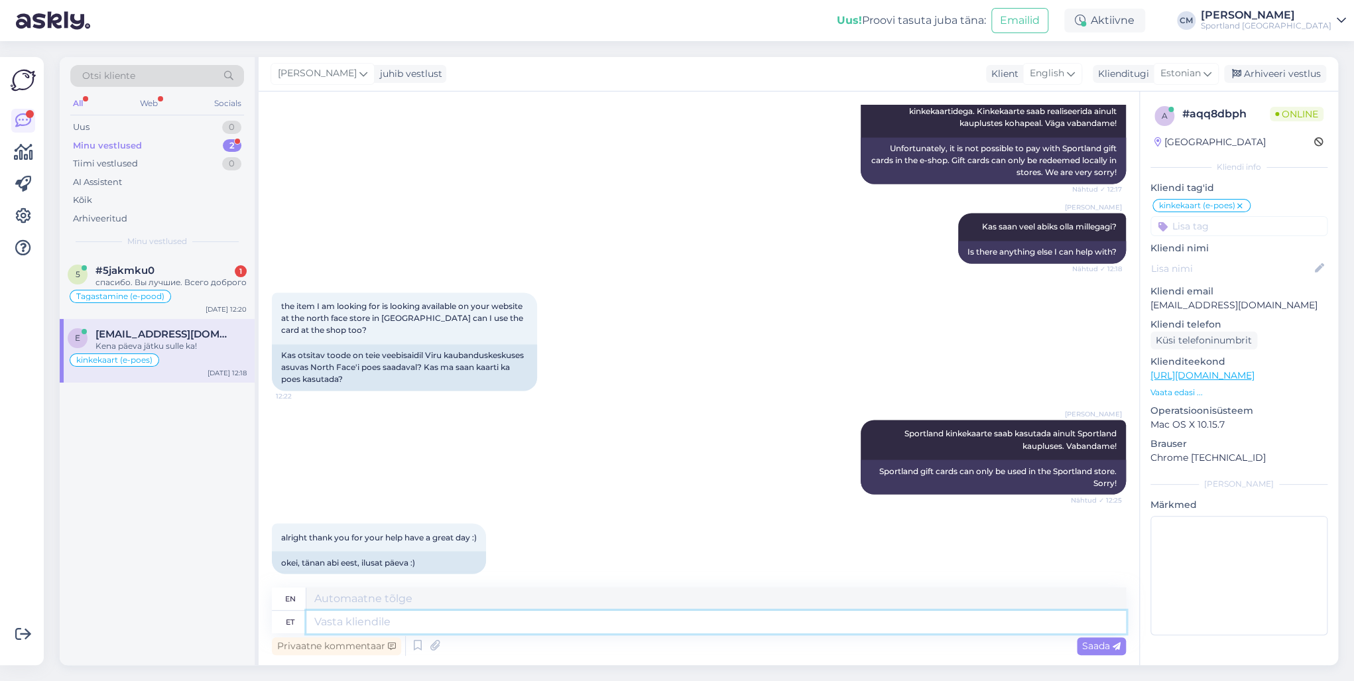
scroll to position [1430, 0]
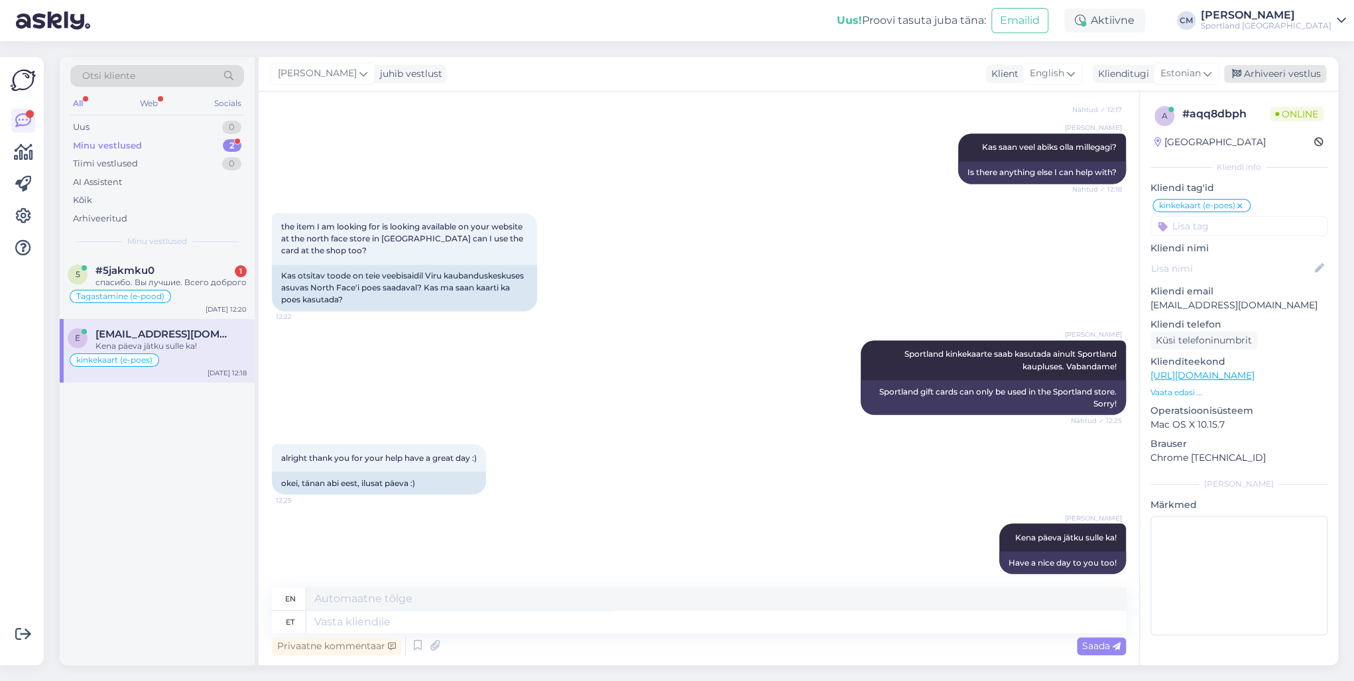
click at [1268, 76] on div "Arhiveeri vestlus" at bounding box center [1275, 74] width 102 height 18
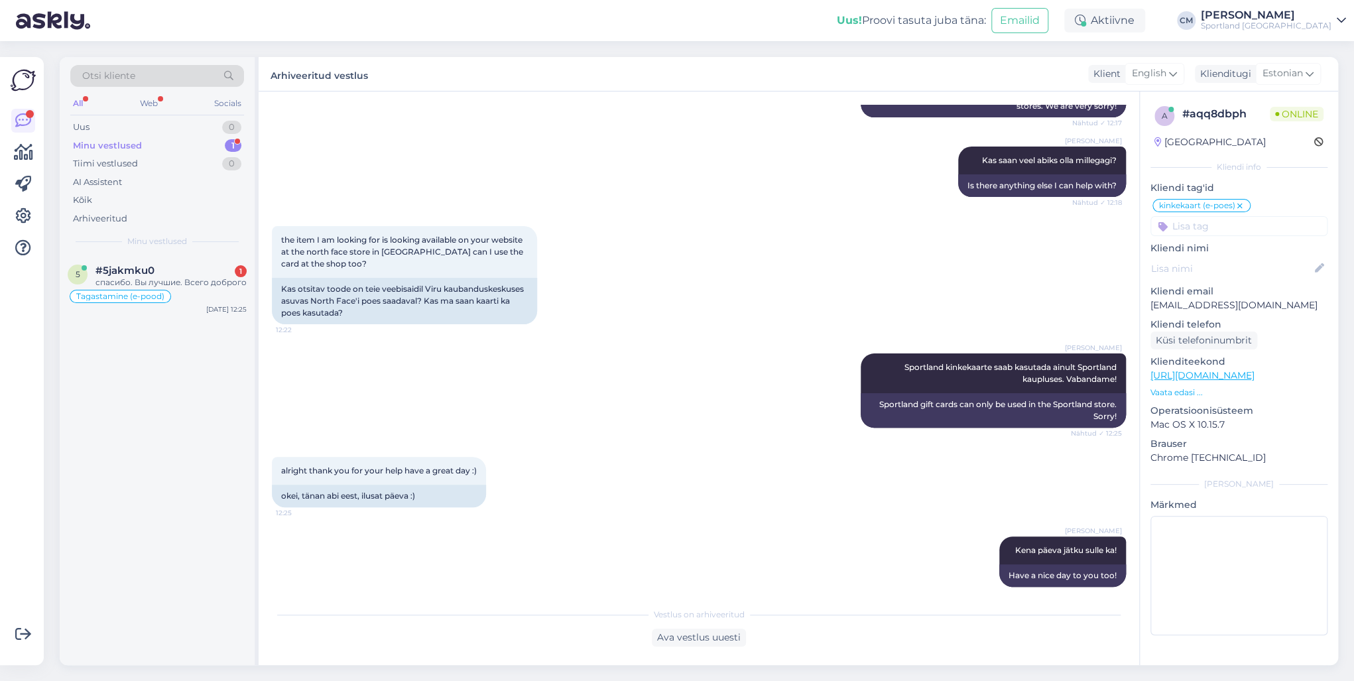
click at [180, 252] on div "Otsi kliente All Web Socials Uus 0 Minu vestlused 1 Tiimi vestlused 0 AI Assist…" at bounding box center [157, 156] width 195 height 198
click at [174, 271] on div "#5jakmku0 1" at bounding box center [170, 271] width 151 height 12
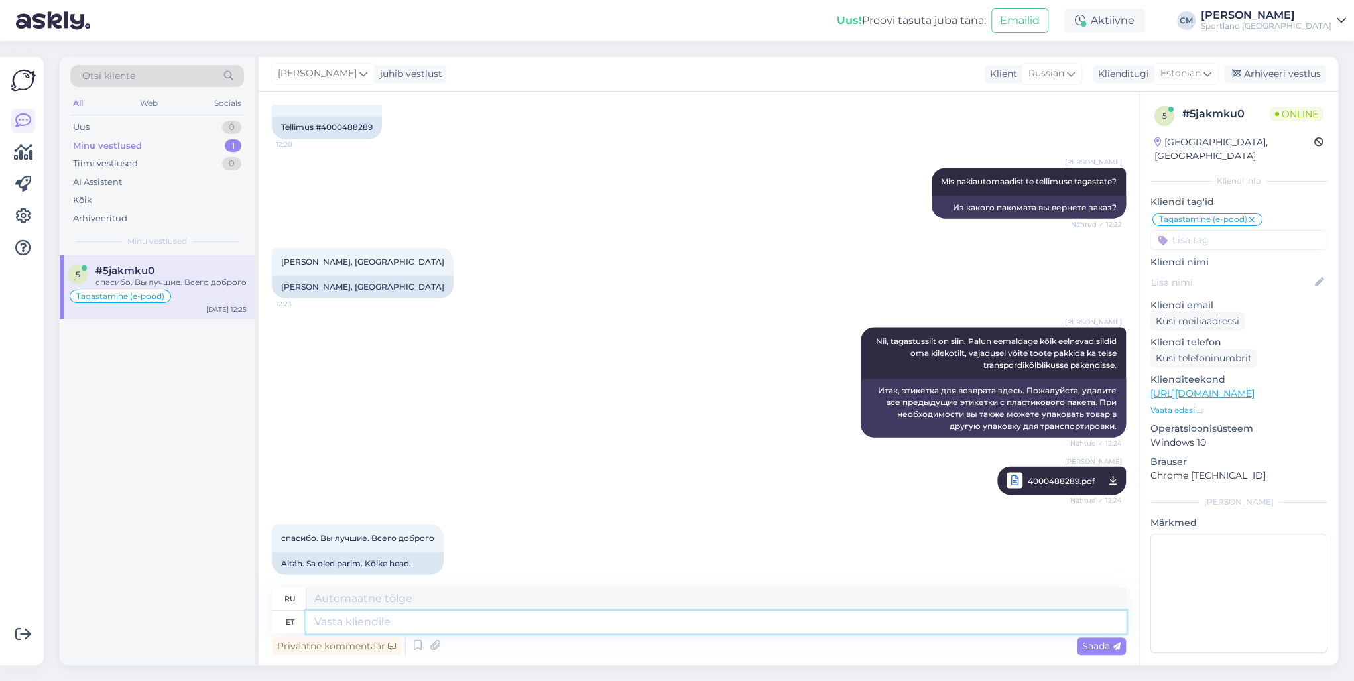
click at [362, 624] on textarea at bounding box center [716, 622] width 820 height 23
click at [316, 621] on textarea "Ilusat päeva sulle! :)" at bounding box center [716, 622] width 820 height 23
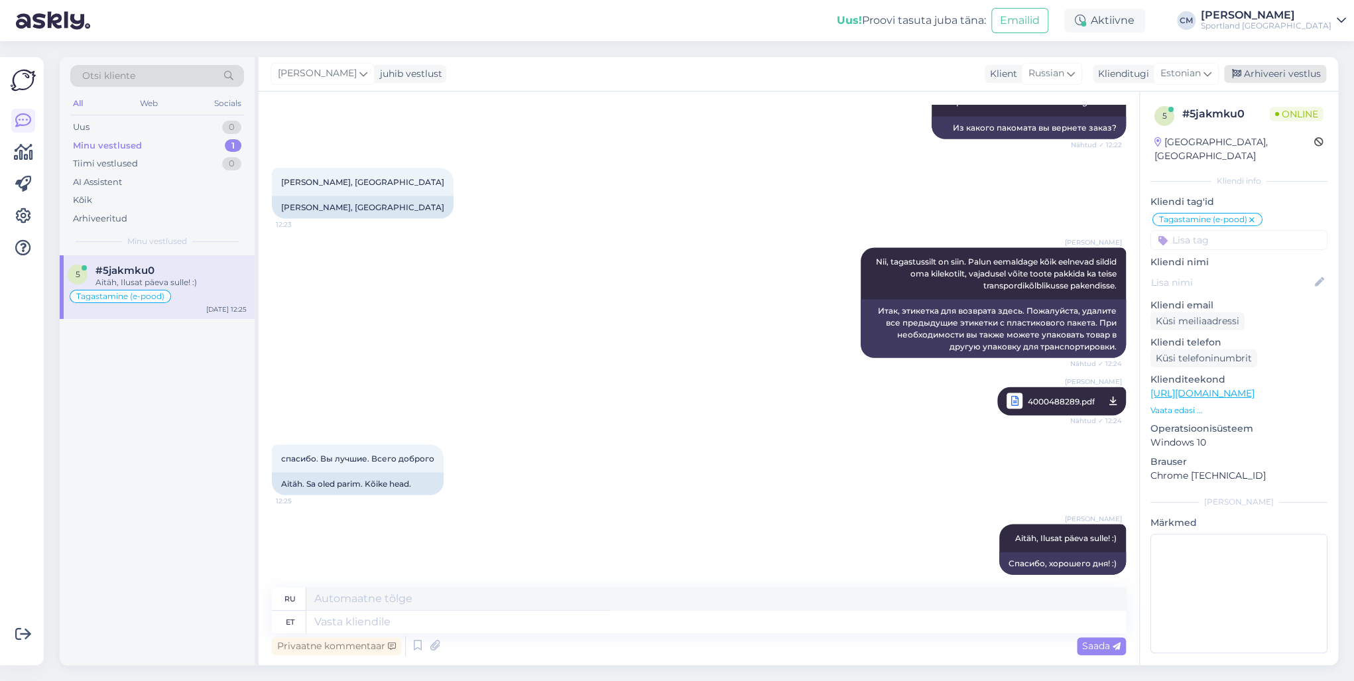
click at [1281, 74] on div "Arhiveeri vestlus" at bounding box center [1275, 74] width 102 height 18
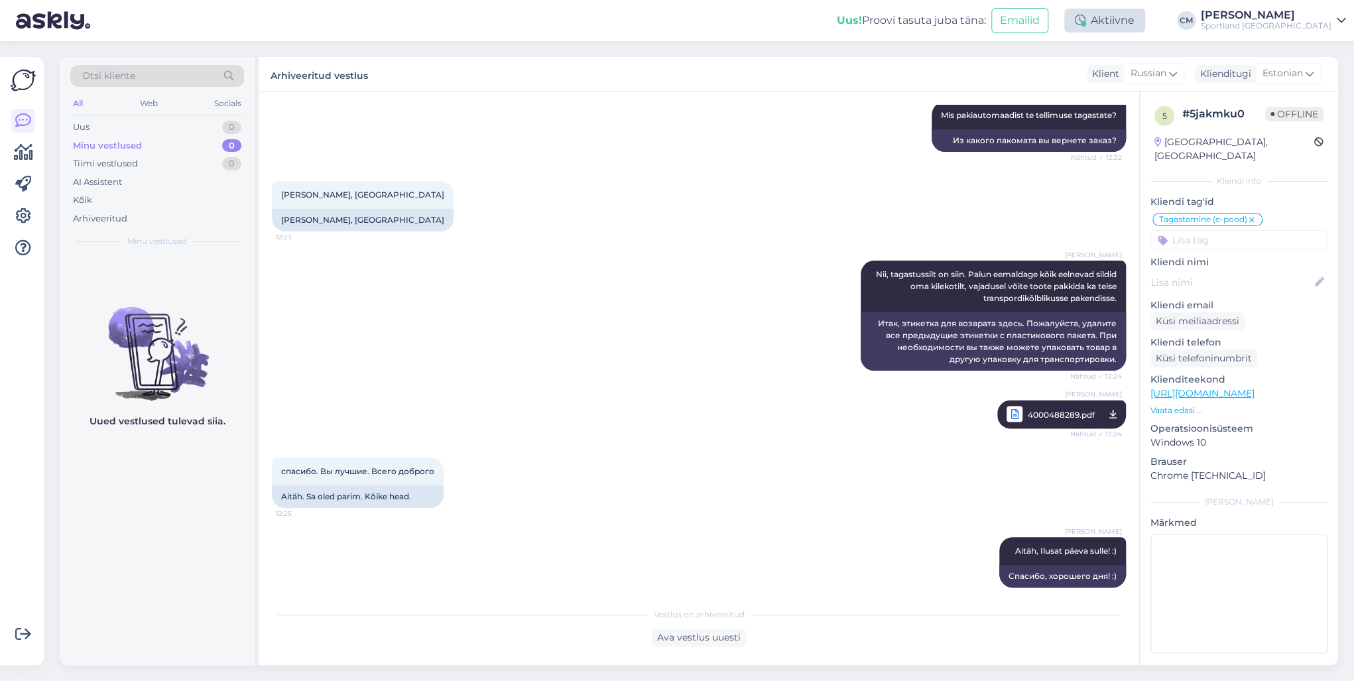
click at [1086, 21] on icon at bounding box center [1080, 20] width 11 height 11
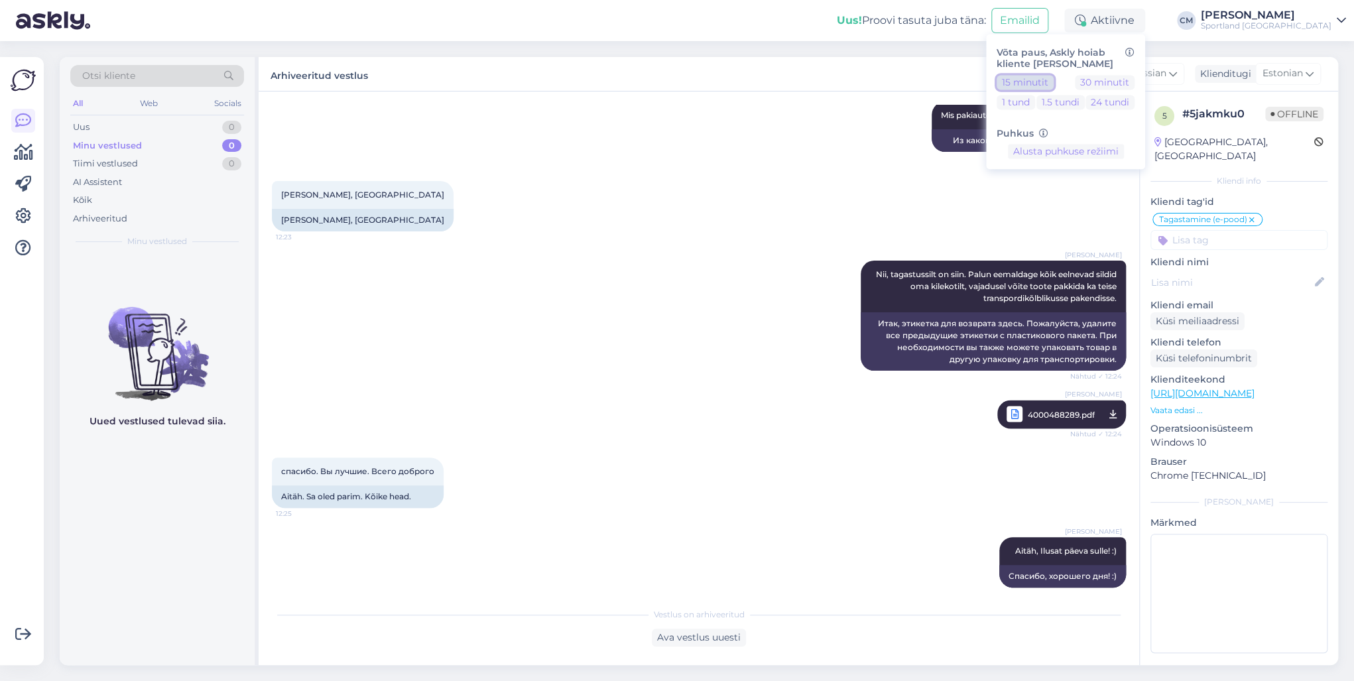
click at [1054, 84] on button "15 minutit" at bounding box center [1025, 82] width 57 height 15
click at [1320, 30] on div "Sportland [GEOGRAPHIC_DATA]" at bounding box center [1266, 26] width 131 height 11
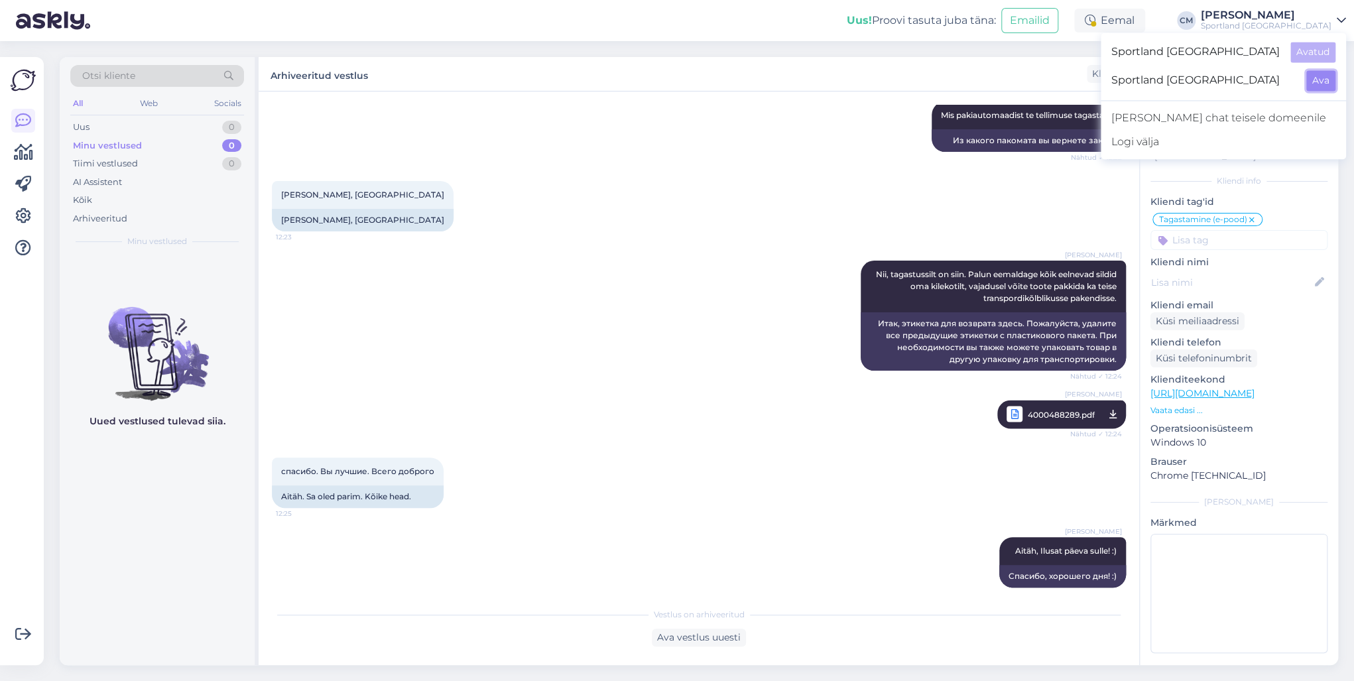
click at [1322, 74] on button "Ava" at bounding box center [1320, 80] width 29 height 21
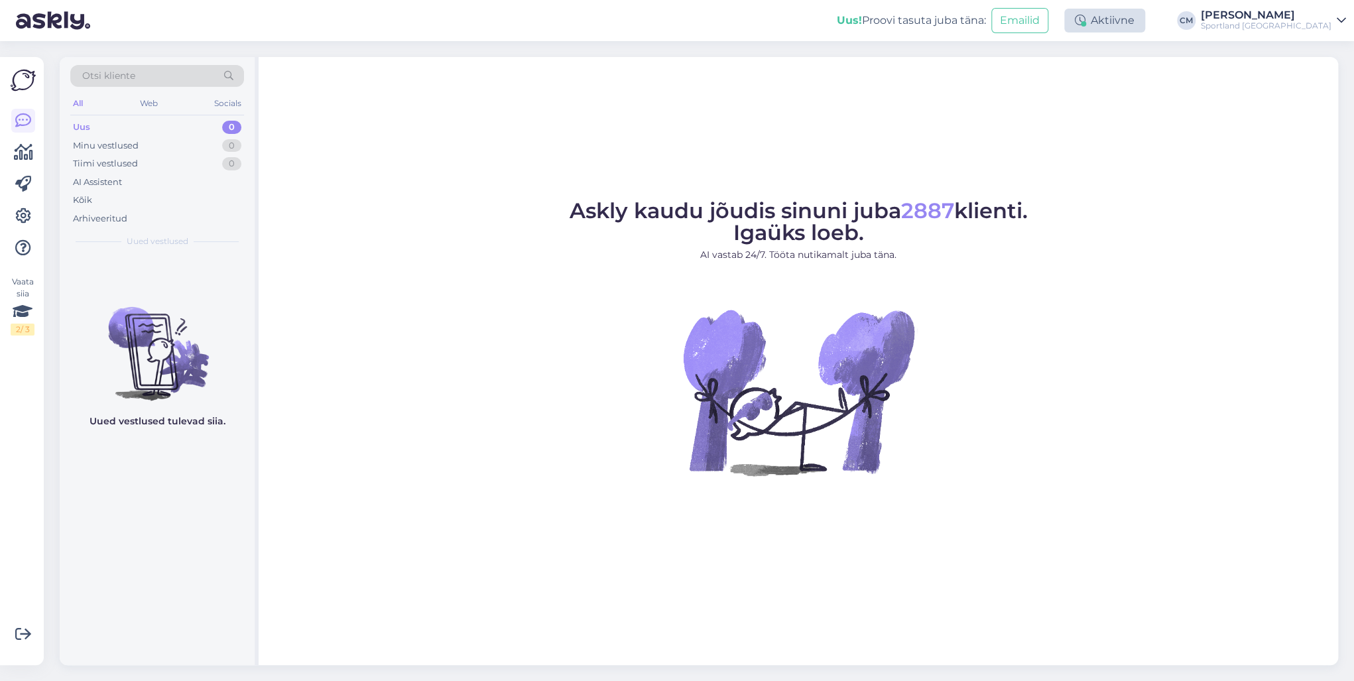
click at [1138, 22] on div "Aktiivne" at bounding box center [1104, 21] width 81 height 24
click at [1054, 76] on button "15 minutit" at bounding box center [1025, 82] width 57 height 15
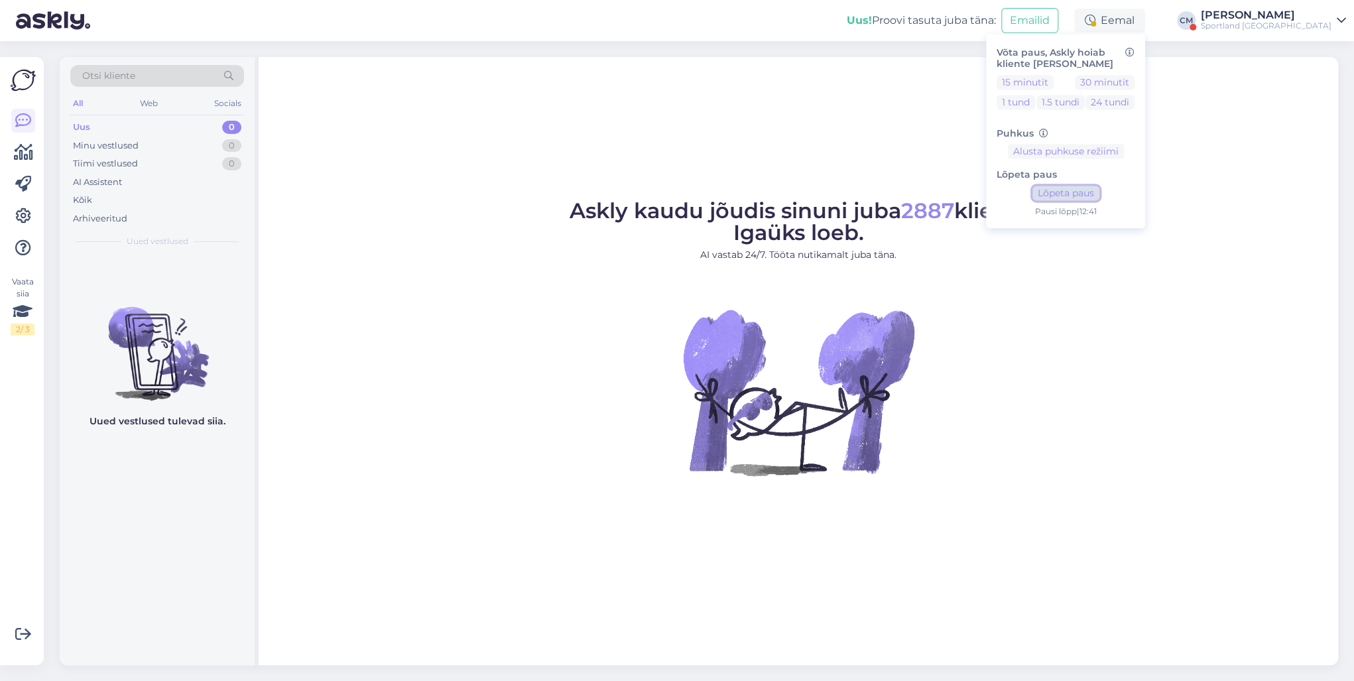
click at [1100, 194] on button "Lõpeta paus" at bounding box center [1066, 193] width 67 height 15
click at [1283, 27] on div "Sportland [GEOGRAPHIC_DATA]" at bounding box center [1266, 26] width 131 height 11
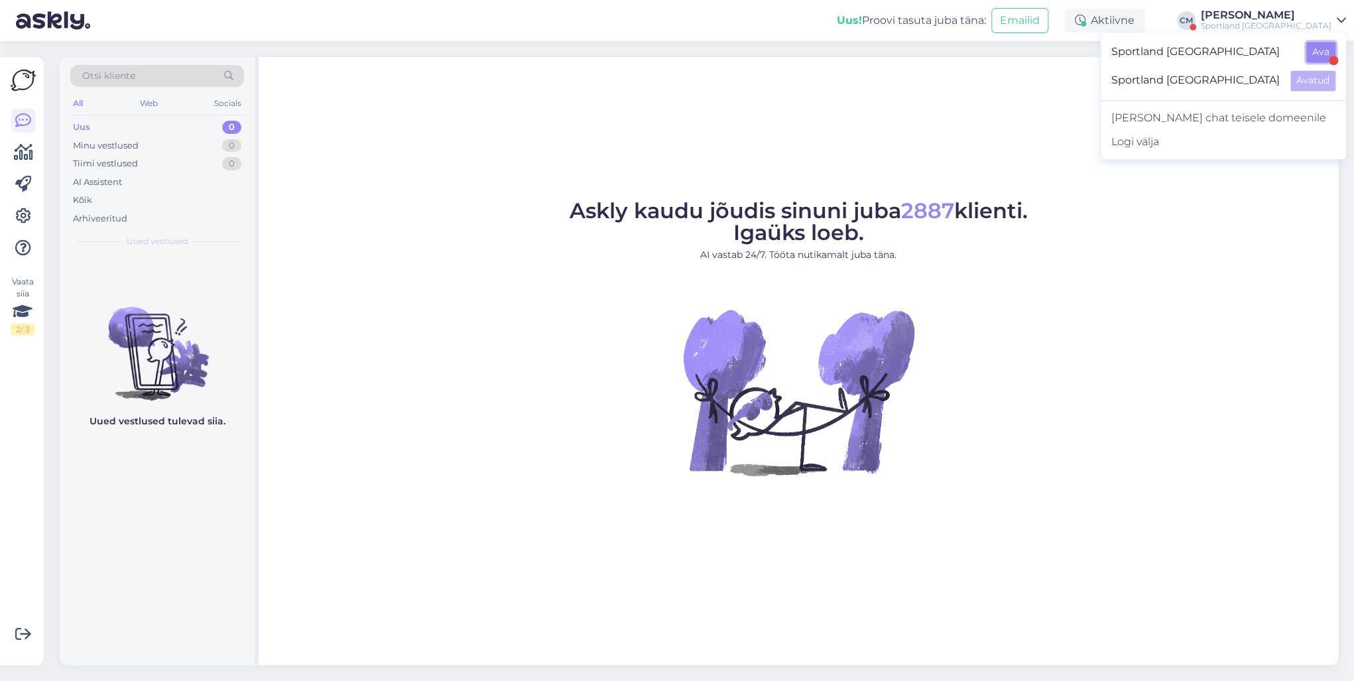
click at [1318, 46] on button "Ava" at bounding box center [1320, 52] width 29 height 21
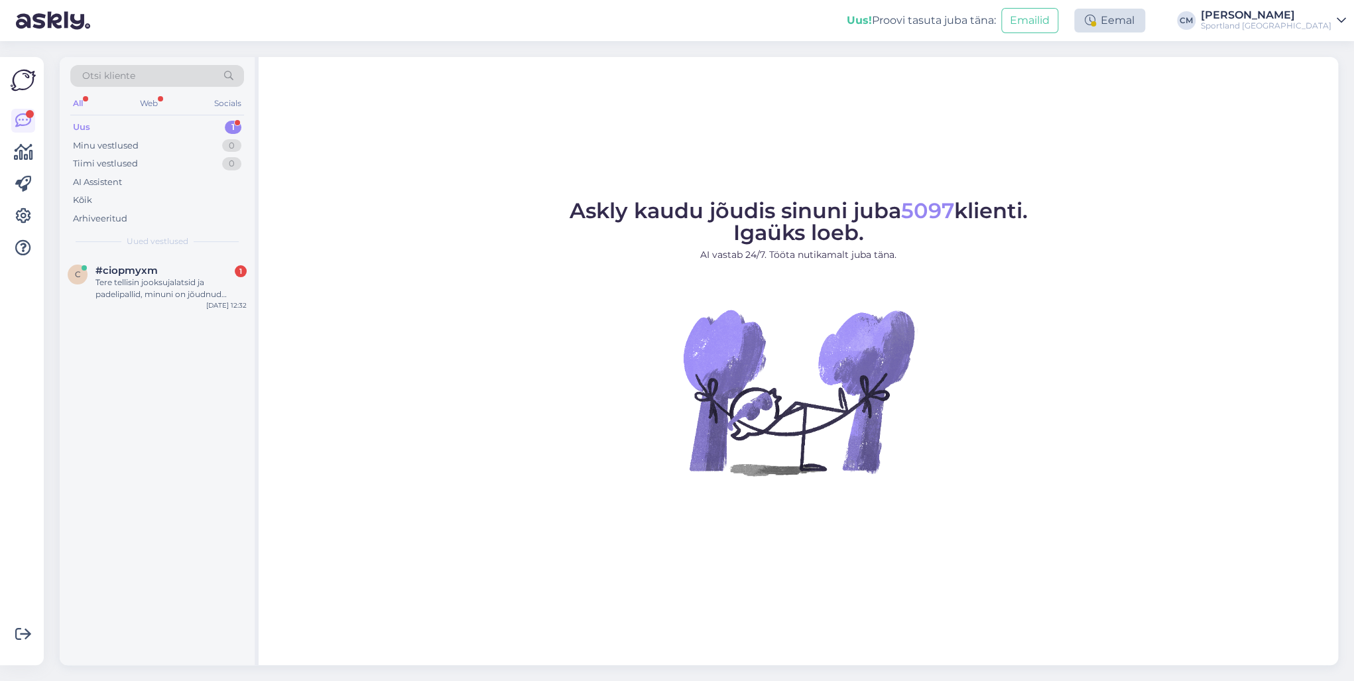
click at [1145, 29] on div "Eemal" at bounding box center [1109, 21] width 71 height 24
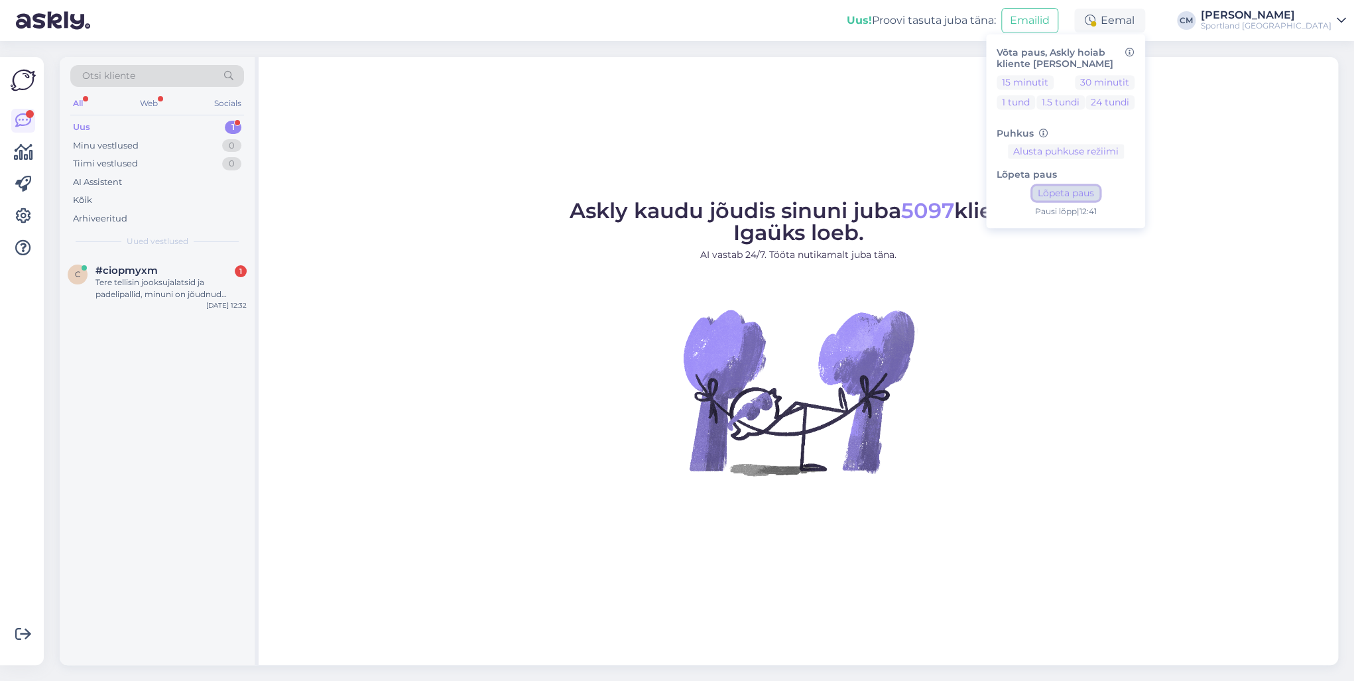
click at [1100, 197] on button "Lõpeta paus" at bounding box center [1066, 193] width 67 height 15
click at [188, 298] on div "Tere tellisin jooksujalatsid ja padelipallid, minuni on jõudnud tellimusest ain…" at bounding box center [170, 289] width 151 height 24
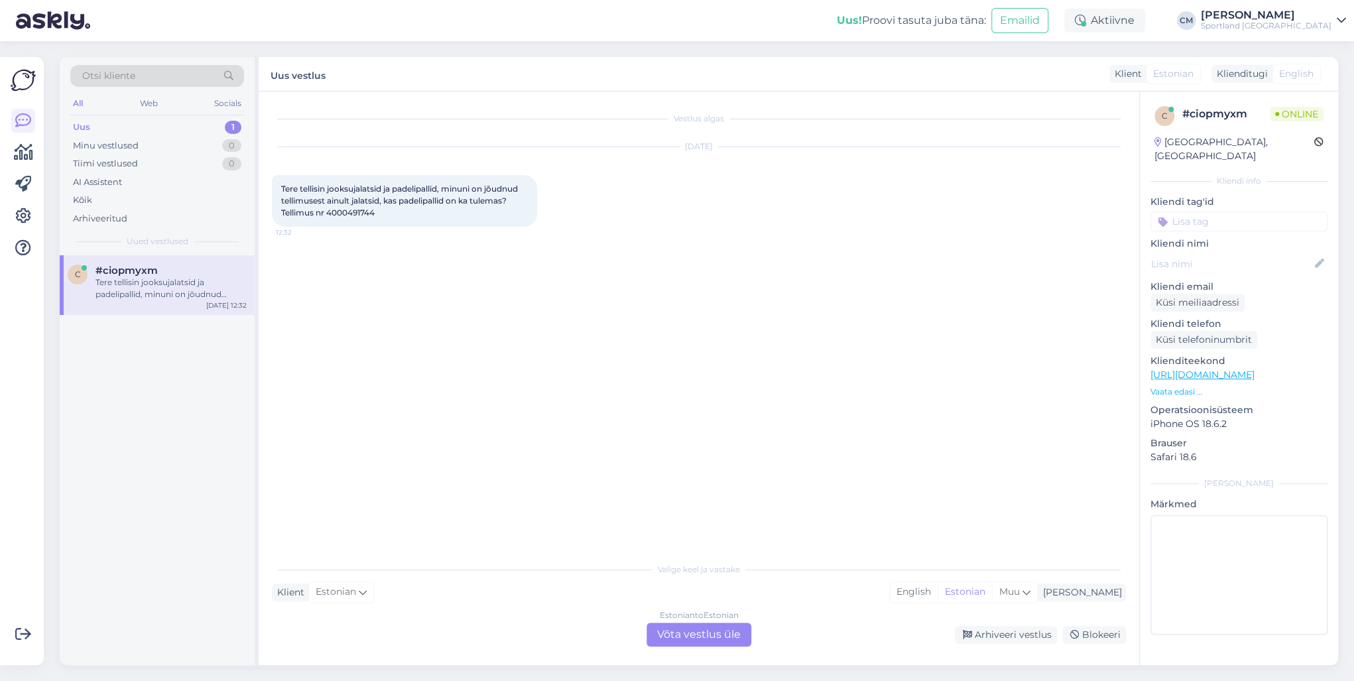
click at [706, 633] on div "Estonian to Estonian Võta vestlus üle" at bounding box center [699, 635] width 105 height 24
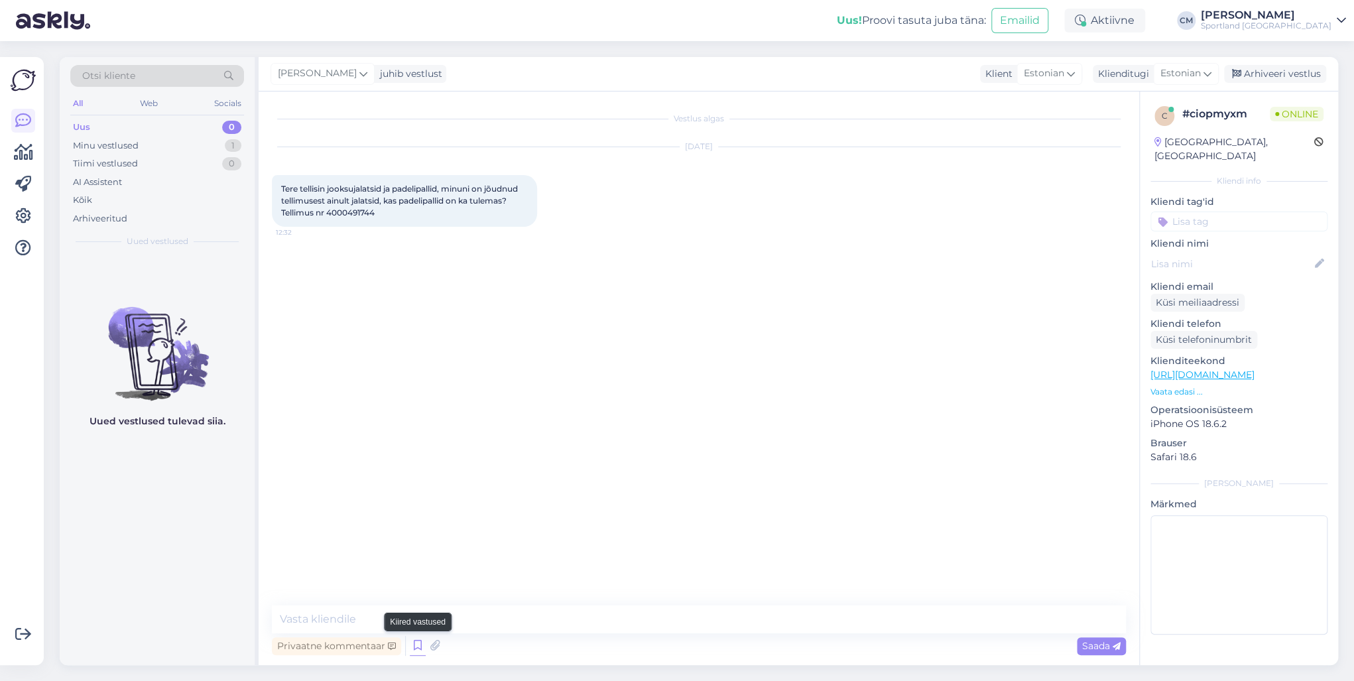
click at [420, 651] on div "Privaatne kommentaar Saada" at bounding box center [699, 645] width 854 height 25
click at [420, 651] on icon at bounding box center [418, 646] width 16 height 20
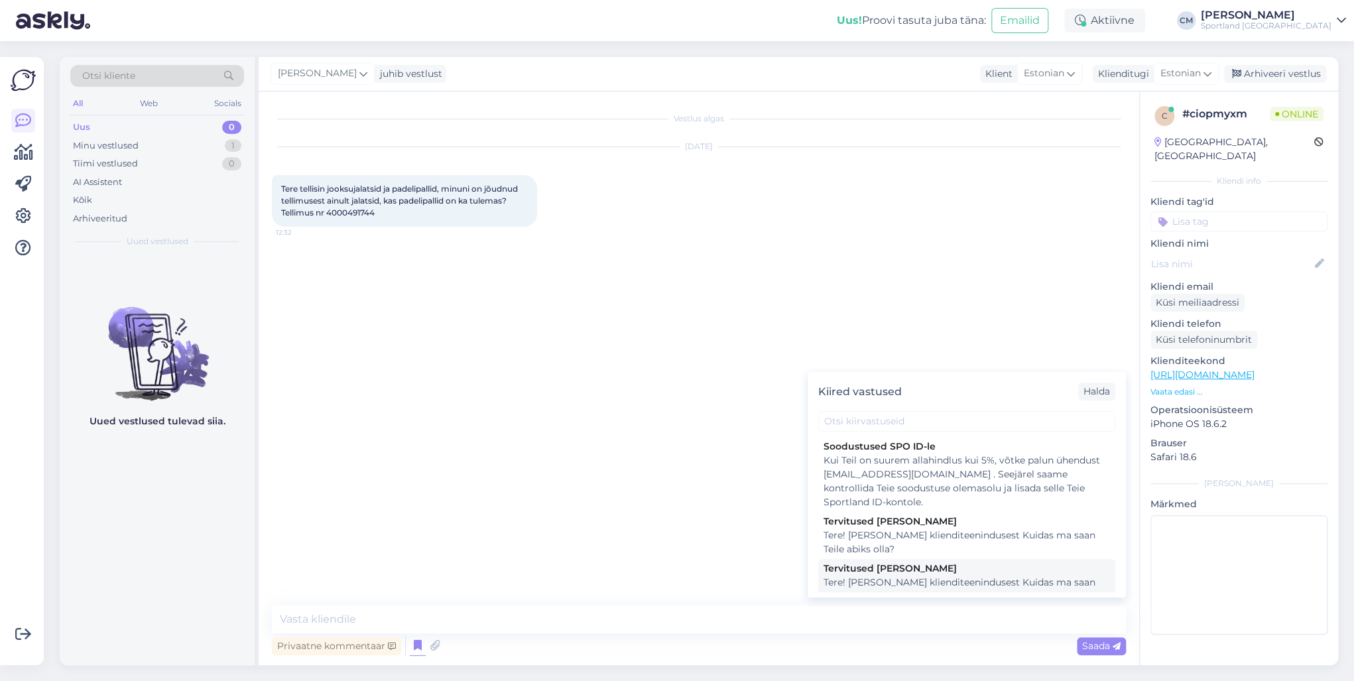
click at [857, 588] on div "Tere! [PERSON_NAME] klienditeenindusest Kuidas ma saan Teile abiks olla?" at bounding box center [967, 590] width 286 height 28
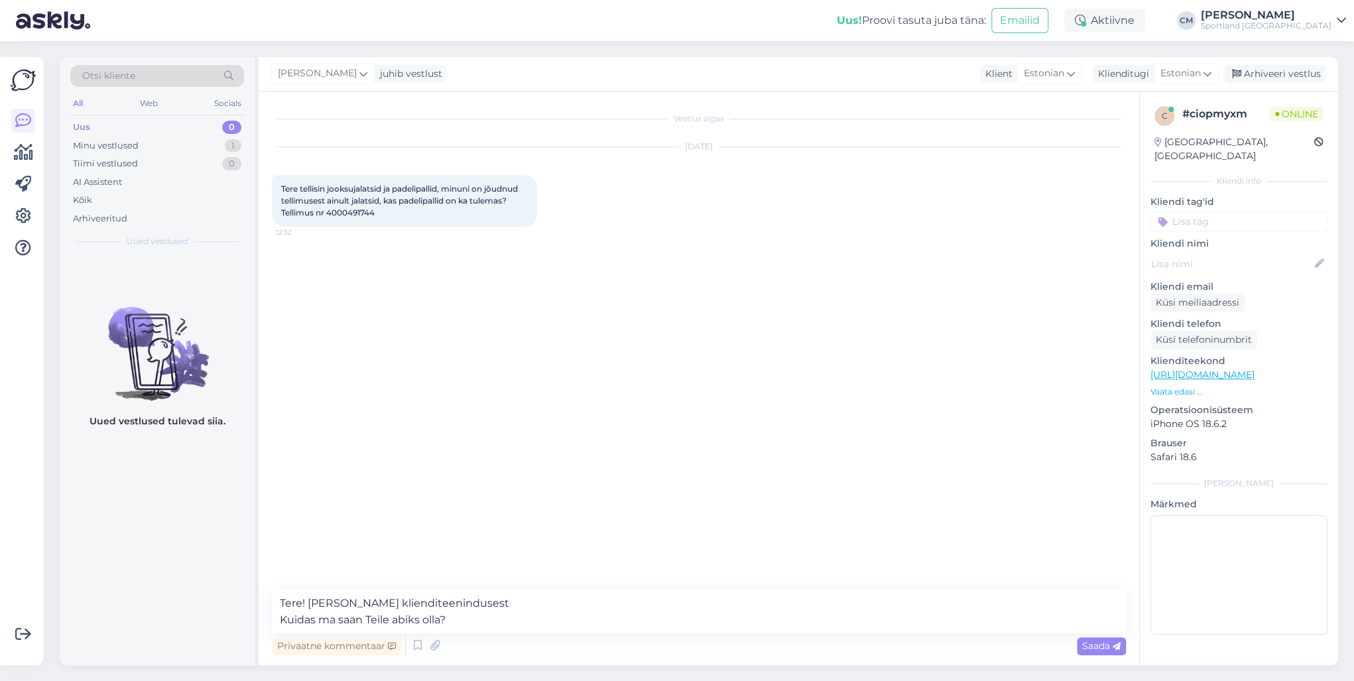
drag, startPoint x: 560, startPoint y: 634, endPoint x: 351, endPoint y: 632, distance: 208.2
click at [323, 639] on div "Privaatne kommentaar Saada" at bounding box center [699, 645] width 854 height 25
drag, startPoint x: 469, startPoint y: 623, endPoint x: 244, endPoint y: 628, distance: 224.9
click at [244, 628] on div "Otsi kliente All Web Socials Uus 0 Minu vestlused 1 Tiimi vestlused 0 AI Assist…" at bounding box center [699, 361] width 1279 height 608
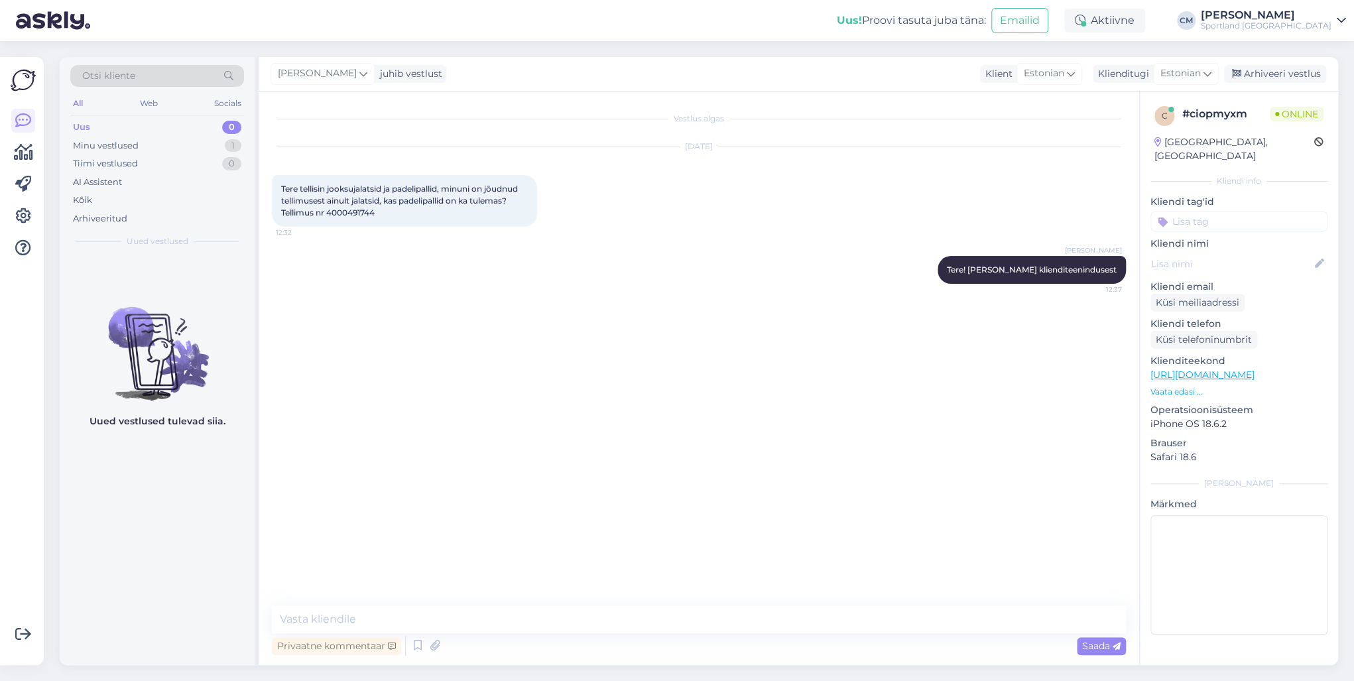
click at [1254, 212] on input at bounding box center [1239, 222] width 177 height 20
click at [1236, 250] on div "Jooks&treening" at bounding box center [1240, 256] width 76 height 13
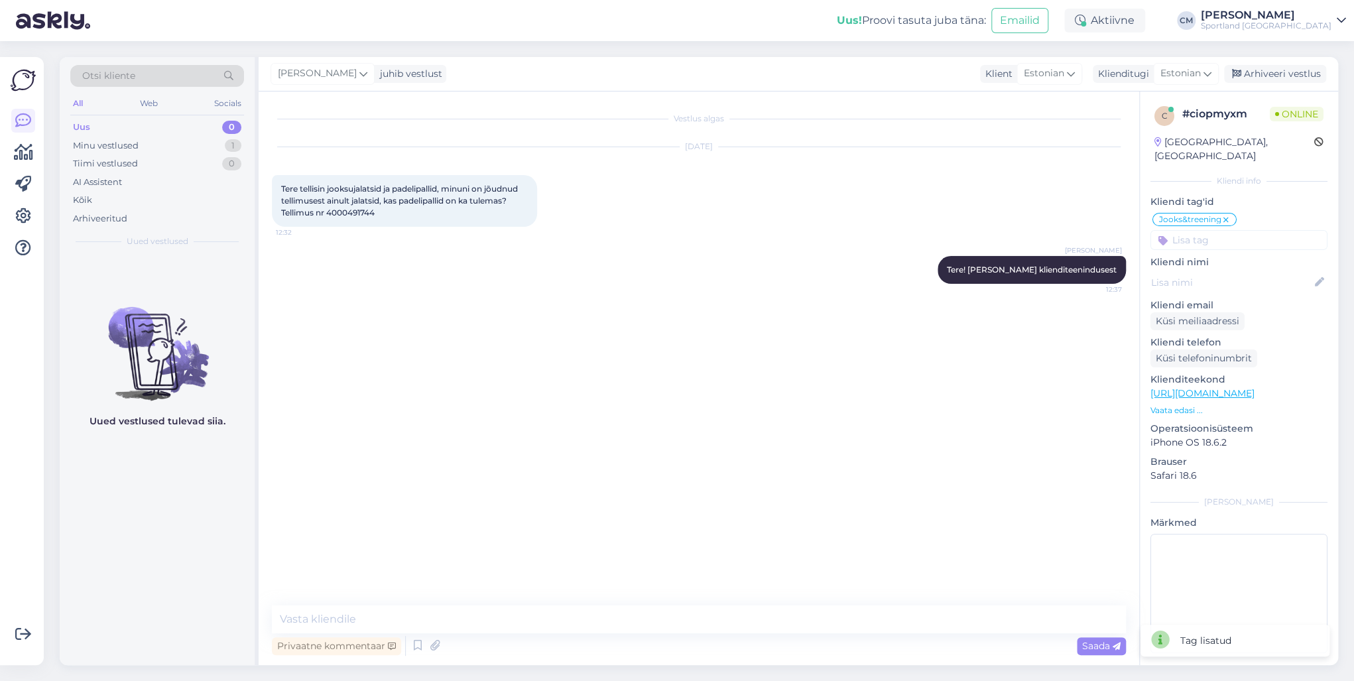
click at [1223, 230] on input at bounding box center [1239, 240] width 177 height 20
click at [1235, 271] on span "Padel&tennis" at bounding box center [1239, 275] width 52 height 8
click at [359, 215] on span "Tere tellisin jooksujalatsid ja padelipallid, minuni on jõudnud tellimusest ain…" at bounding box center [400, 201] width 239 height 34
copy div "4000491744 12:32"
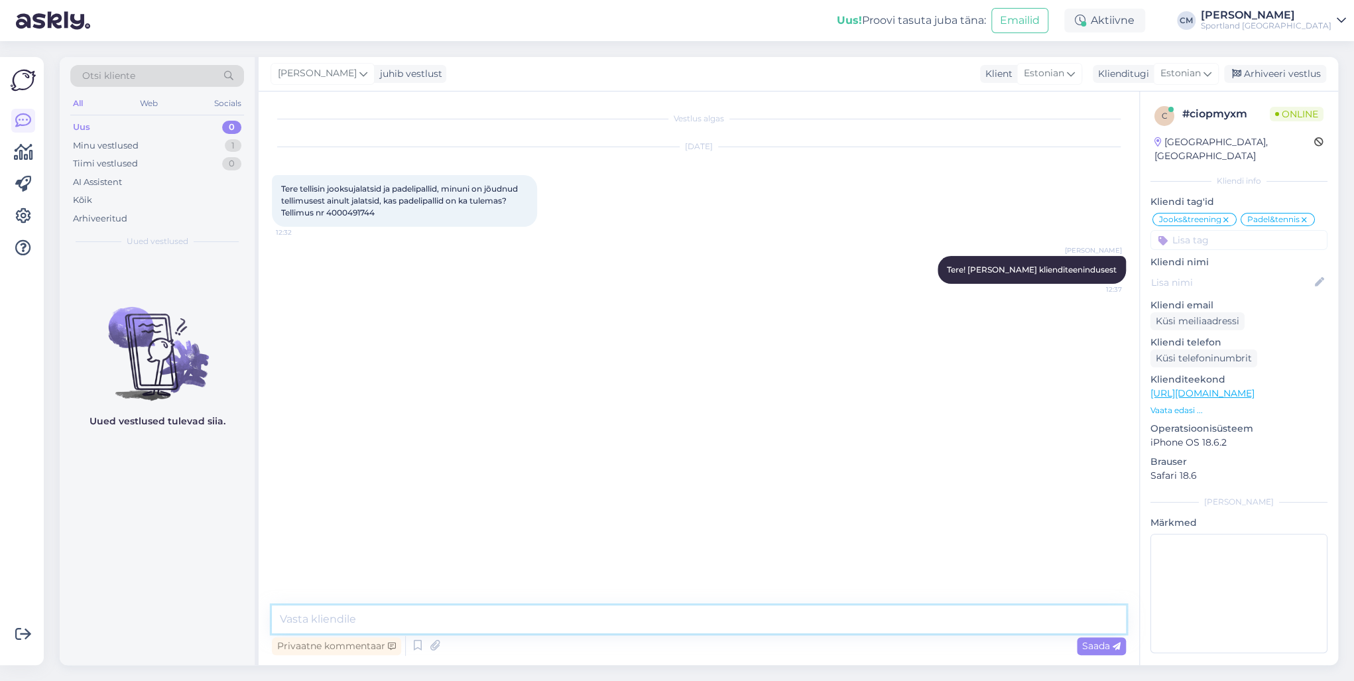
click at [504, 610] on textarea at bounding box center [699, 619] width 854 height 28
click at [336, 619] on textarea at bounding box center [699, 619] width 854 height 28
paste textarea "[PERSON_NAME] PREMIER PADEL 3-BALL CAN"
click at [359, 618] on textarea "Näen, et [PERSON_NAME] PREMIER PADEL 3-BALL CAN" at bounding box center [699, 619] width 854 height 28
click at [607, 622] on textarea "Näen, et tootele [PERSON_NAME] PREMIER PADEL 3-BALL CAN" at bounding box center [699, 619] width 854 height 28
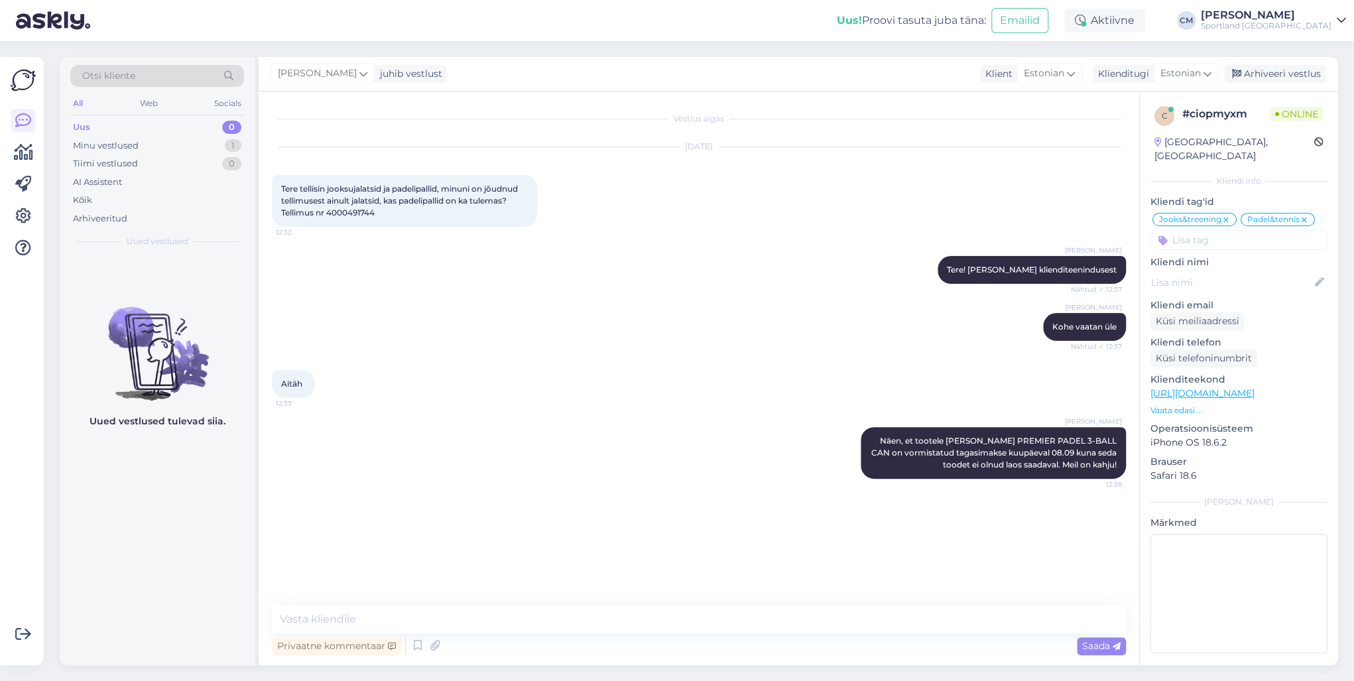
click at [1294, 230] on input at bounding box center [1239, 240] width 177 height 20
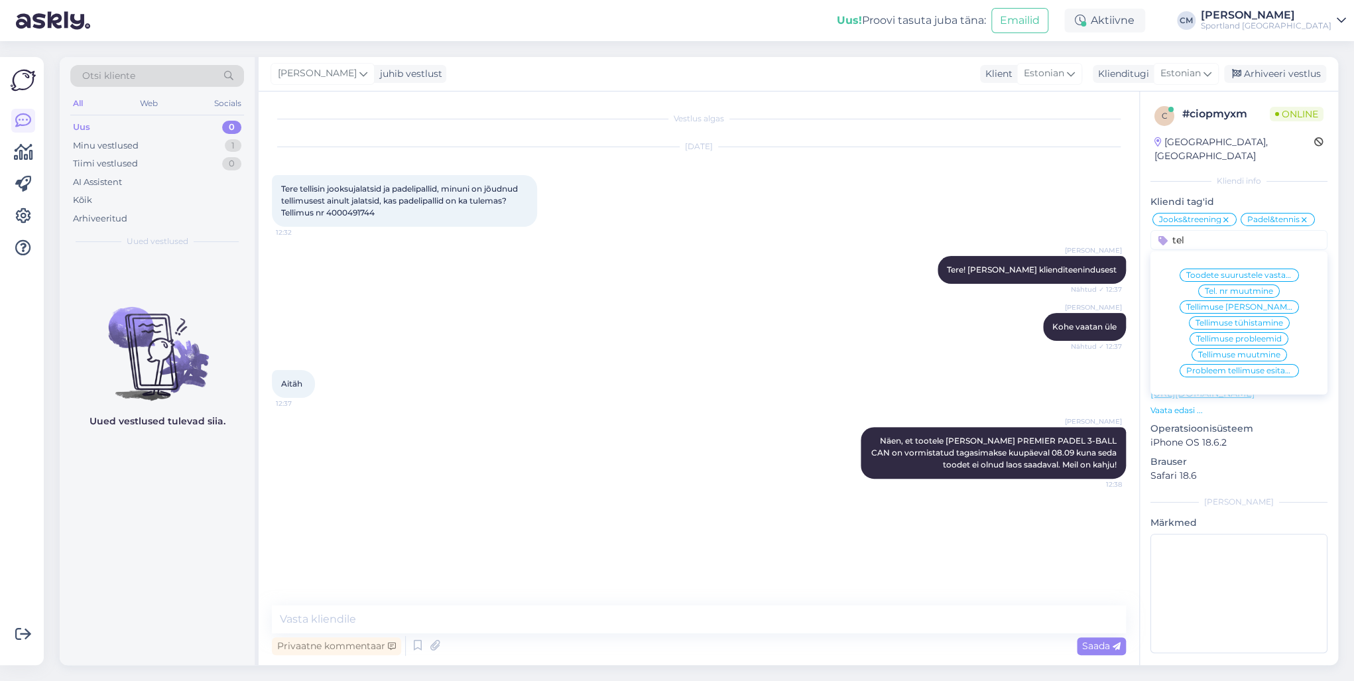
click at [1239, 300] on div "Tellimuse [PERSON_NAME] info" at bounding box center [1239, 306] width 119 height 13
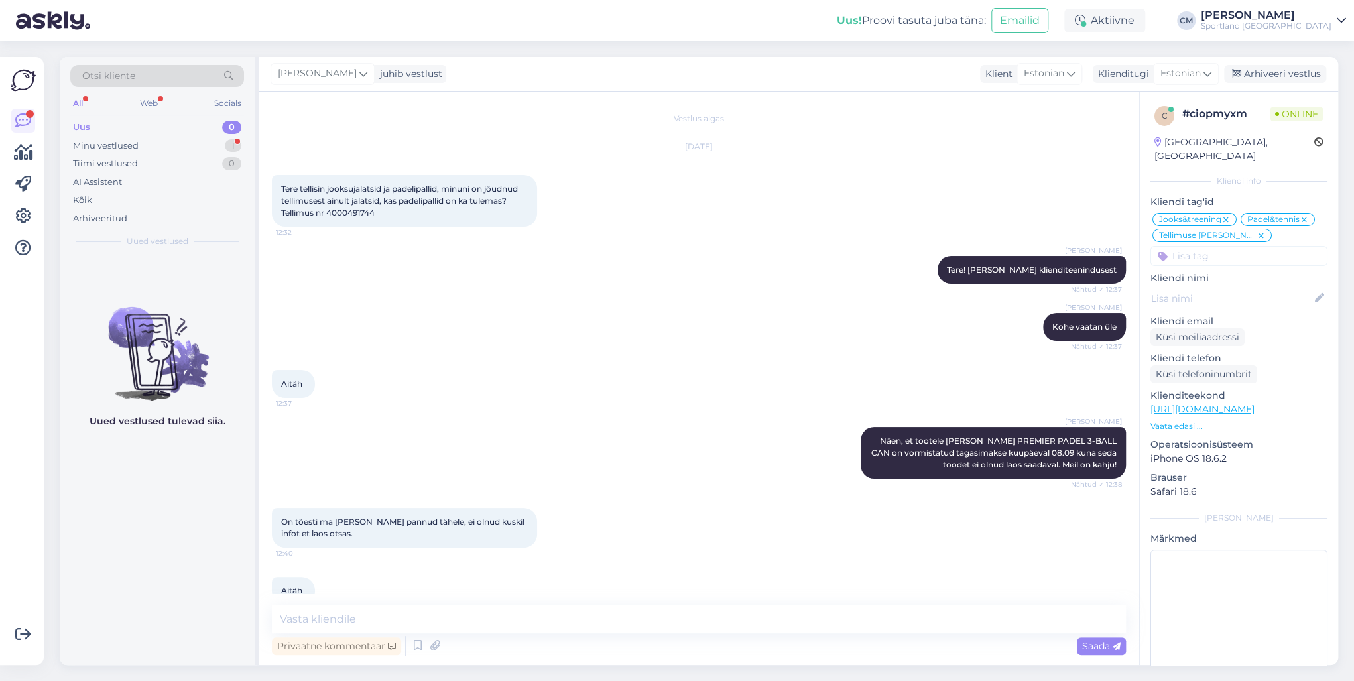
scroll to position [25, 0]
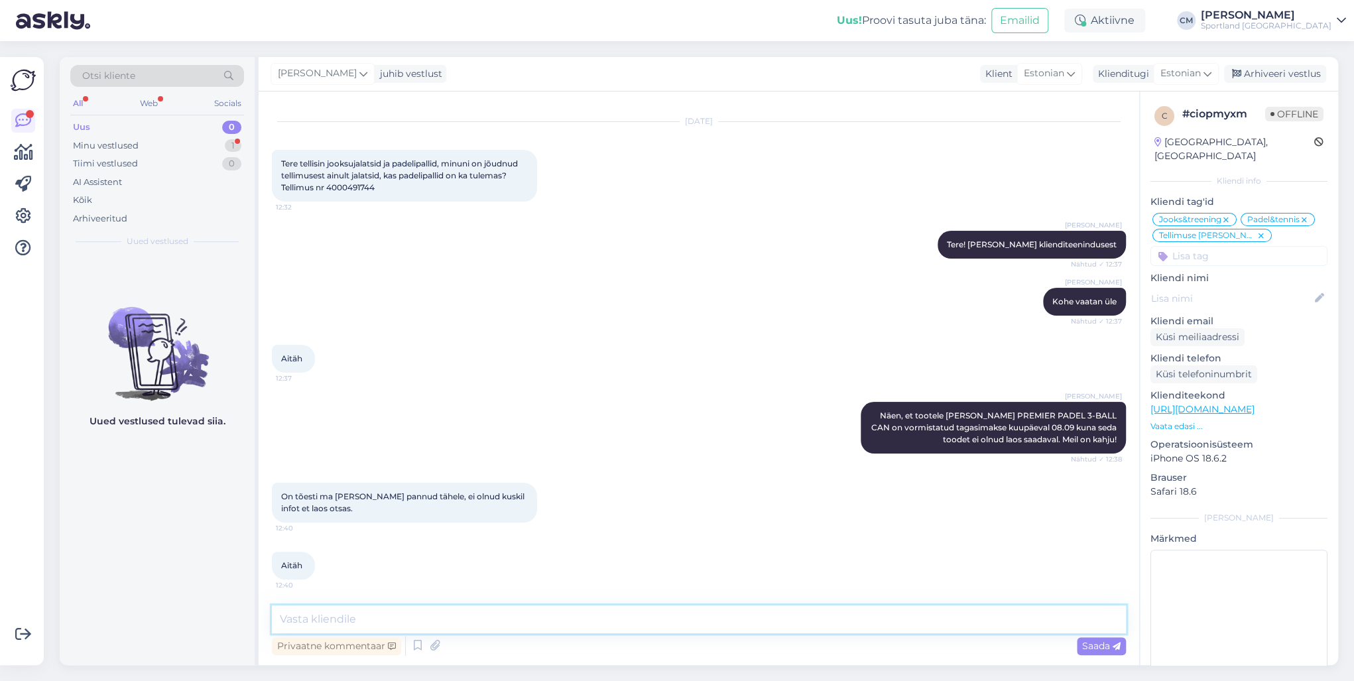
click at [457, 611] on textarea at bounding box center [699, 619] width 854 height 28
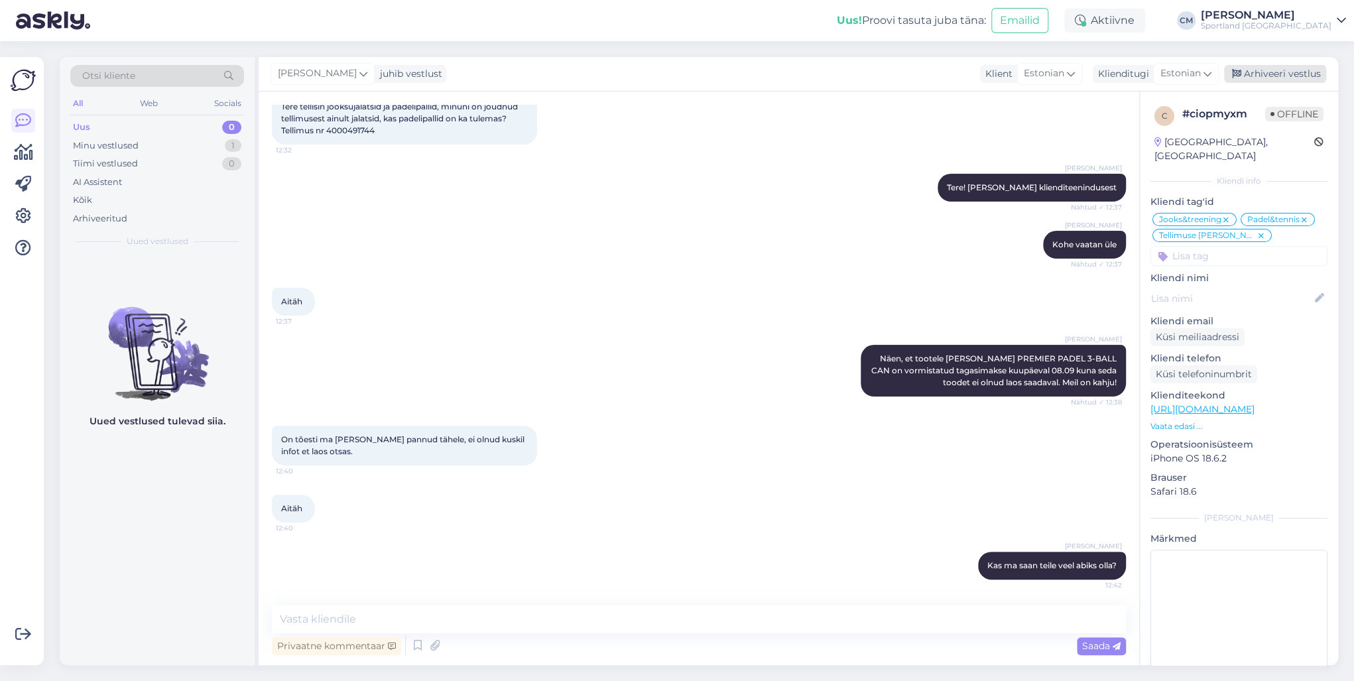
click at [1247, 79] on div "Arhiveeri vestlus" at bounding box center [1275, 74] width 102 height 18
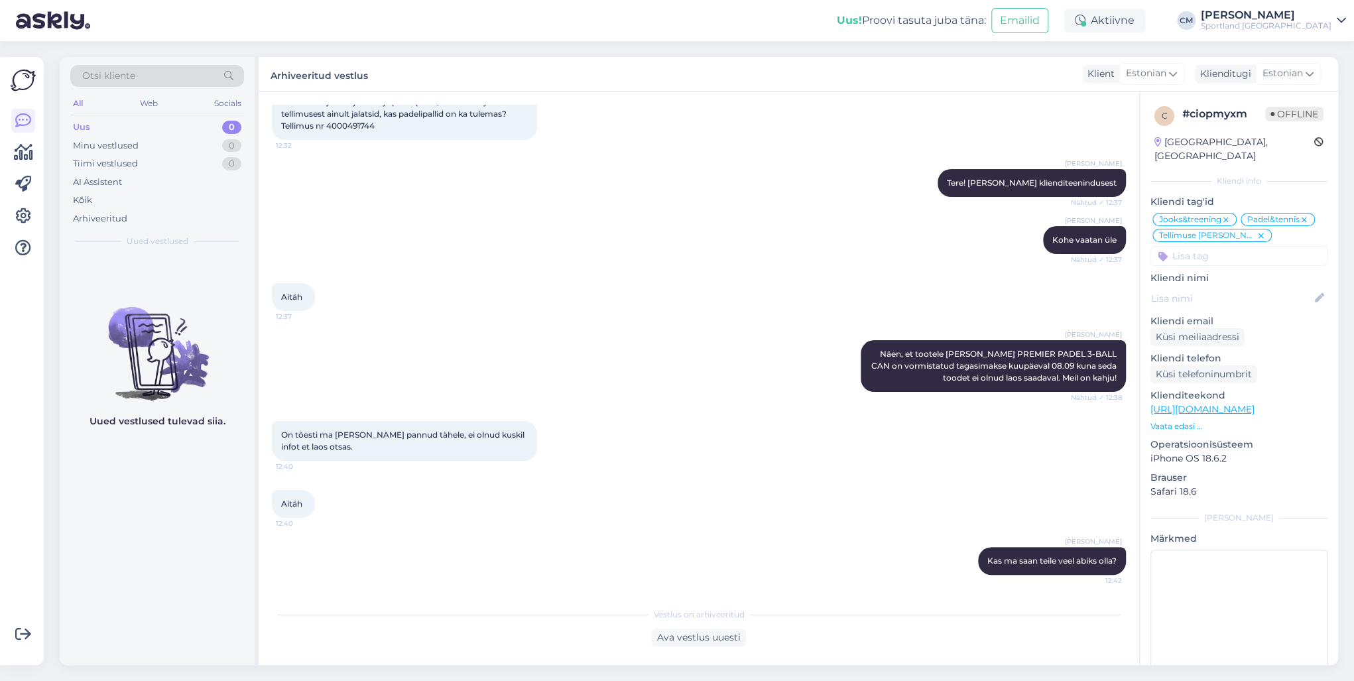
scroll to position [88, 0]
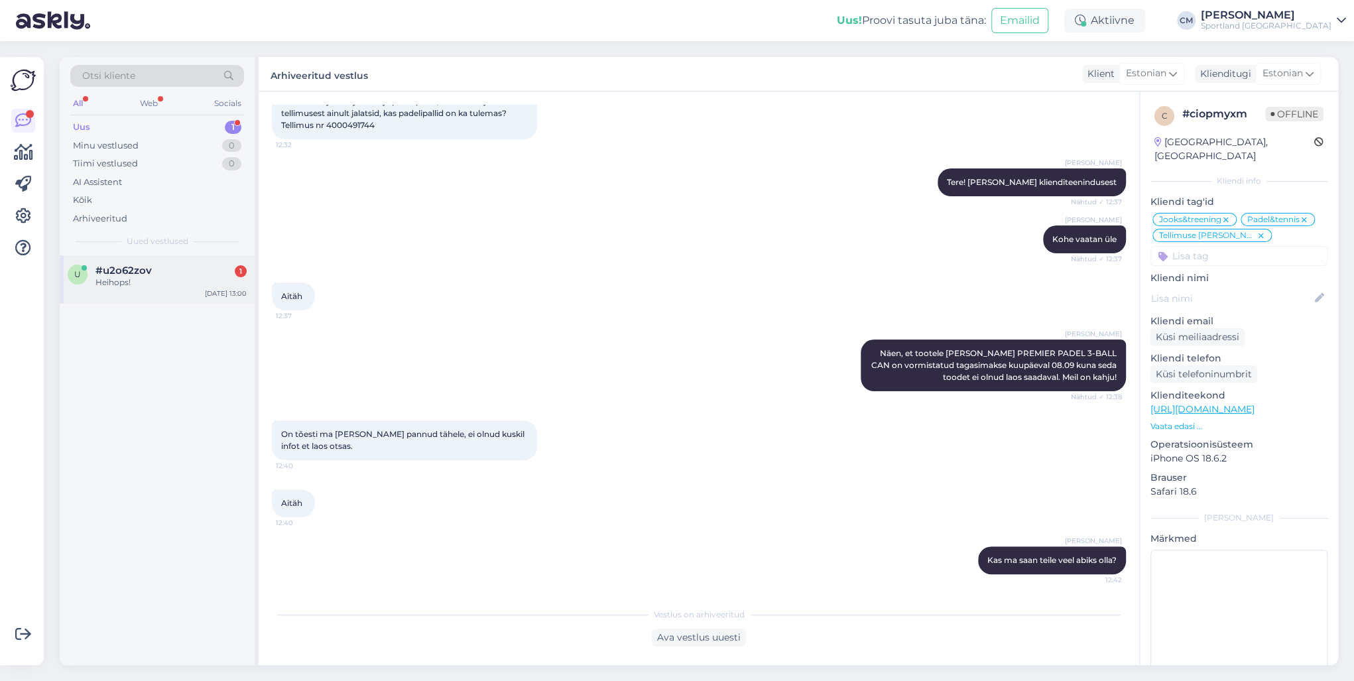
click at [231, 296] on div "[DATE] 13:00" at bounding box center [226, 293] width 42 height 10
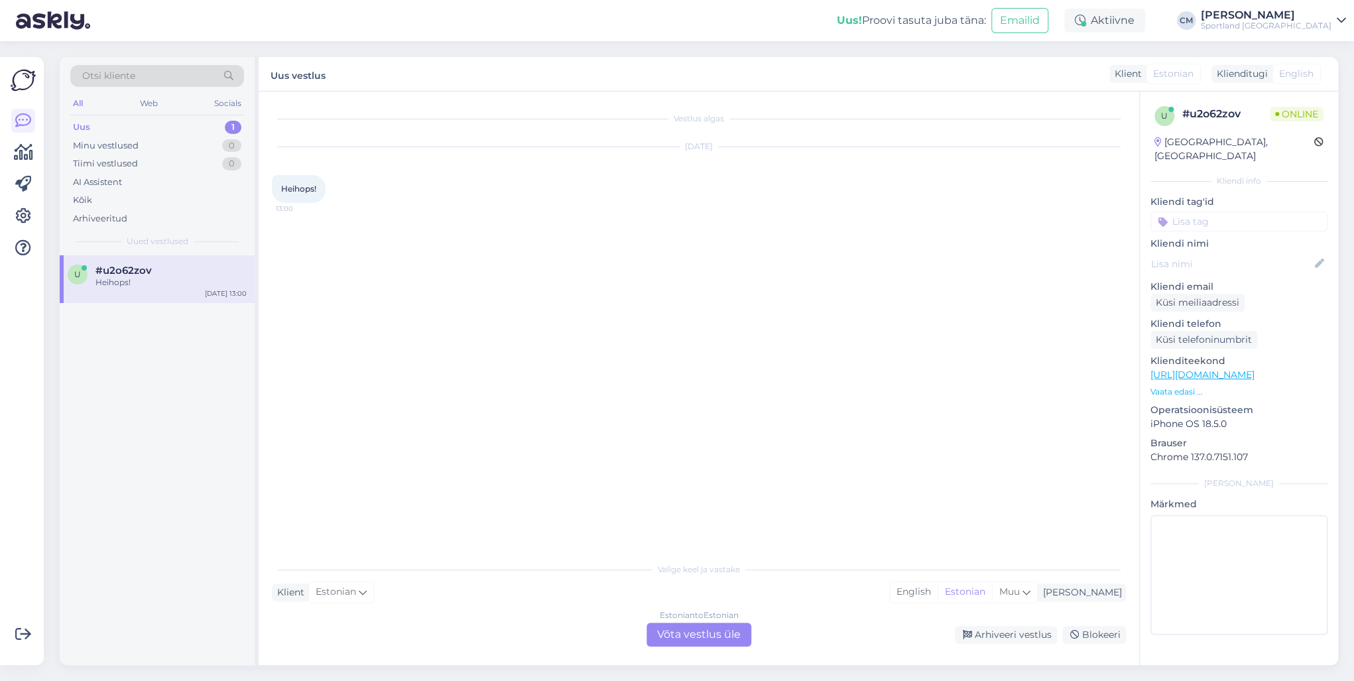
click at [684, 623] on div "Estonian to Estonian Võta vestlus üle" at bounding box center [699, 635] width 105 height 24
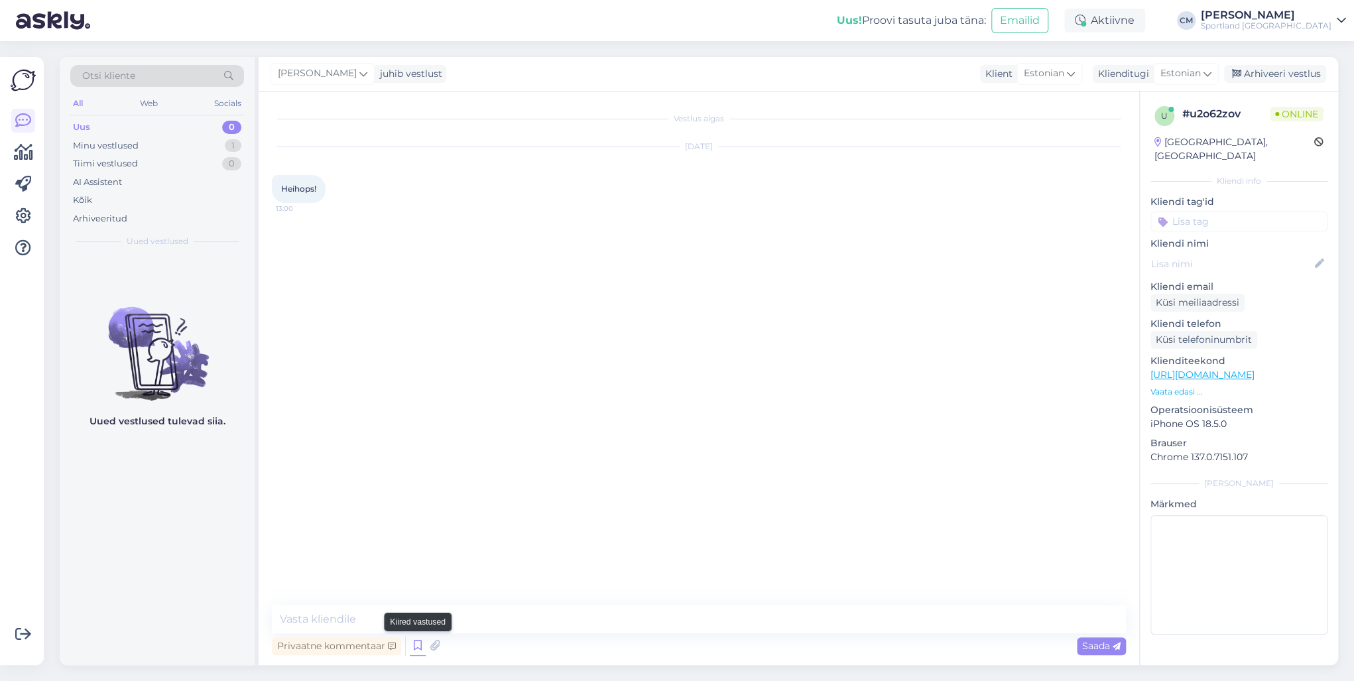
click at [411, 642] on icon at bounding box center [418, 646] width 16 height 20
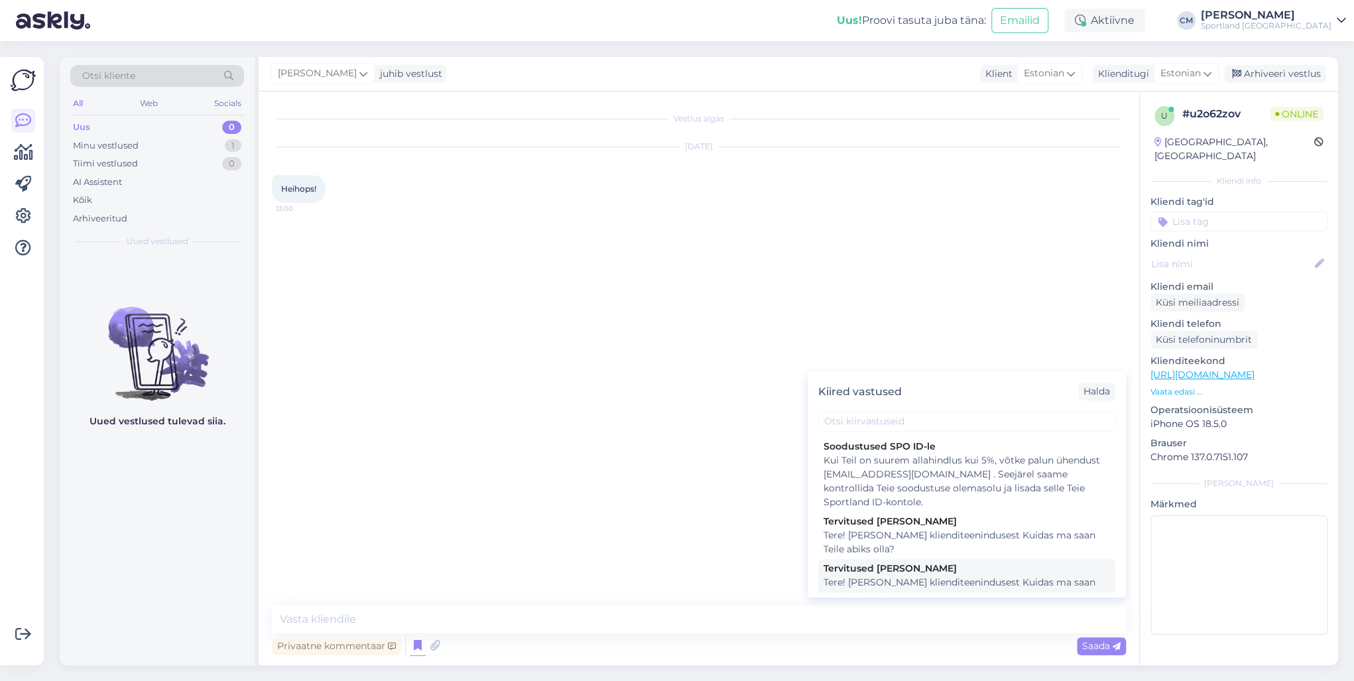
click at [870, 570] on div "Tervitused [PERSON_NAME]" at bounding box center [967, 569] width 286 height 14
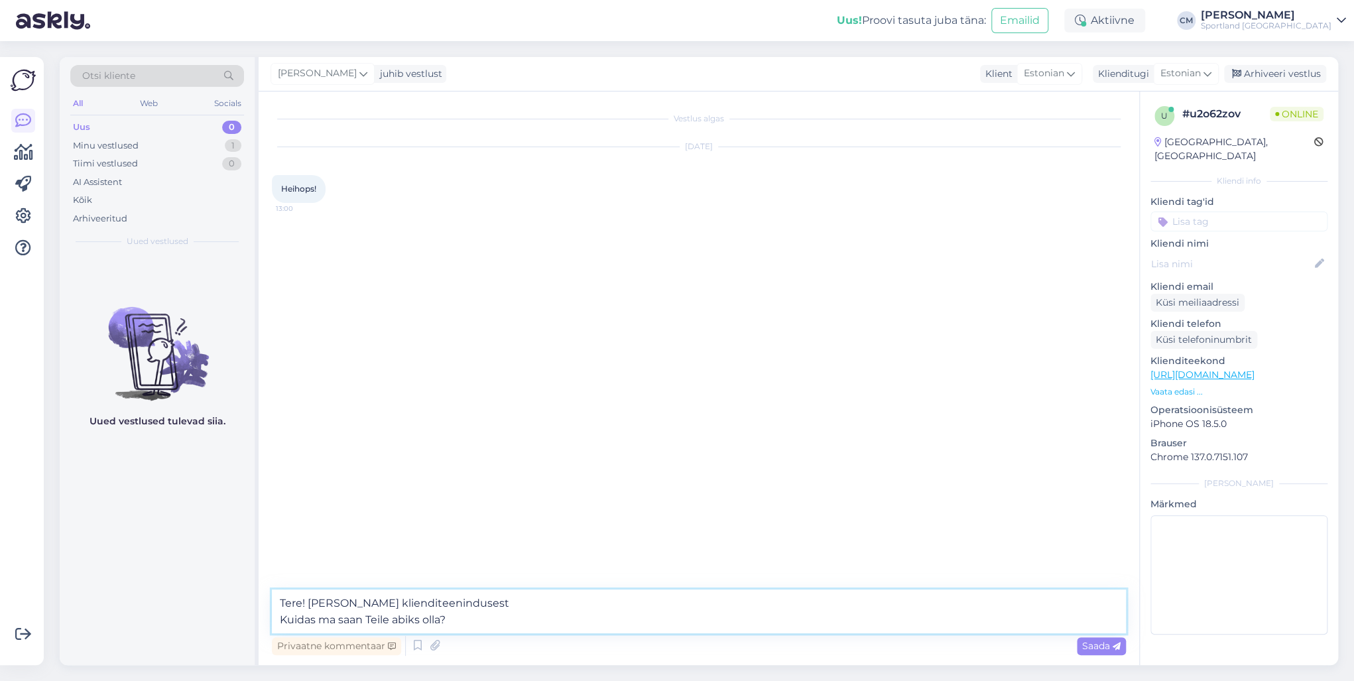
click at [724, 600] on textarea "Tere! [PERSON_NAME] klienditeenindusest Kuidas ma saan Teile abiks olla?" at bounding box center [699, 612] width 854 height 44
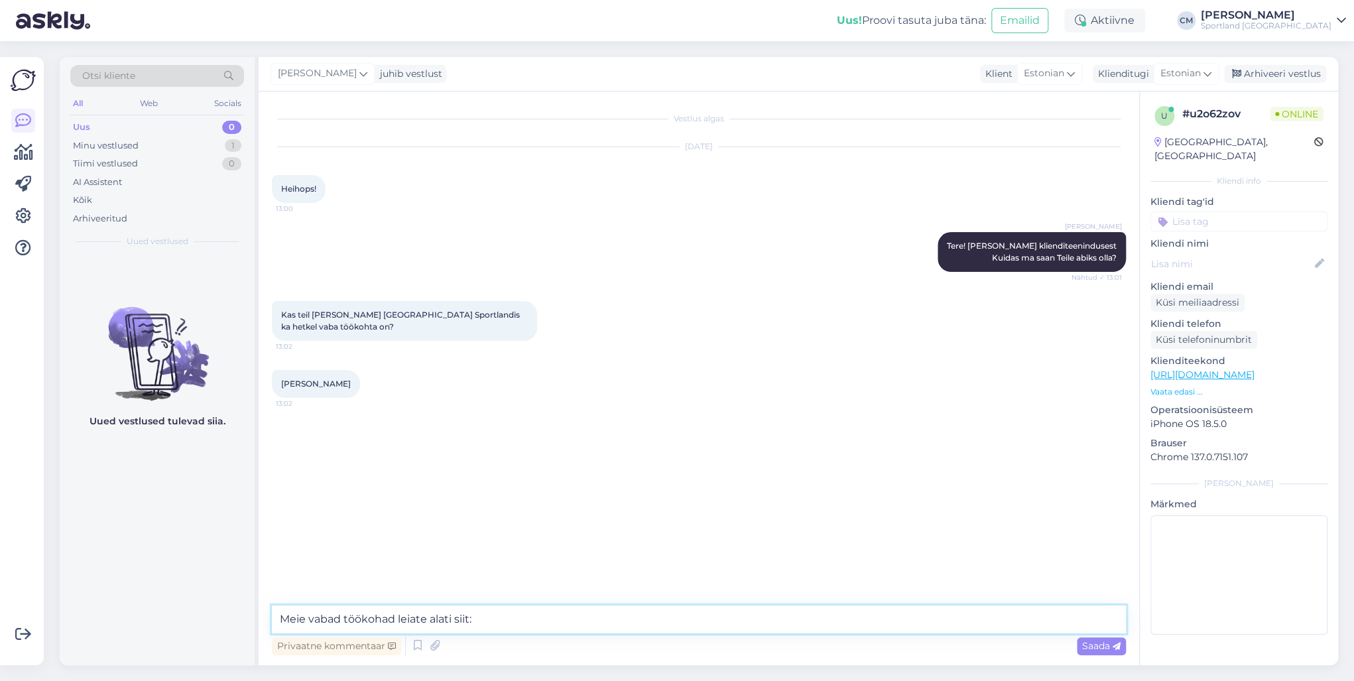
paste textarea "[URL][DOMAIN_NAME]"
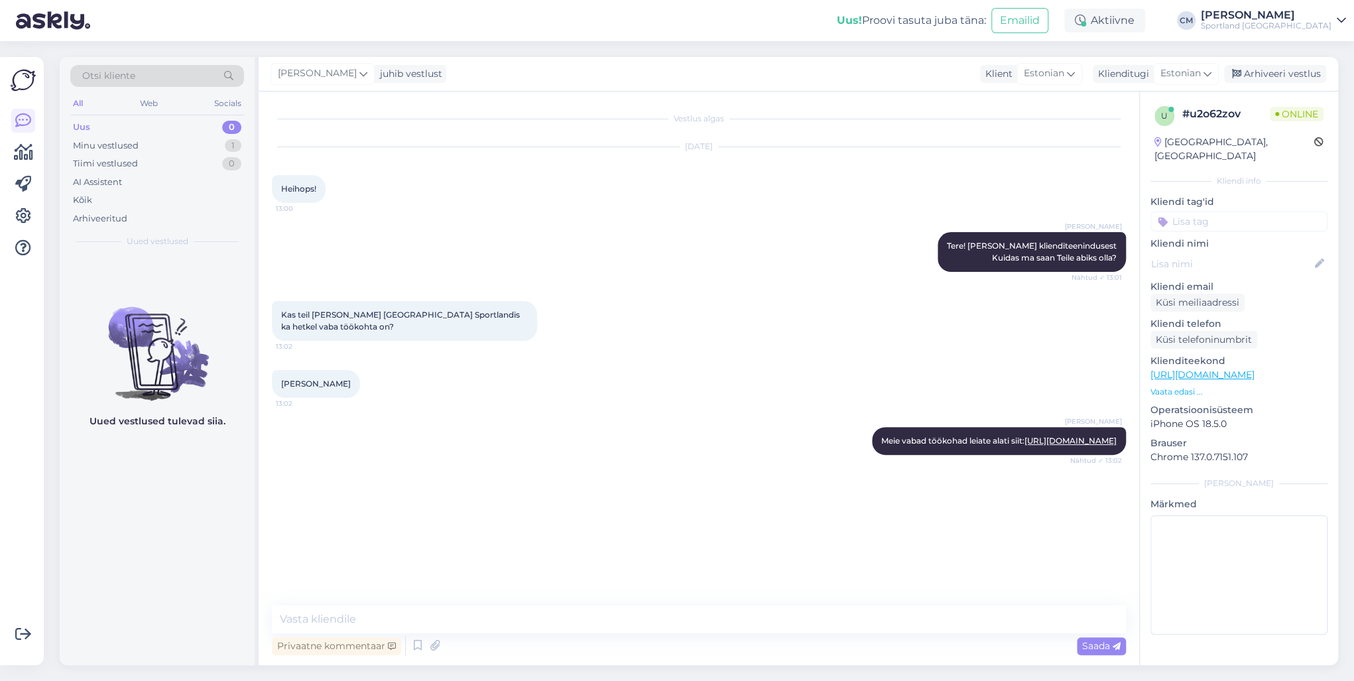
click at [1220, 212] on input at bounding box center [1239, 222] width 177 height 20
click at [1200, 253] on span "Tööle kandideerimine" at bounding box center [1239, 257] width 86 height 8
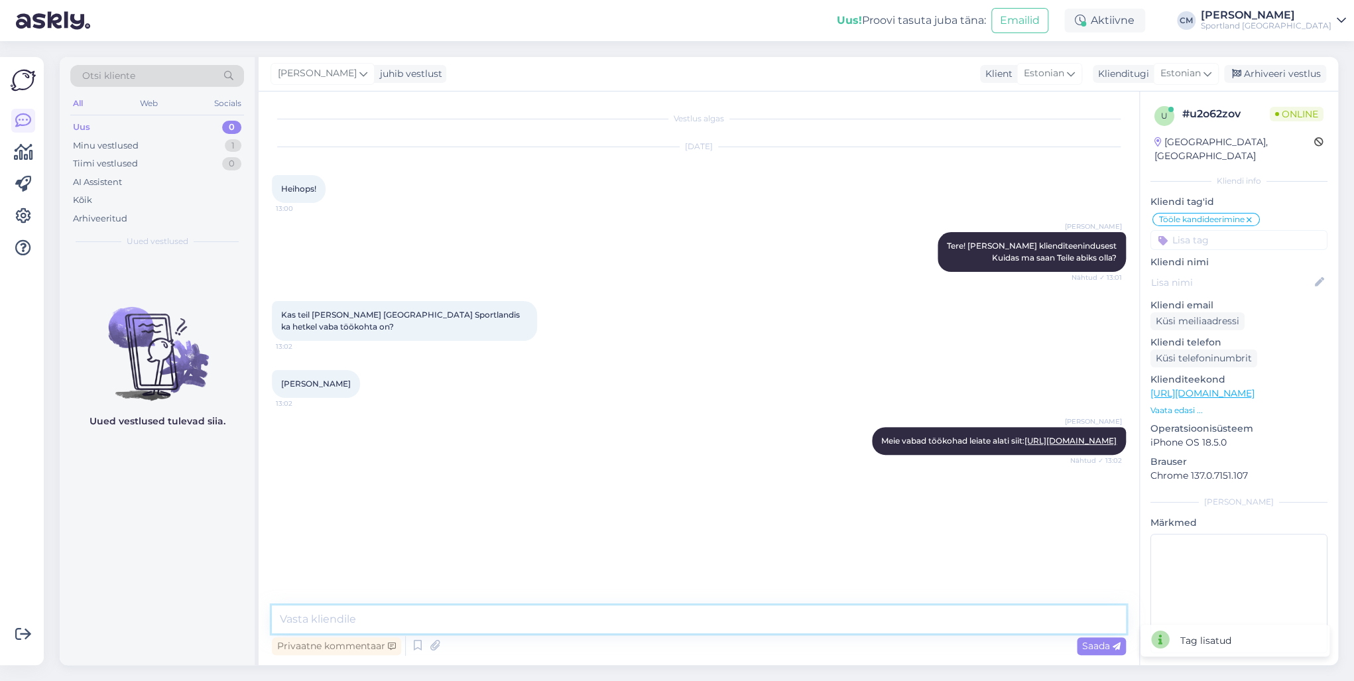
click at [576, 616] on textarea at bounding box center [699, 619] width 854 height 28
click at [1265, 76] on div "Arhiveeri vestlus" at bounding box center [1275, 74] width 102 height 18
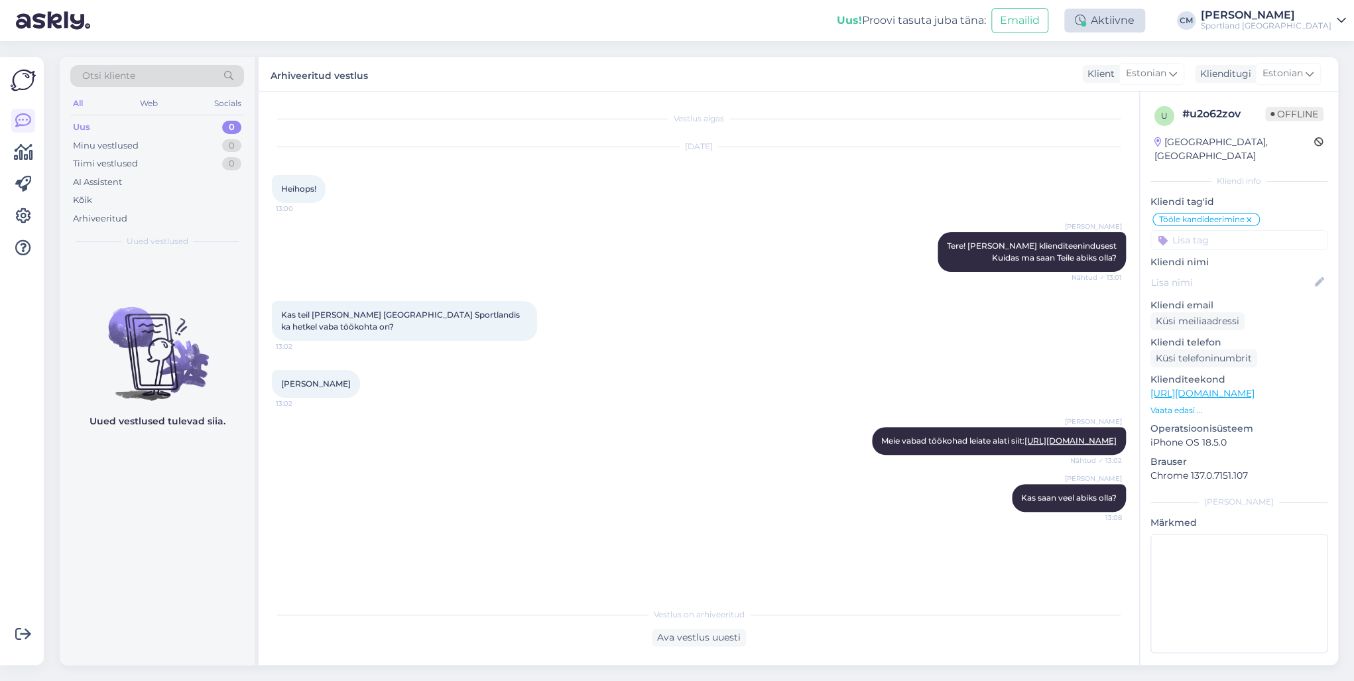
click at [1137, 29] on div "Aktiivne" at bounding box center [1104, 21] width 81 height 24
click at [1135, 77] on button "30 minutit" at bounding box center [1105, 82] width 60 height 15
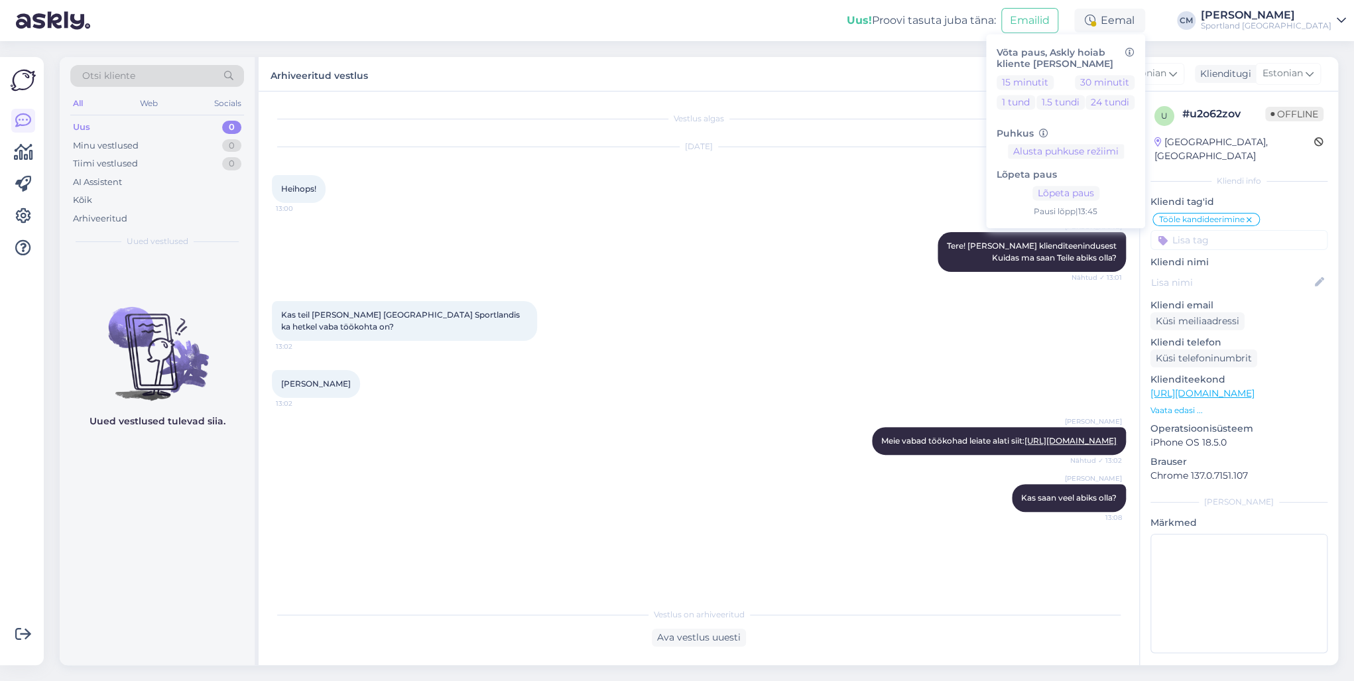
click at [1323, 21] on div "Sportland [GEOGRAPHIC_DATA]" at bounding box center [1266, 26] width 131 height 11
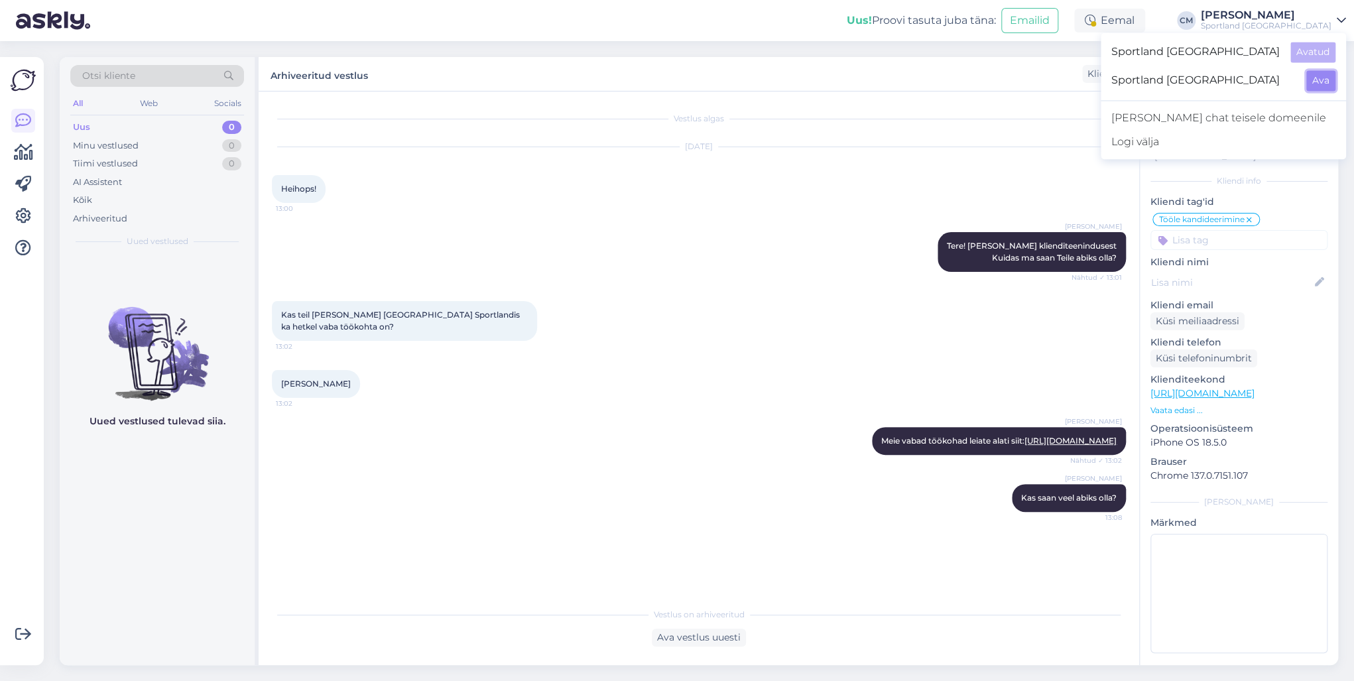
click at [1324, 77] on button "Ava" at bounding box center [1320, 80] width 29 height 21
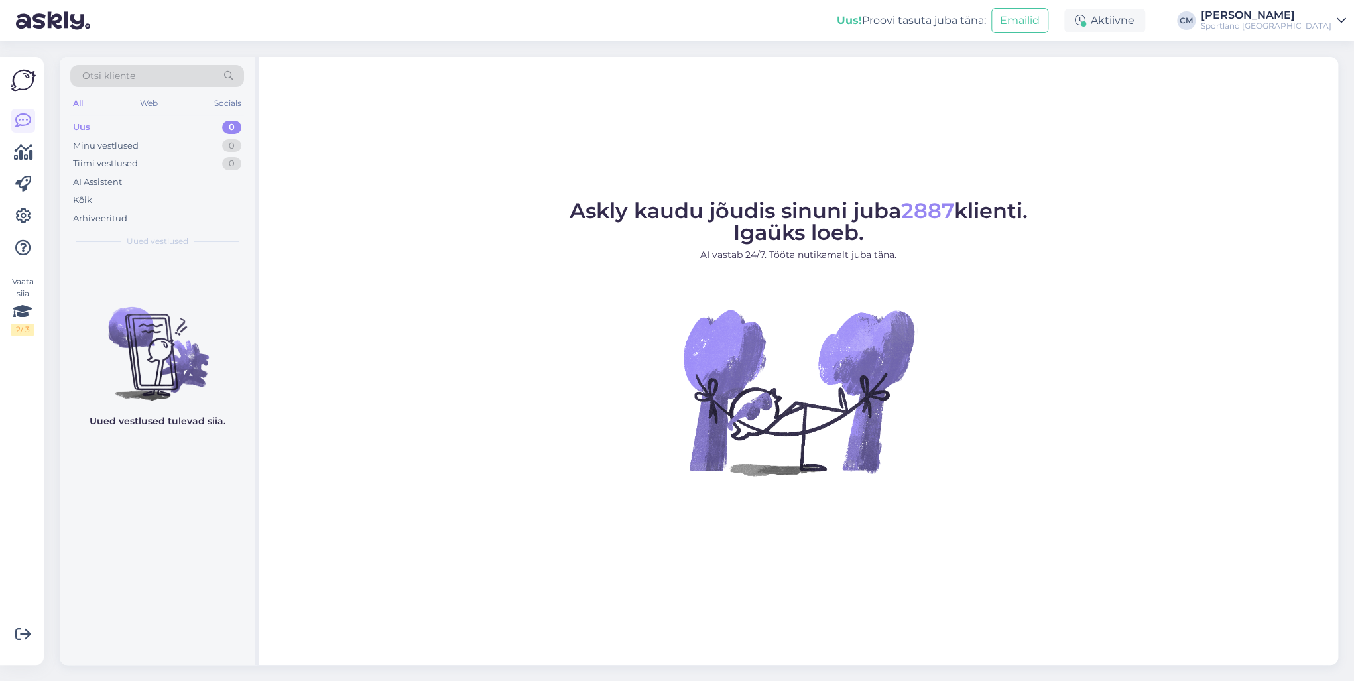
click at [1126, 25] on div "Aktiivne" at bounding box center [1104, 21] width 81 height 24
click at [1135, 82] on button "30 minutit" at bounding box center [1105, 82] width 60 height 15
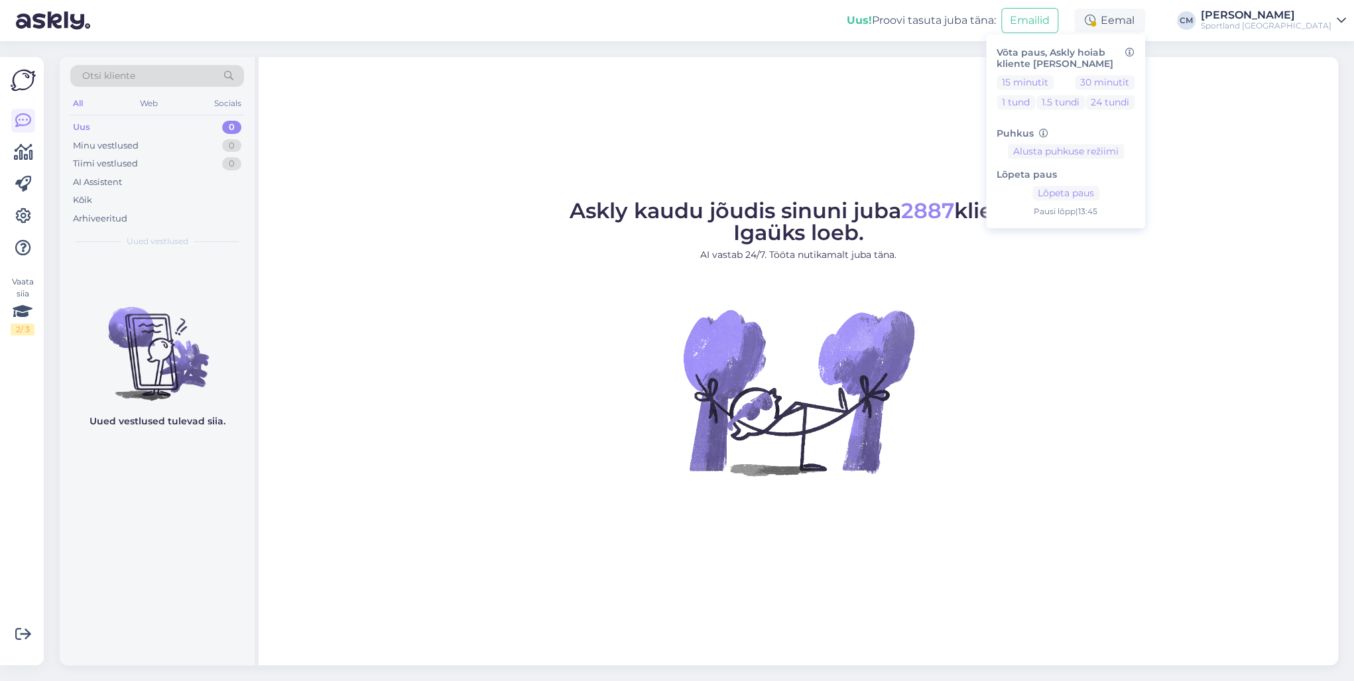
click at [907, 119] on div "Askly kaudu jõudis sinuni juba 2887 klienti. Igaüks loeb. AI vastab 24/7. Tööta…" at bounding box center [799, 361] width 1080 height 608
